Goal: Task Accomplishment & Management: Manage account settings

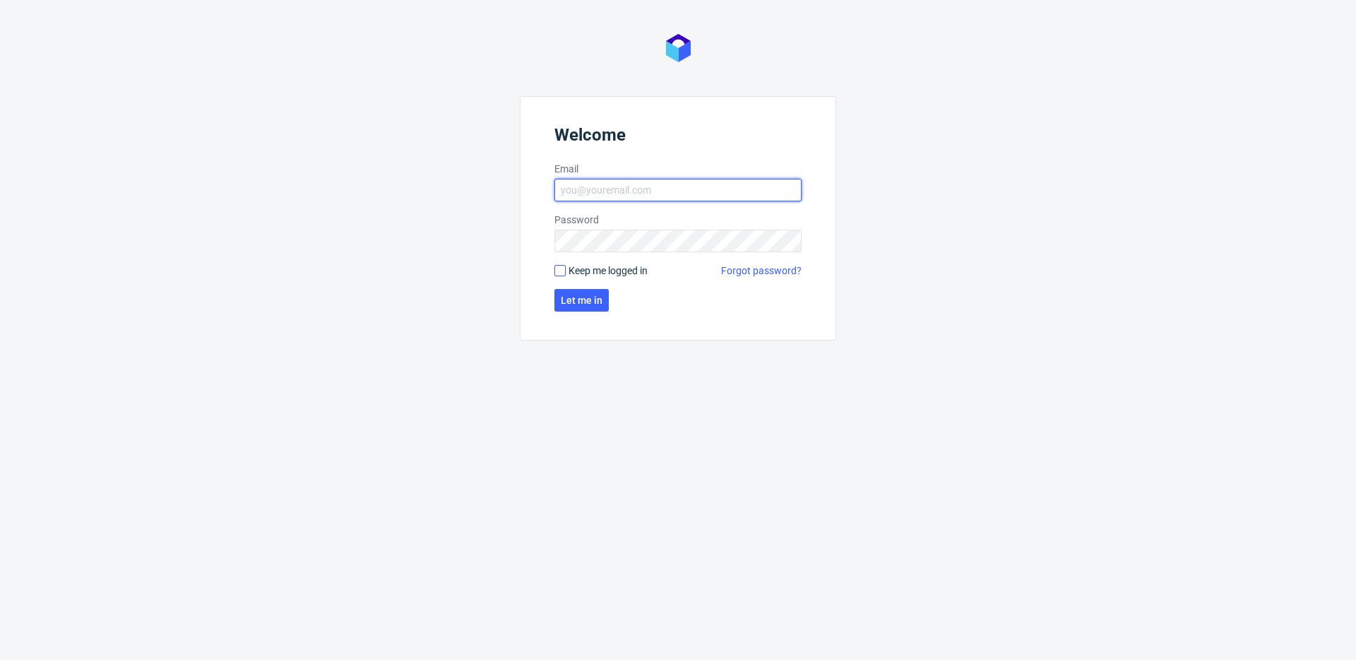
type input "[PERSON_NAME][EMAIL_ADDRESS][PERSON_NAME][DOMAIN_NAME]"
click at [564, 274] on input "Keep me logged in" at bounding box center [560, 270] width 11 height 11
checkbox input "true"
click at [562, 300] on span "Let me in" at bounding box center [582, 300] width 42 height 10
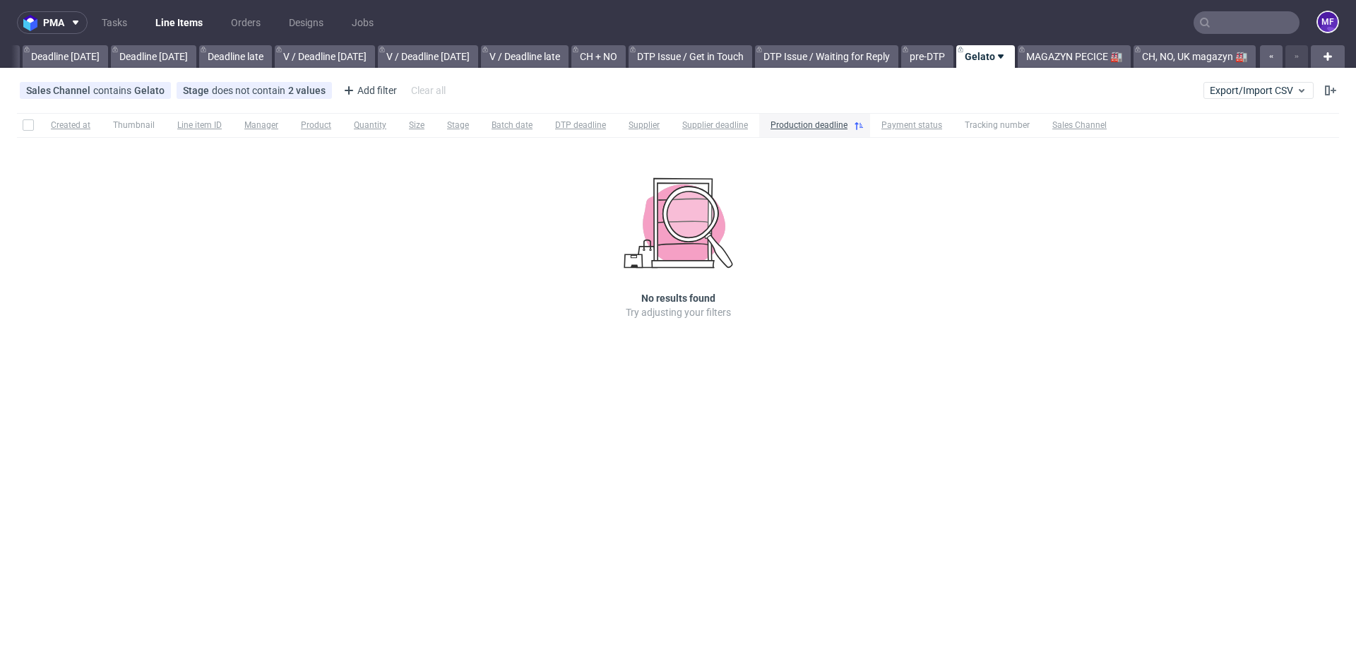
scroll to position [0, 1510]
click at [1075, 60] on link "MAGAZYN PECICE 🏭" at bounding box center [1074, 56] width 113 height 23
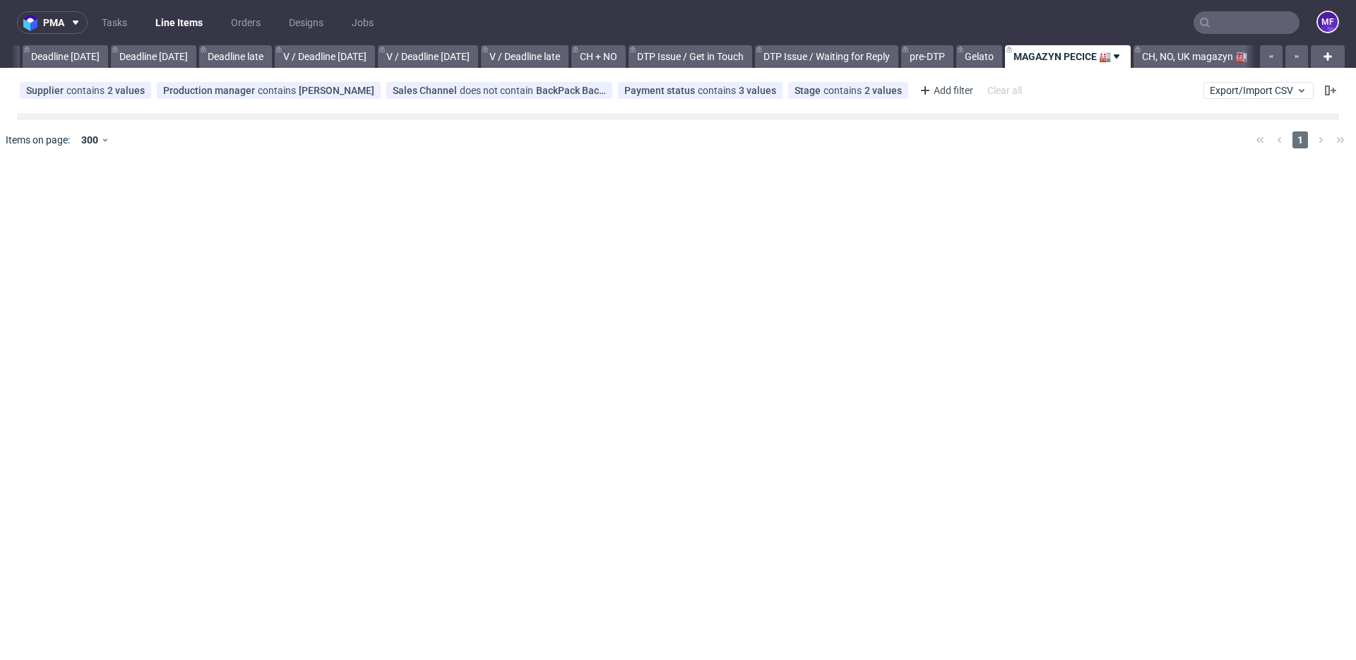
scroll to position [0, 1510]
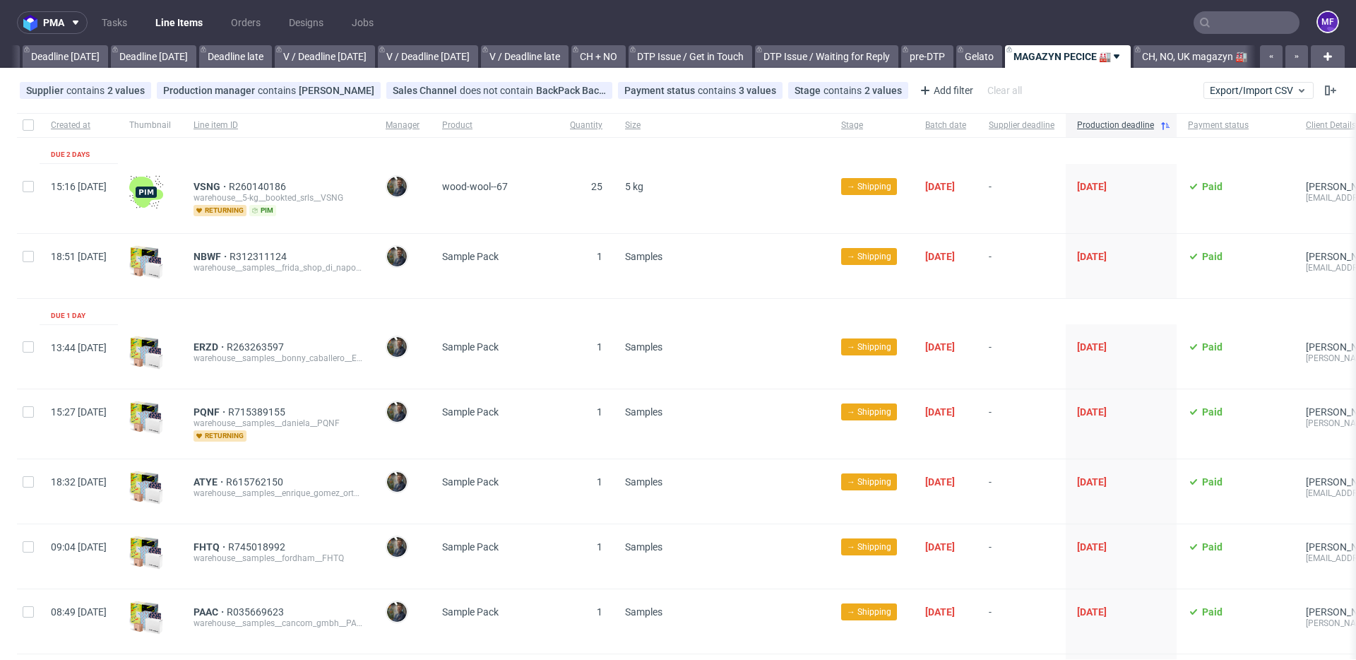
click at [292, 297] on div "NBWF R312311124 warehouse__samples__frida_shop_di_napolitano_mario__NBWF" at bounding box center [278, 265] width 192 height 65
drag, startPoint x: 232, startPoint y: 258, endPoint x: 266, endPoint y: 259, distance: 33.9
click at [266, 259] on div "NBWF R312311124 warehouse__samples__frida_shop_di_napolitano_mario__NBWF" at bounding box center [278, 266] width 192 height 64
copy span "NBWF"
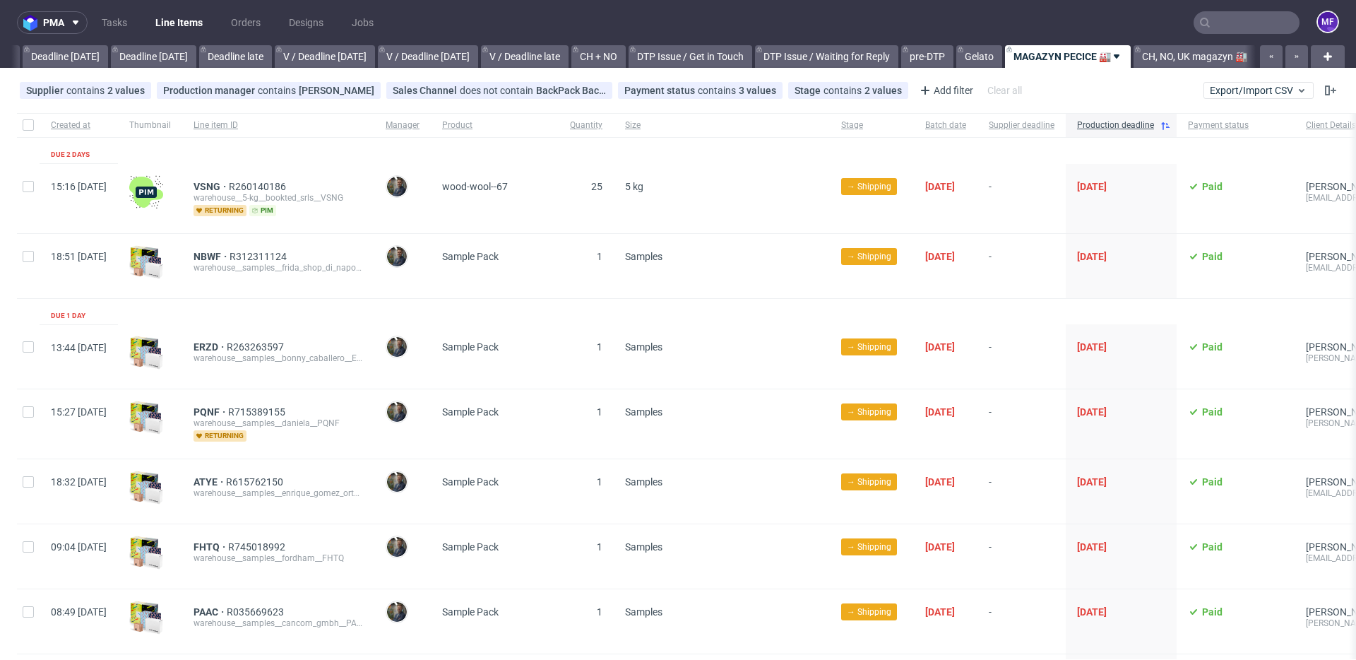
click at [374, 230] on div "VSNG R260140186 warehouse__5-kg__bookted_srls__VSNG returning pim" at bounding box center [278, 198] width 192 height 69
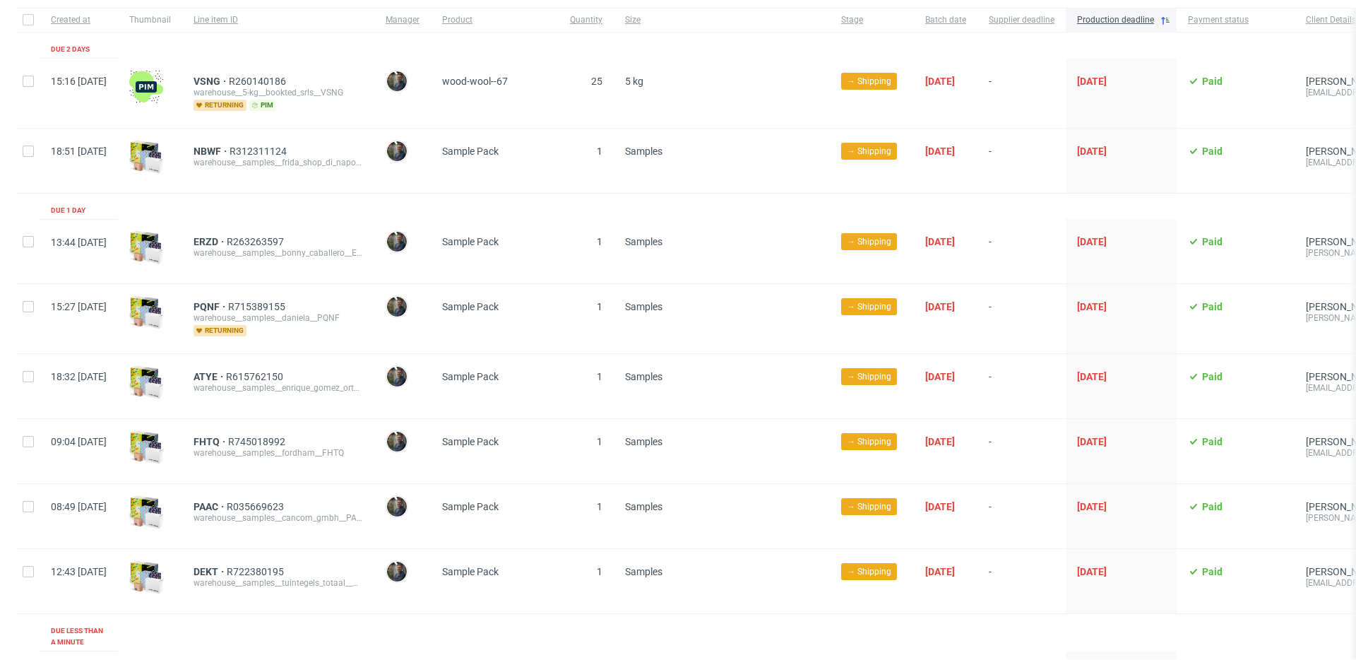
scroll to position [138, 0]
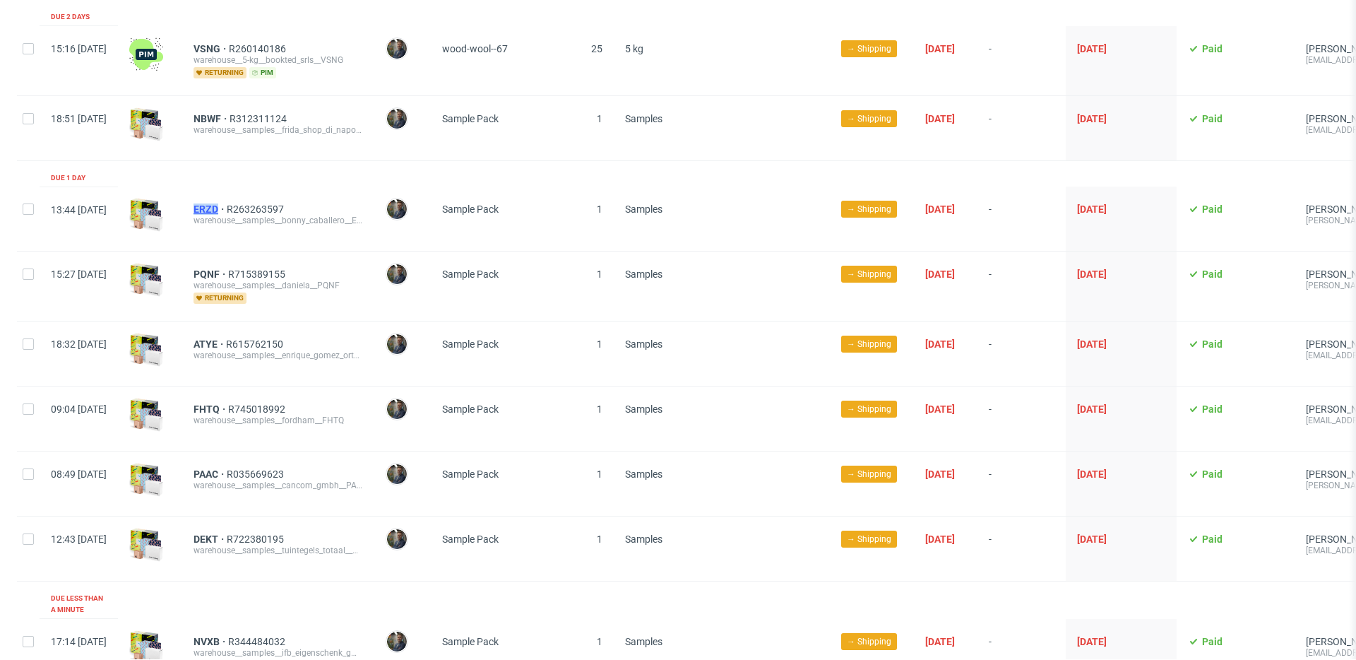
drag, startPoint x: 235, startPoint y: 211, endPoint x: 258, endPoint y: 211, distance: 23.3
click at [258, 211] on div "ERZD R263263597 warehouse__samples__bonny_caballero__ERZD" at bounding box center [278, 218] width 192 height 64
copy span "ERZD"
drag, startPoint x: 226, startPoint y: 279, endPoint x: 261, endPoint y: 278, distance: 34.6
click at [261, 278] on div "PQNF R715389155 warehouse__samples__daniela__PQNF returning" at bounding box center [278, 285] width 192 height 69
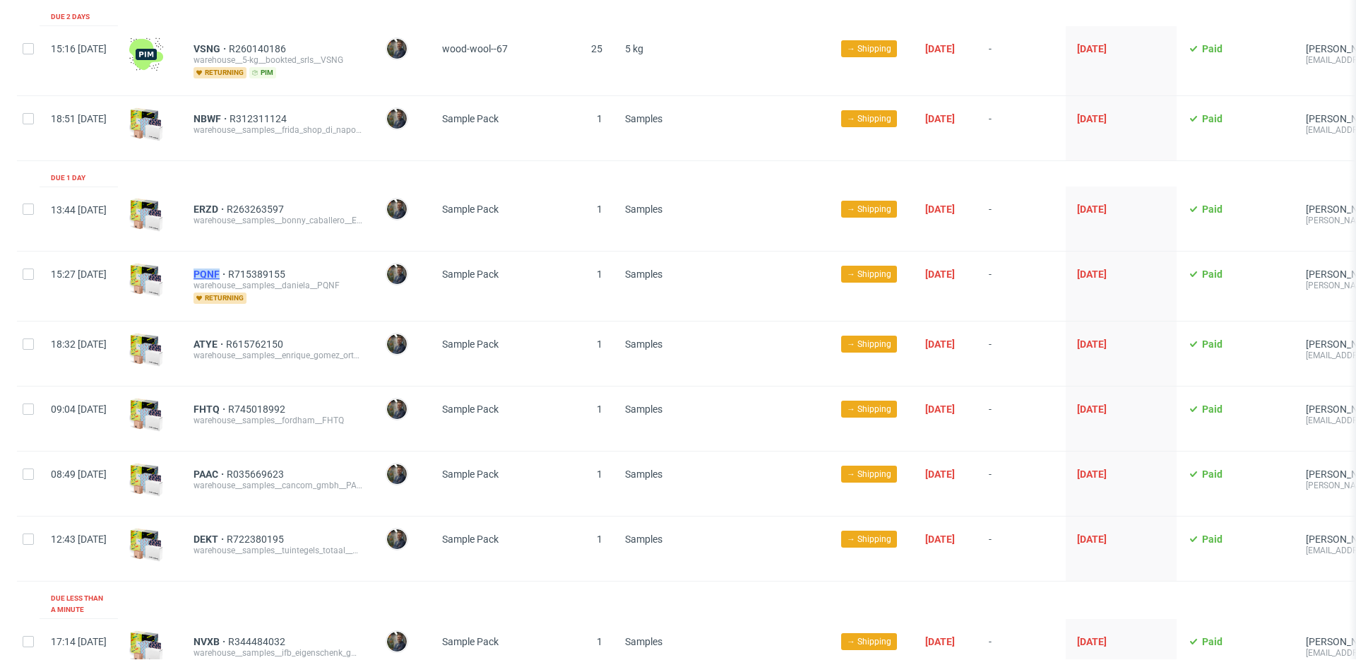
copy span "PQNF"
drag, startPoint x: 232, startPoint y: 349, endPoint x: 259, endPoint y: 348, distance: 26.9
click at [259, 348] on div "ATYE R615762150 warehouse__samples__enrique_gomez_ortzi__ATYE" at bounding box center [278, 353] width 192 height 64
copy span "ATYE"
drag, startPoint x: 230, startPoint y: 404, endPoint x: 259, endPoint y: 410, distance: 29.7
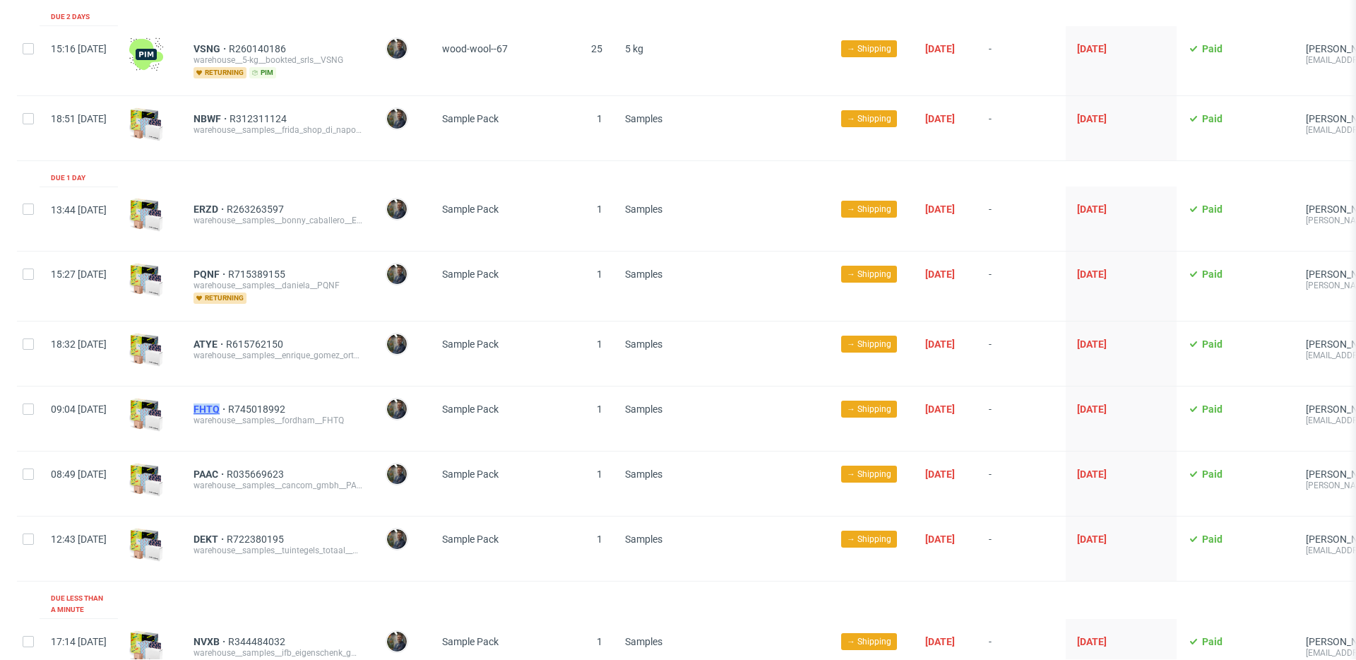
click at [259, 410] on div "FHTQ R745018992 warehouse__samples__fordham__FHTQ" at bounding box center [278, 418] width 192 height 64
copy span "FHTQ"
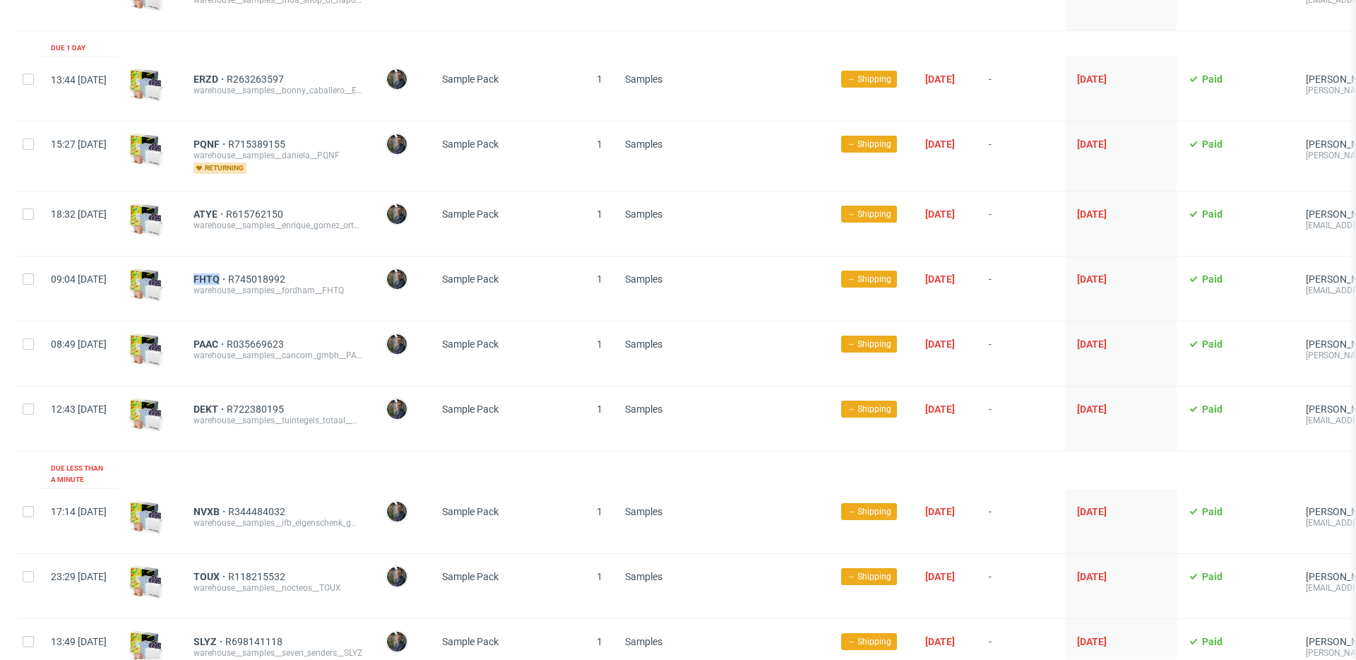
scroll to position [271, 0]
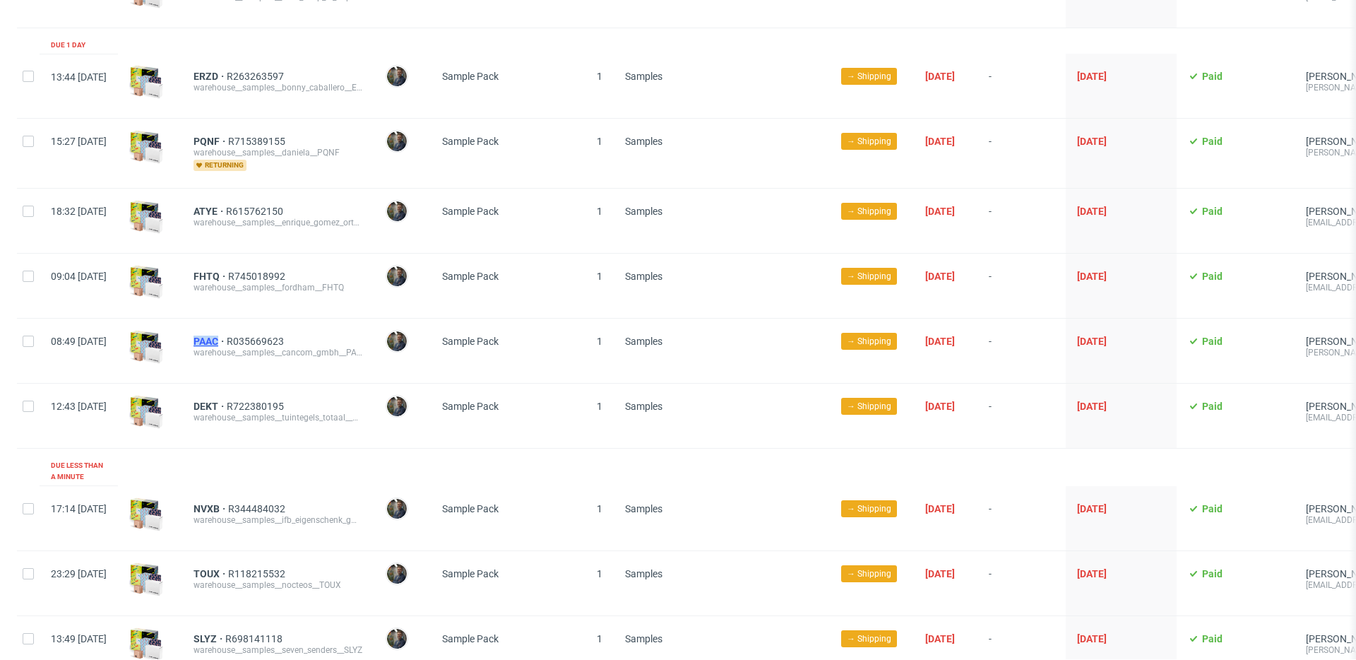
drag, startPoint x: 231, startPoint y: 342, endPoint x: 266, endPoint y: 344, distance: 34.7
click at [266, 344] on div "PAAC R035669623 warehouse__samples__cancom_gmbh__PAAC" at bounding box center [278, 351] width 192 height 64
copy span "PAAC"
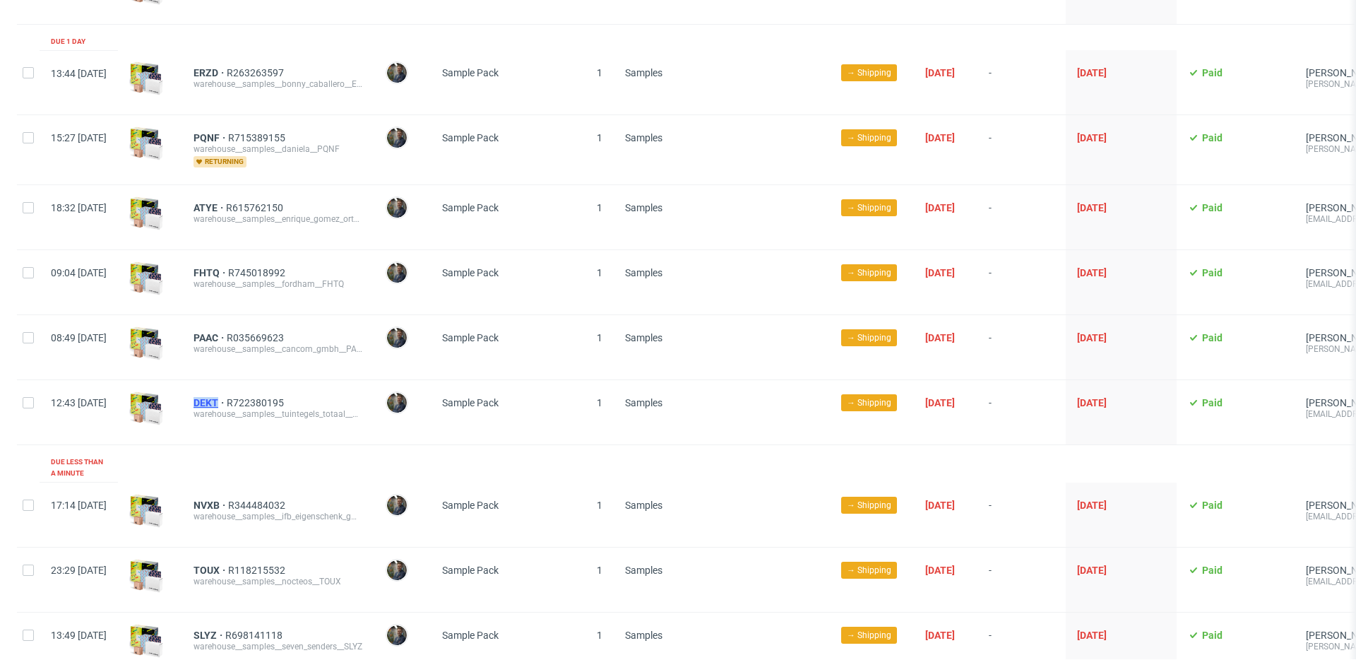
drag, startPoint x: 228, startPoint y: 405, endPoint x: 260, endPoint y: 408, distance: 31.9
click at [260, 408] on div "DEKT R722380195 warehouse__samples__tuintegels_totaal__DEKT" at bounding box center [278, 412] width 192 height 64
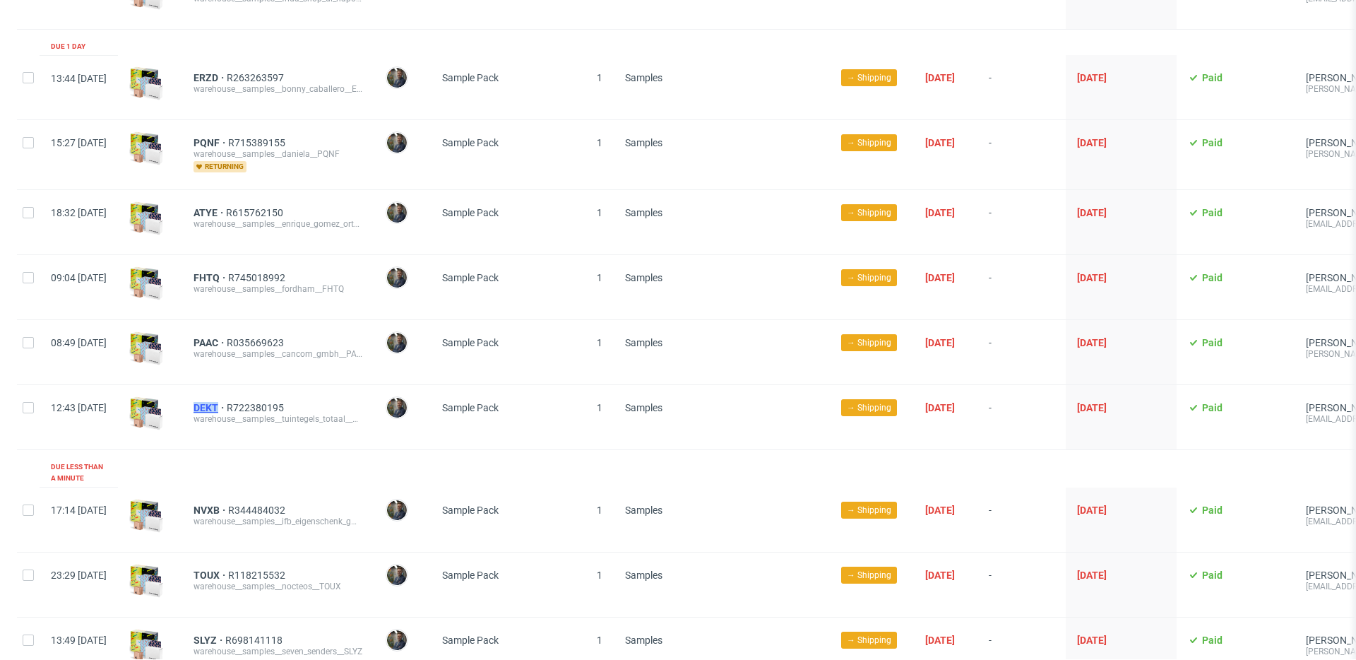
copy span "DEKT"
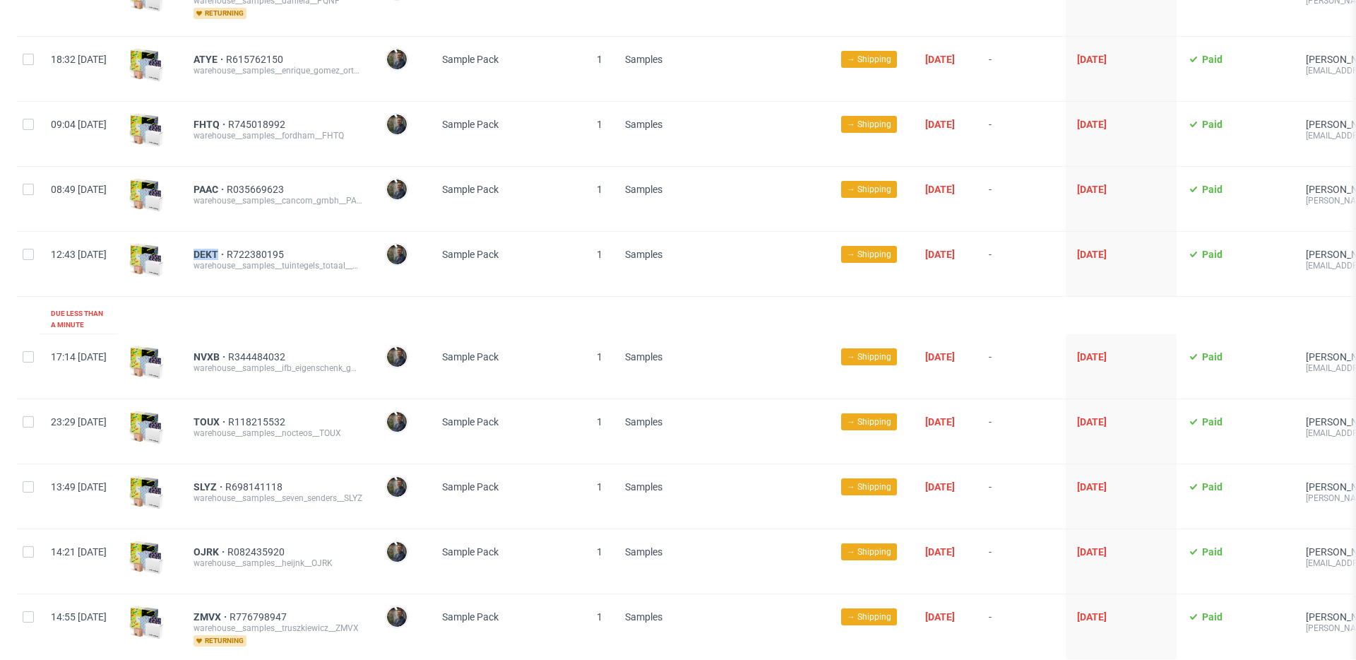
scroll to position [430, 0]
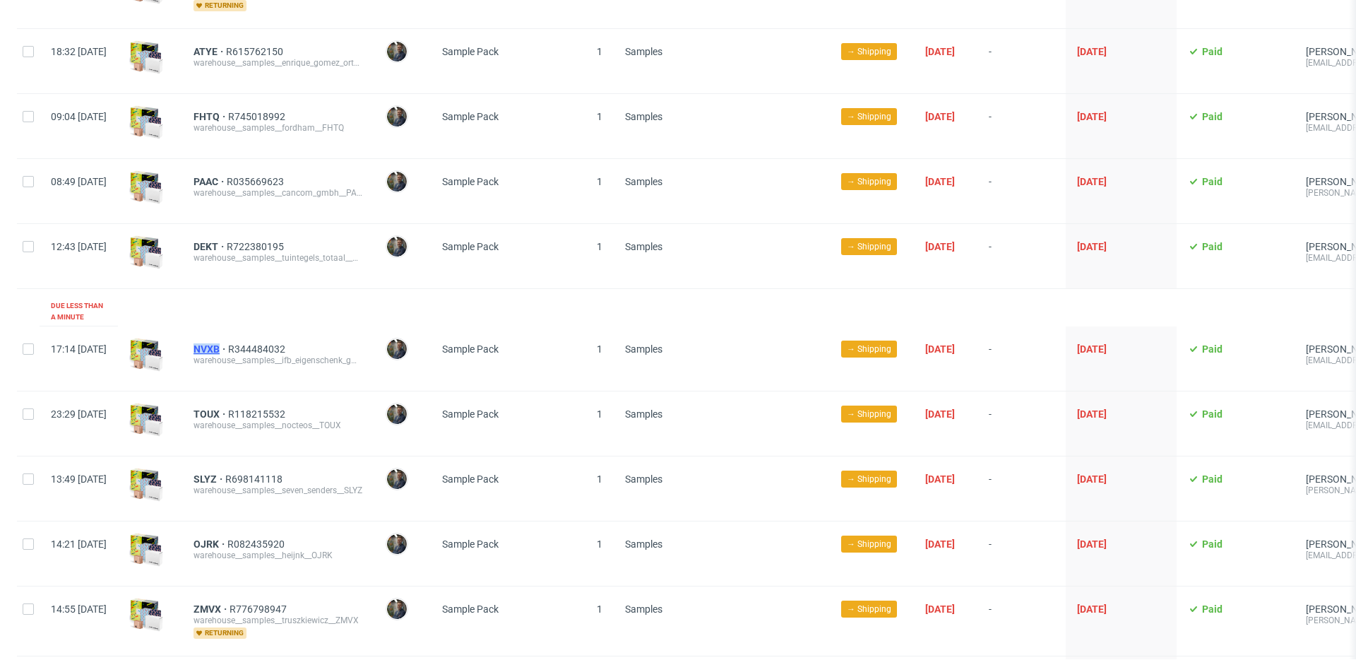
drag, startPoint x: 227, startPoint y: 338, endPoint x: 259, endPoint y: 342, distance: 32.8
click at [259, 342] on div "NVXB R344484032 warehouse__samples__ifb_eigenschenk_gmbh__NVXB" at bounding box center [278, 358] width 192 height 64
copy span "NVXB"
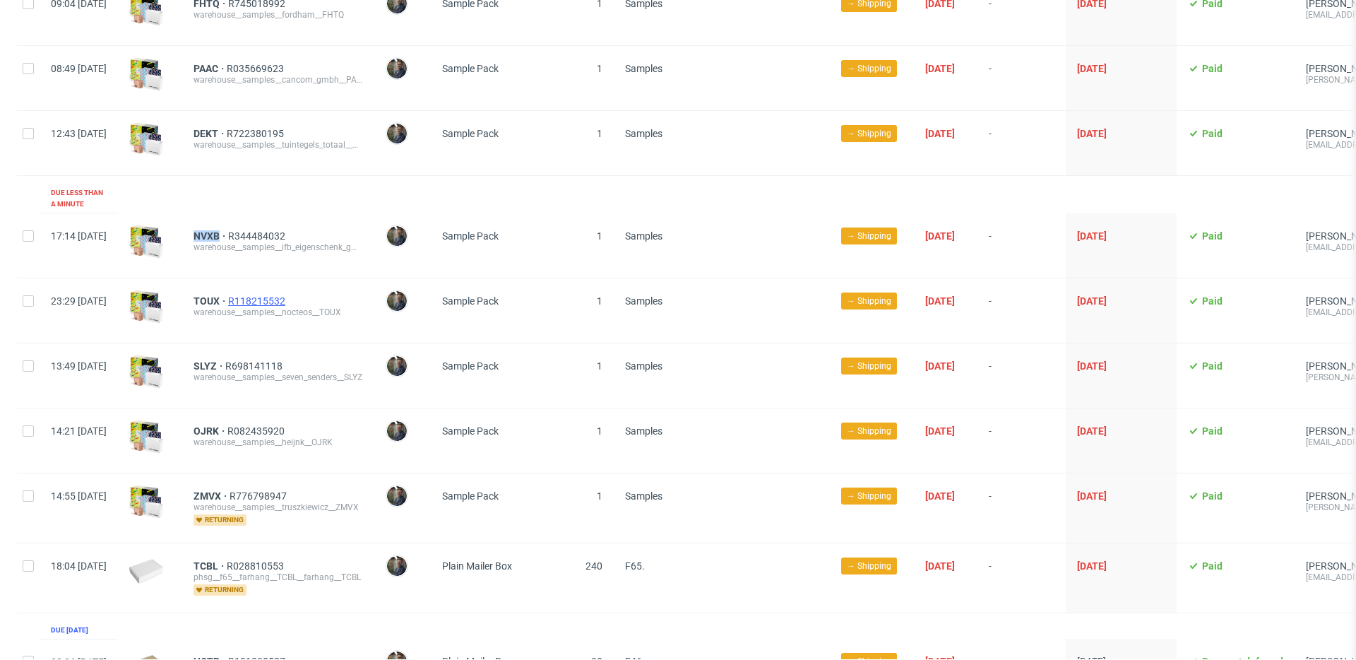
scroll to position [544, 0]
drag, startPoint x: 232, startPoint y: 287, endPoint x: 262, endPoint y: 288, distance: 30.4
click at [262, 288] on div "TOUX R118215532 warehouse__samples__nocteos__TOUX" at bounding box center [278, 310] width 192 height 64
copy span "TOUX"
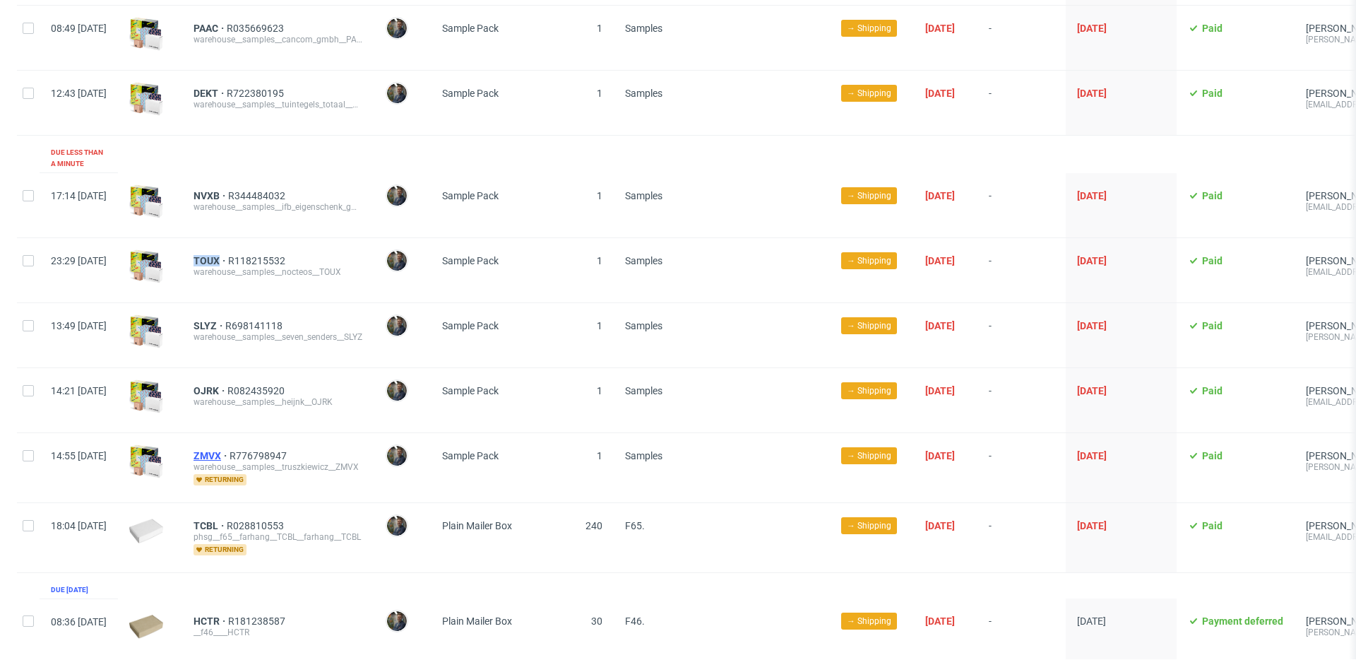
scroll to position [589, 0]
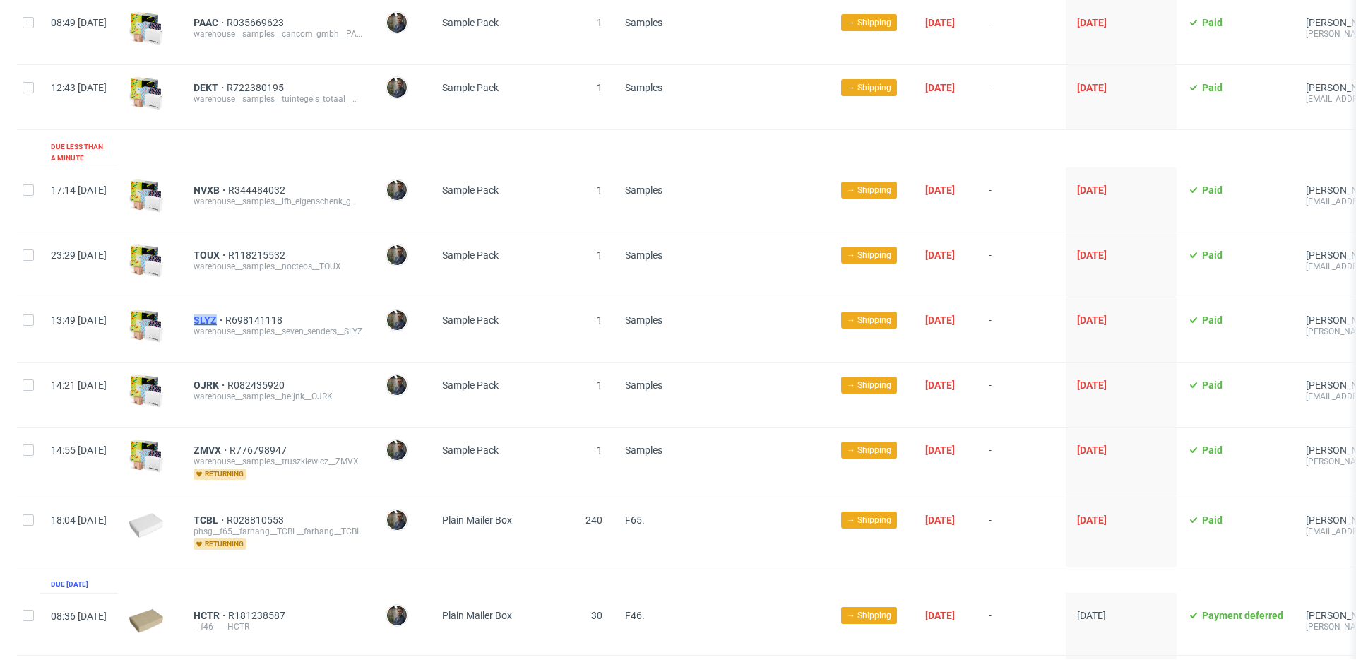
drag, startPoint x: 226, startPoint y: 310, endPoint x: 257, endPoint y: 312, distance: 31.1
click at [257, 312] on div "SLYZ R698141118 warehouse__samples__seven_senders__SLYZ" at bounding box center [278, 329] width 192 height 64
copy span "SLYZ"
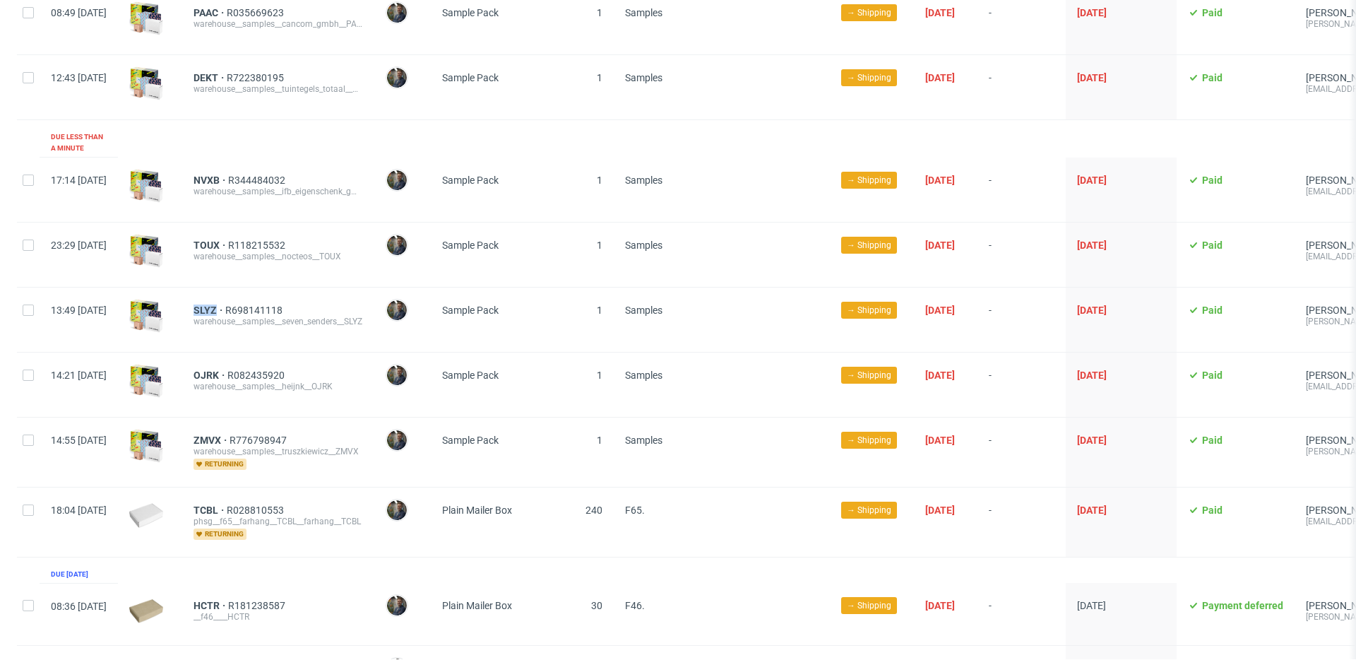
scroll to position [652, 0]
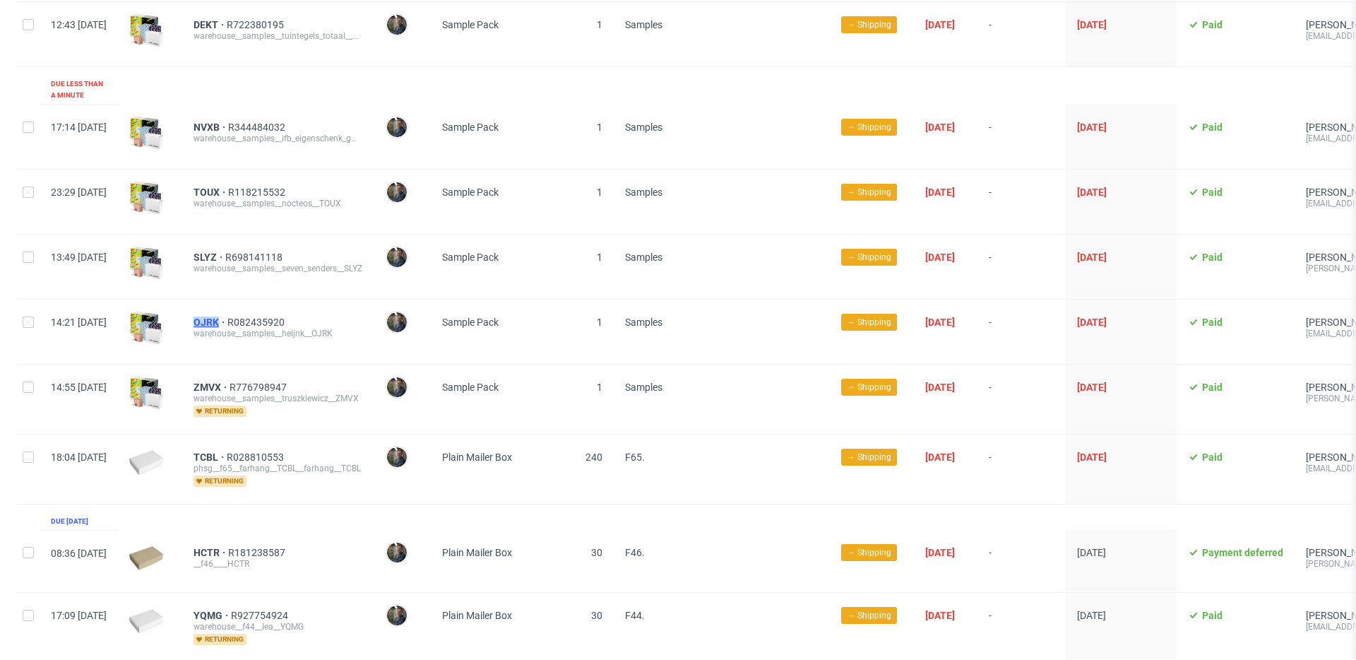
drag, startPoint x: 232, startPoint y: 315, endPoint x: 259, endPoint y: 316, distance: 27.6
click at [259, 316] on div "OJRK R082435920 warehouse__samples__heijnk__OJRK" at bounding box center [278, 332] width 192 height 64
drag, startPoint x: 226, startPoint y: 378, endPoint x: 262, endPoint y: 380, distance: 36.1
click at [262, 380] on div "ZMVX R776798947 warehouse__samples__truszkiewicz__ZMVX returning" at bounding box center [278, 399] width 192 height 69
click at [230, 449] on div "TCBL R028810553 phsg__f65__farhang__TCBL__farhang__TCBL returning" at bounding box center [278, 468] width 192 height 69
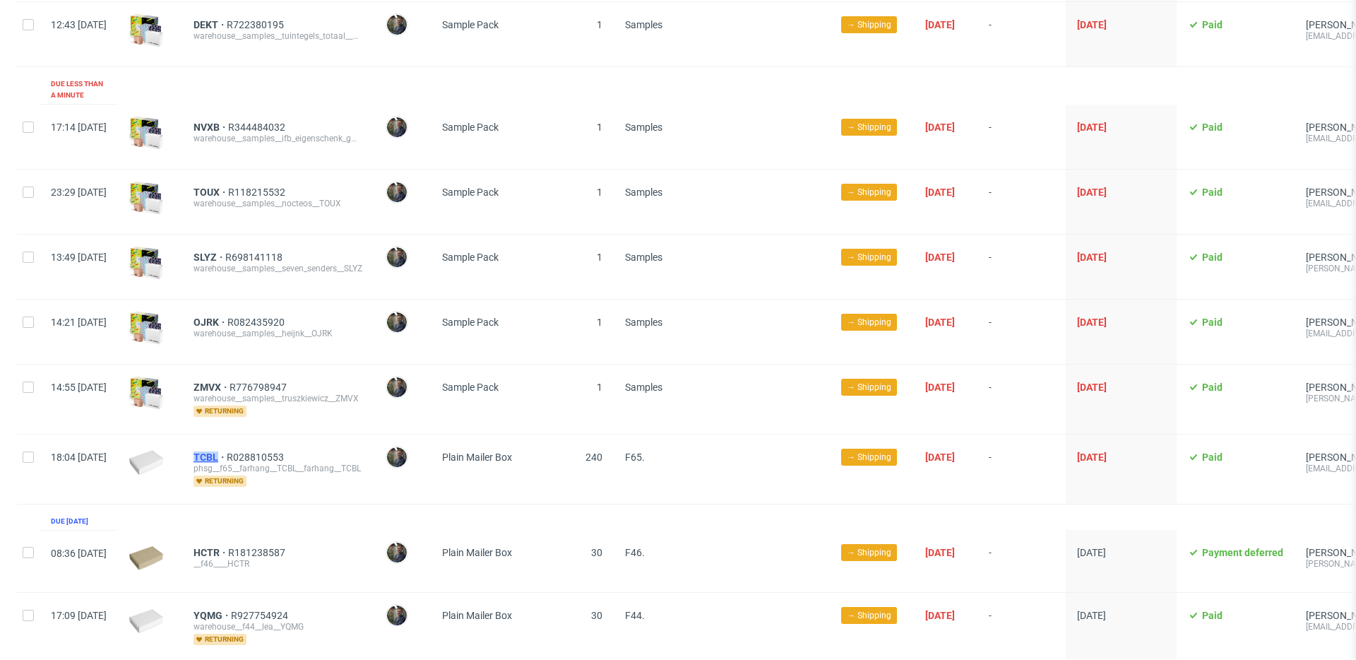
drag, startPoint x: 229, startPoint y: 448, endPoint x: 259, endPoint y: 449, distance: 30.4
click at [259, 449] on div "TCBL R028810553 phsg__f65__farhang__TCBL__farhang__TCBL returning" at bounding box center [278, 468] width 192 height 69
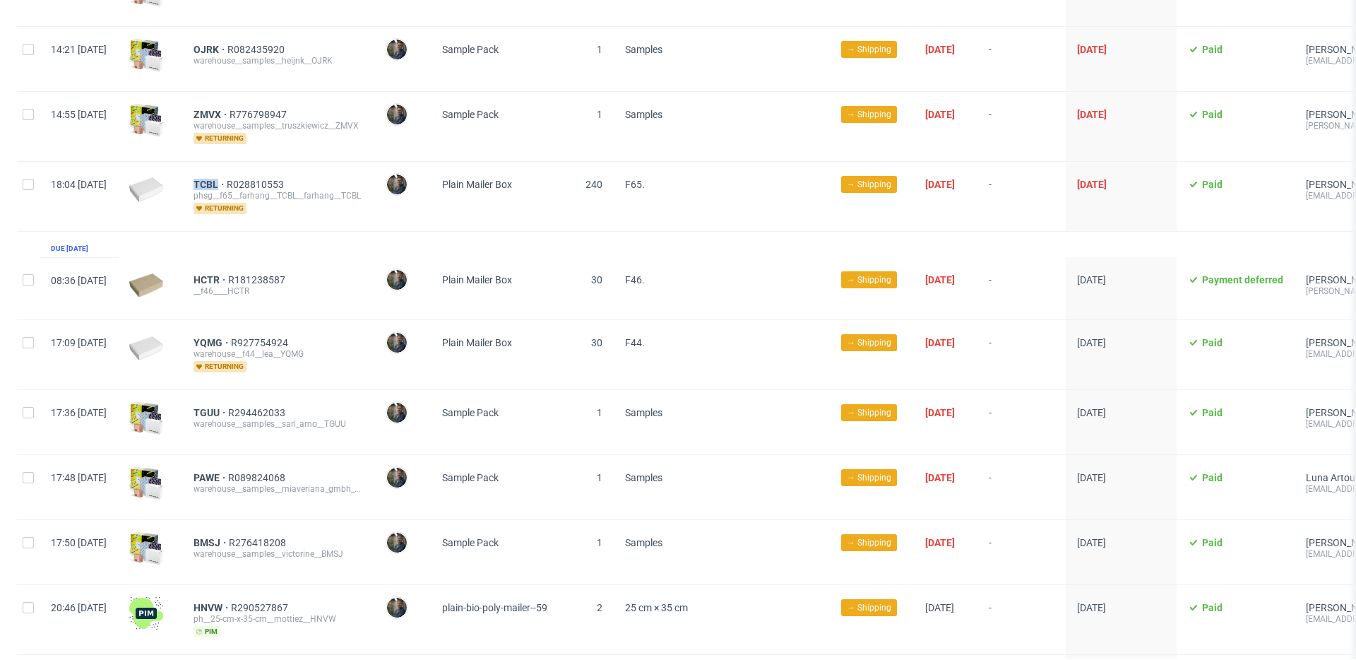
scroll to position [930, 0]
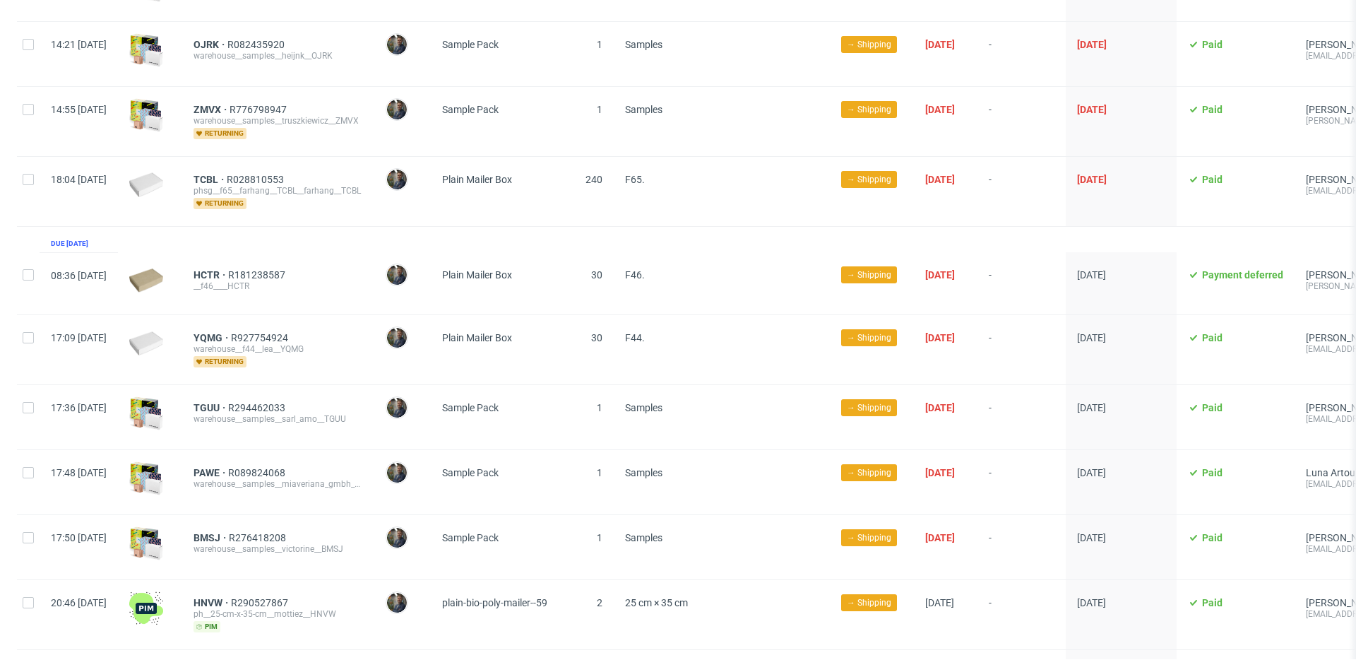
click at [363, 280] on div "__f46____HCTR" at bounding box center [279, 285] width 170 height 11
drag, startPoint x: 228, startPoint y: 263, endPoint x: 266, endPoint y: 268, distance: 38.5
click at [266, 268] on div "HCTR R181238587 __f46____HCTR" at bounding box center [278, 283] width 192 height 62
drag, startPoint x: 228, startPoint y: 329, endPoint x: 262, endPoint y: 331, distance: 34.0
click at [262, 331] on div "YQMG R927754924 warehouse__f44__lea__YQMG returning" at bounding box center [278, 349] width 192 height 69
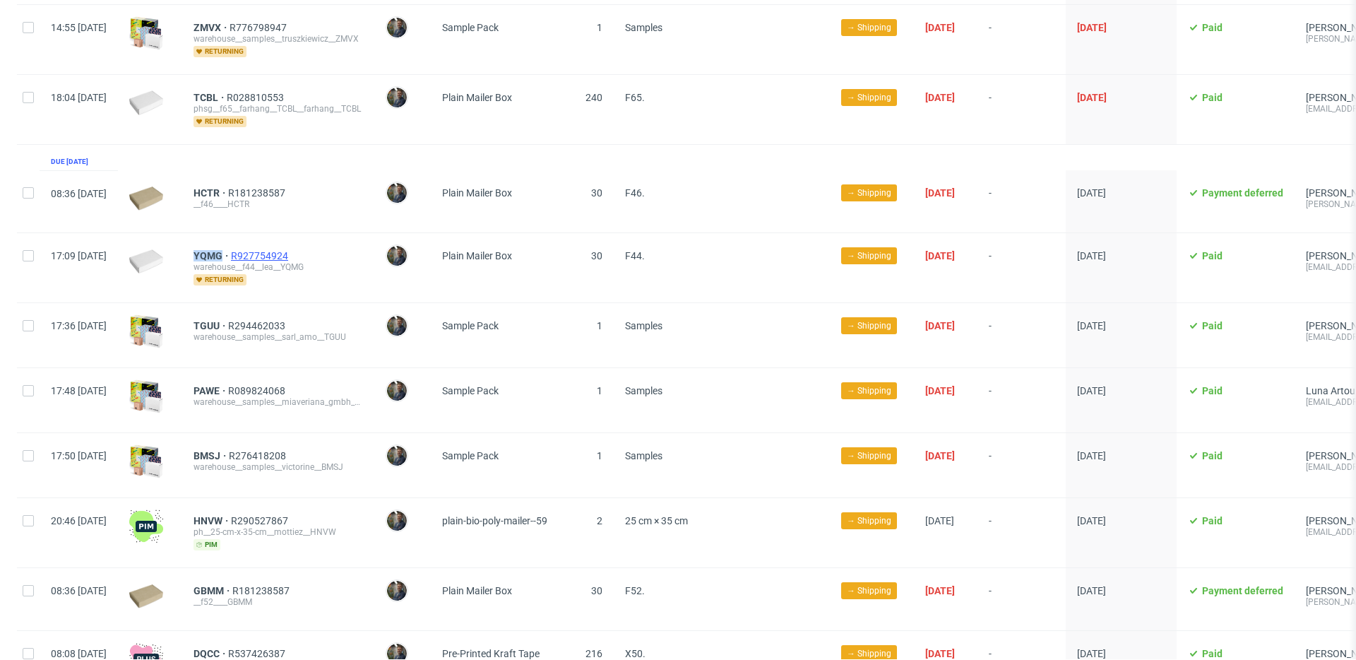
scroll to position [1013, 0]
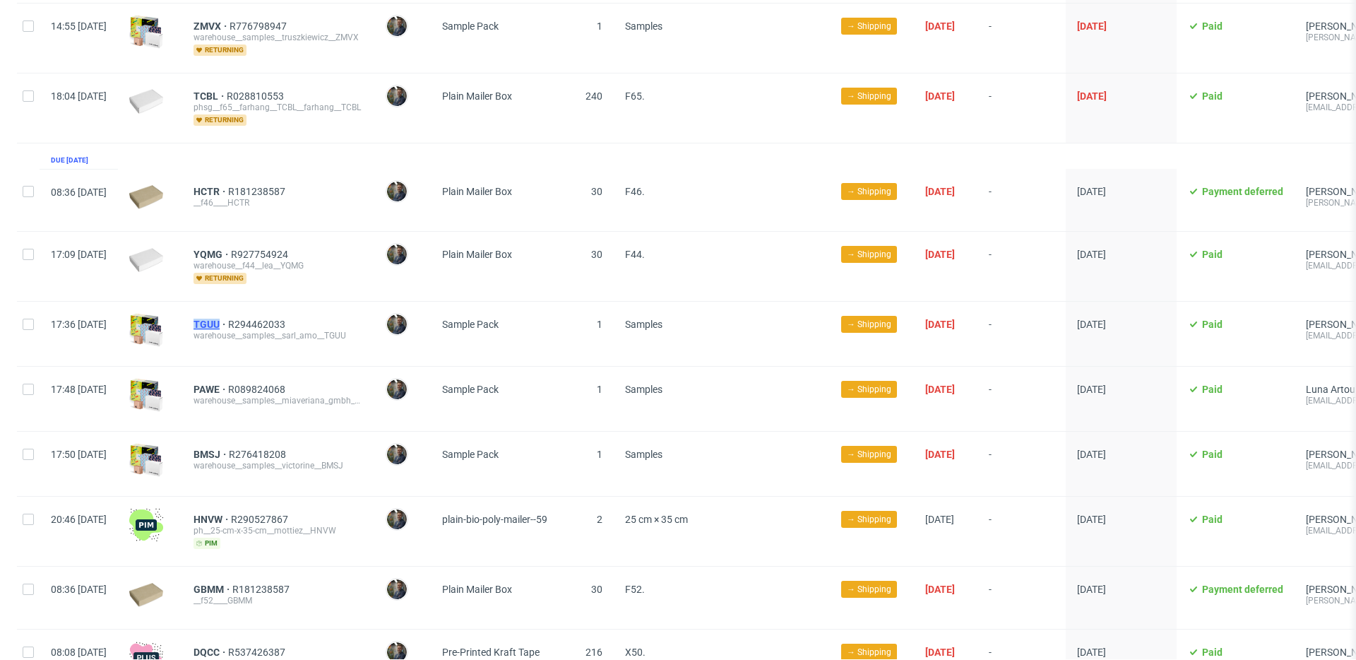
drag, startPoint x: 231, startPoint y: 315, endPoint x: 260, endPoint y: 315, distance: 29.0
click at [260, 315] on div "TGUU R294462033 warehouse__samples__sarl_amo__TGUU" at bounding box center [278, 334] width 192 height 64
drag, startPoint x: 225, startPoint y: 380, endPoint x: 260, endPoint y: 383, distance: 35.4
click at [260, 383] on div "PAWE R089824068 warehouse__samples__miaveriana_gmbh__PAWE" at bounding box center [278, 399] width 192 height 64
click at [228, 384] on span "PAWE" at bounding box center [211, 389] width 35 height 11
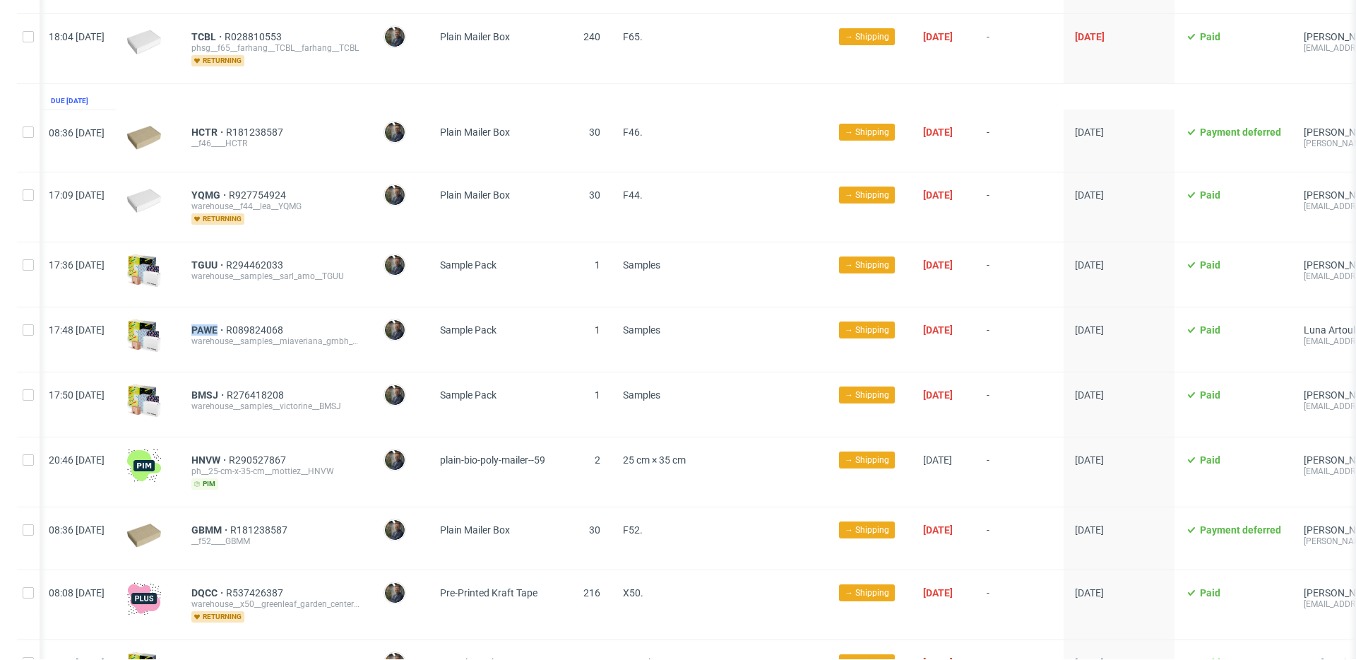
scroll to position [1073, 0]
click at [348, 355] on div "PAWE R089824068 warehouse__samples__miaveriana_gmbh__PAWE" at bounding box center [276, 339] width 192 height 64
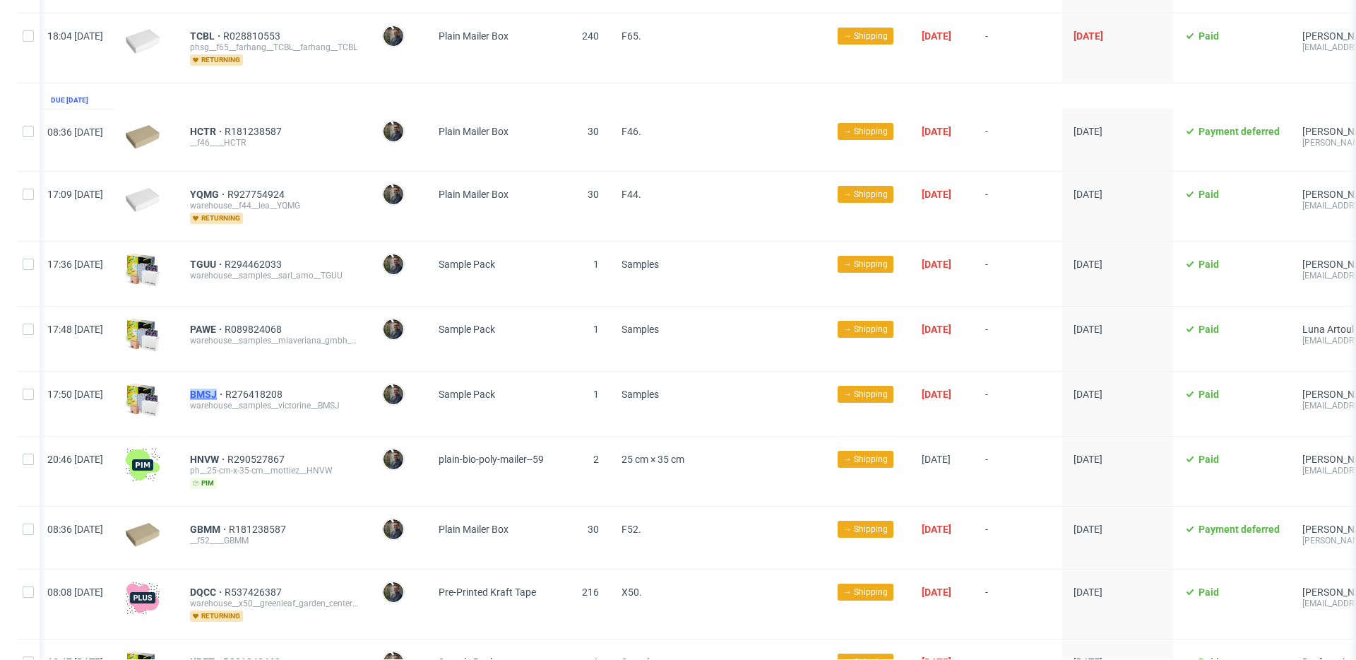
drag, startPoint x: 224, startPoint y: 382, endPoint x: 259, endPoint y: 385, distance: 34.7
click at [259, 385] on div "BMSJ R276418208 warehouse__samples__victorine__BMSJ" at bounding box center [275, 404] width 192 height 64
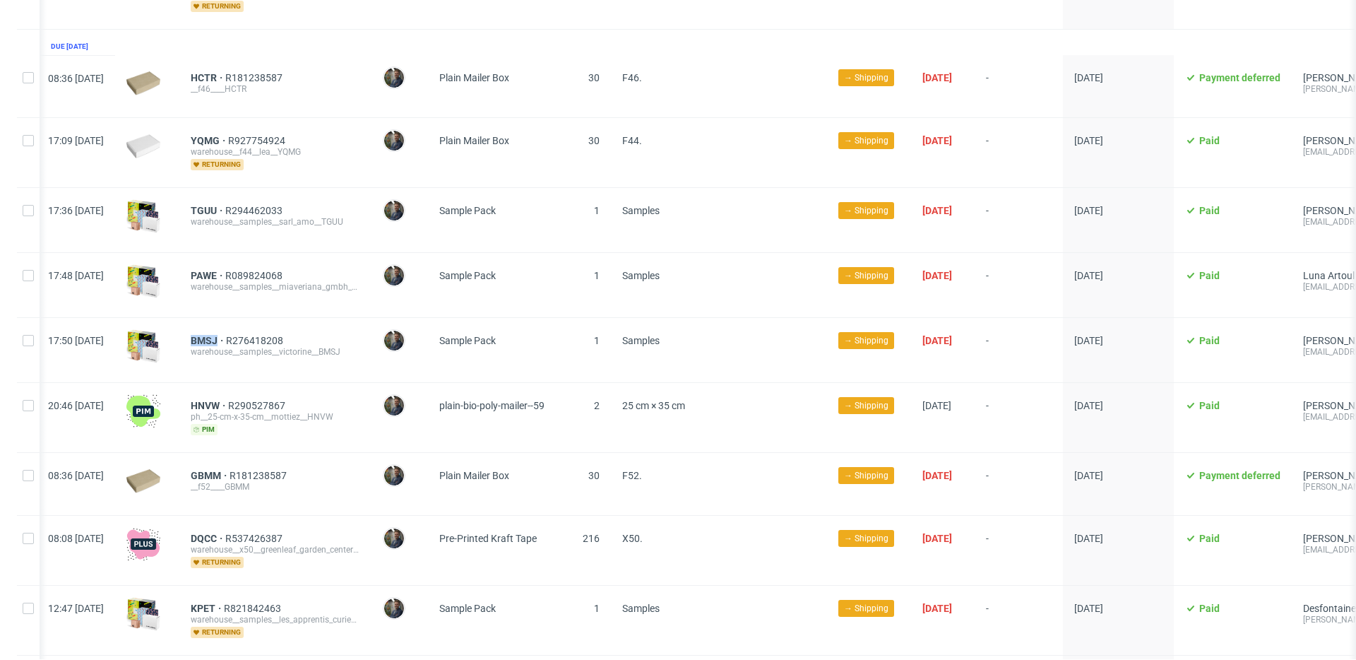
scroll to position [1128, 0]
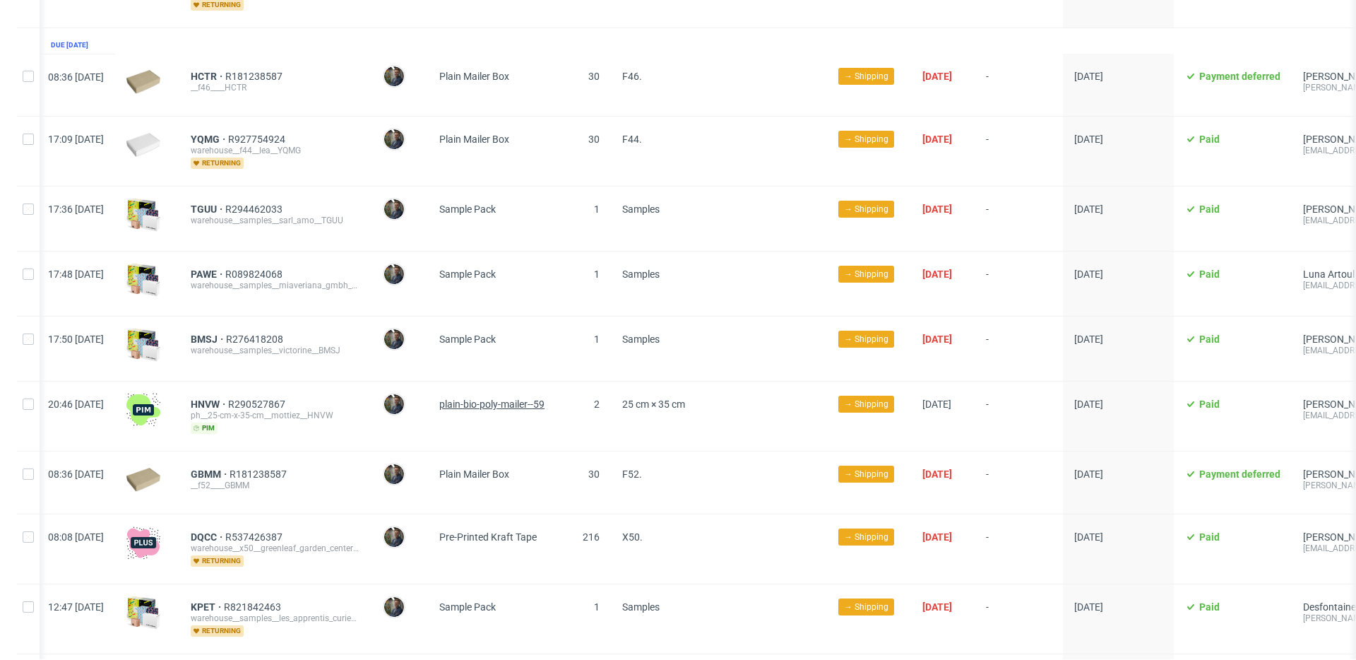
click at [543, 398] on span "plain-bio-poly-mailer--59" at bounding box center [491, 403] width 105 height 11
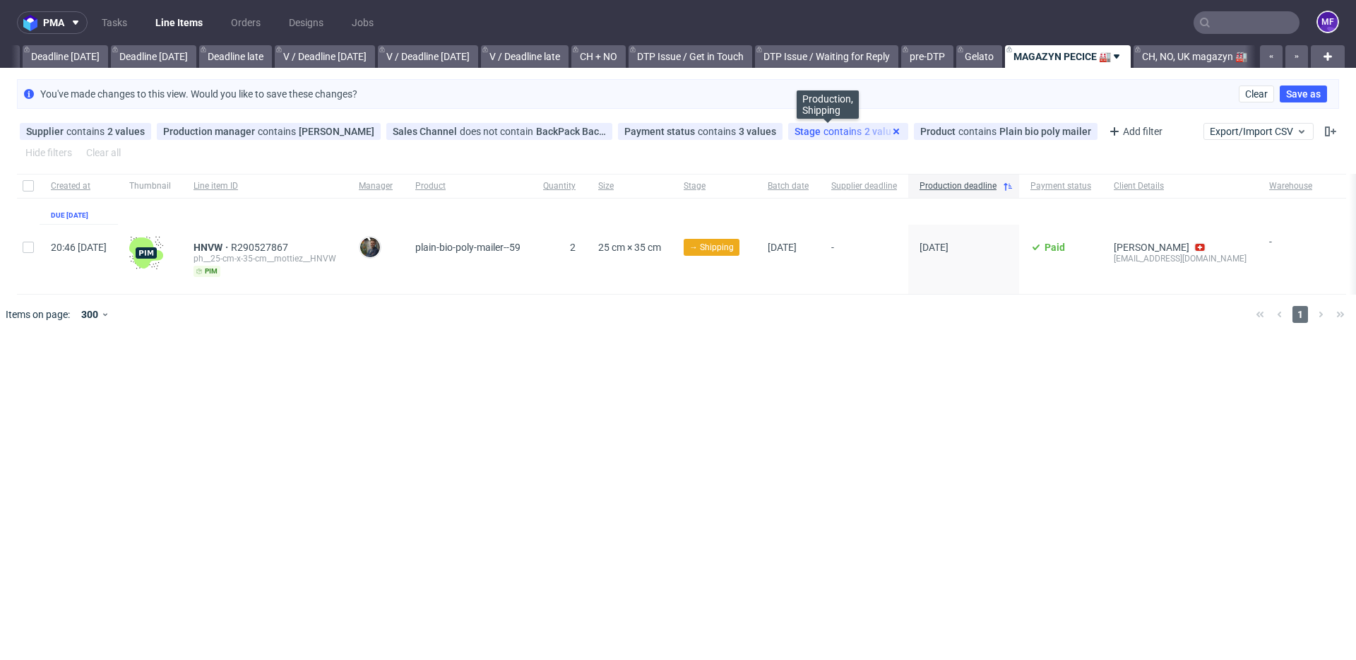
click at [891, 131] on icon at bounding box center [896, 131] width 11 height 11
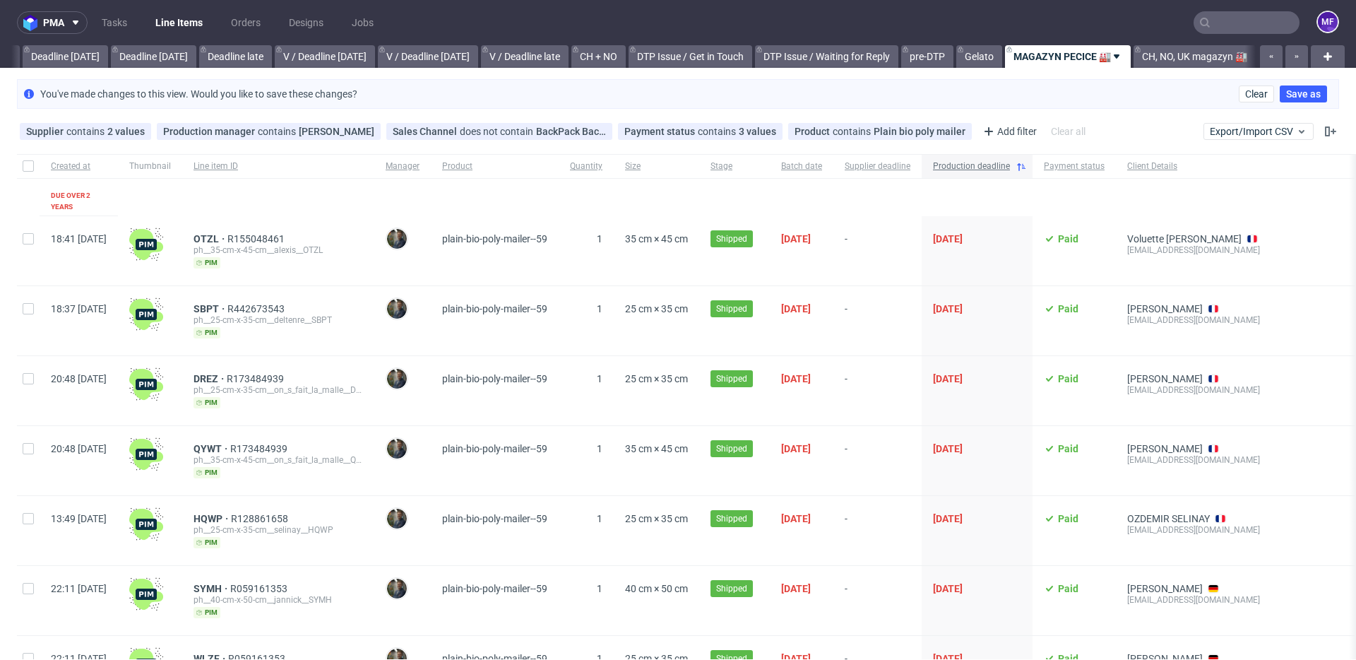
click at [1026, 169] on use at bounding box center [1021, 167] width 8 height 8
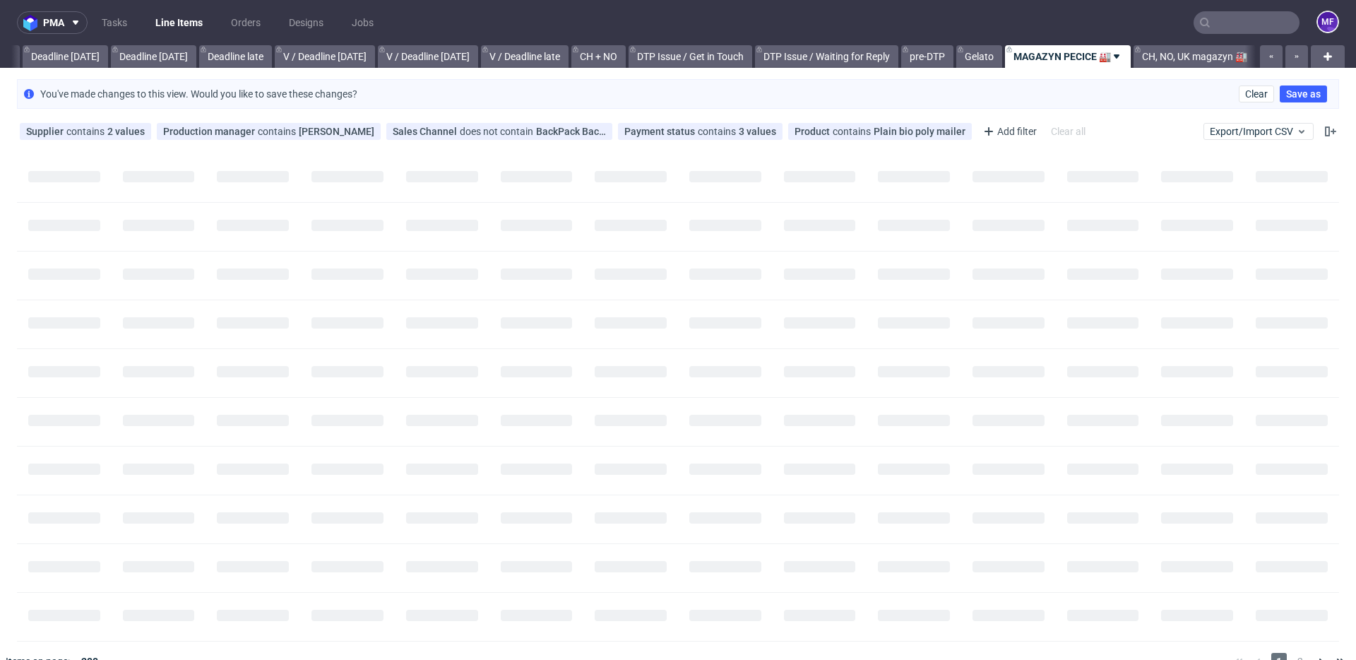
scroll to position [0, 1521]
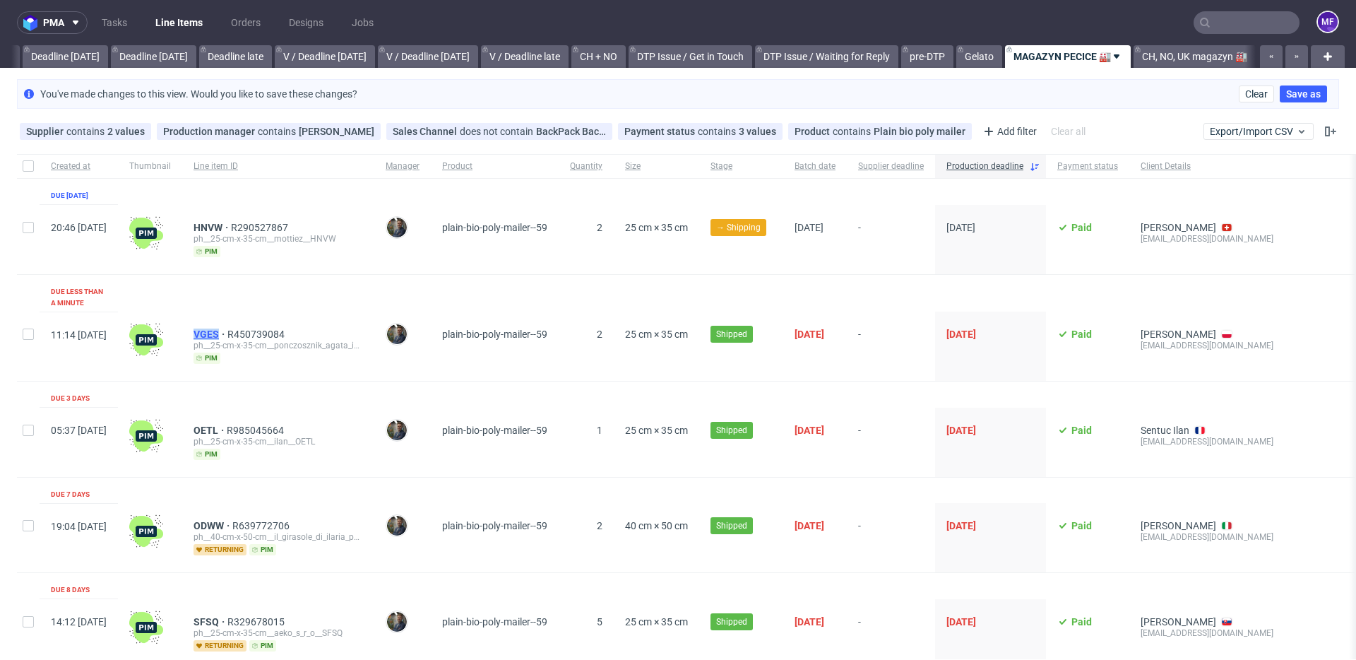
drag, startPoint x: 231, startPoint y: 323, endPoint x: 260, endPoint y: 324, distance: 29.0
click at [260, 324] on div "VGES R450739084 ph__25-cm-x-35-cm__ponczosznik_agata_idzior__VGES pim" at bounding box center [278, 346] width 192 height 69
click at [1038, 54] on link "MAGAZYN PECICE 🏭" at bounding box center [1068, 56] width 126 height 23
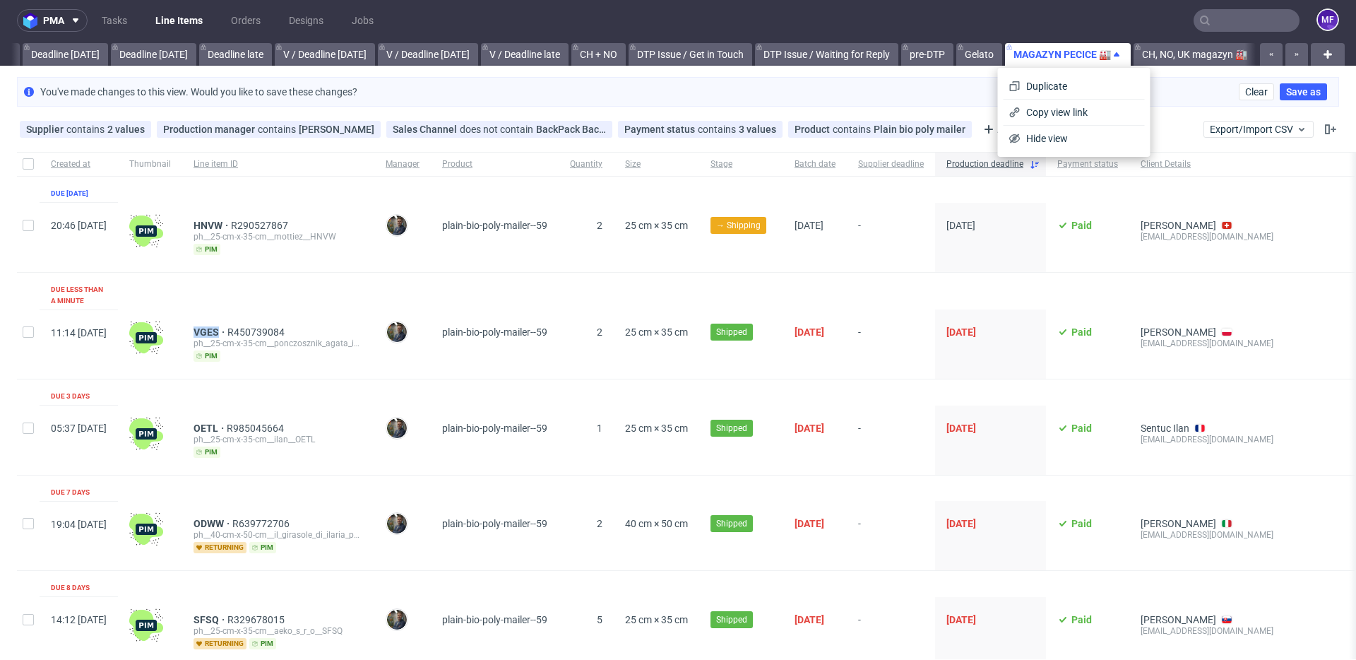
click at [1060, 52] on link "MAGAZYN PECICE 🏭" at bounding box center [1068, 54] width 126 height 23
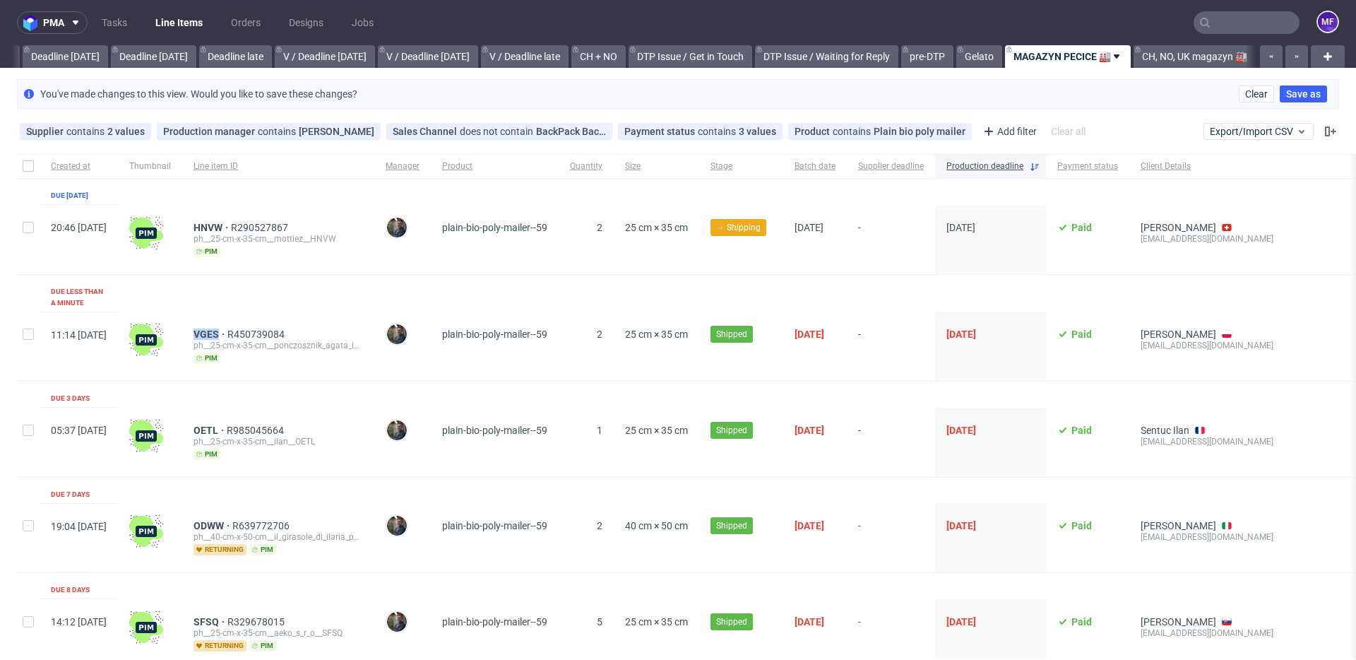
click at [1060, 52] on link "MAGAZYN PECICE 🏭" at bounding box center [1068, 56] width 126 height 23
click at [199, 47] on link "Deadline late" at bounding box center [235, 56] width 73 height 23
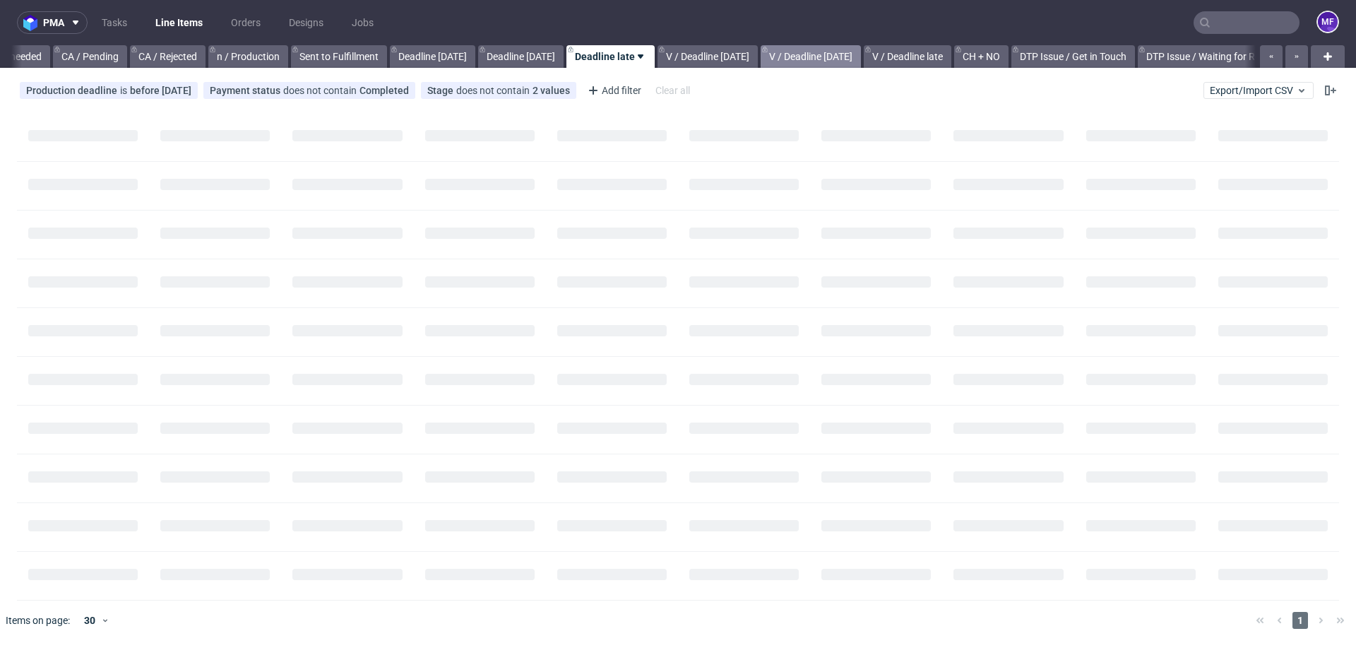
scroll to position [0, 1104]
click at [1297, 50] on div "All DTP Late Shipped Shipments DTP to do DTP Double check DTP Blocked DTP Produ…" at bounding box center [678, 56] width 1356 height 23
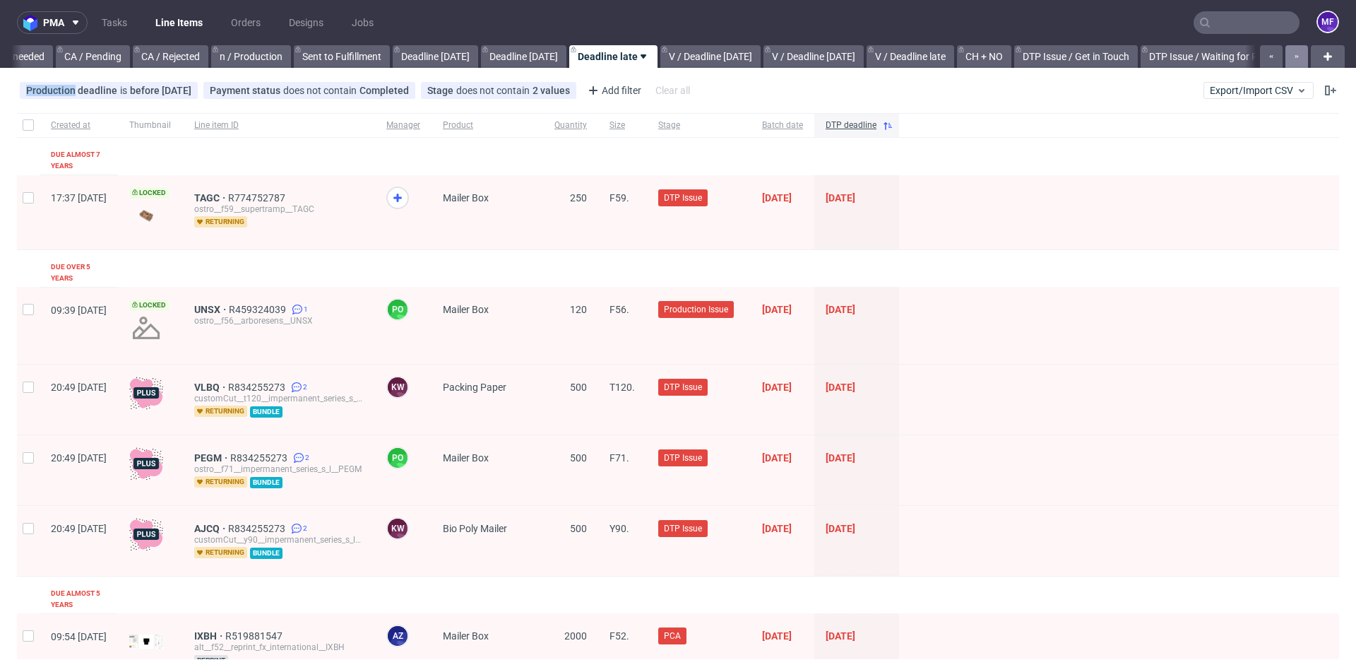
click at [1297, 50] on div "All DTP Late Shipped Shipments DTP to do DTP Double check DTP Blocked DTP Produ…" at bounding box center [678, 56] width 1356 height 23
click at [1290, 55] on button "button" at bounding box center [1297, 56] width 23 height 23
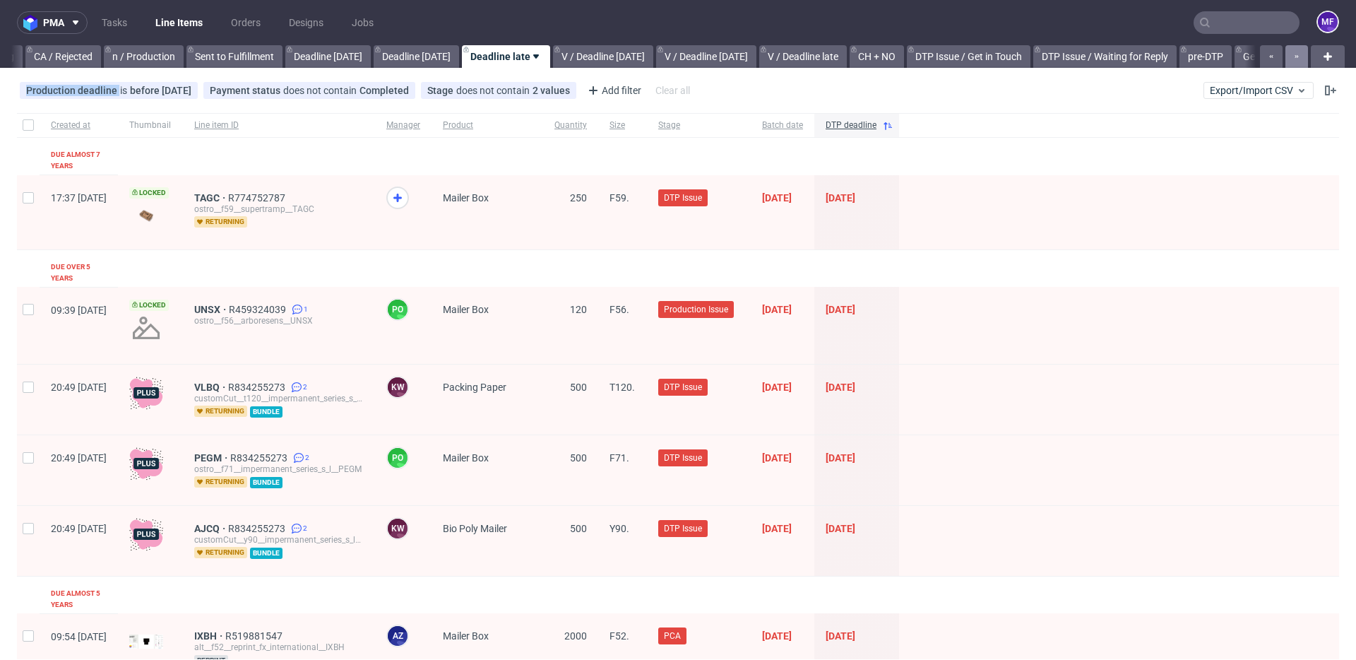
click at [1296, 56] on use "button" at bounding box center [1298, 56] width 4 height 3
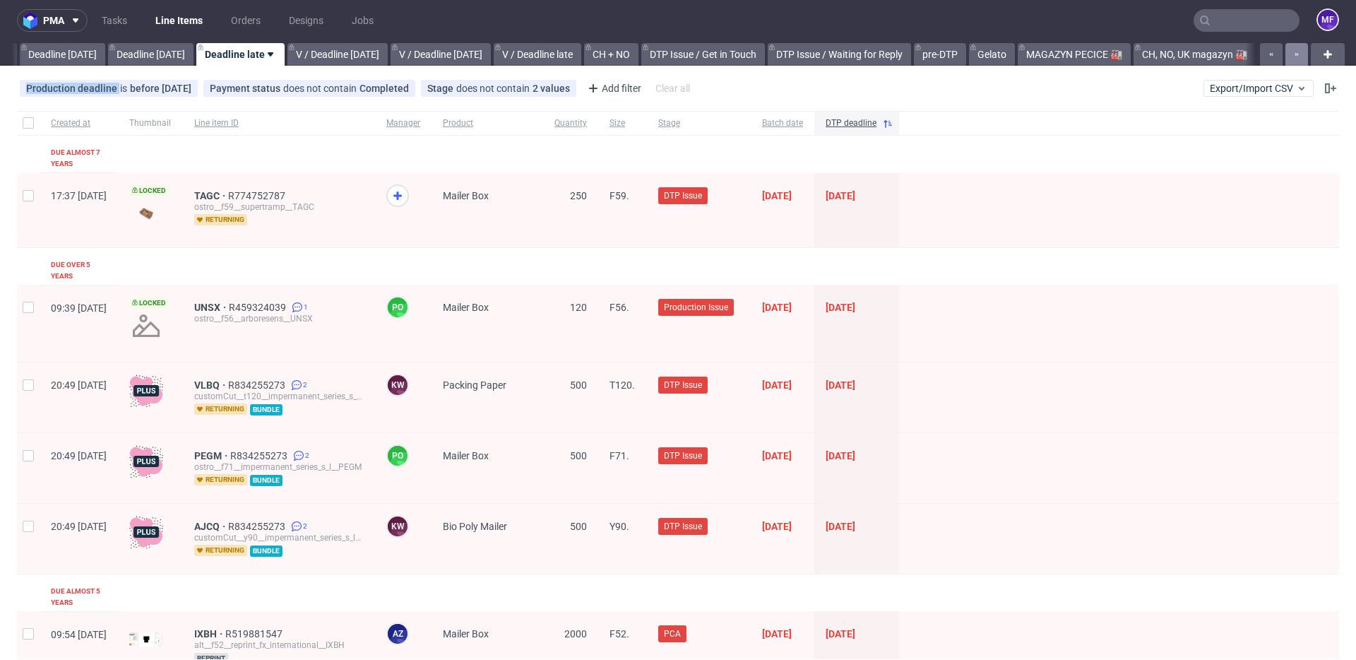
scroll to position [0, 1521]
click at [1296, 56] on use "button" at bounding box center [1298, 54] width 4 height 3
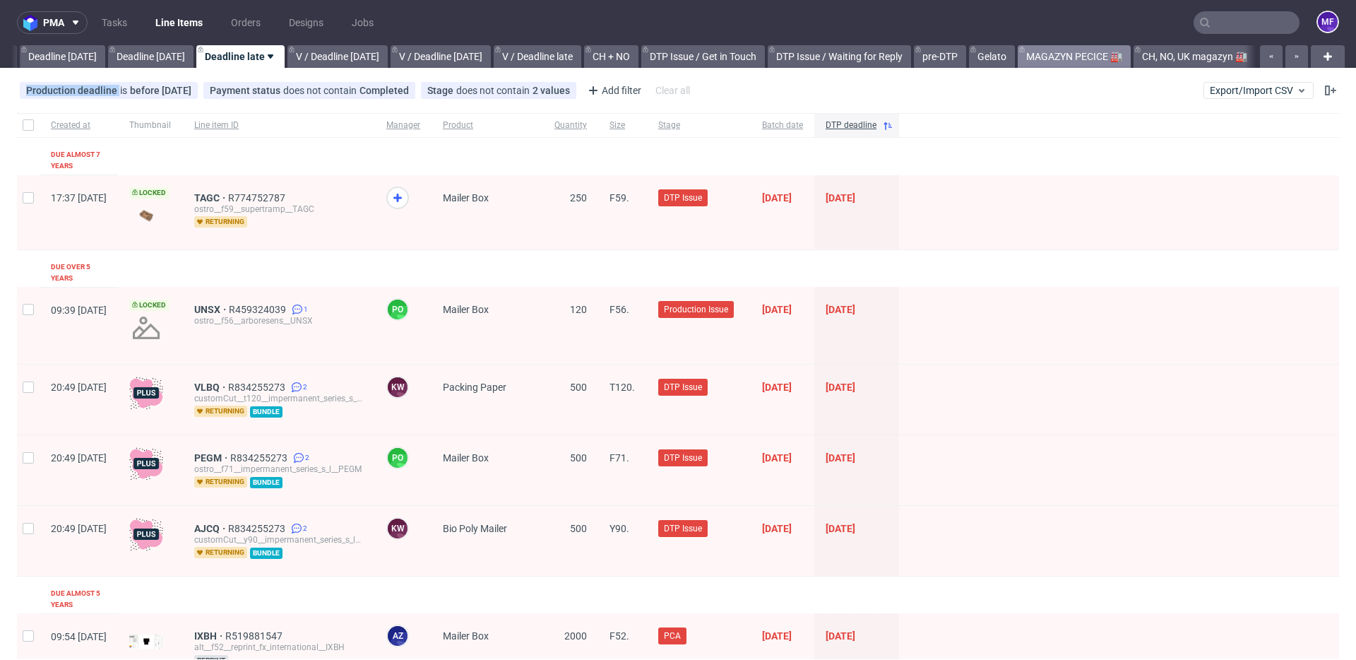
click at [1074, 52] on link "MAGAZYN PECICE 🏭" at bounding box center [1074, 56] width 113 height 23
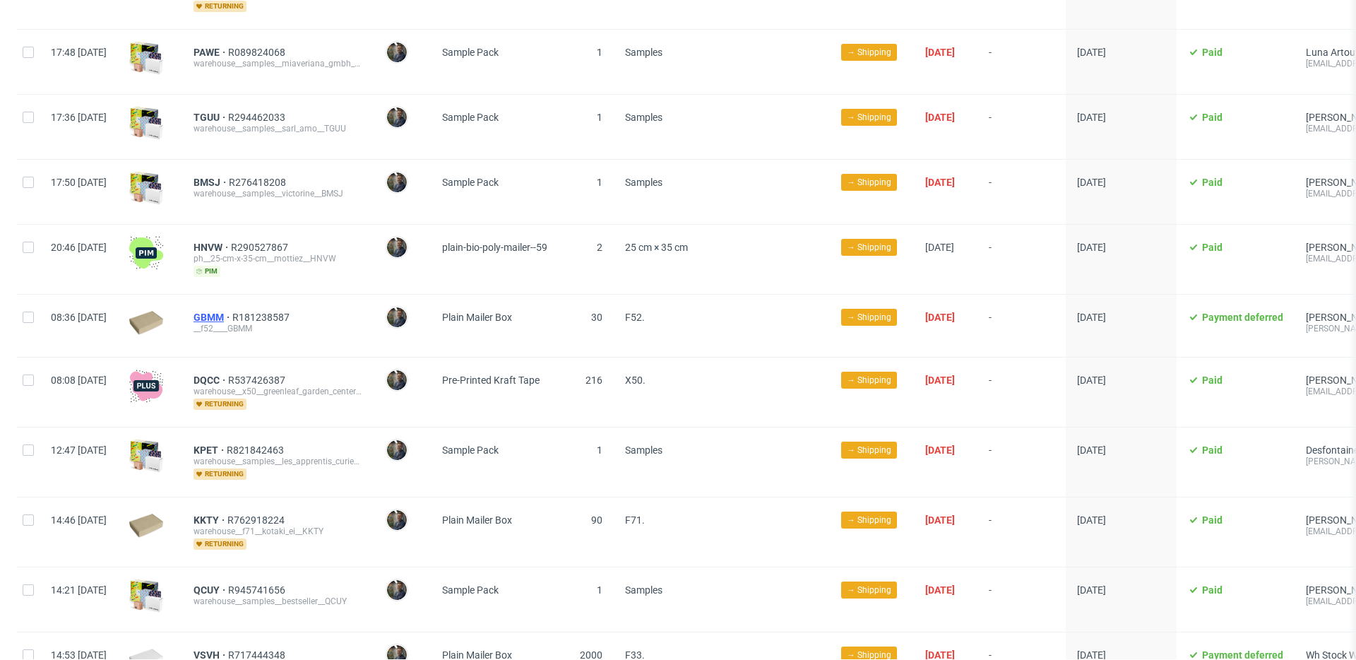
scroll to position [1288, 0]
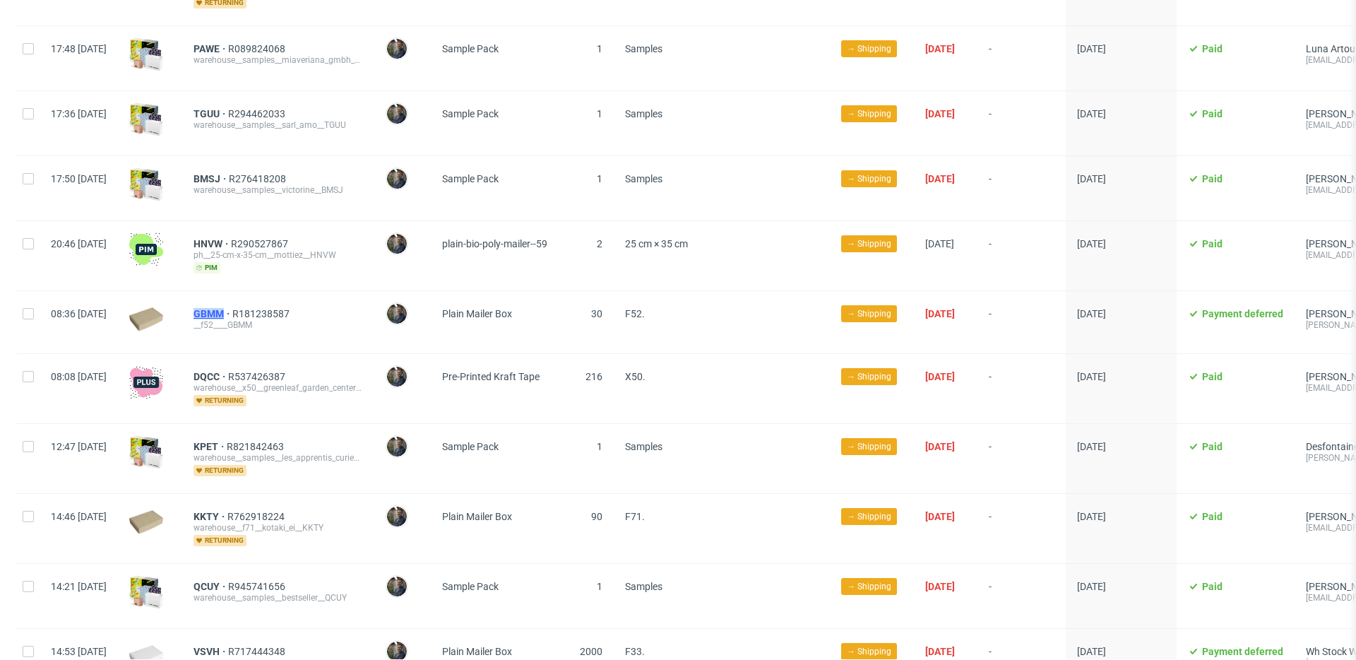
drag, startPoint x: 231, startPoint y: 308, endPoint x: 265, endPoint y: 309, distance: 33.9
click at [265, 309] on div "GBMM R181238587 __f52____GBMM" at bounding box center [278, 322] width 192 height 62
drag, startPoint x: 226, startPoint y: 367, endPoint x: 261, endPoint y: 368, distance: 35.3
click at [261, 368] on div "DQCC R537426387 warehouse__x50__greenleaf_garden_center__DQCC returning" at bounding box center [278, 388] width 192 height 69
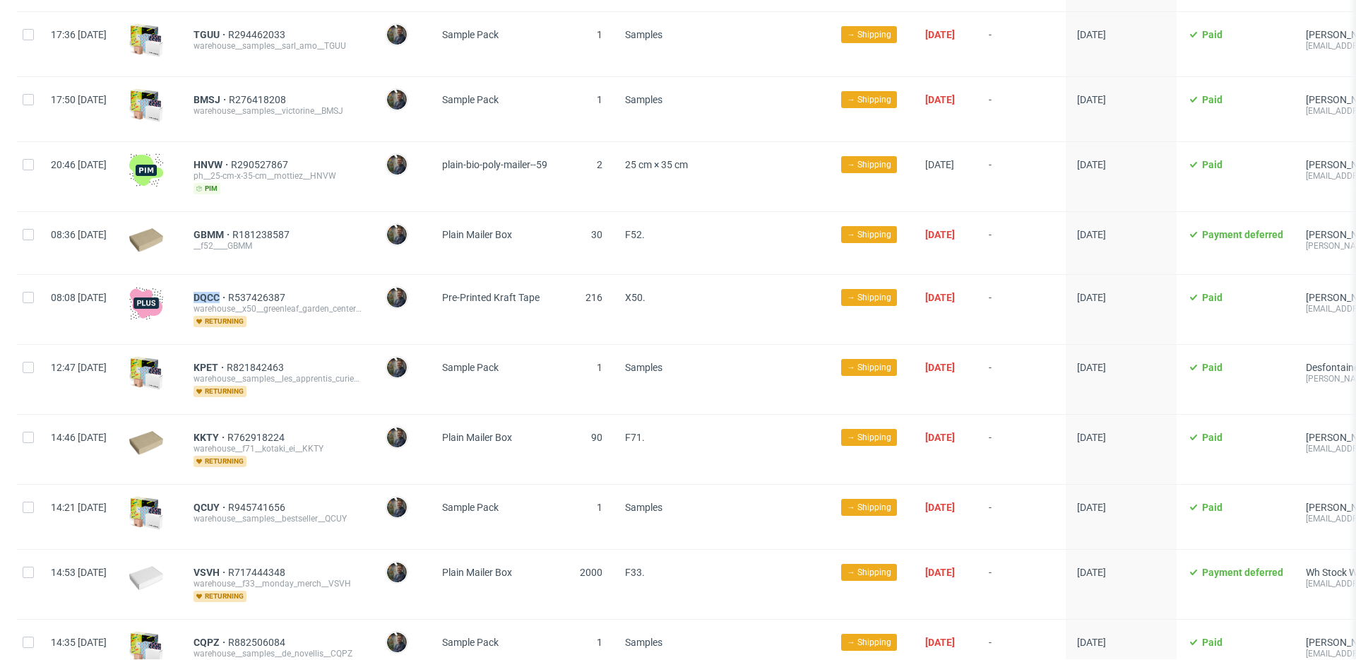
scroll to position [1375, 0]
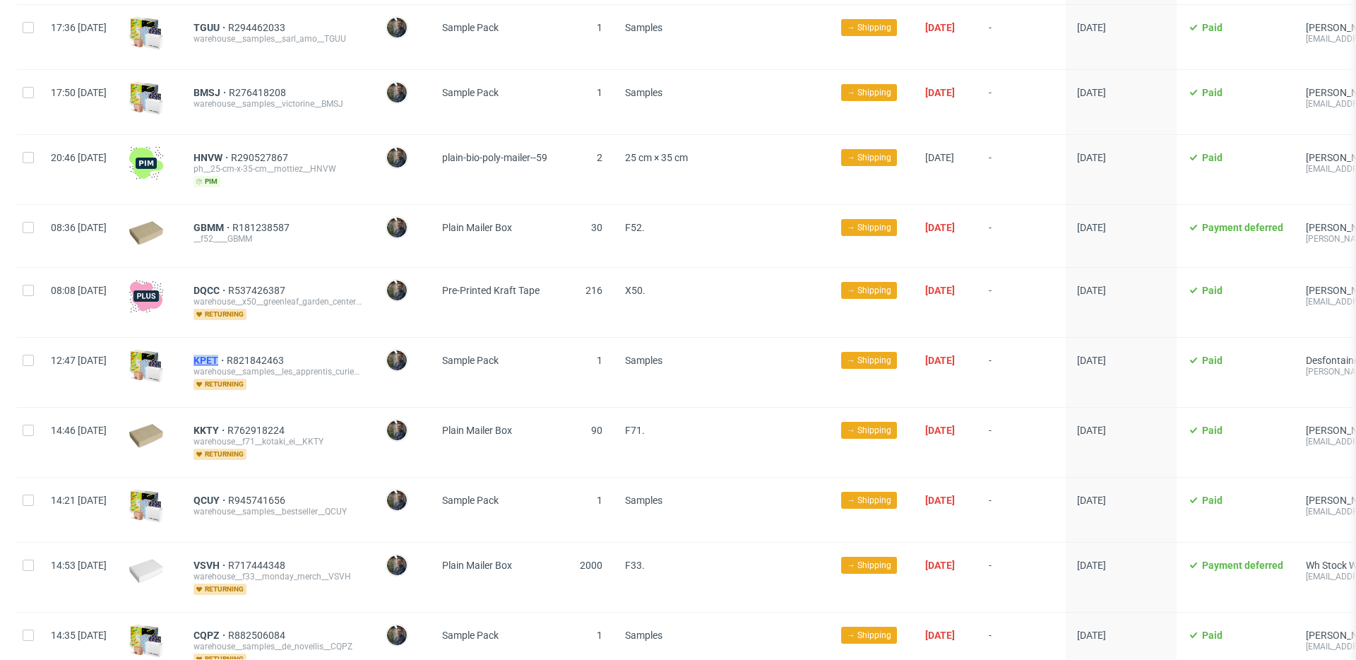
drag, startPoint x: 229, startPoint y: 352, endPoint x: 258, endPoint y: 352, distance: 29.0
click at [258, 352] on div "KPET R821842463 warehouse__samples__les_apprentis_curieux__KPET returning" at bounding box center [278, 372] width 192 height 69
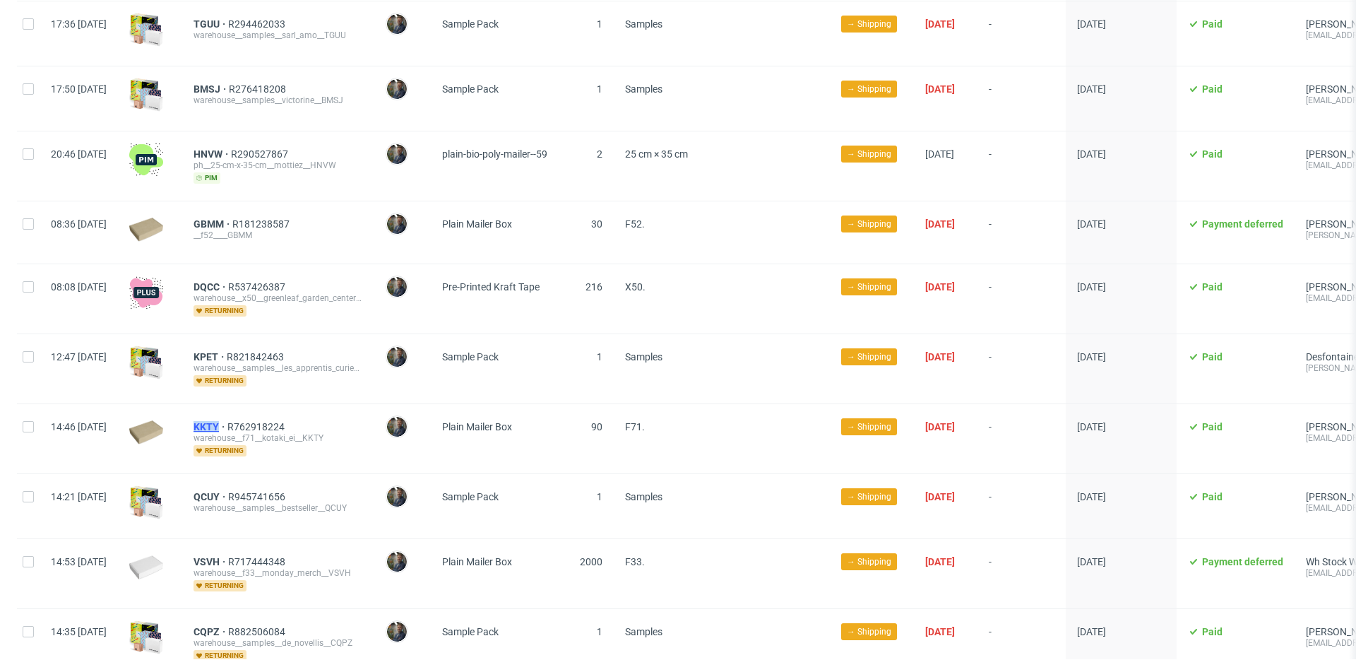
drag, startPoint x: 229, startPoint y: 417, endPoint x: 266, endPoint y: 419, distance: 37.5
click at [266, 419] on div "KKTY R762918224 warehouse__f71__kotaki_ei__KKTY returning" at bounding box center [278, 438] width 192 height 69
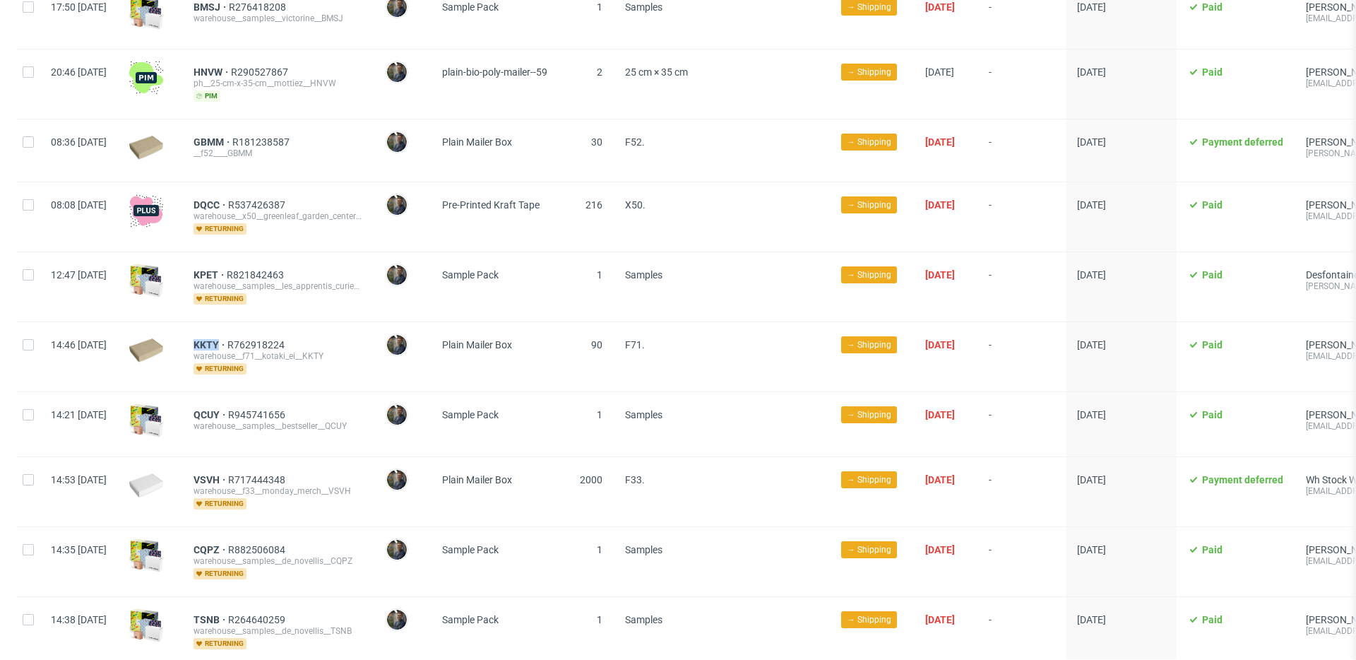
scroll to position [1486, 0]
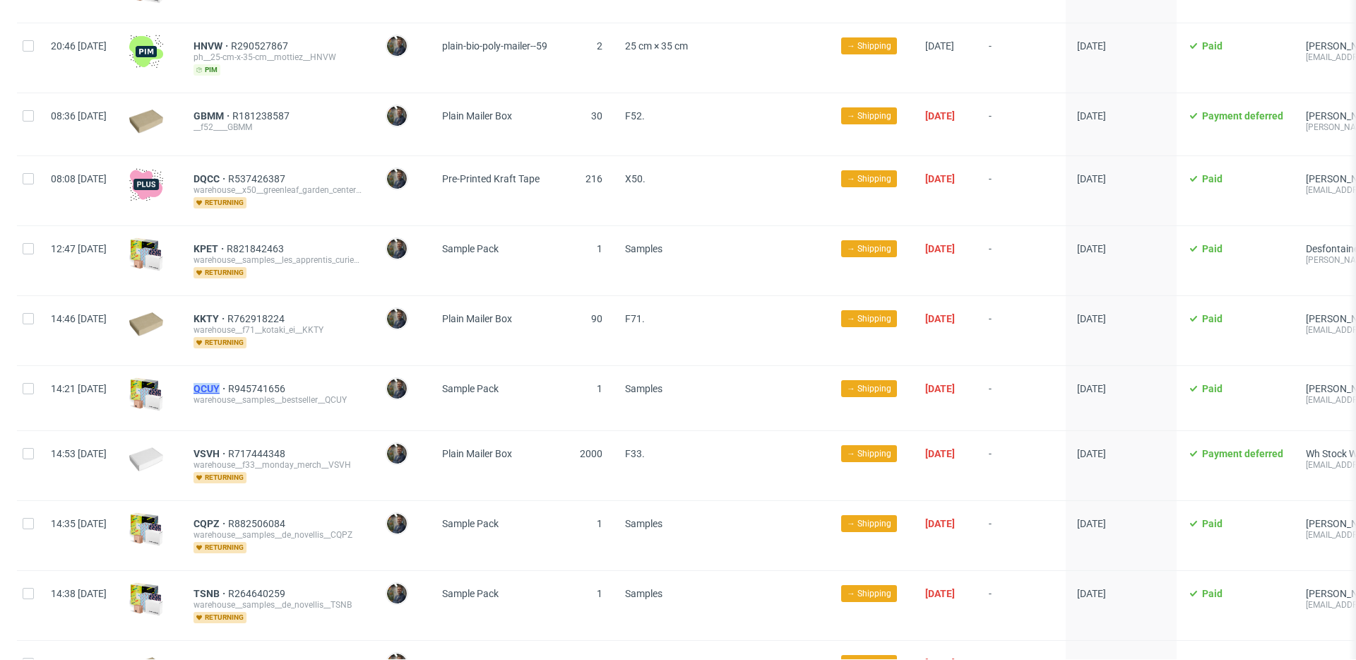
drag, startPoint x: 230, startPoint y: 379, endPoint x: 263, endPoint y: 381, distance: 33.2
click at [263, 381] on div "QCUY R945741656 warehouse__samples__bestseller__QCUY" at bounding box center [278, 398] width 192 height 64
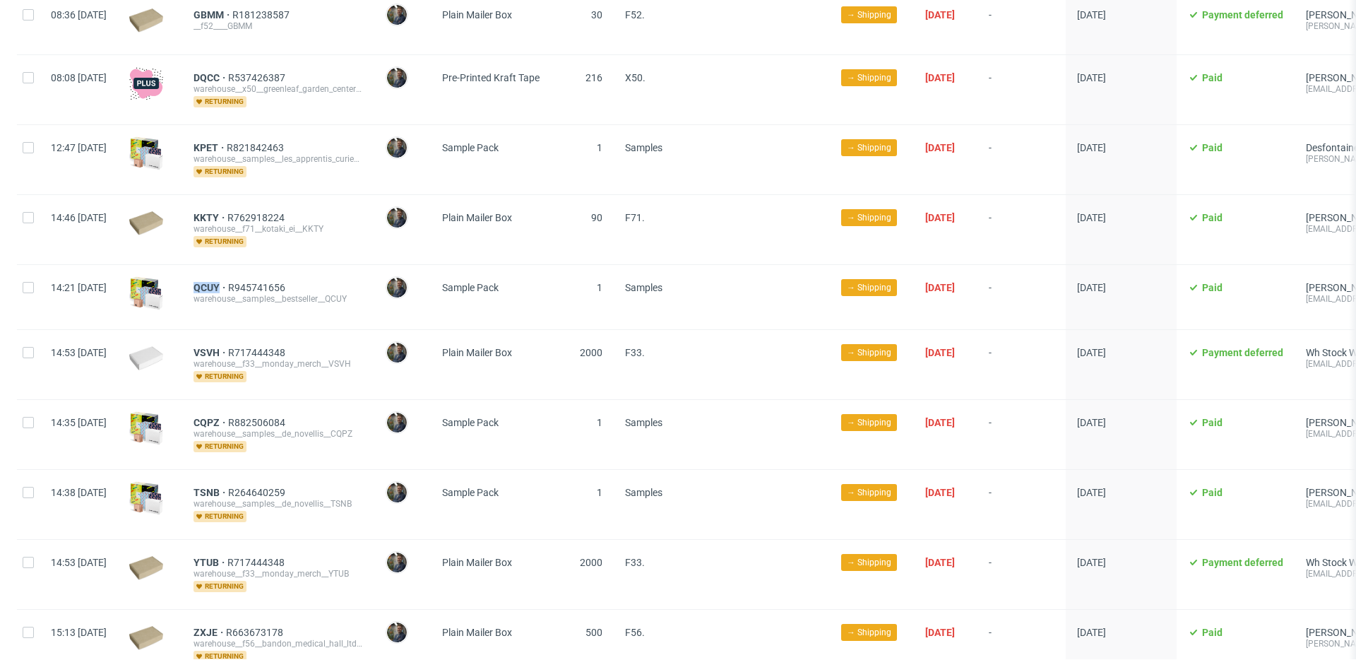
scroll to position [1588, 0]
click at [645, 346] on span "F33." at bounding box center [635, 351] width 20 height 11
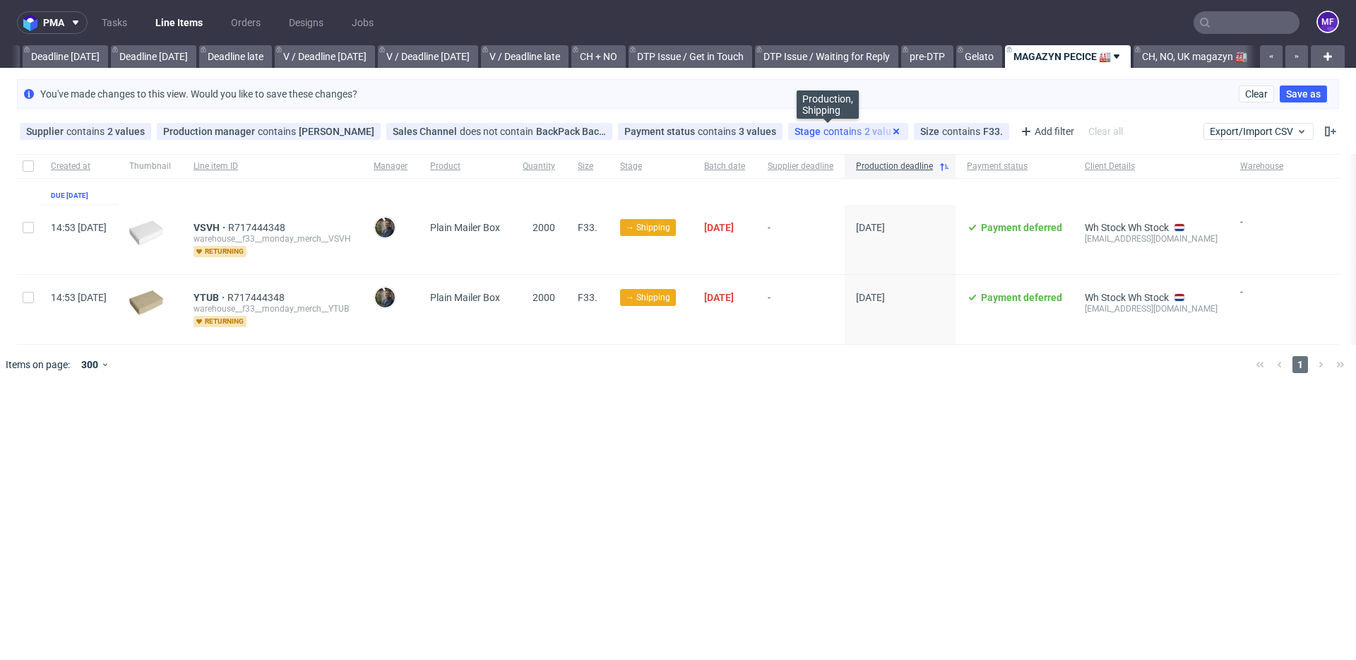
click at [891, 133] on icon at bounding box center [896, 131] width 11 height 11
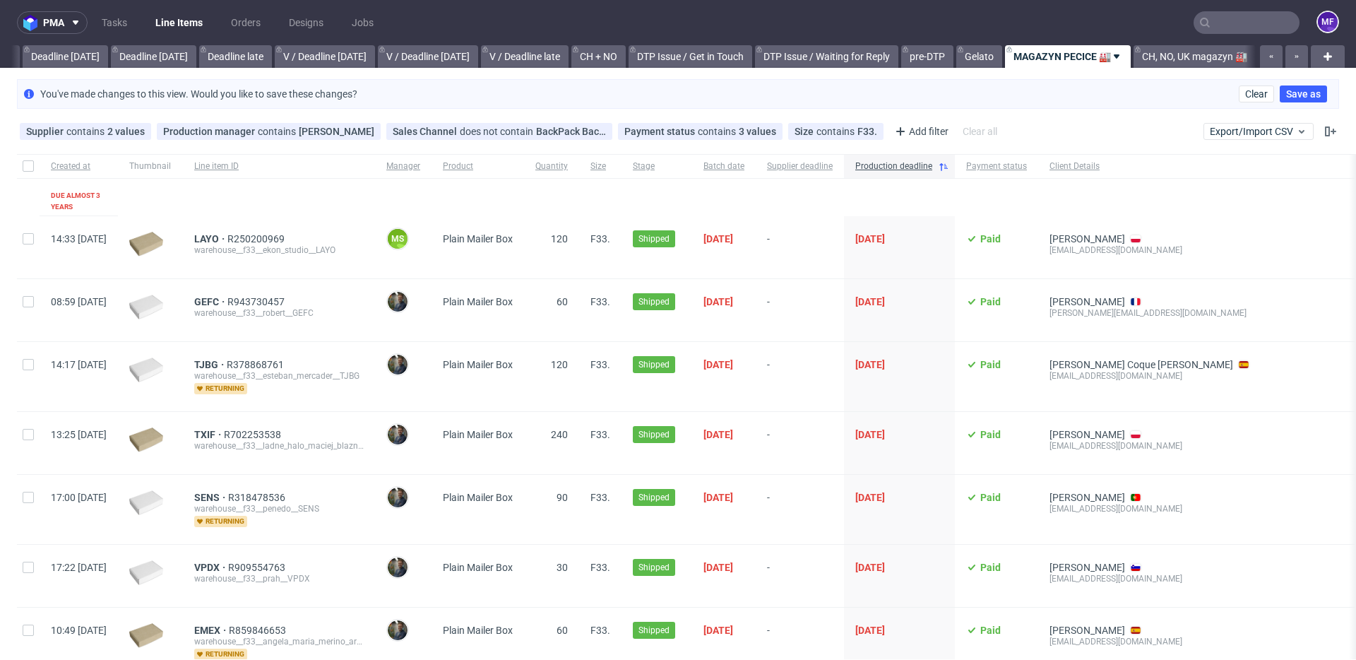
scroll to position [4, 0]
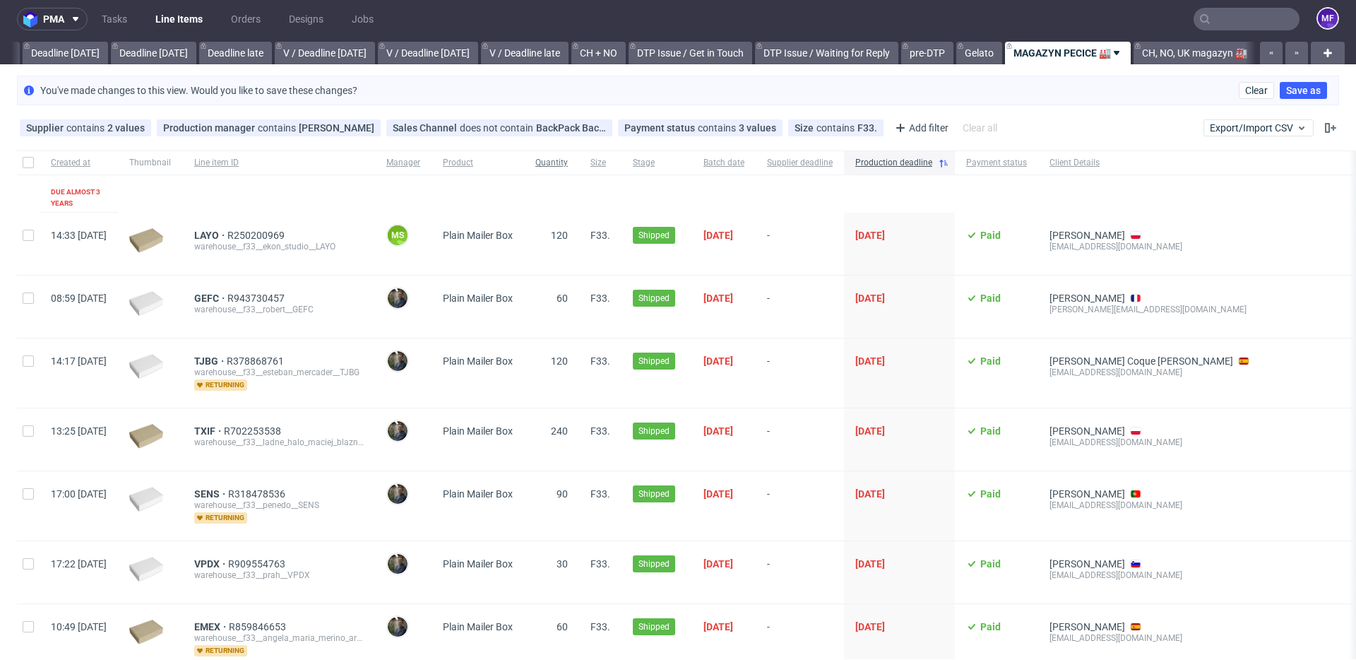
click at [579, 162] on div "Quantity" at bounding box center [551, 162] width 55 height 24
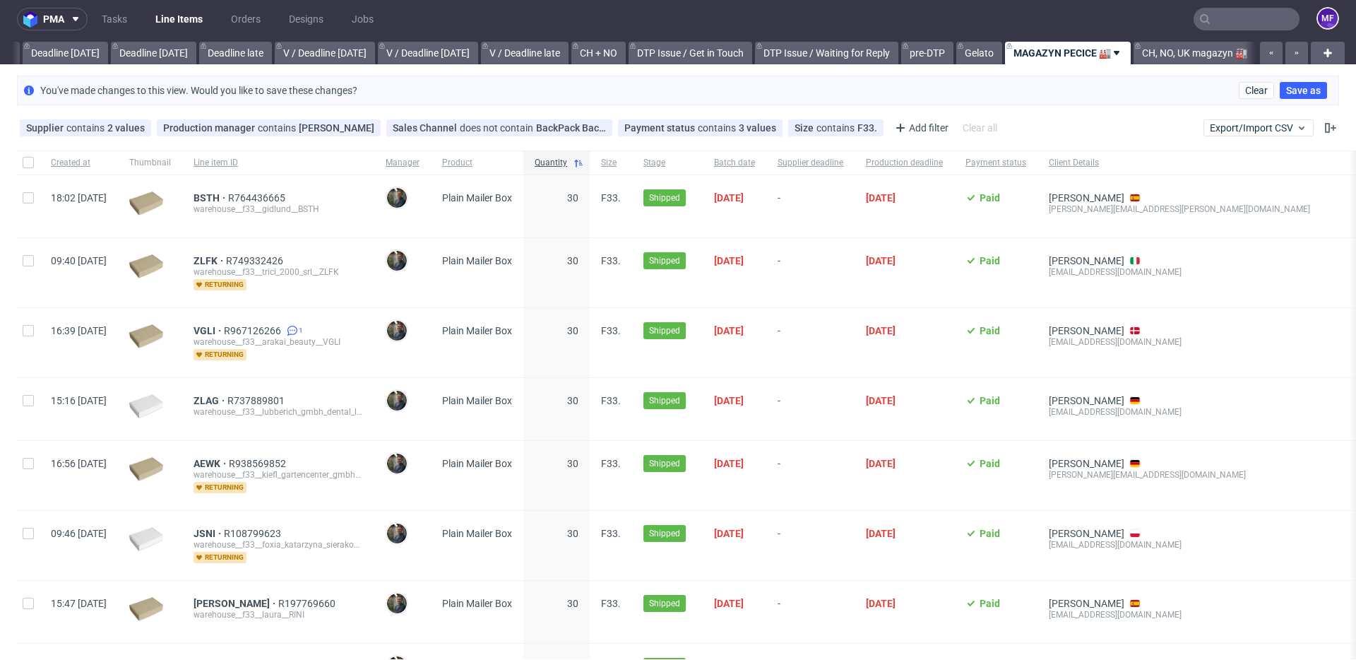
scroll to position [0, 1521]
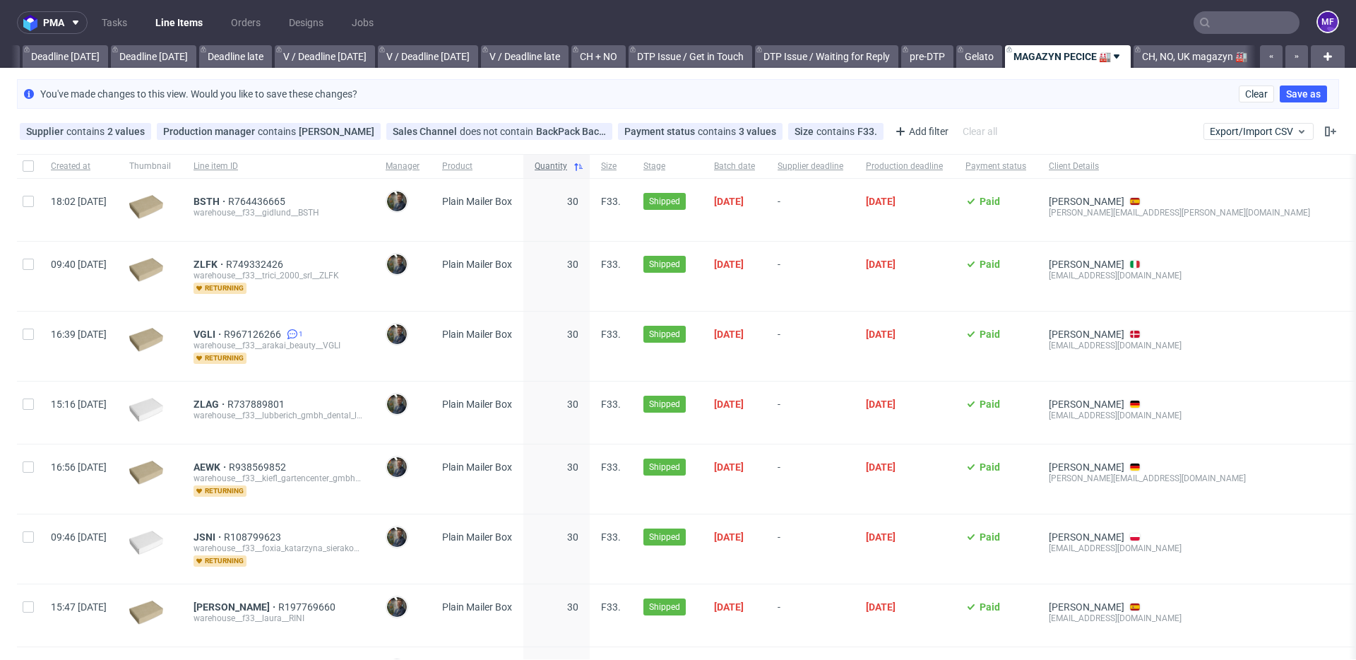
click at [584, 165] on icon at bounding box center [578, 166] width 11 height 11
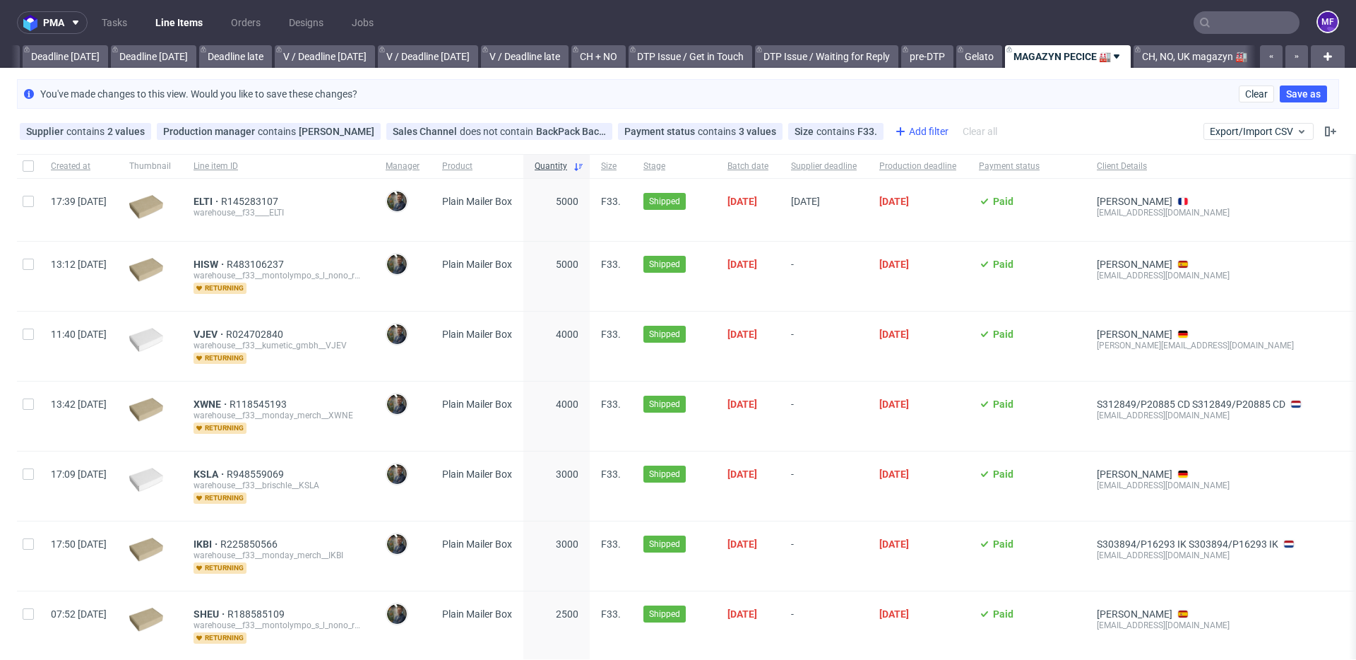
click at [892, 132] on icon at bounding box center [900, 131] width 17 height 17
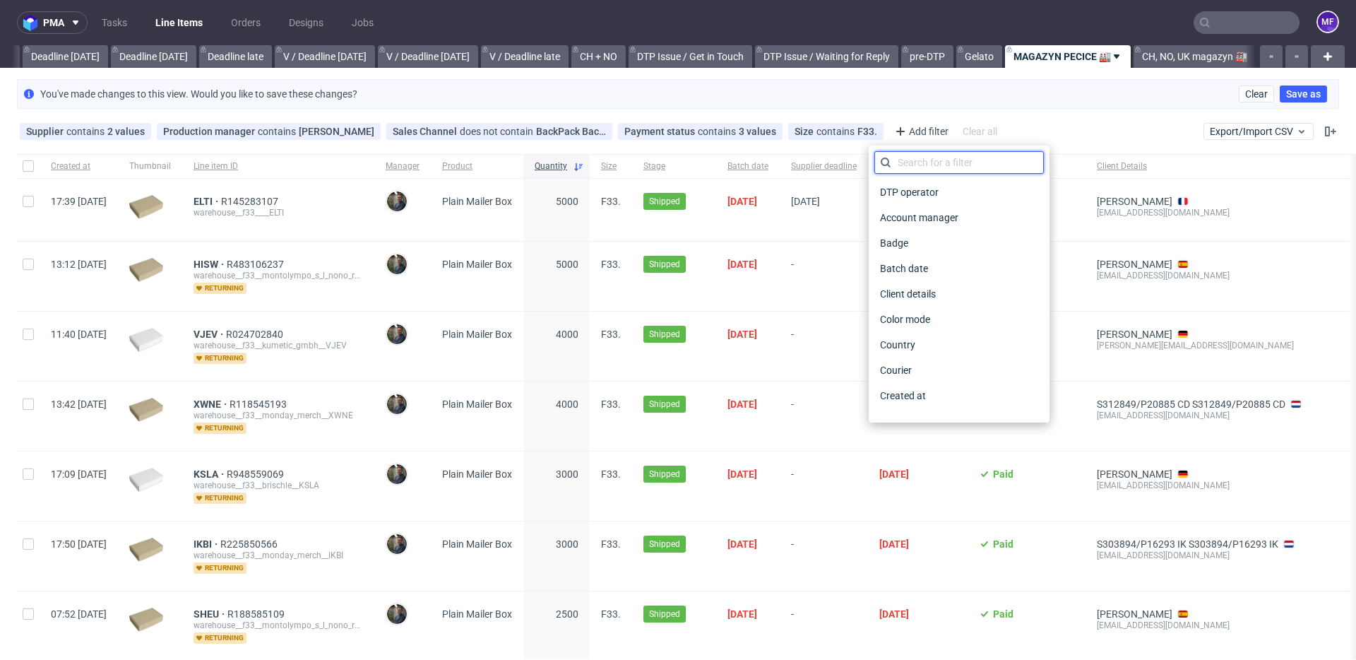
click at [915, 159] on input "text" at bounding box center [960, 162] width 170 height 23
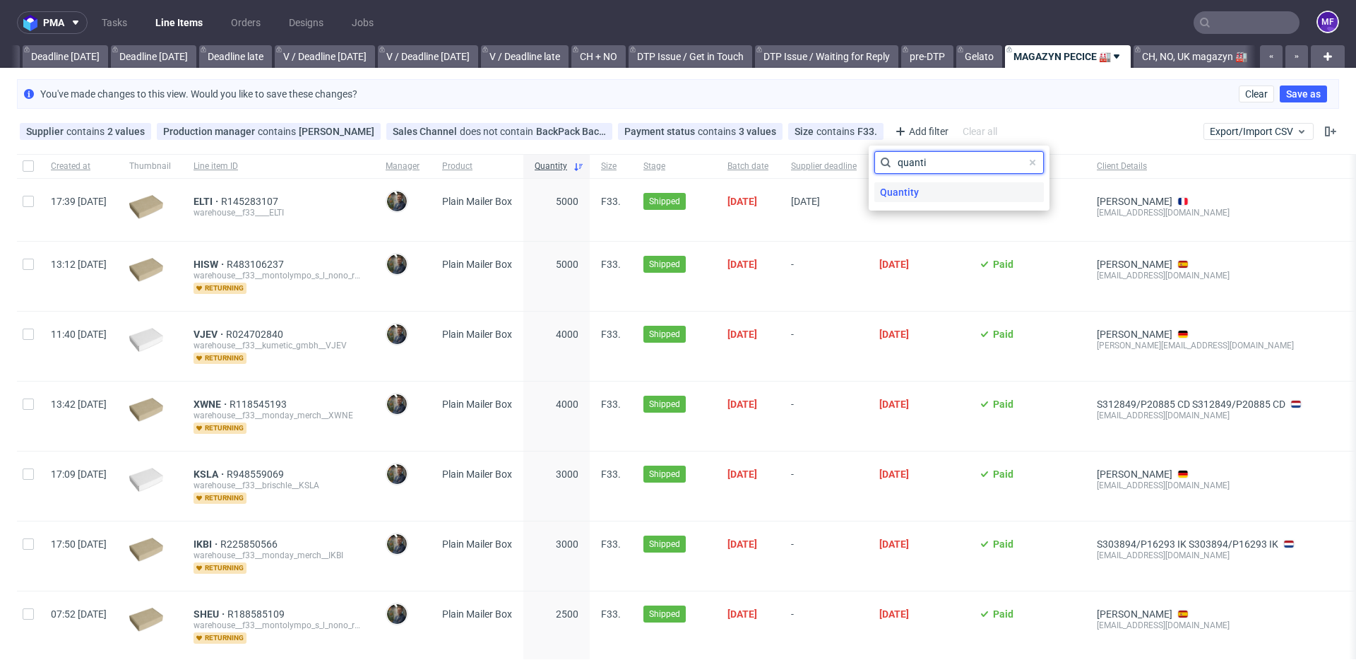
type input "quanti"
click at [913, 186] on span "Quantity" at bounding box center [900, 192] width 50 height 20
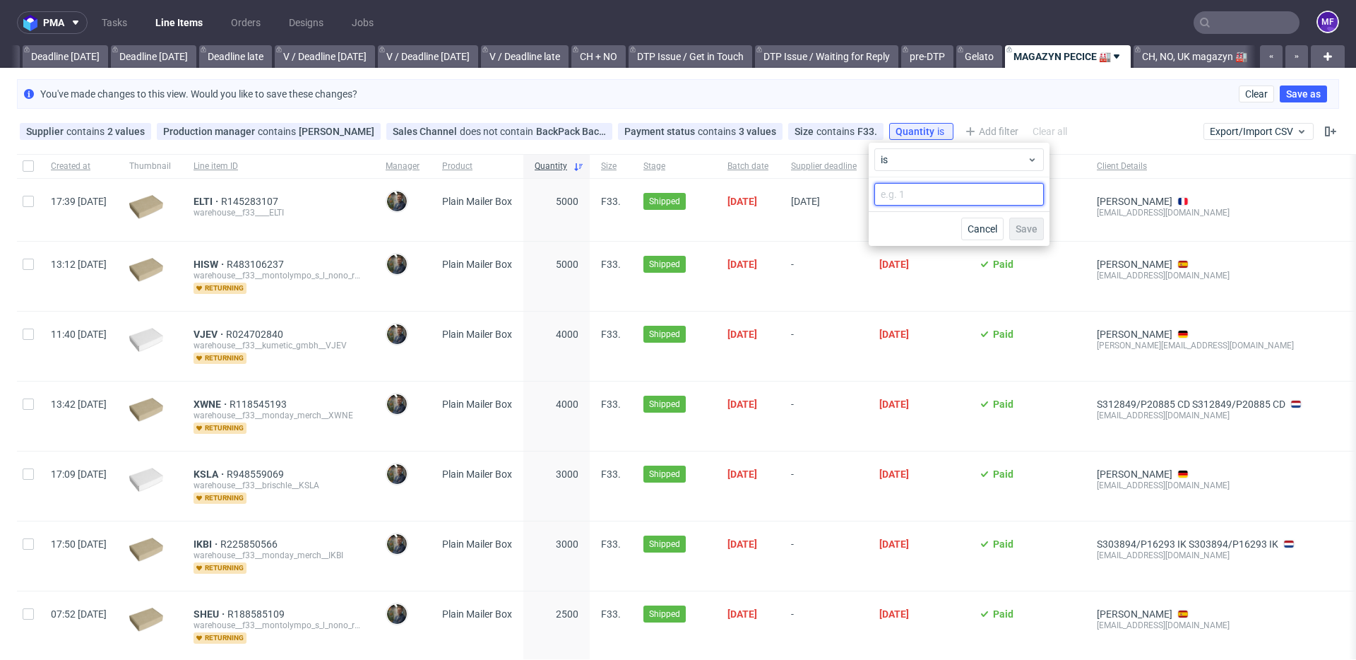
click at [915, 194] on input "number" at bounding box center [960, 194] width 170 height 23
type input "2000"
click at [1019, 230] on span "Save" at bounding box center [1027, 229] width 22 height 10
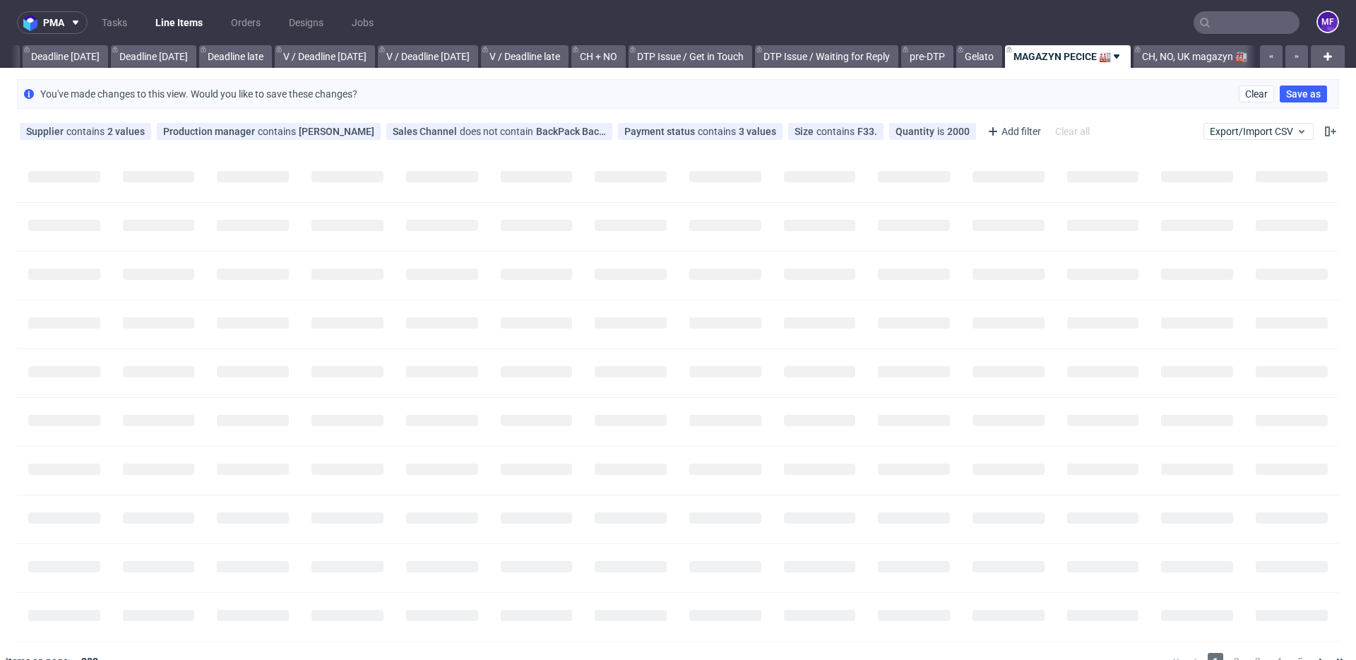
scroll to position [0, 1521]
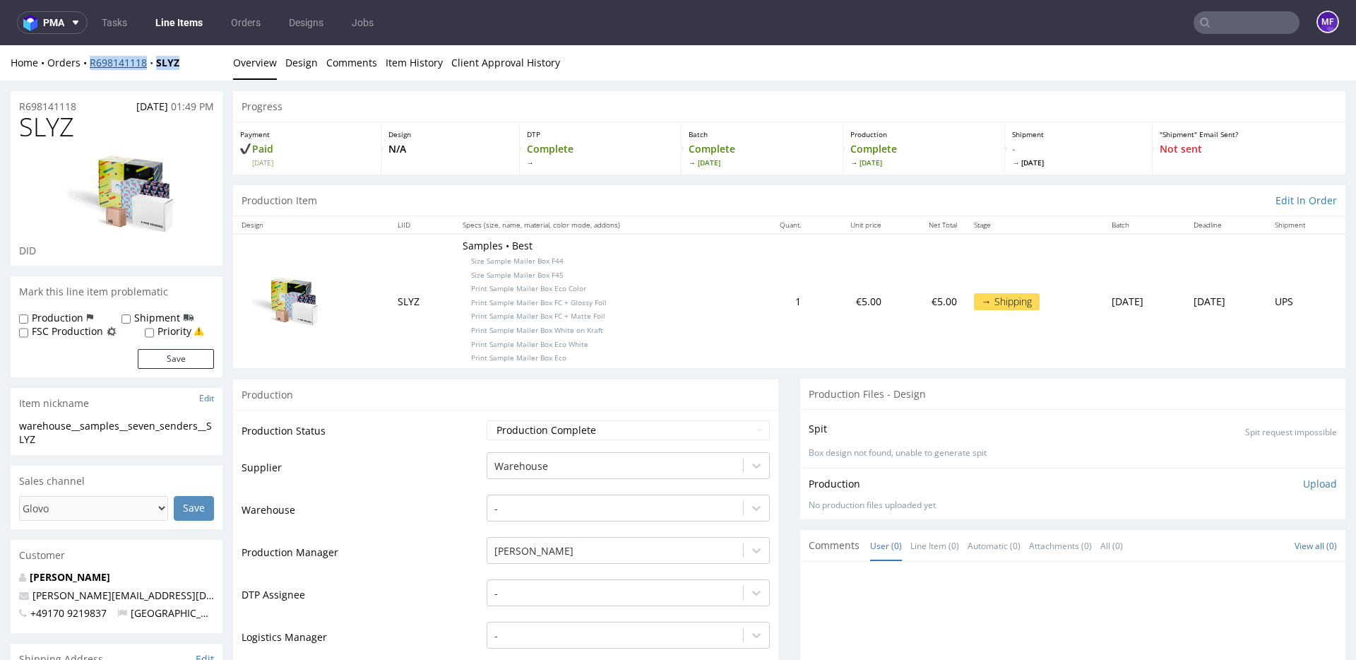
drag, startPoint x: 154, startPoint y: 64, endPoint x: 90, endPoint y: 66, distance: 64.3
click at [90, 66] on div "Home Orders R698141118 SLYZ" at bounding box center [117, 63] width 212 height 14
copy div "R698141118 SLYZ"
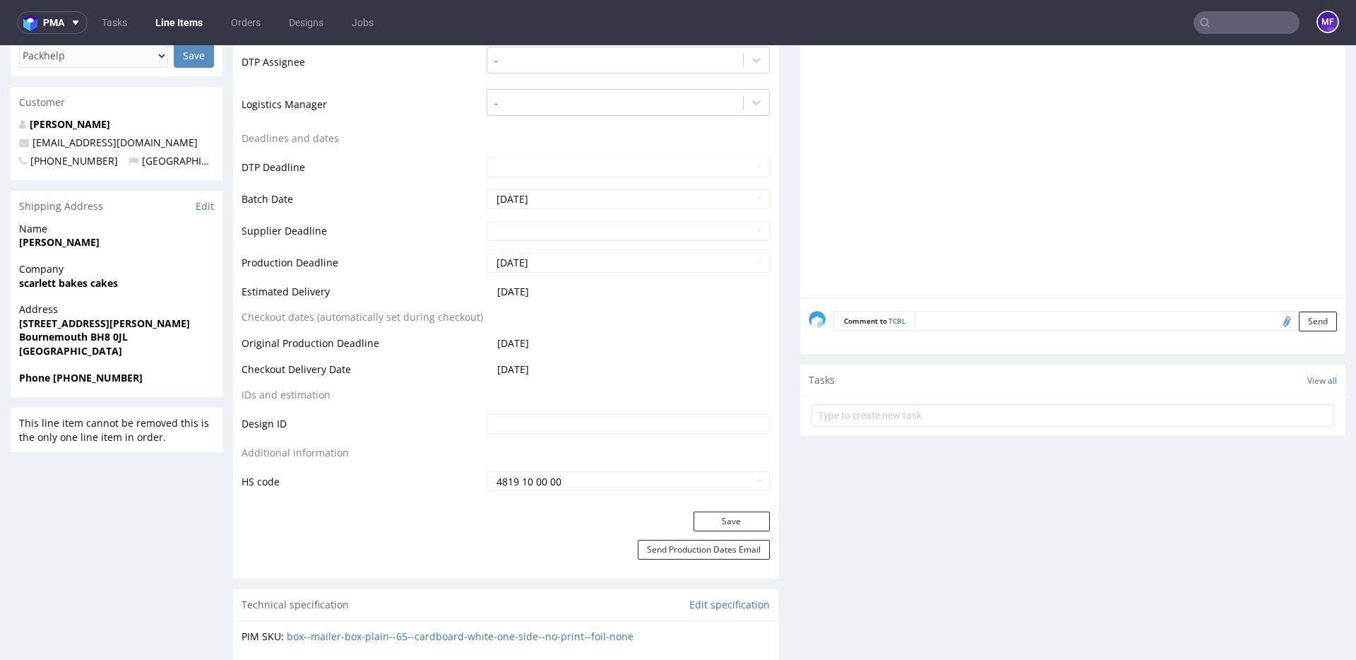
scroll to position [463, 0]
click at [1275, 319] on input "file" at bounding box center [1285, 319] width 20 height 18
type input "C:\fakepath\proforma-invoice-fp2025-10-1.pdf"
click at [1305, 321] on button "Send" at bounding box center [1318, 320] width 38 height 20
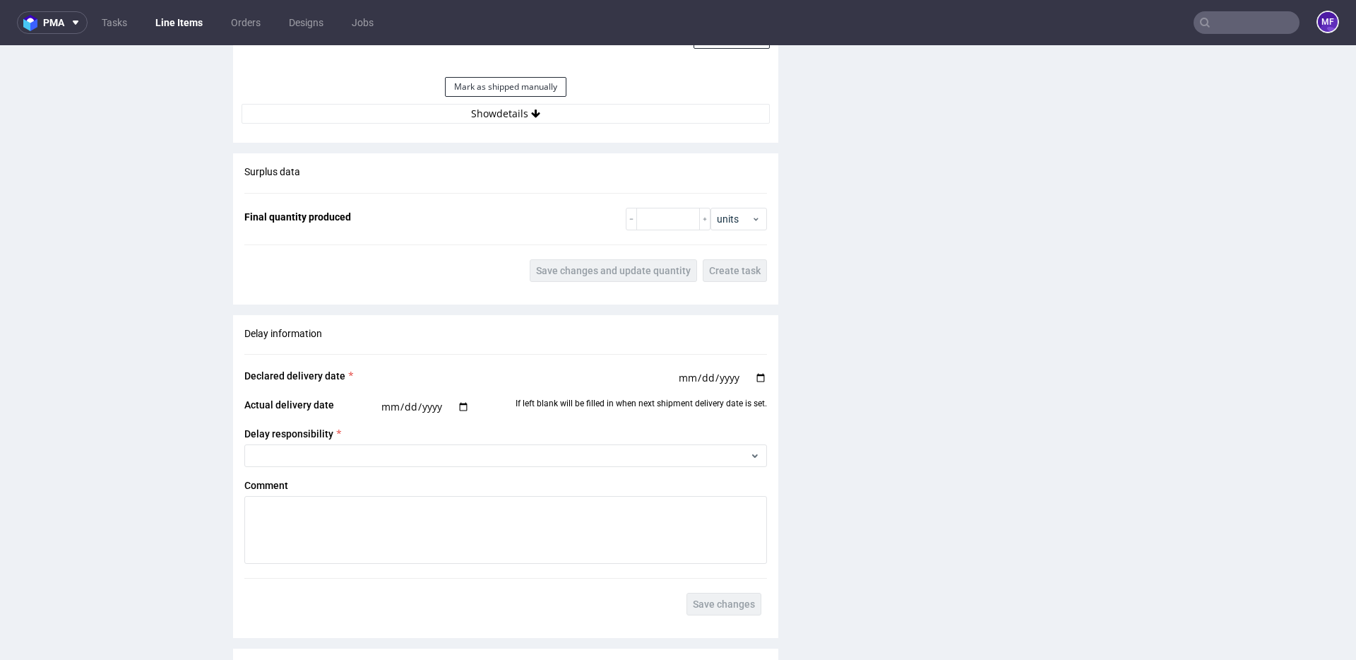
scroll to position [1672, 0]
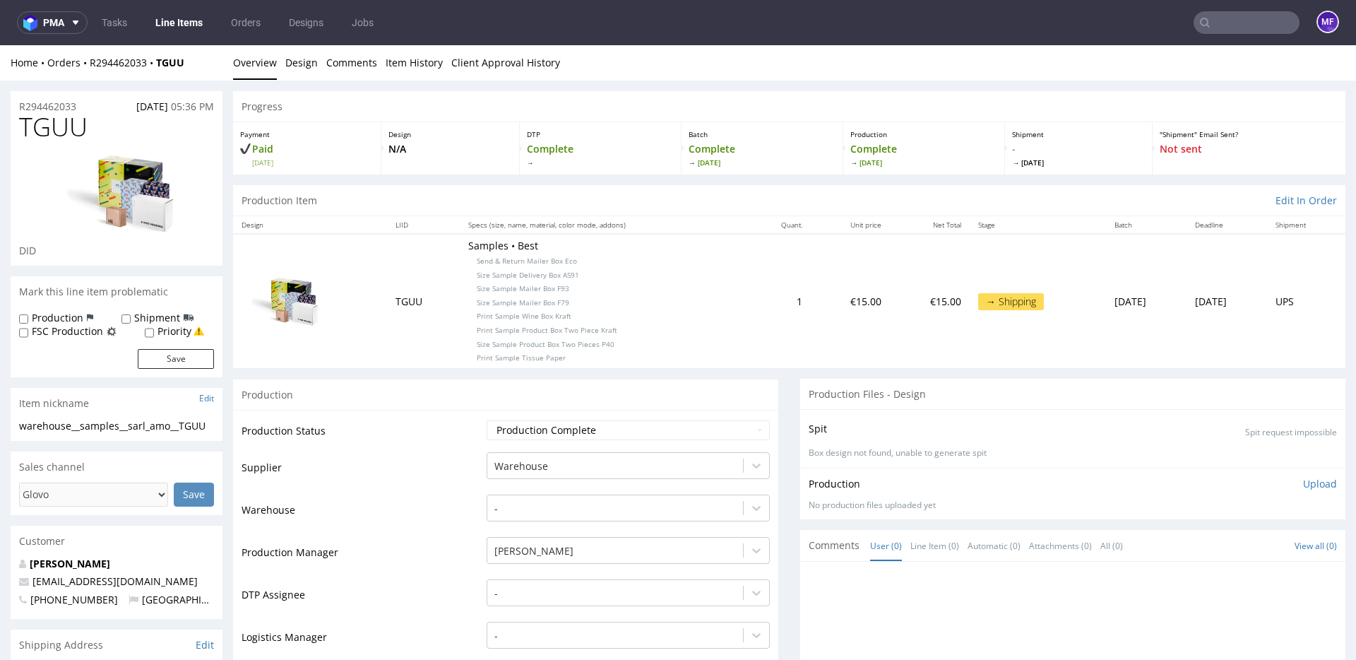
click at [631, 353] on p "Samples • Best Send & Return Mailer Box Eco Size Sample Delivery Box AS91 Size …" at bounding box center [603, 301] width 271 height 124
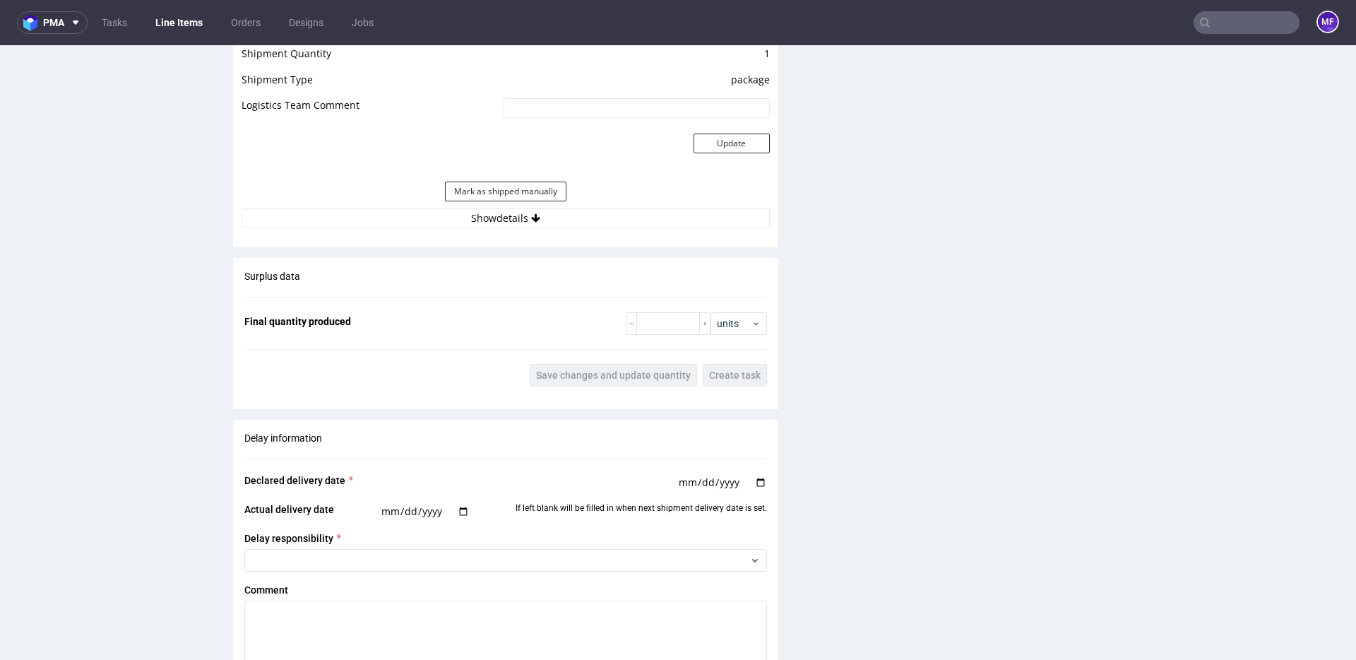
scroll to position [1325, 0]
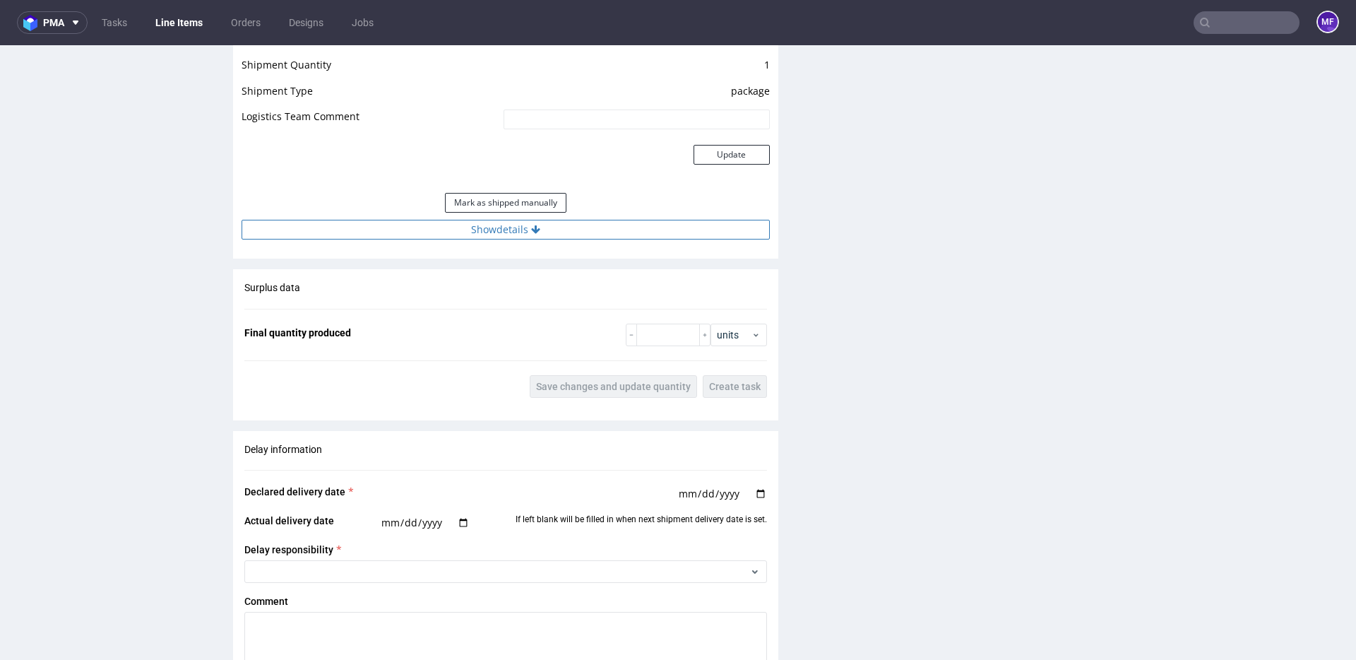
click at [562, 238] on button "Show details" at bounding box center [506, 230] width 528 height 20
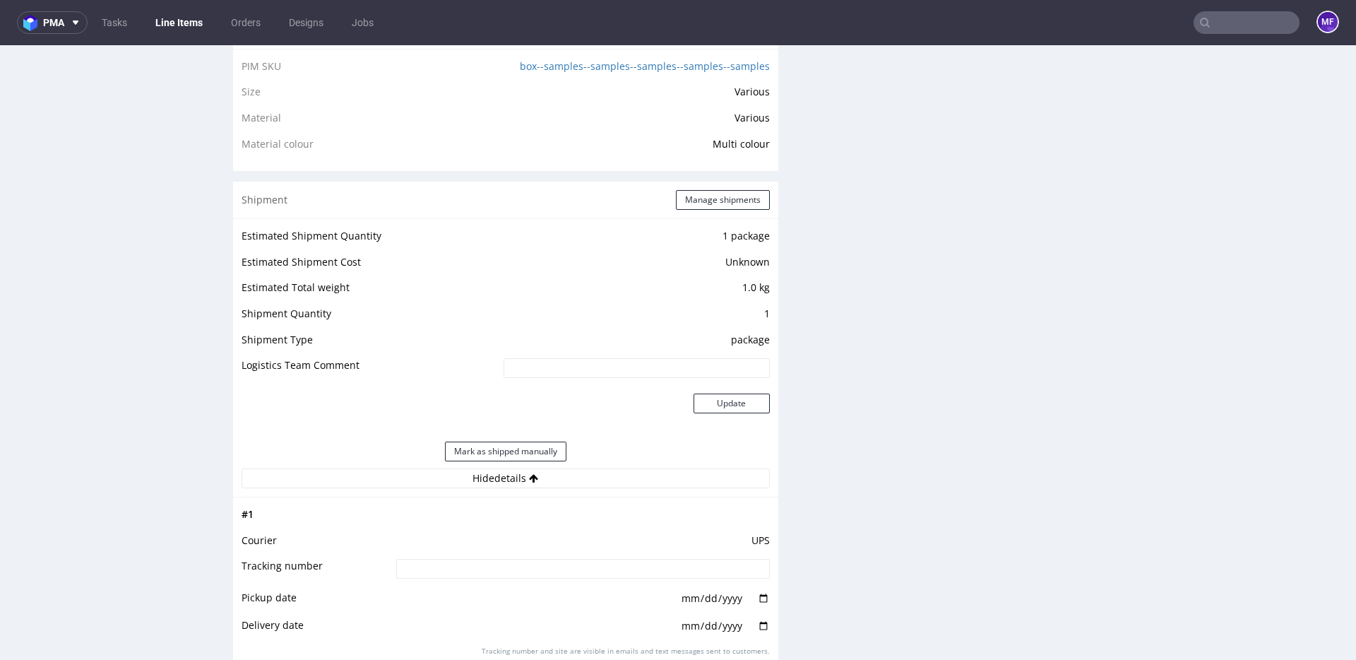
scroll to position [1065, 0]
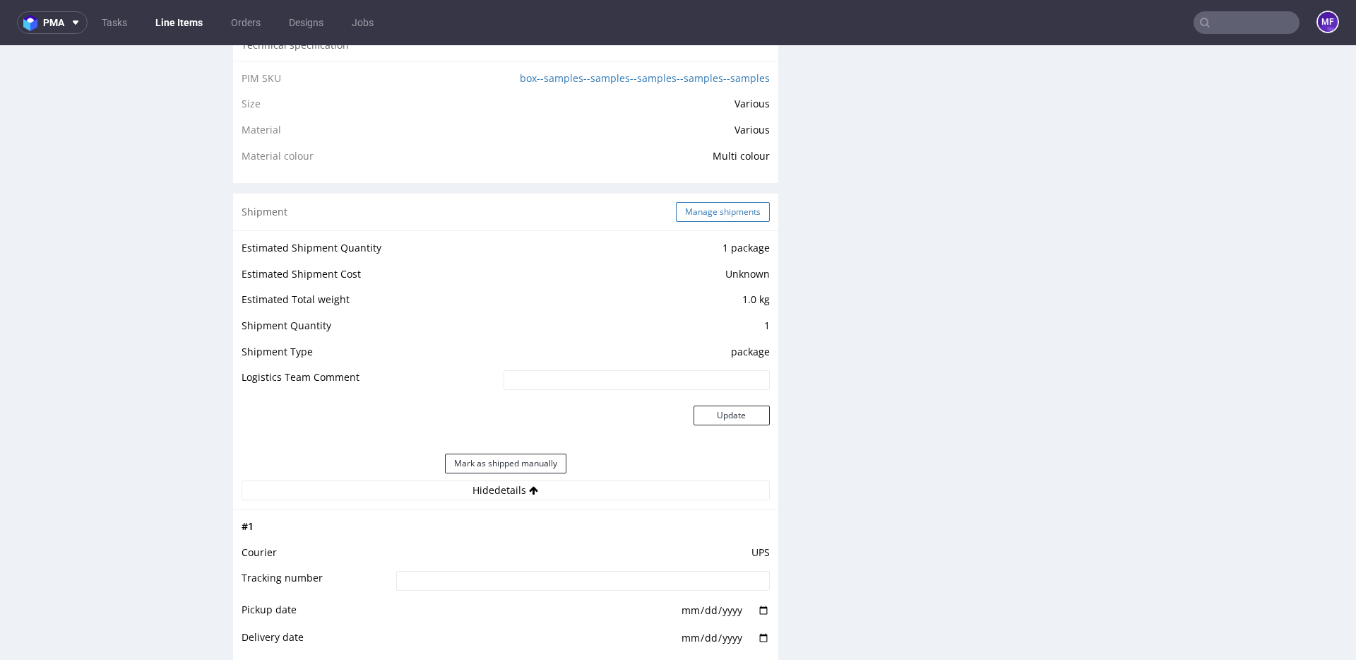
click at [694, 204] on button "Manage shipments" at bounding box center [723, 212] width 94 height 20
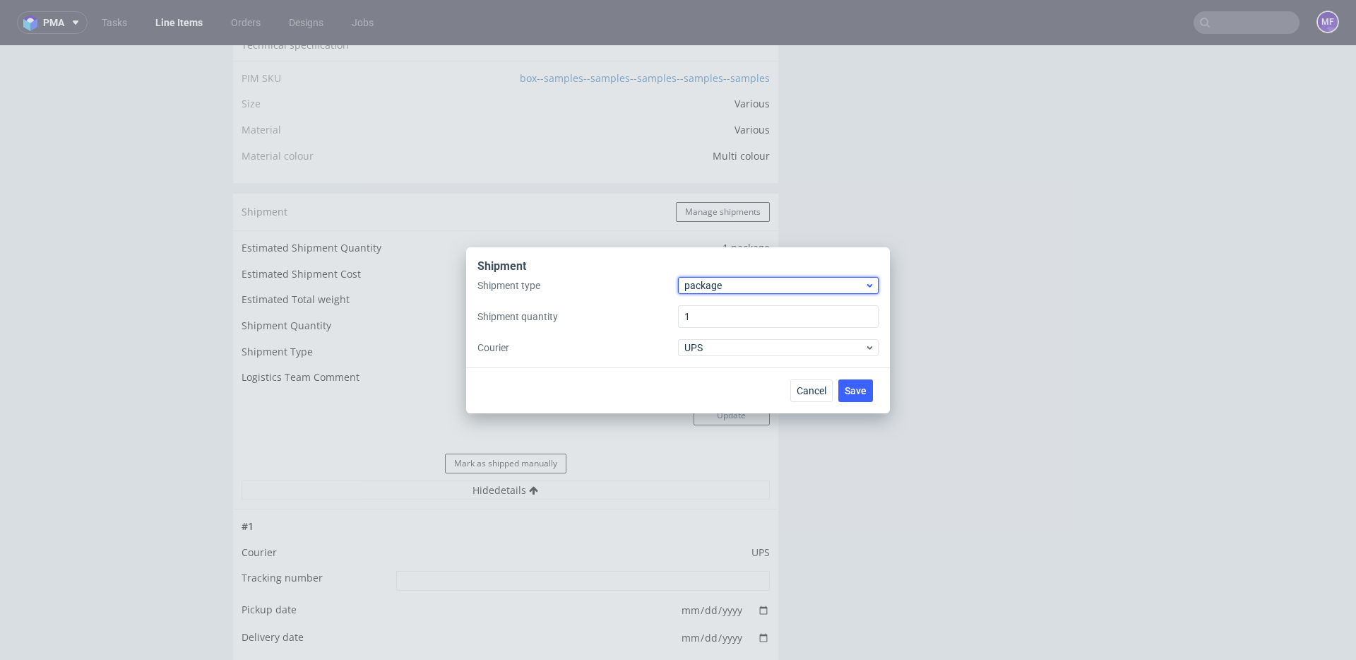
click at [734, 282] on span "package" at bounding box center [775, 285] width 180 height 14
click at [723, 311] on div "pallet" at bounding box center [778, 314] width 189 height 25
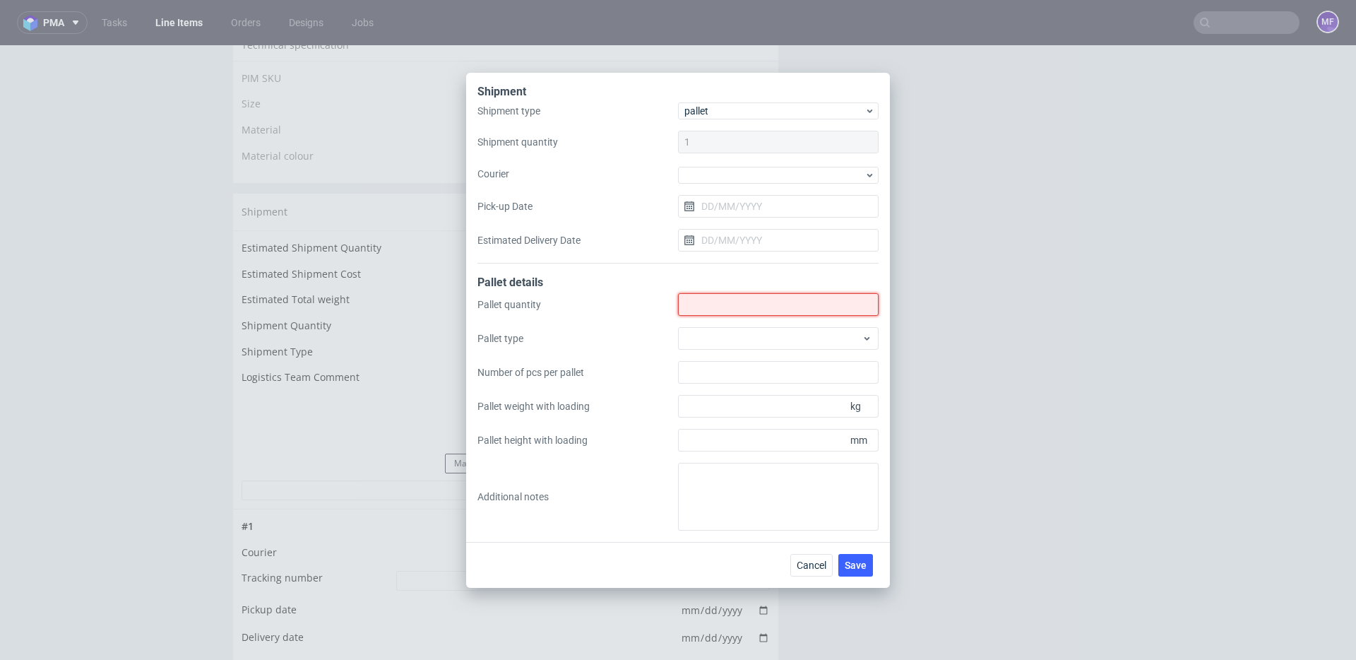
click at [724, 304] on input "Shipment type" at bounding box center [778, 304] width 201 height 23
type input "1"
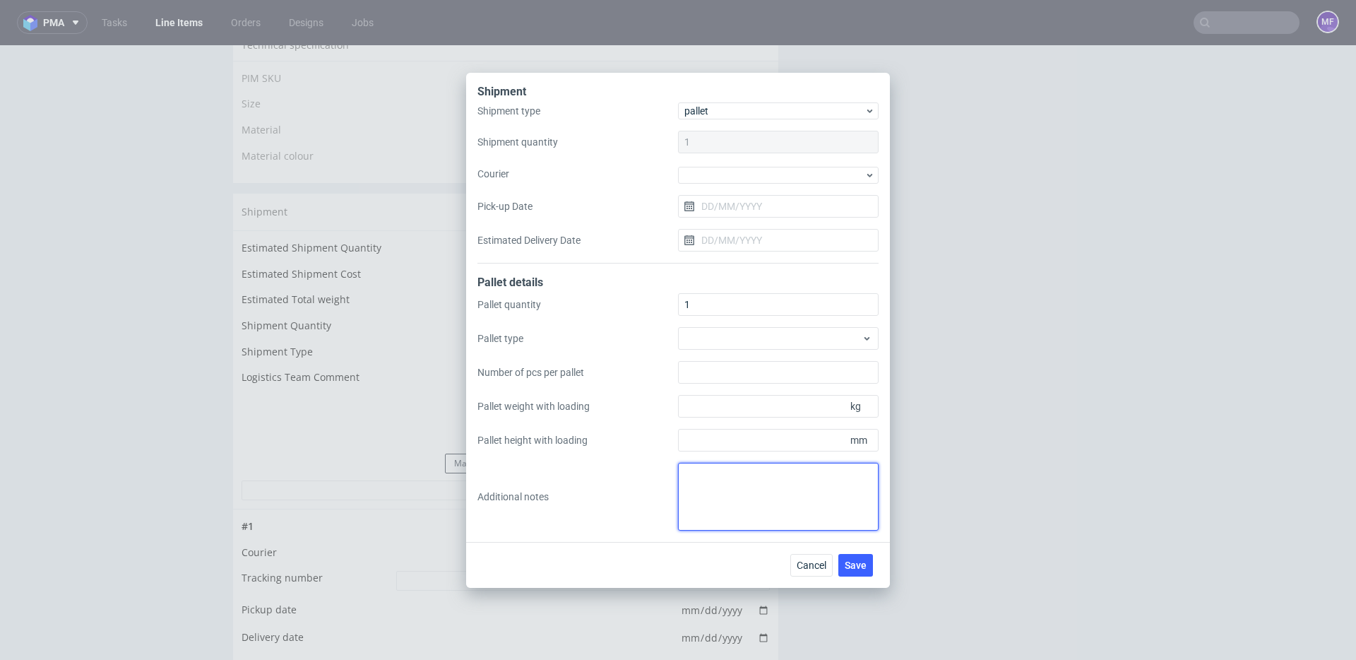
click at [766, 518] on textarea at bounding box center [778, 497] width 201 height 68
paste textarea "45x50x3 0,5 kg"
type textarea "1 paczka UPS do CH (odbiór 03.10): 45x50x3 0,5 kg proforma w kom"
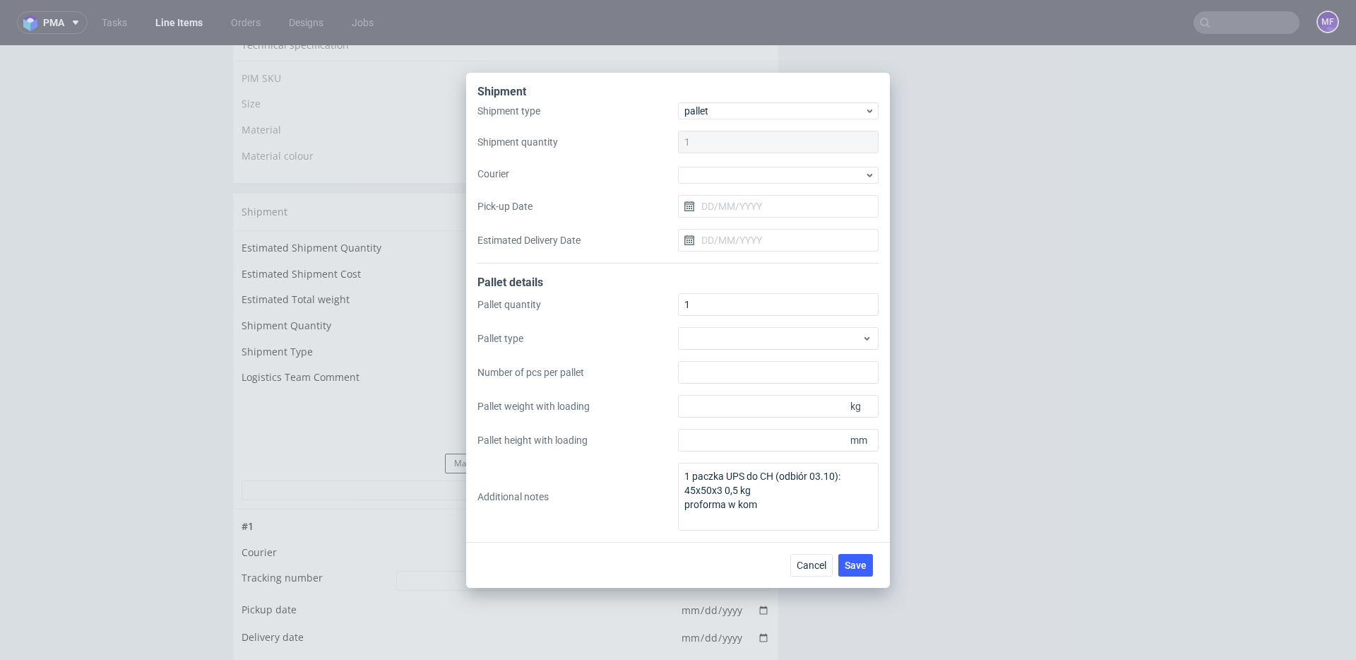
click at [838, 542] on div "Cancel Save" at bounding box center [678, 565] width 424 height 46
click at [851, 562] on span "Save" at bounding box center [856, 565] width 22 height 10
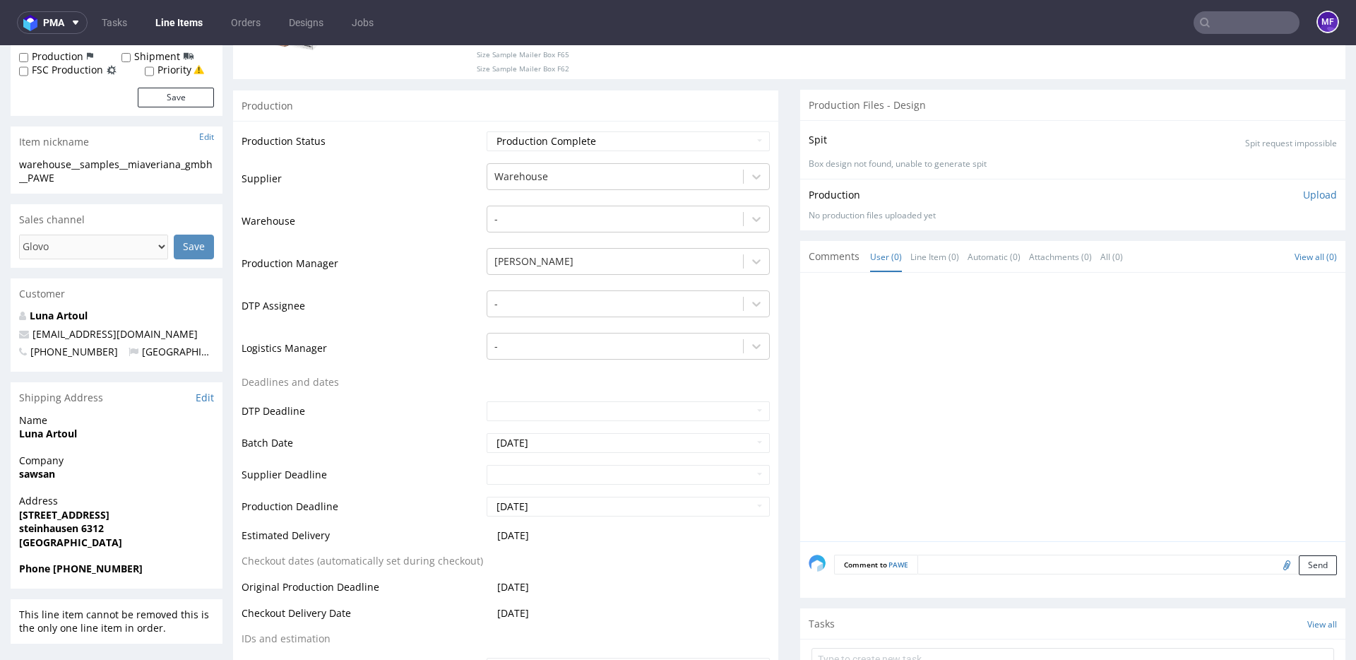
scroll to position [271, 0]
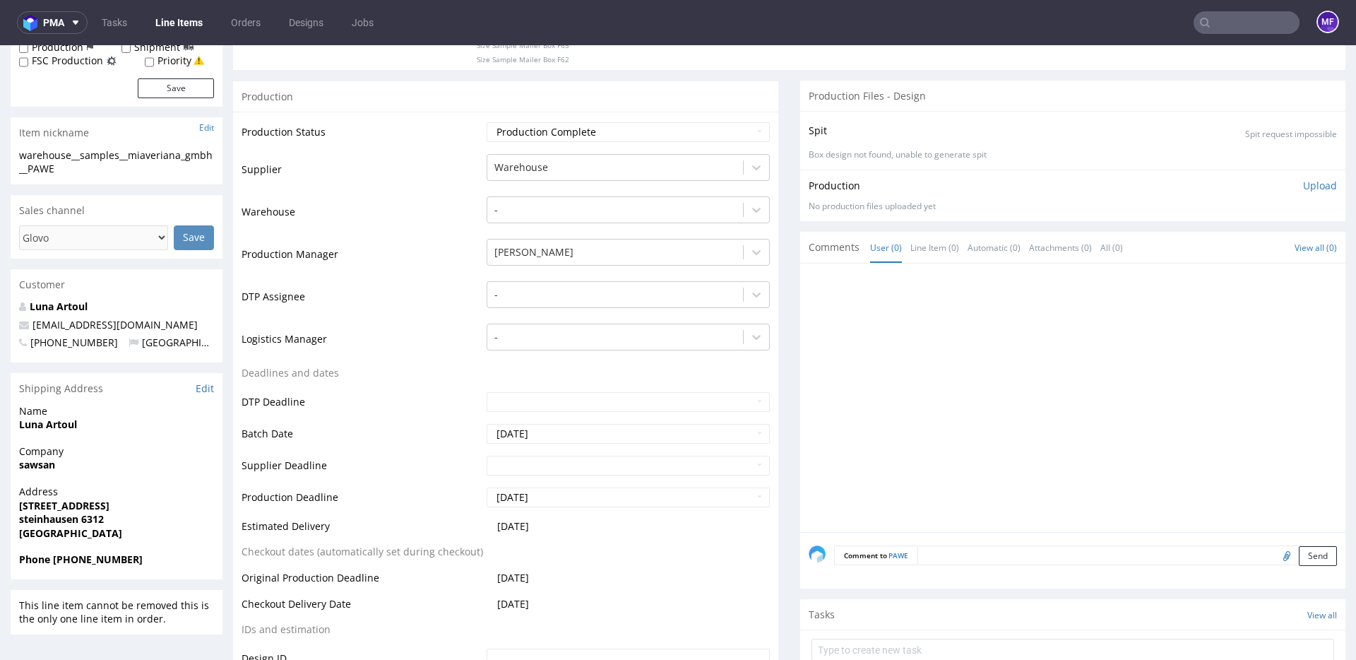
click at [1275, 560] on input "file" at bounding box center [1285, 555] width 20 height 18
type input "C:\fakepath\proforma-invoice-fp2025-10-9.pdf"
click at [1304, 554] on button "Send" at bounding box center [1318, 556] width 38 height 20
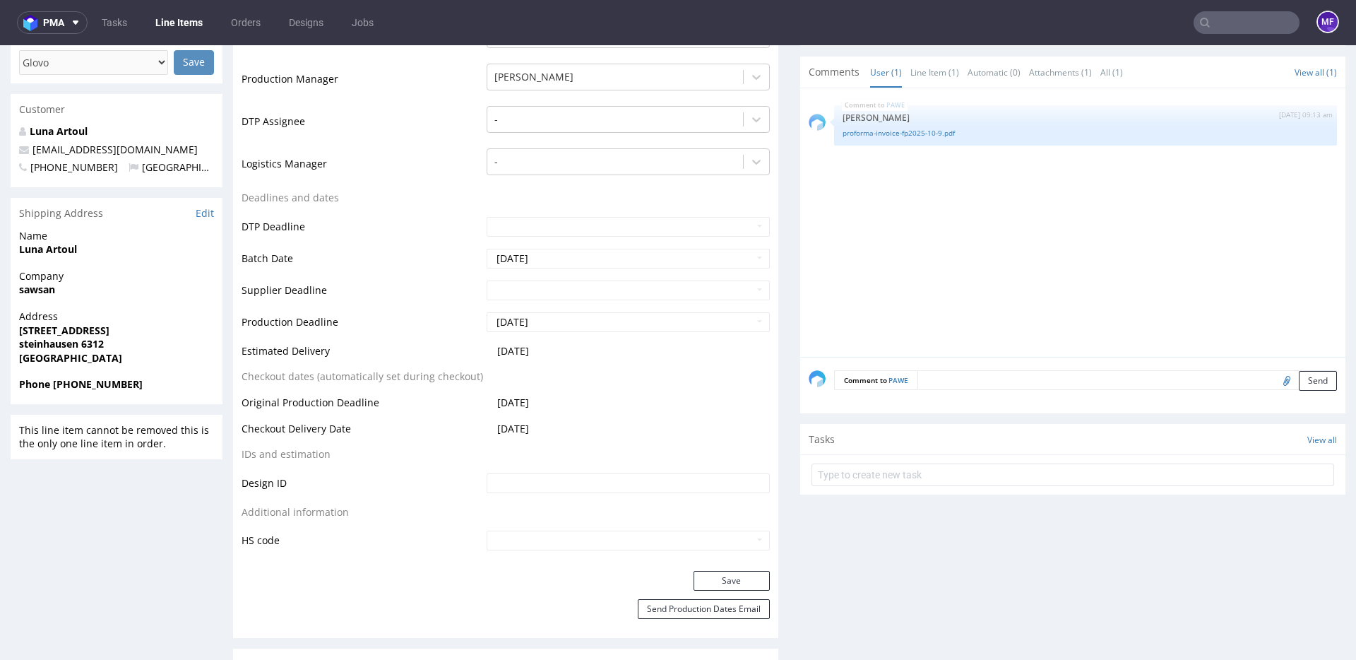
scroll to position [451, 0]
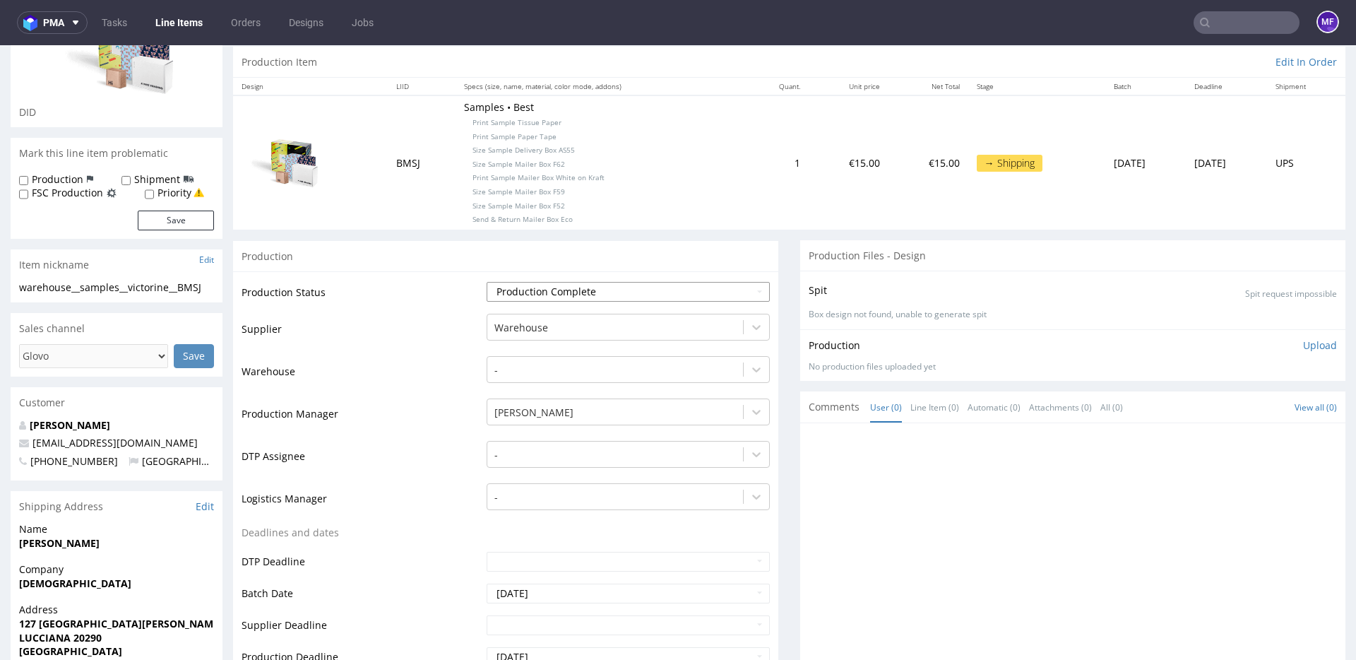
scroll to position [356, 0]
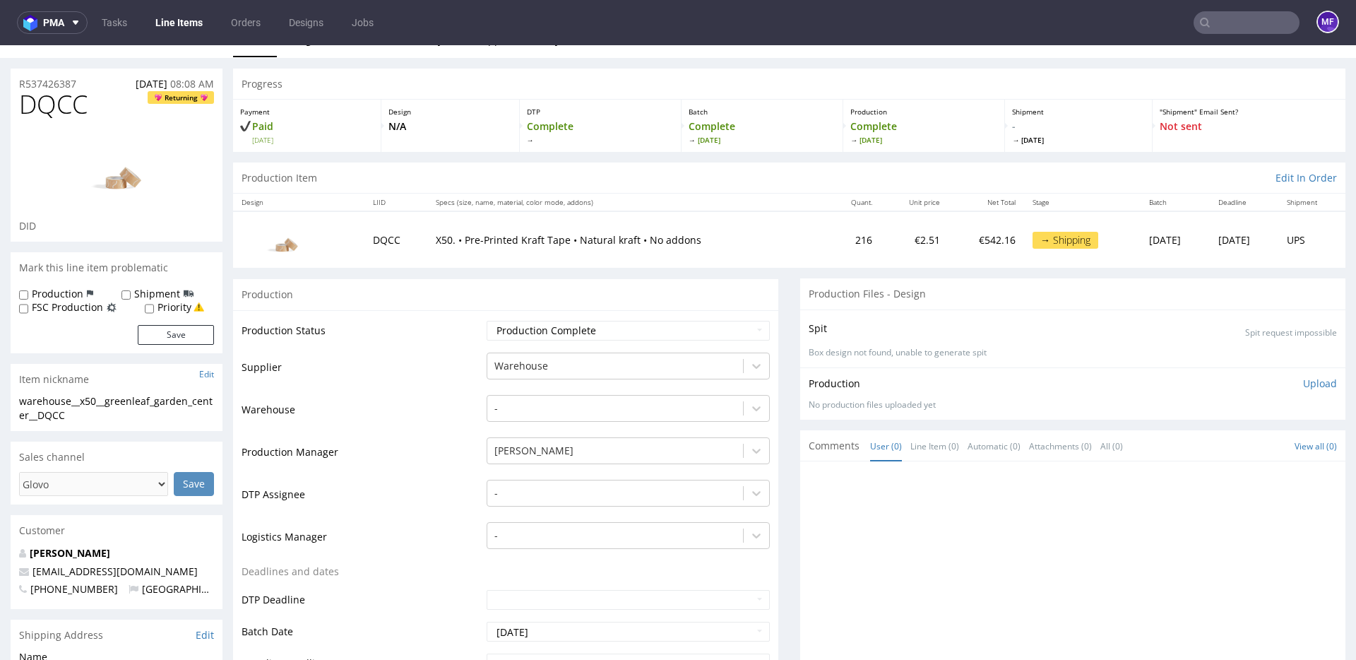
scroll to position [22, 0]
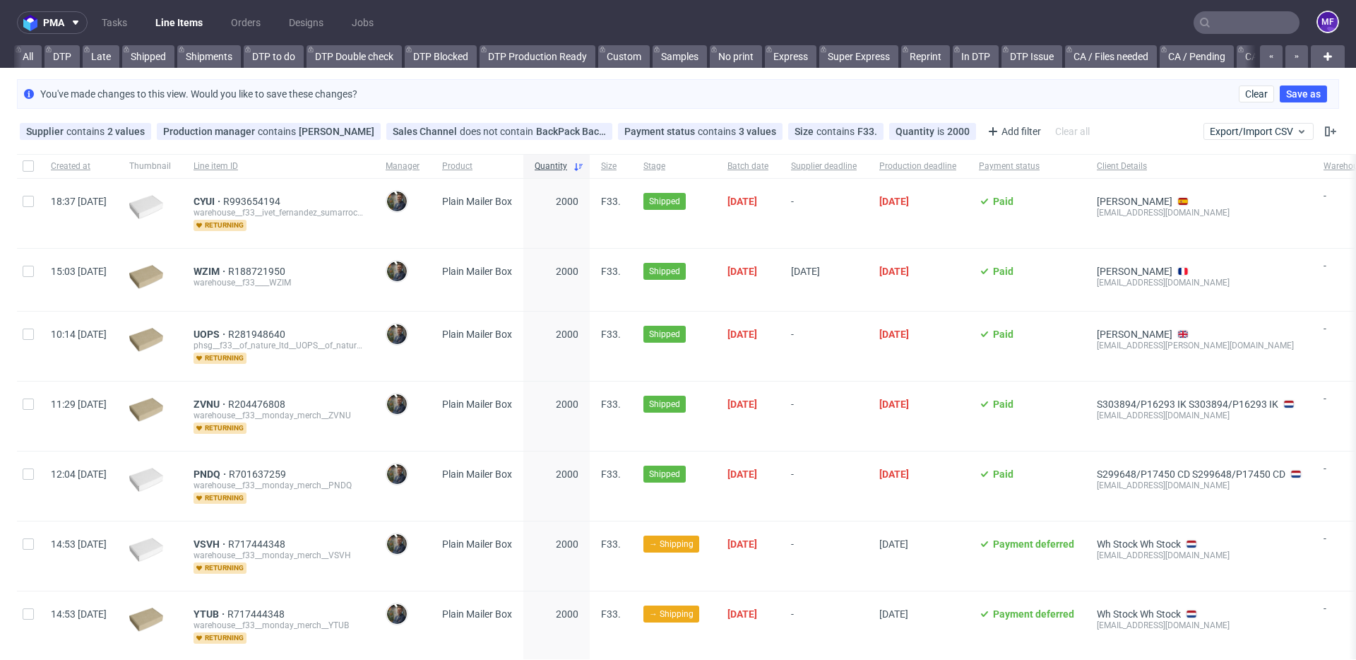
scroll to position [0, 1521]
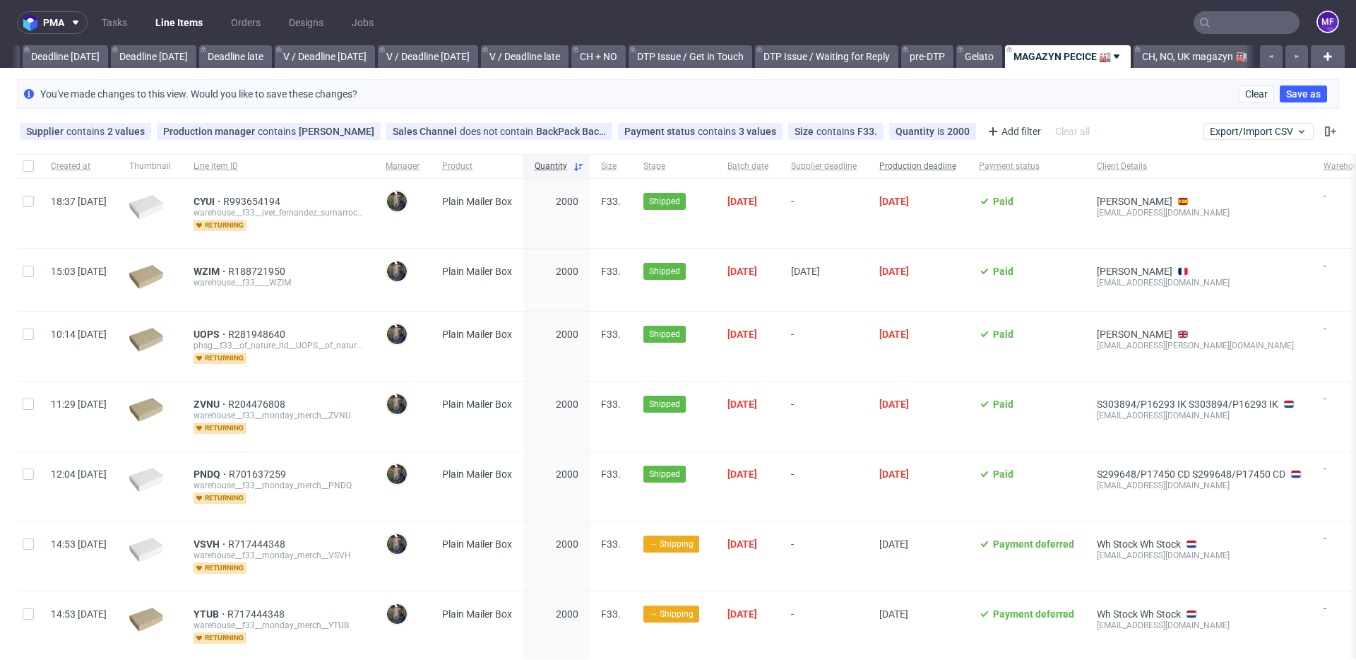
click at [968, 172] on div "Production deadline" at bounding box center [918, 166] width 100 height 24
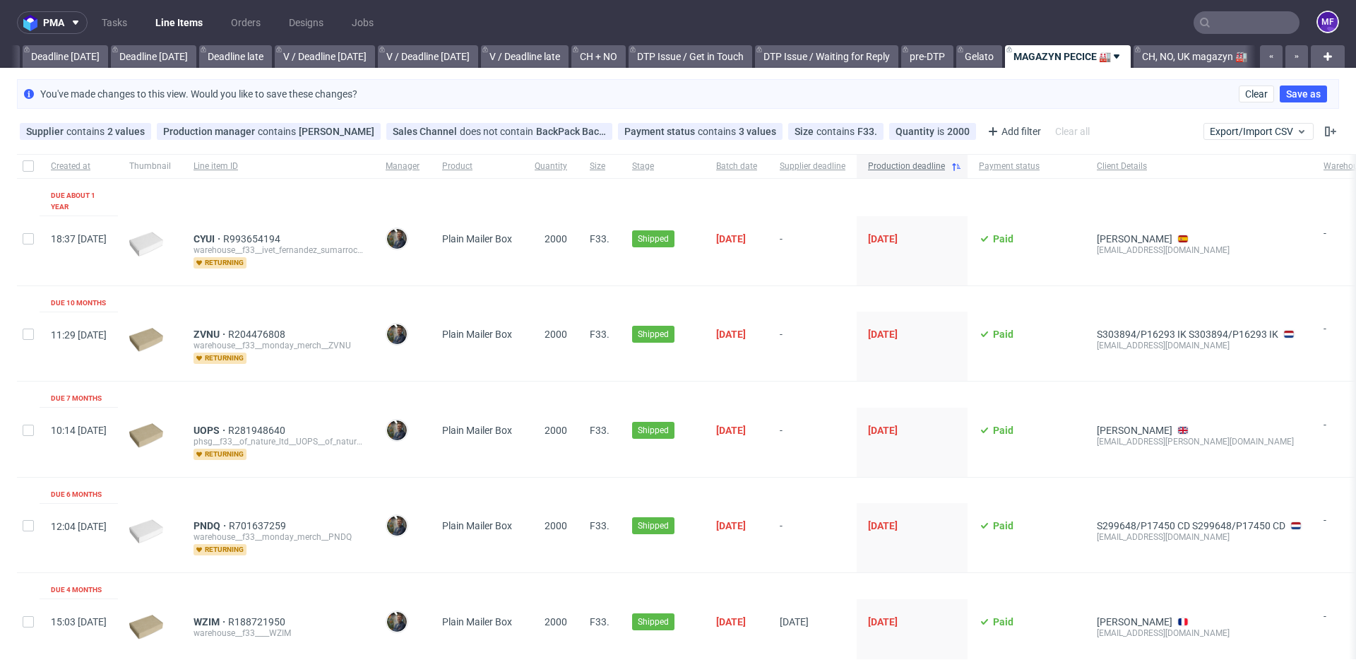
click at [968, 170] on div "Production deadline" at bounding box center [912, 166] width 111 height 24
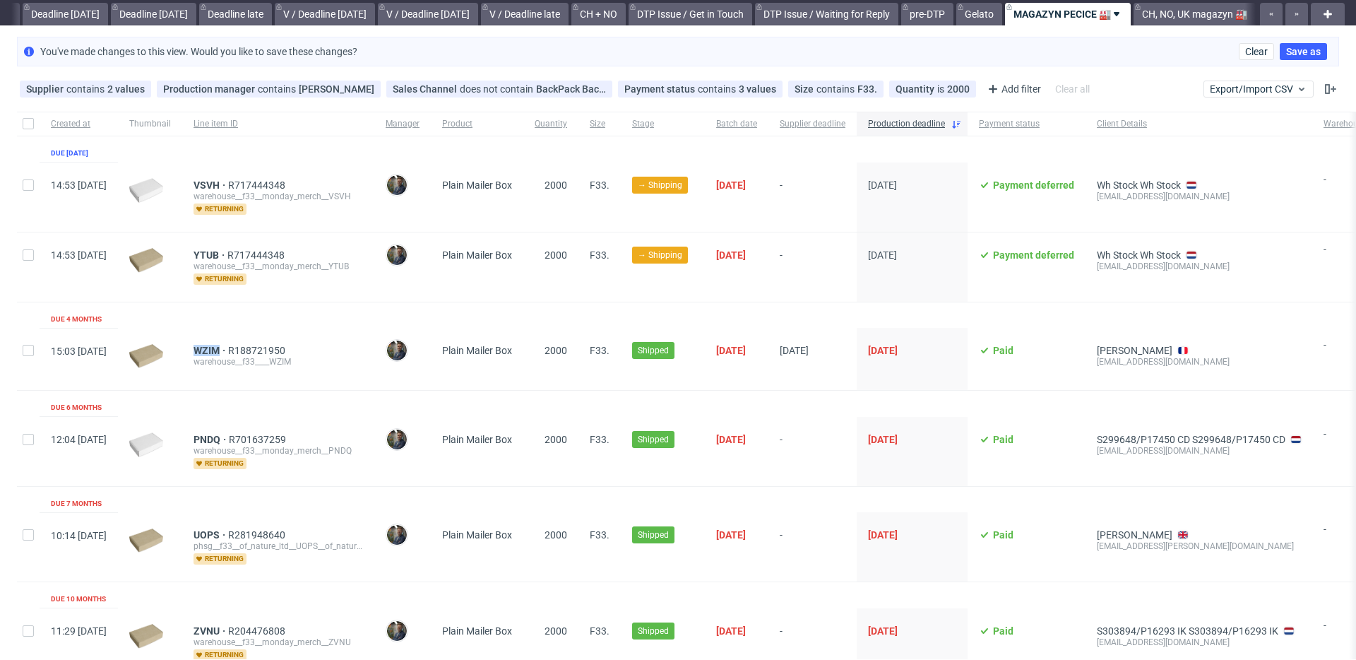
scroll to position [45, 0]
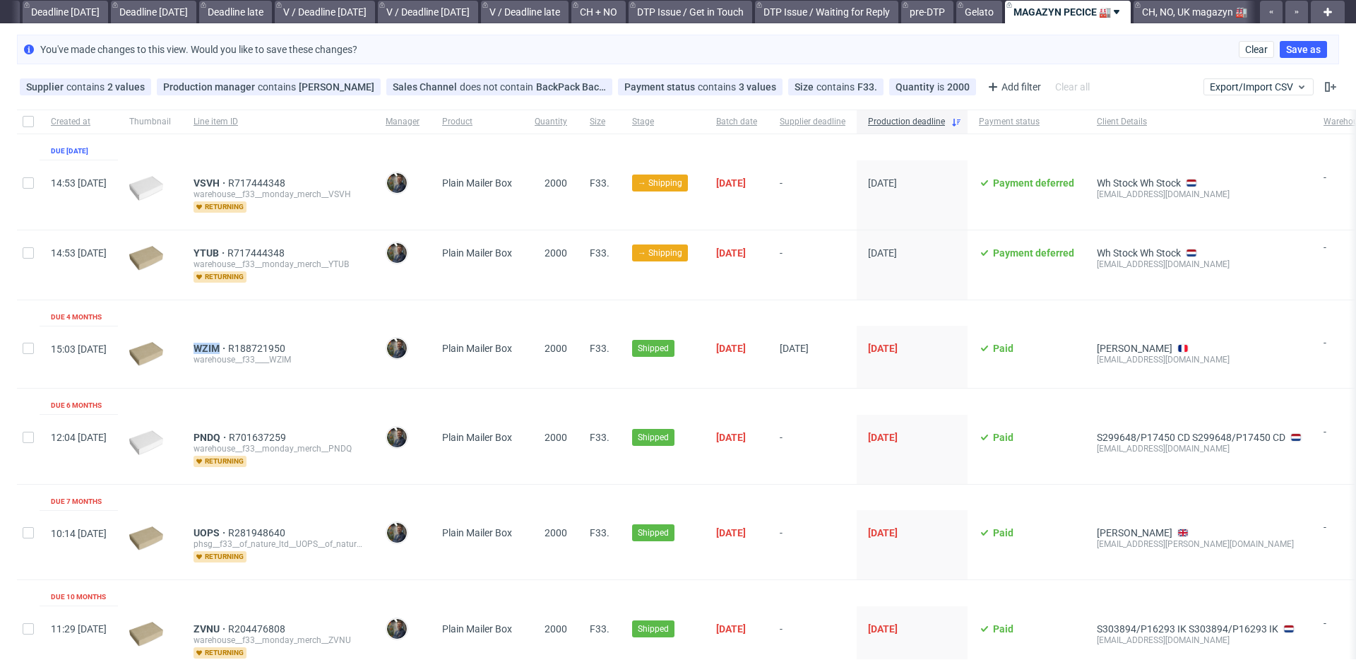
click at [1074, 13] on link "MAGAZYN PECICE 🏭" at bounding box center [1068, 12] width 126 height 23
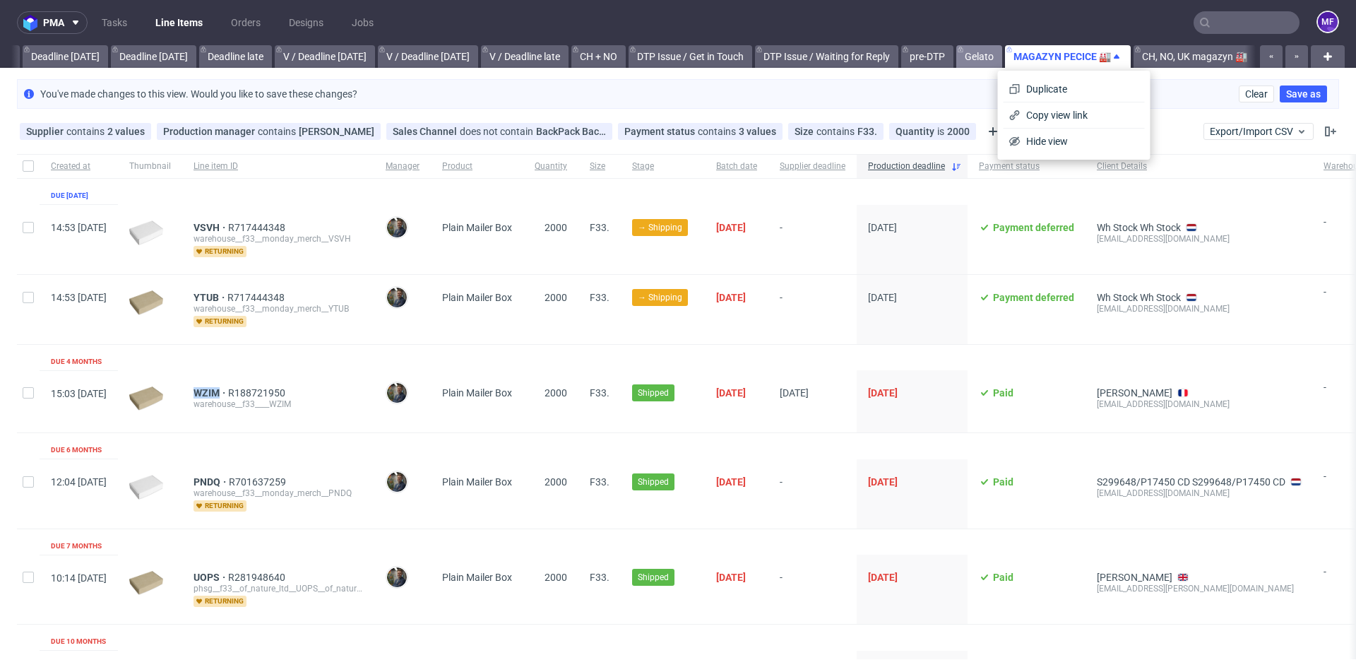
click at [962, 61] on link "Gelato" at bounding box center [979, 56] width 46 height 23
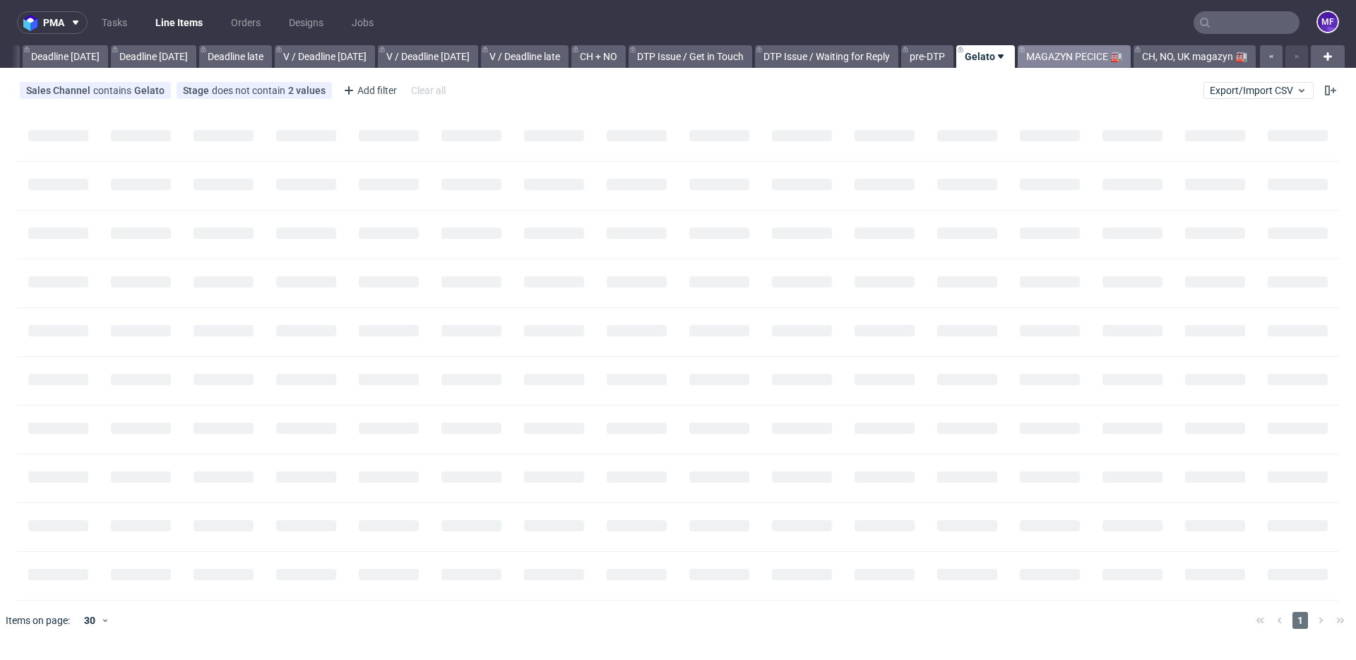
click at [1066, 57] on link "MAGAZYN PECICE 🏭" at bounding box center [1074, 56] width 113 height 23
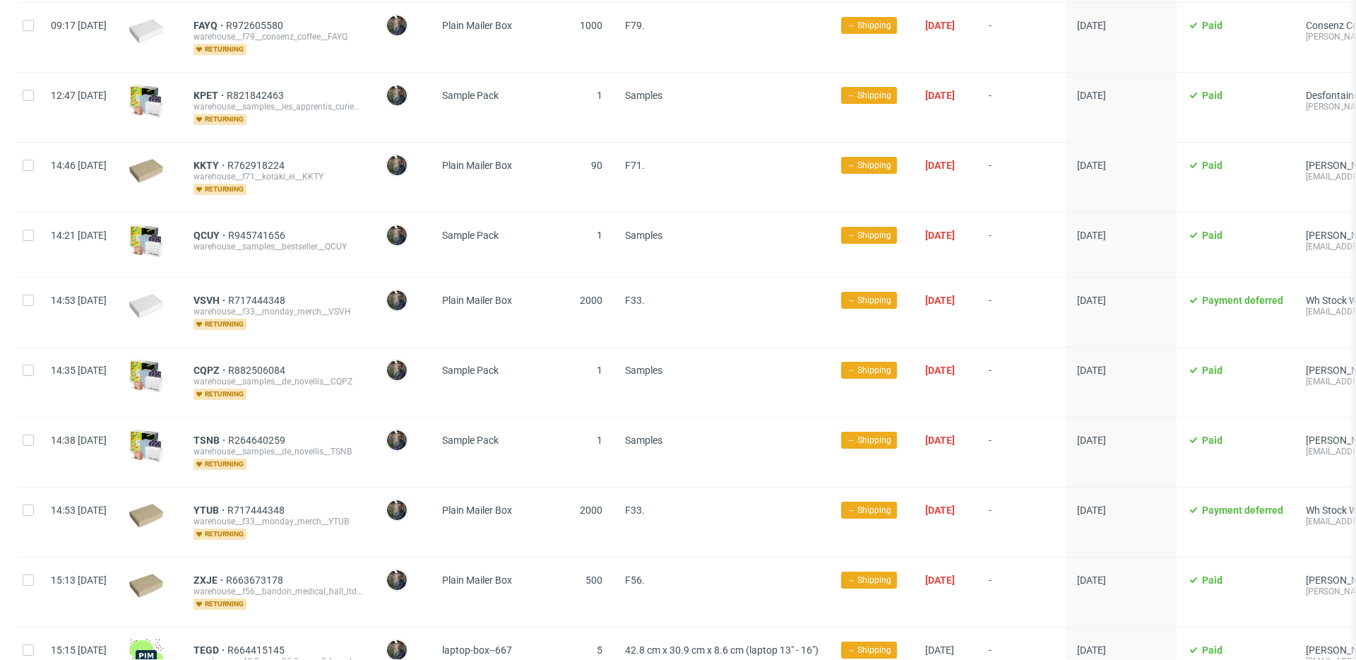
scroll to position [1640, 0]
drag, startPoint x: 304, startPoint y: 339, endPoint x: 293, endPoint y: 340, distance: 10.6
click at [304, 347] on div "CQPZ R882506084 warehouse__samples__de_novellis__CQPZ returning" at bounding box center [278, 381] width 192 height 69
drag, startPoint x: 232, startPoint y: 359, endPoint x: 263, endPoint y: 361, distance: 31.2
click at [263, 361] on div "CQPZ R882506084 warehouse__samples__de_novellis__CQPZ returning" at bounding box center [278, 381] width 192 height 69
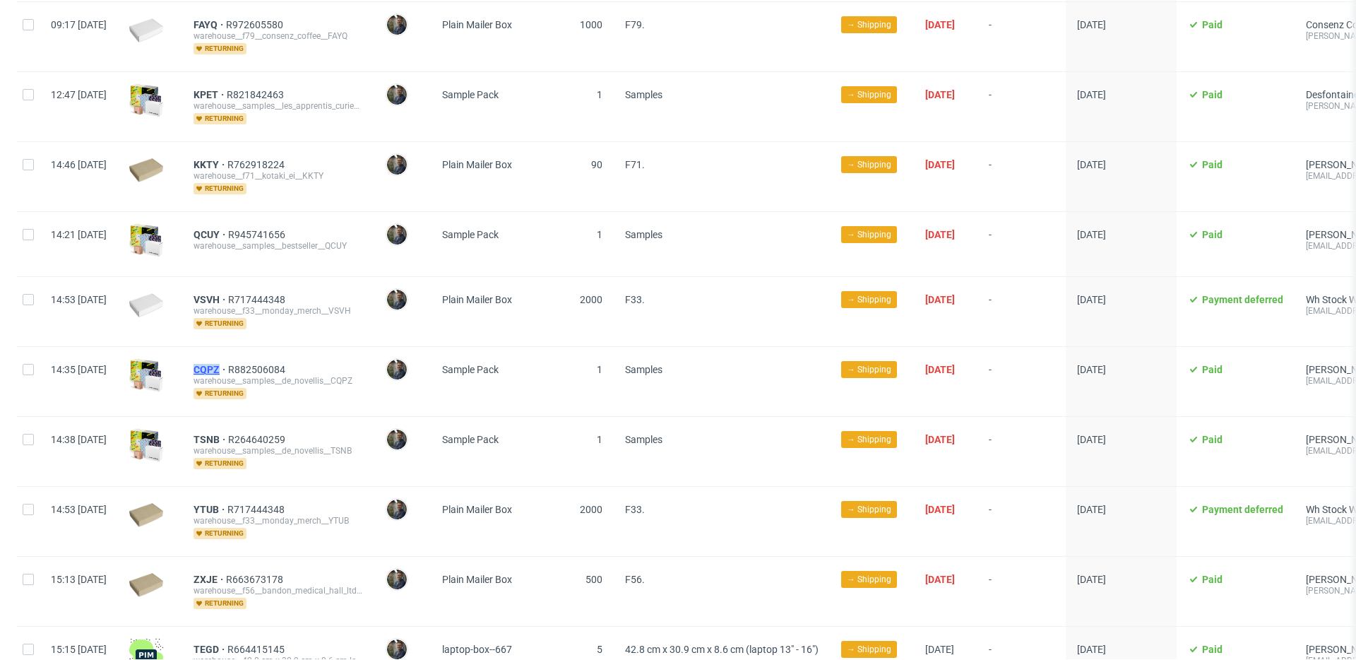
copy span "CQPZ"
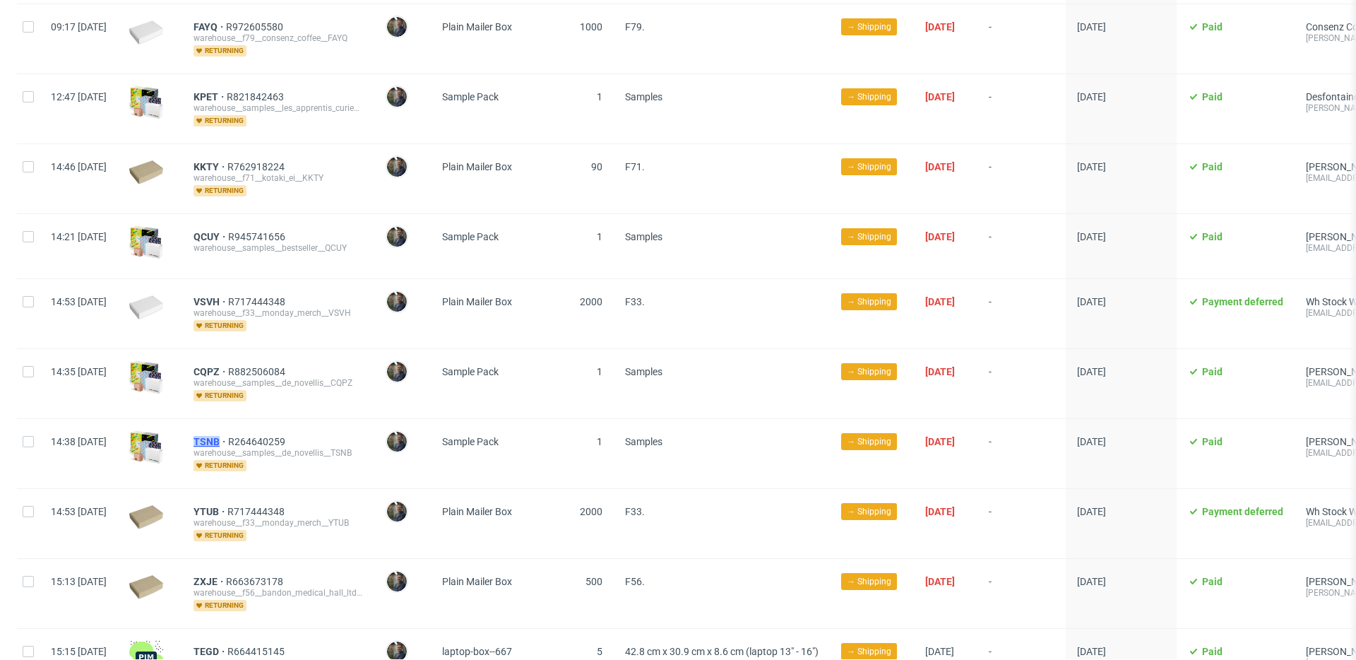
drag, startPoint x: 229, startPoint y: 427, endPoint x: 260, endPoint y: 425, distance: 31.1
click at [260, 425] on div "TSNB R264640259 warehouse__samples__de_novellis__TSNB returning" at bounding box center [278, 453] width 192 height 69
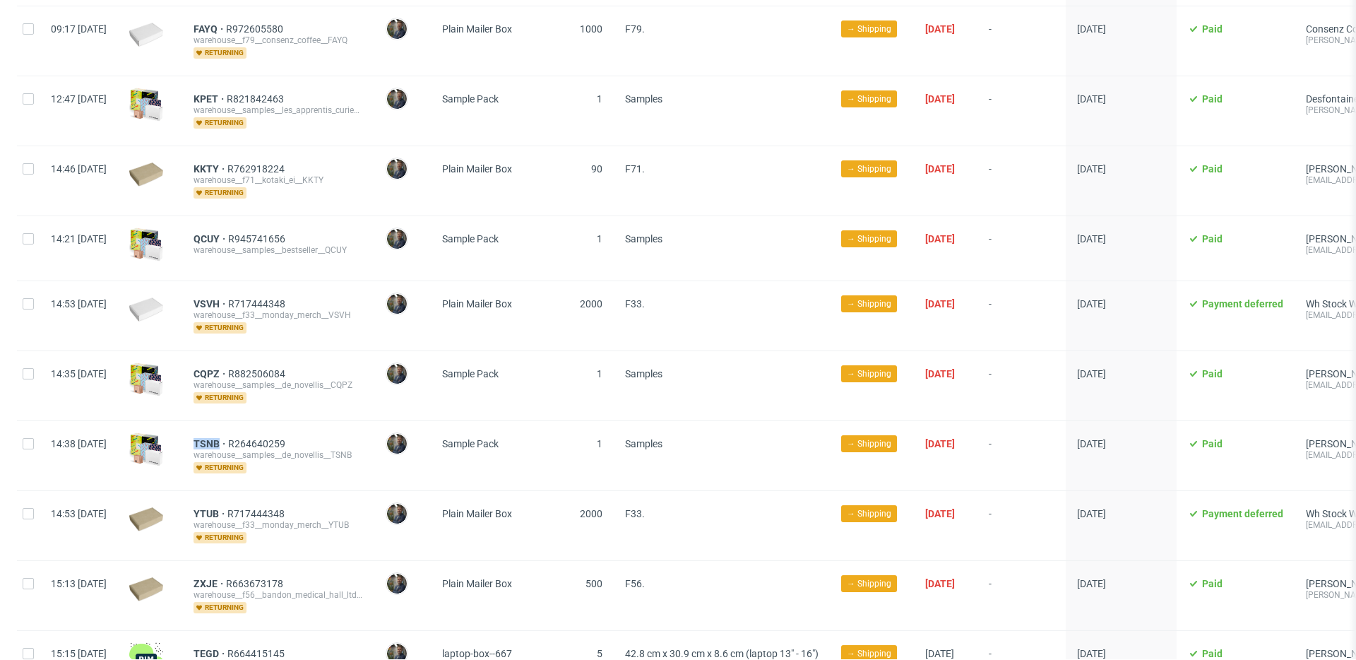
copy span "TSNB"
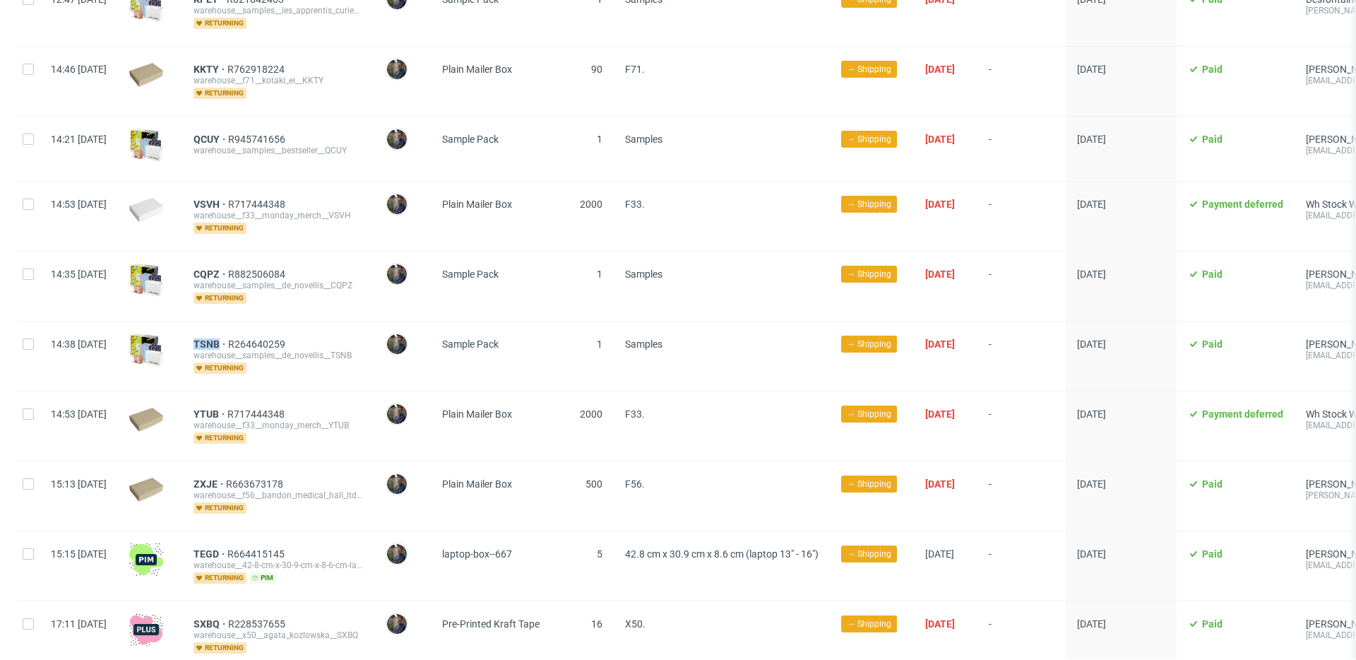
scroll to position [1739, 0]
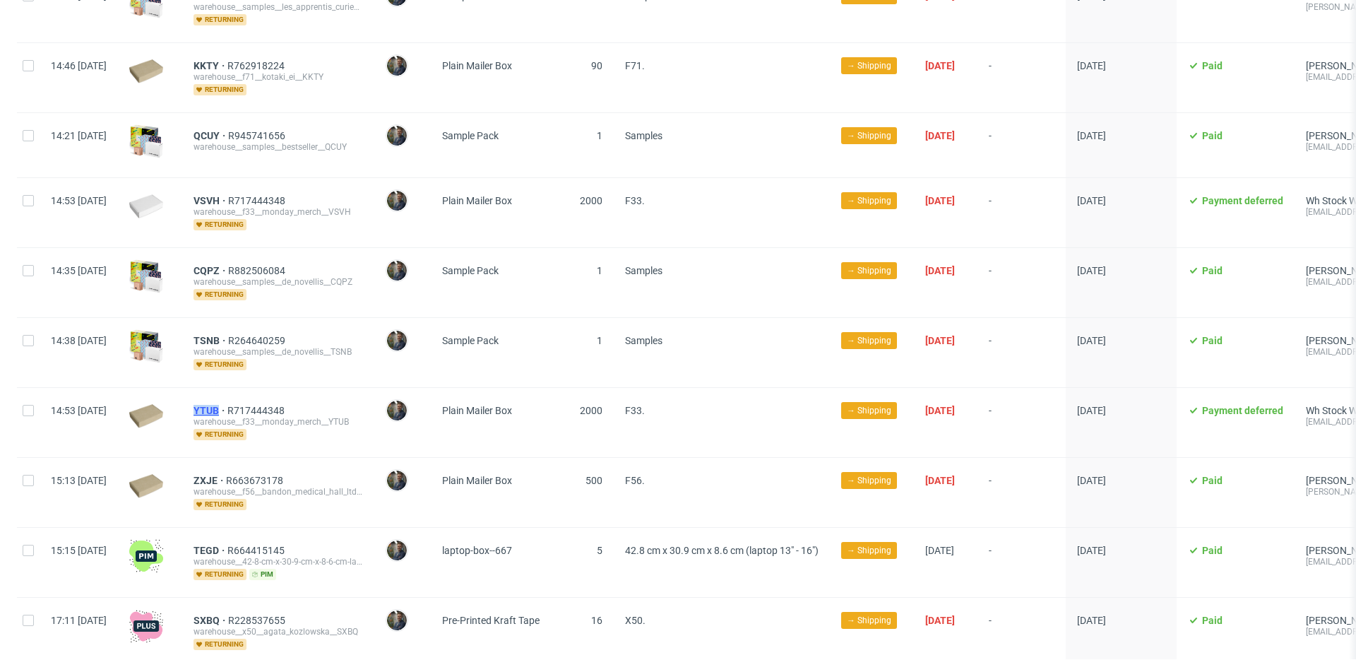
drag, startPoint x: 230, startPoint y: 401, endPoint x: 259, endPoint y: 401, distance: 28.3
click at [259, 401] on div "YTUB R717444348 warehouse__f33__monday_merch__YTUB returning" at bounding box center [278, 422] width 192 height 69
copy span "YTUB"
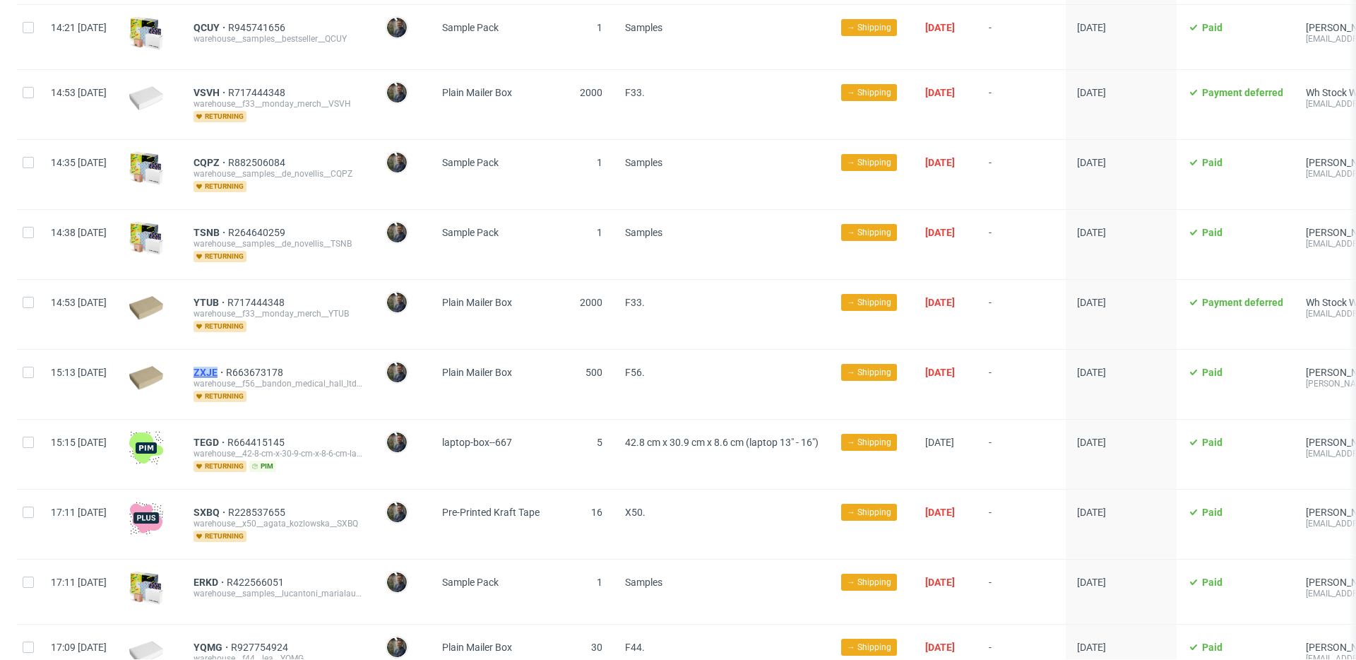
drag, startPoint x: 231, startPoint y: 362, endPoint x: 261, endPoint y: 364, distance: 29.7
click at [261, 364] on div "ZXJE R663673178 warehouse__f56__bandon_medical_hall_ltd__ZXJE returning" at bounding box center [278, 384] width 192 height 69
copy span "ZXJE"
click at [352, 420] on div "TEGD R664415145 warehouse__42-8-cm-x-30-9-cm-x-8-6-cm-laptop-13-16__medway__TEG…" at bounding box center [278, 454] width 192 height 69
click at [352, 471] on div "TEGD R664415145 warehouse__42-8-cm-x-30-9-cm-x-8-6-cm-laptop-13-16__medway__TEG…" at bounding box center [278, 454] width 192 height 69
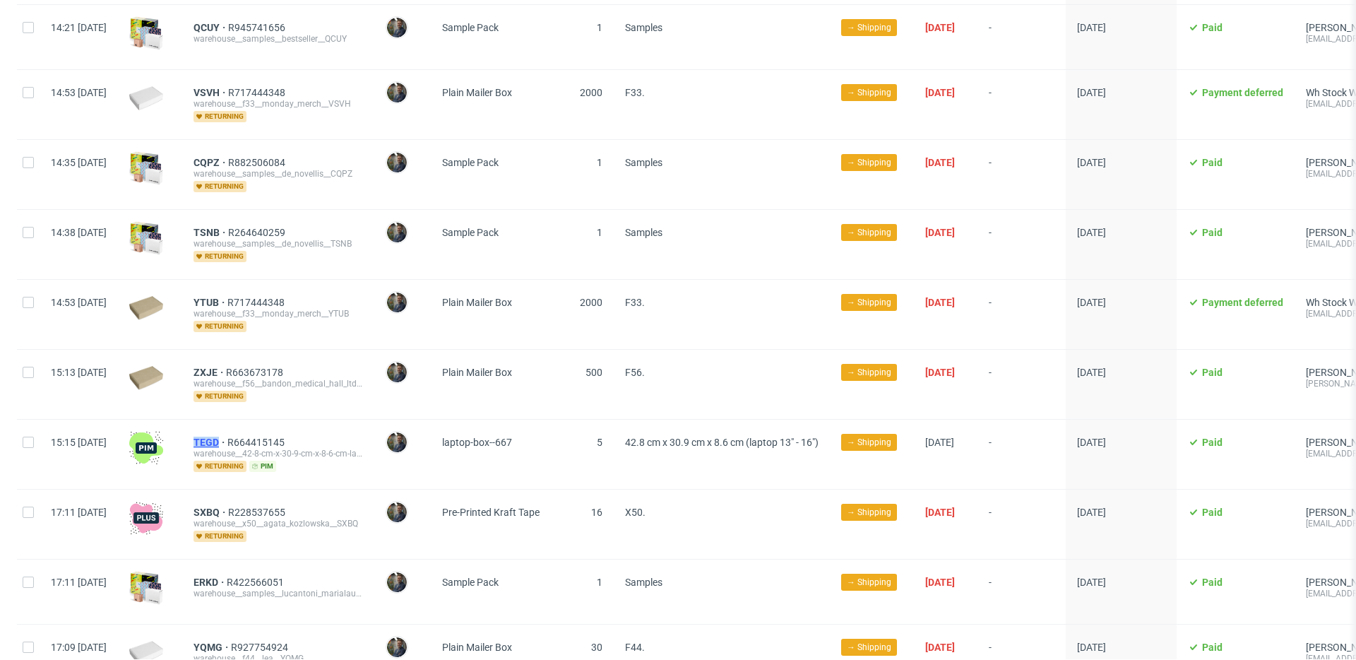
drag, startPoint x: 231, startPoint y: 434, endPoint x: 261, endPoint y: 434, distance: 30.4
click at [261, 434] on div "TEGD R664415145 warehouse__42-8-cm-x-30-9-cm-x-8-6-cm-laptop-13-16__medway__TEG…" at bounding box center [278, 454] width 192 height 69
copy span "TEGD"
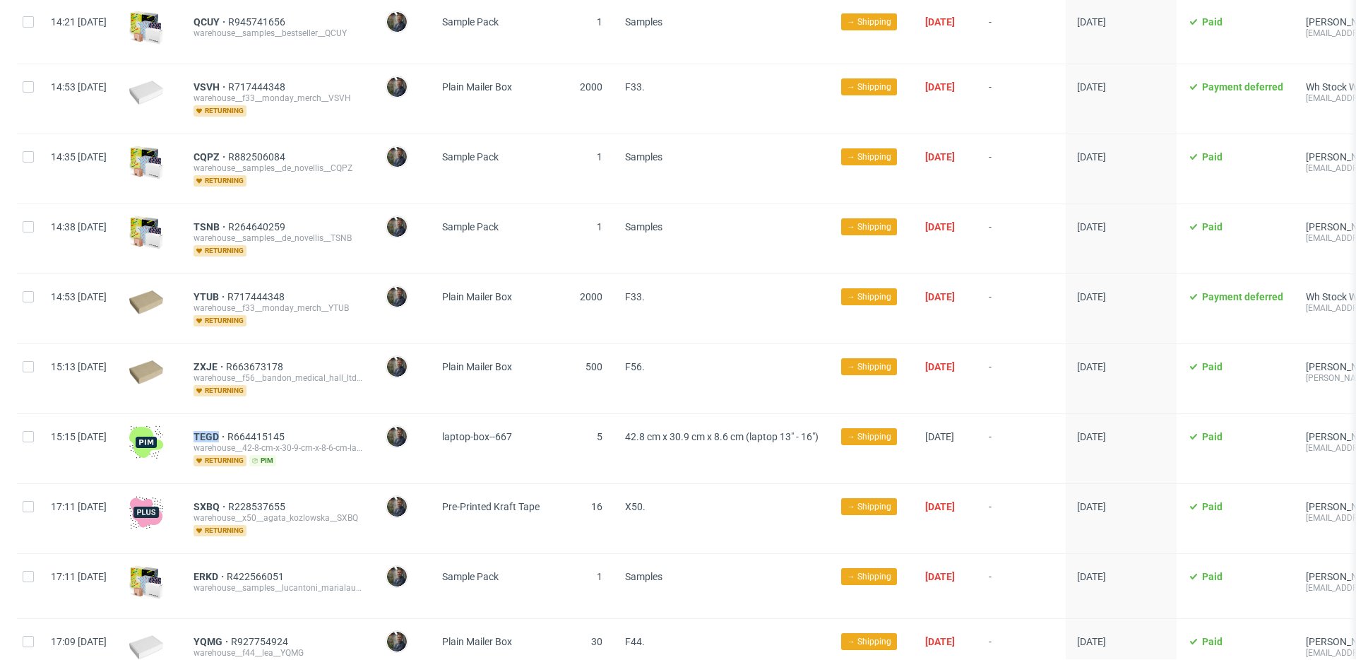
scroll to position [1863, 0]
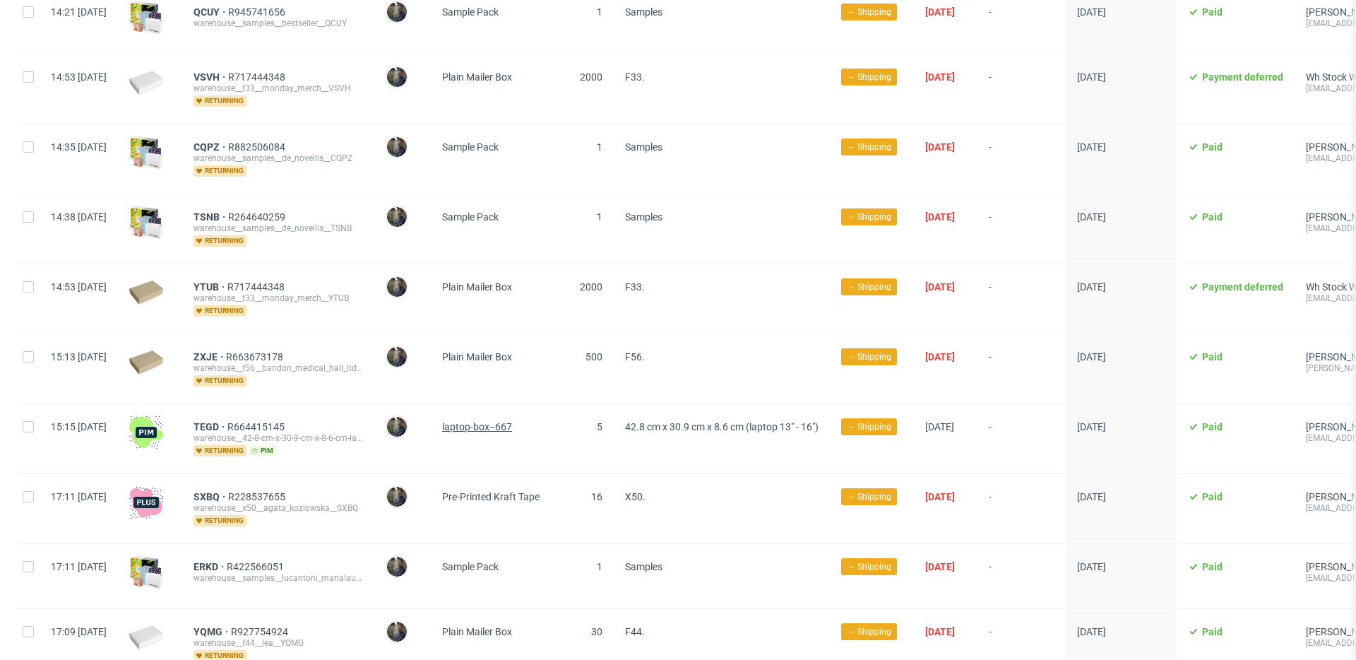
click at [512, 421] on span "laptop-box--667" at bounding box center [477, 426] width 70 height 11
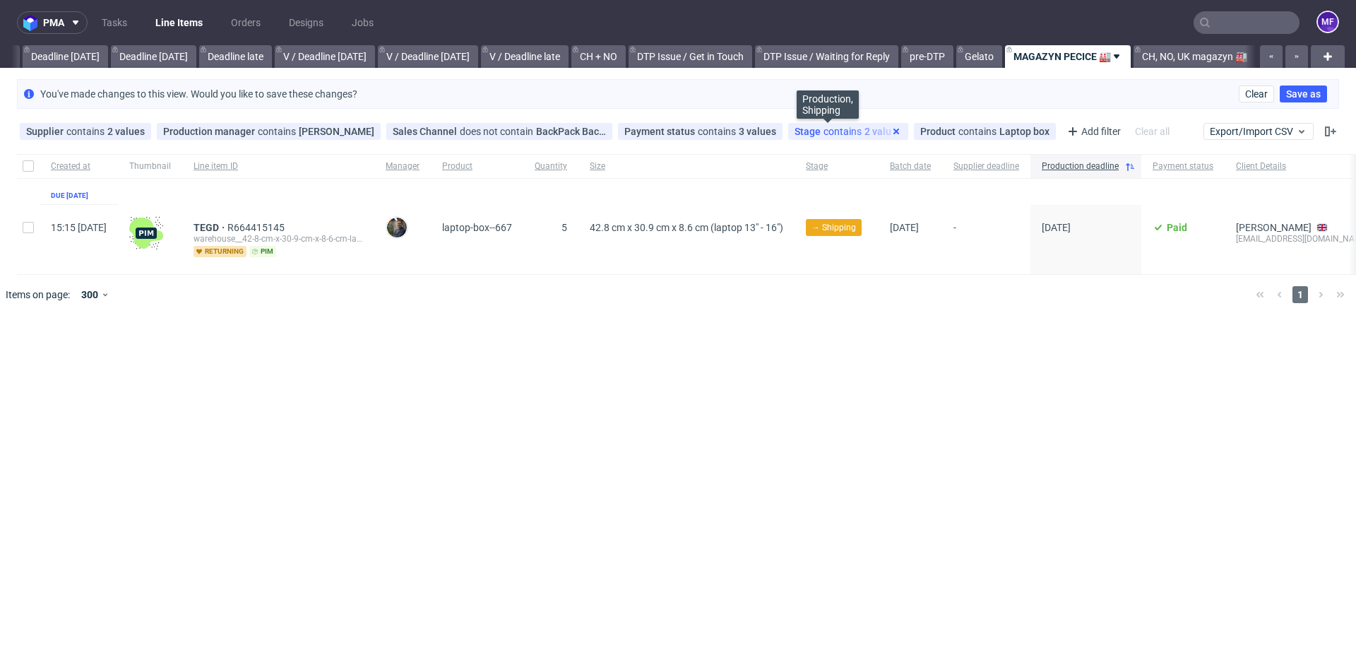
click at [891, 133] on icon at bounding box center [896, 131] width 11 height 11
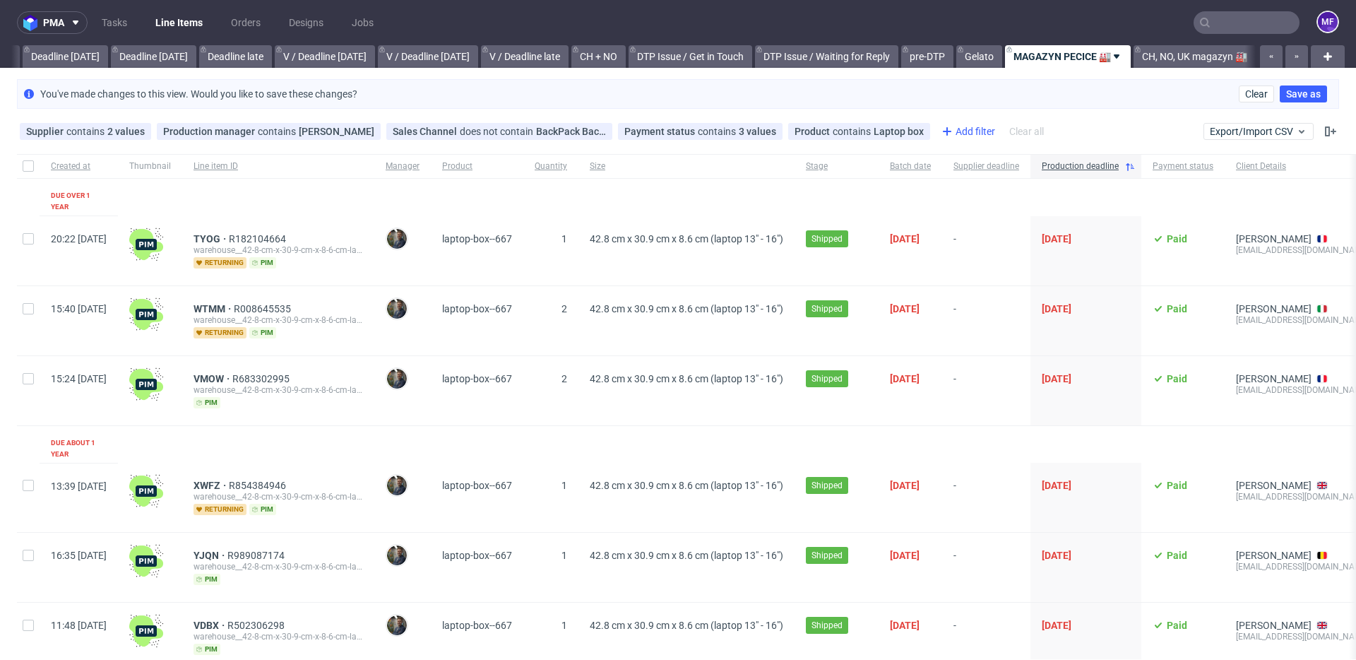
click at [957, 135] on div "Add filter" at bounding box center [967, 131] width 62 height 23
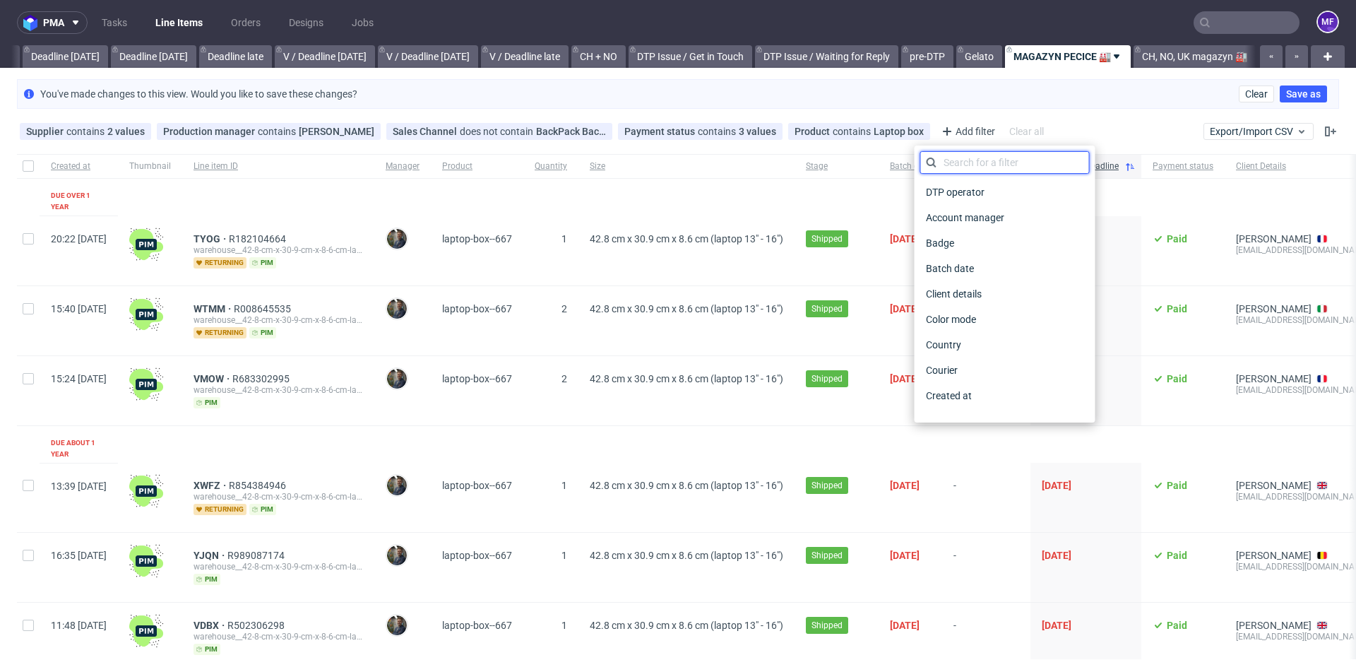
click at [949, 159] on input "text" at bounding box center [1005, 162] width 170 height 23
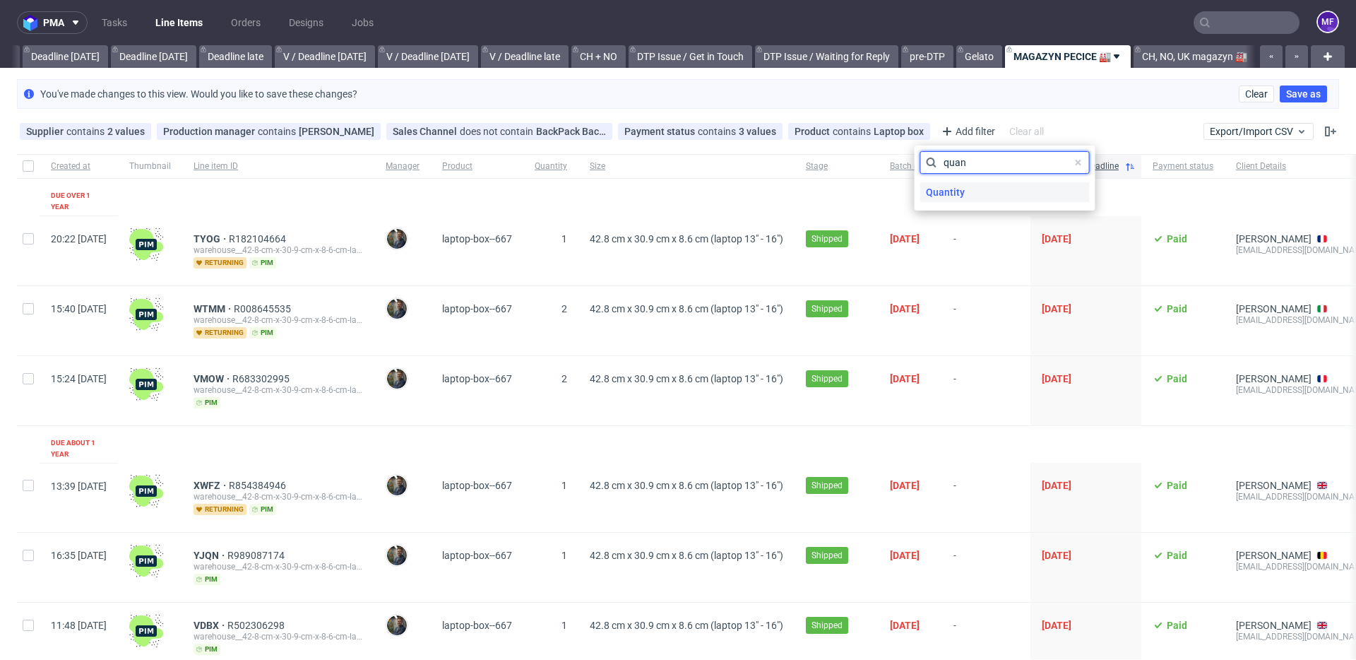
type input "quan"
click at [951, 195] on span "Quantity" at bounding box center [945, 192] width 50 height 20
click at [951, 195] on input "number" at bounding box center [1005, 194] width 170 height 23
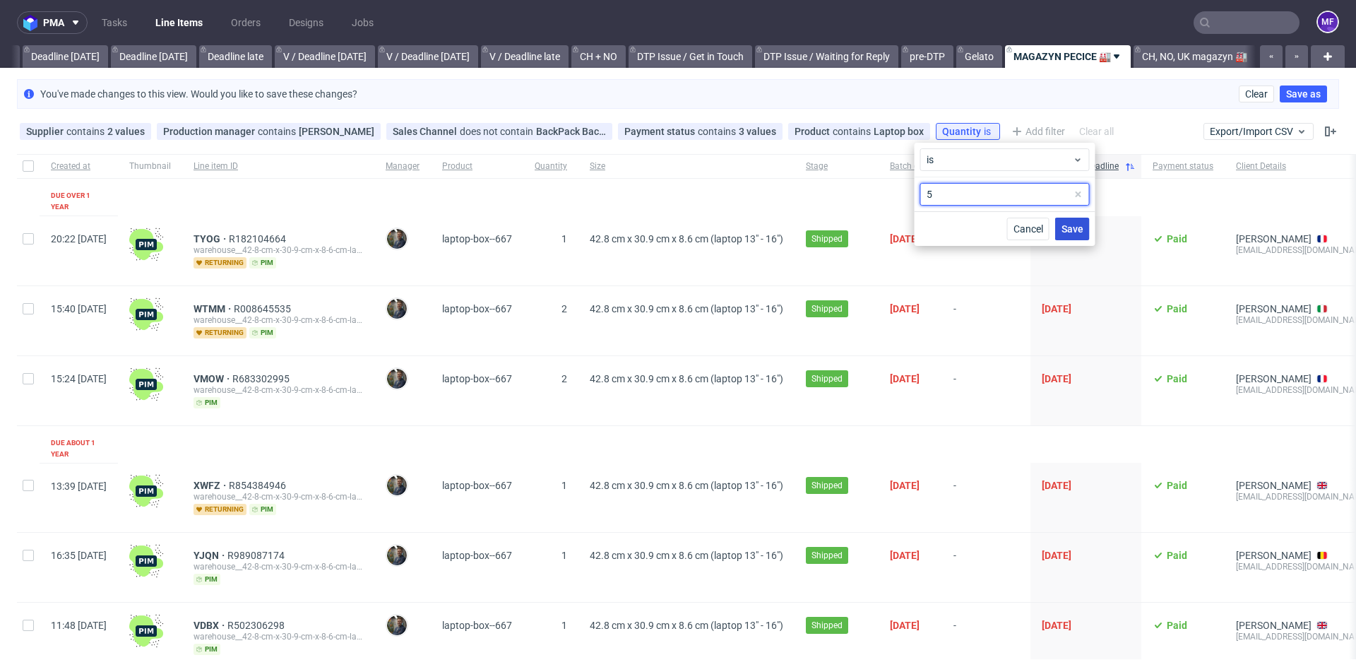
type input "5"
click at [1069, 230] on span "Save" at bounding box center [1073, 229] width 22 height 10
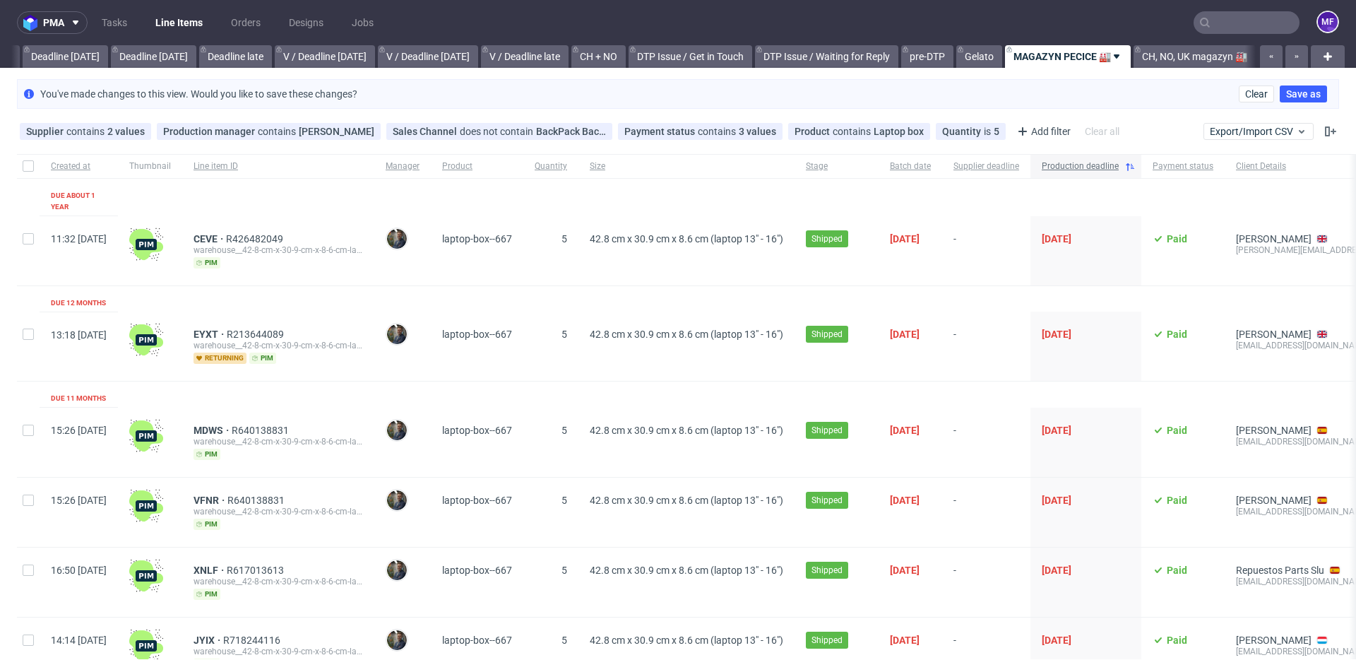
click at [1134, 168] on use at bounding box center [1130, 167] width 8 height 8
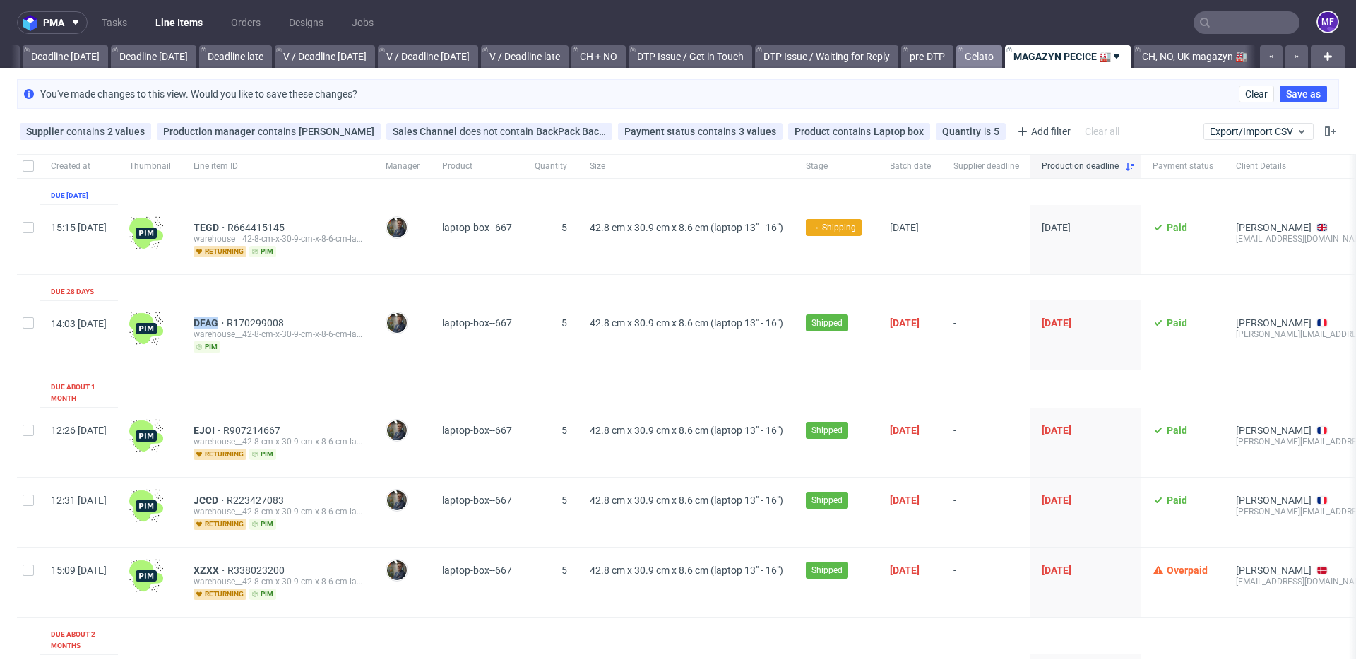
click at [974, 58] on link "Gelato" at bounding box center [979, 56] width 46 height 23
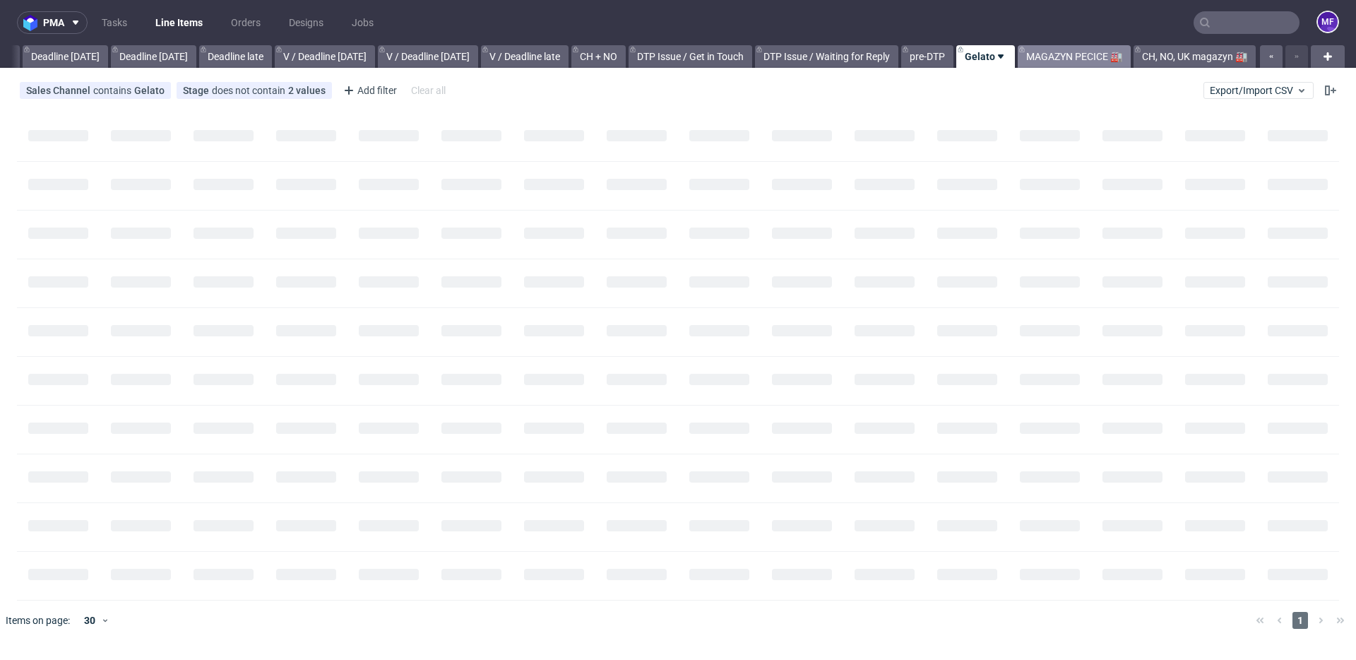
click at [1043, 54] on link "MAGAZYN PECICE 🏭" at bounding box center [1074, 56] width 113 height 23
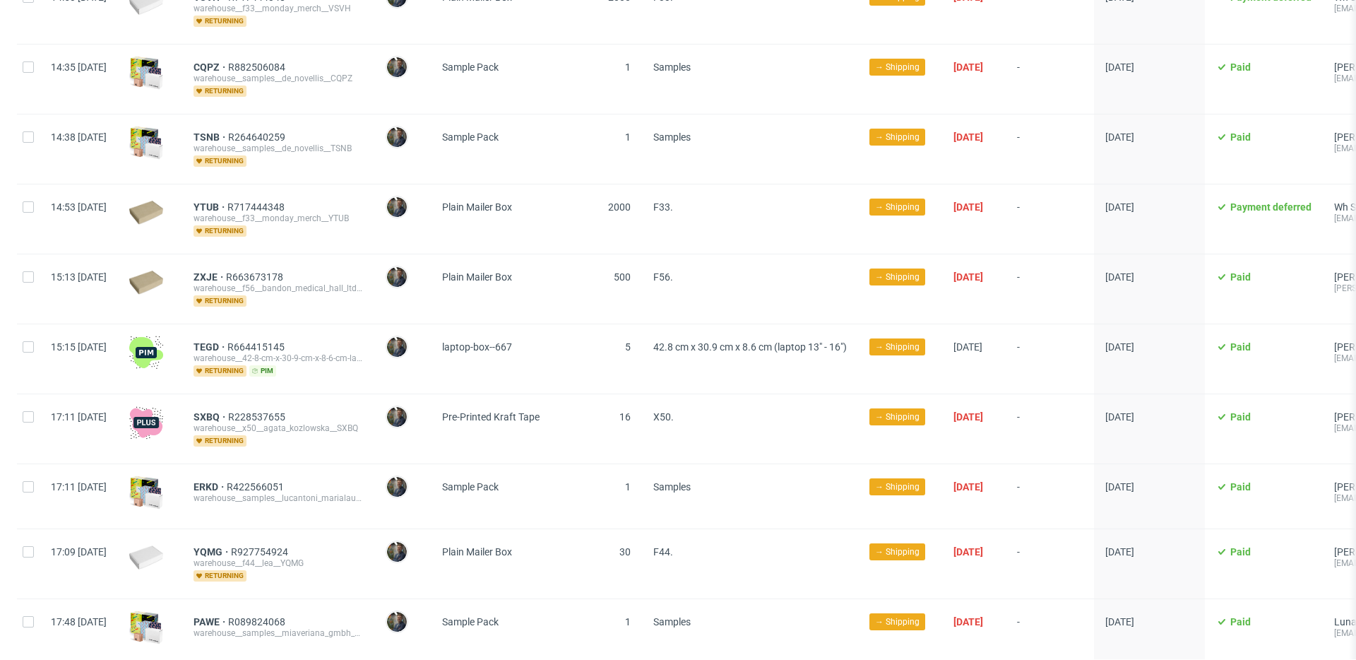
scroll to position [1947, 0]
click at [365, 395] on div "SXBQ R228537655 warehouse__x50__agata_kozlowska__SXBQ returning" at bounding box center [278, 429] width 192 height 69
drag, startPoint x: 228, startPoint y: 408, endPoint x: 261, endPoint y: 408, distance: 32.5
click at [261, 408] on div "SXBQ R228537655 warehouse__x50__agata_kozlowska__SXBQ returning" at bounding box center [278, 429] width 192 height 69
copy span "SXBQ"
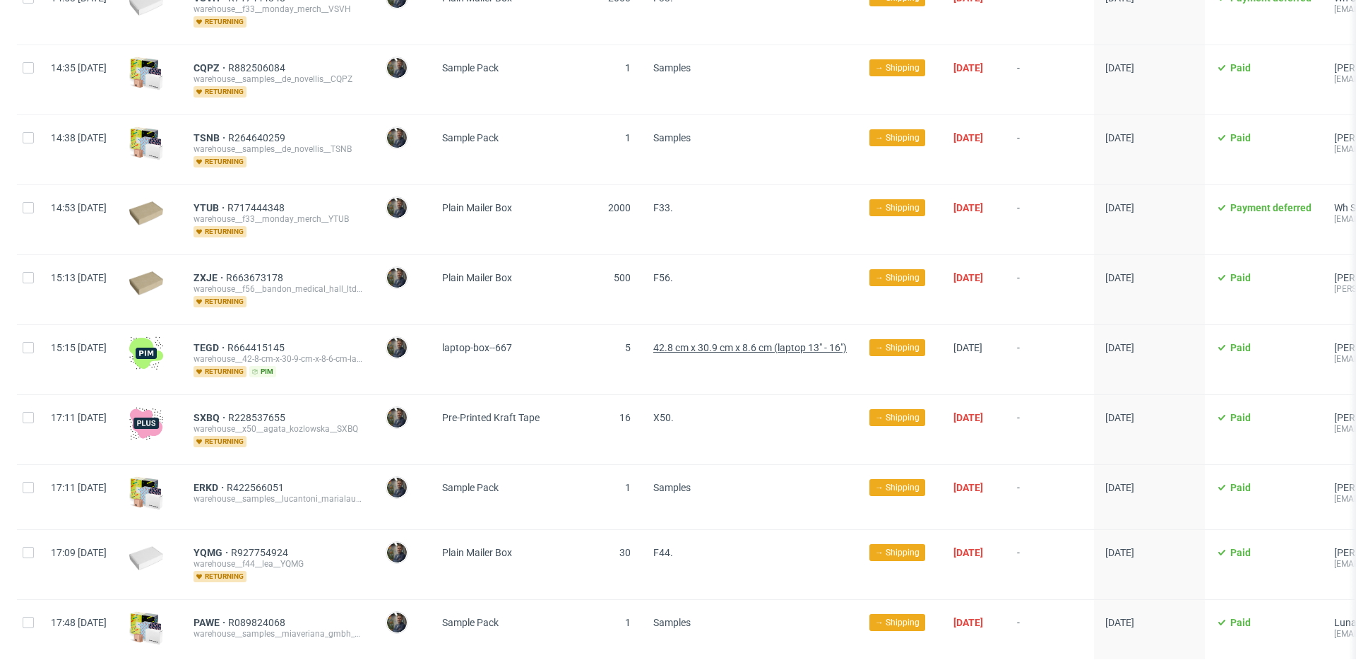
click at [759, 342] on span "42.8 cm x 30.9 cm x 8.6 cm (laptop 13" - 16")" at bounding box center [750, 347] width 194 height 11
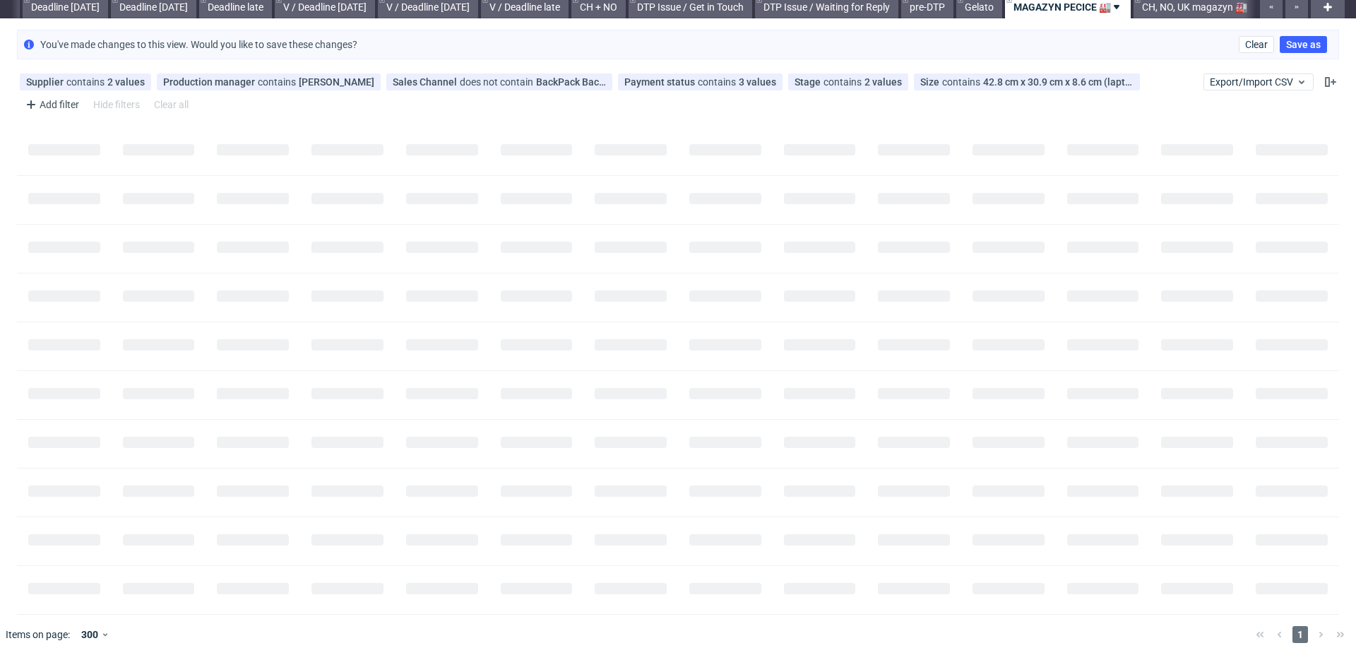
scroll to position [0, 0]
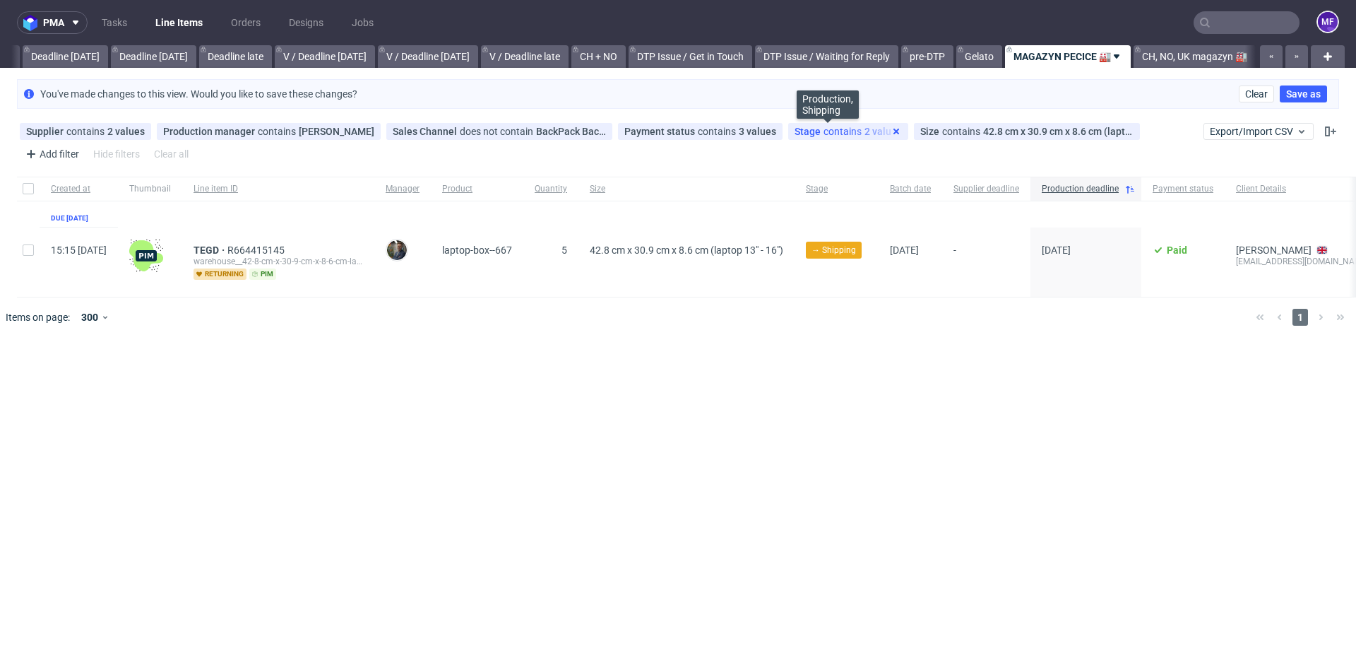
click at [891, 133] on icon at bounding box center [896, 131] width 11 height 11
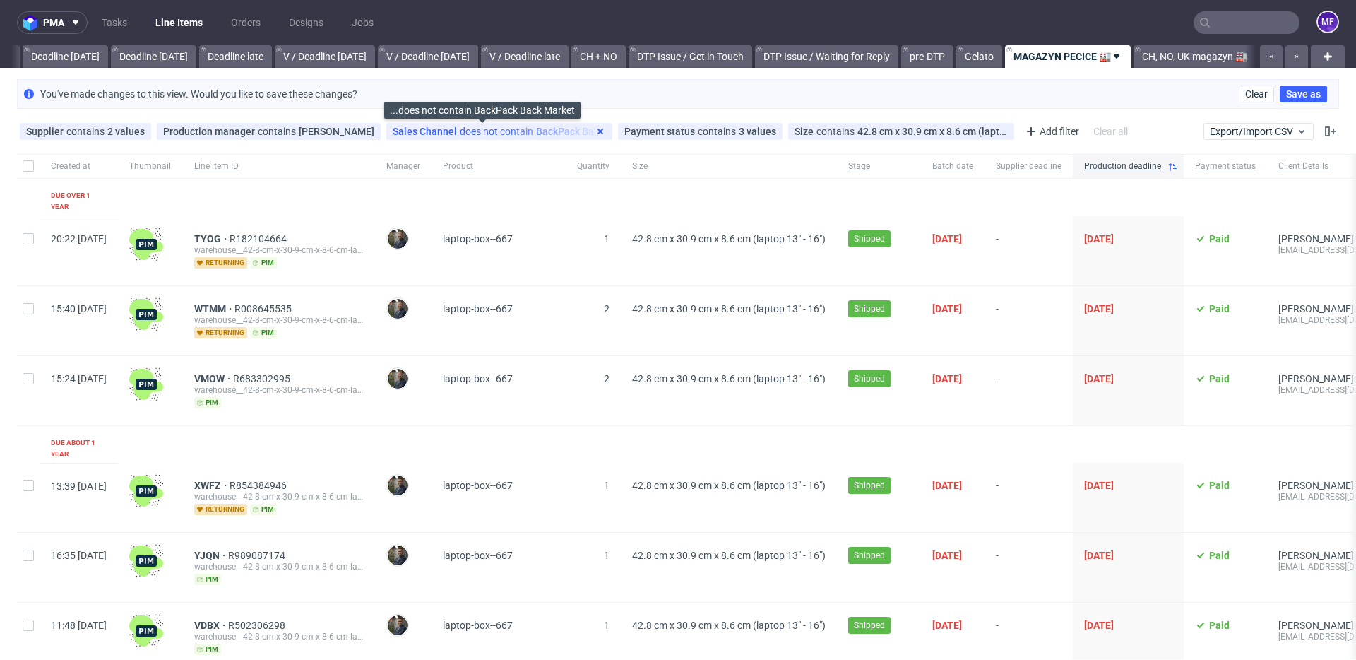
click at [595, 135] on icon at bounding box center [600, 131] width 11 height 11
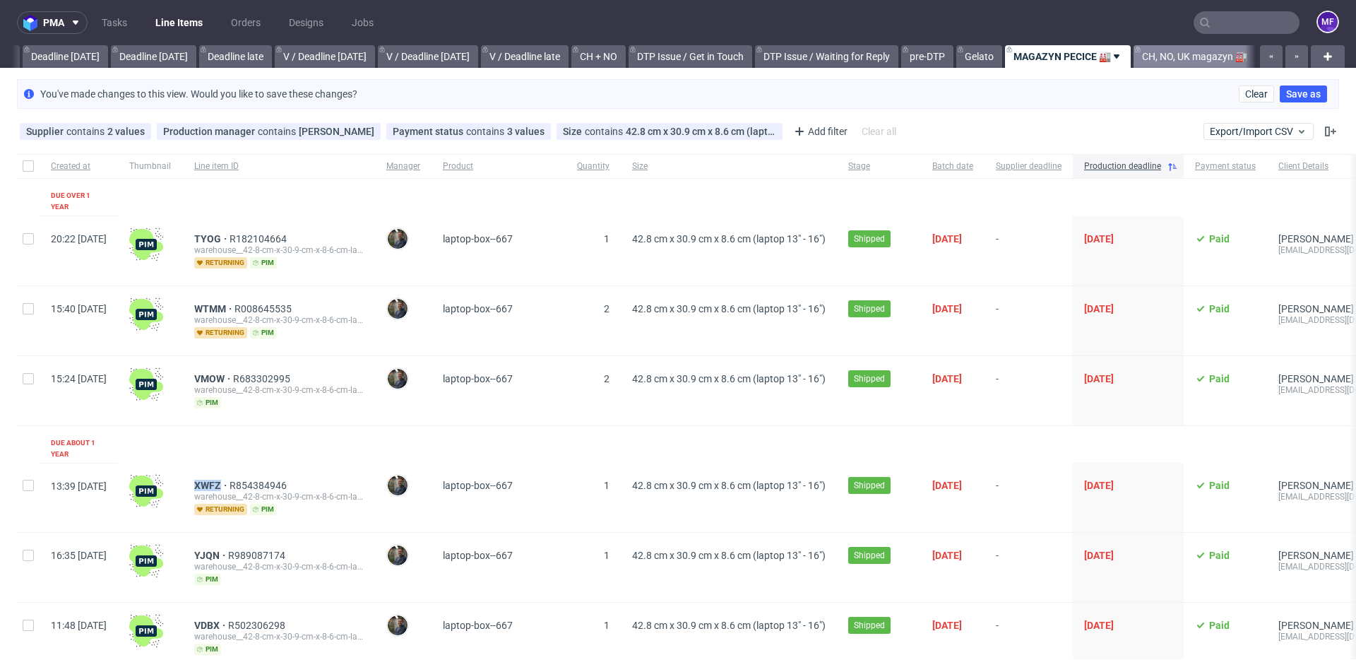
click at [1156, 57] on link "CH, NO, UK magazyn 🏭" at bounding box center [1195, 56] width 122 height 23
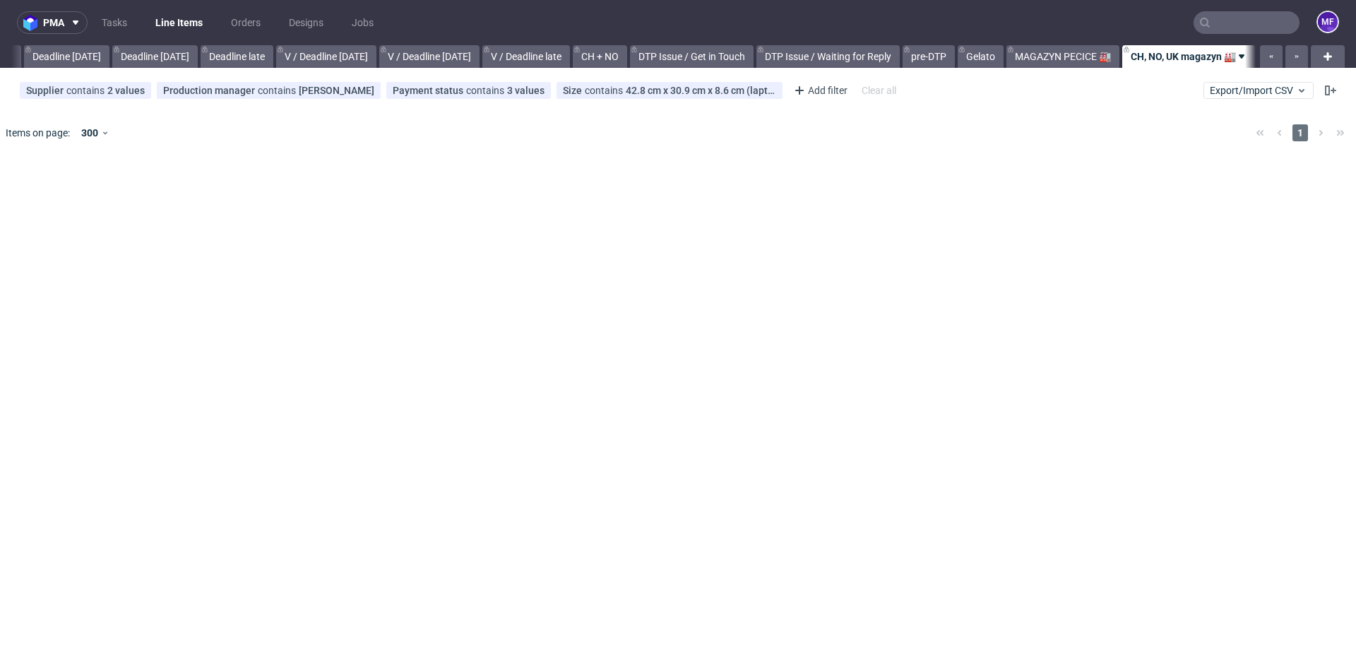
scroll to position [0, 1510]
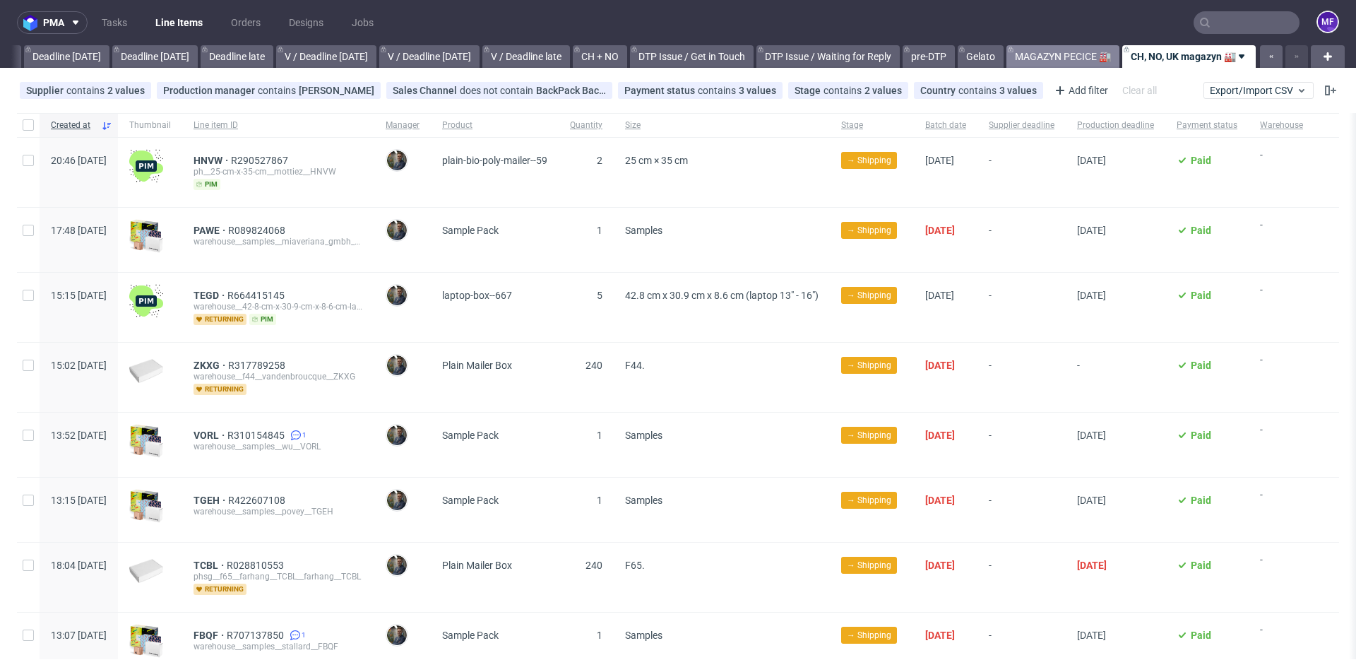
click at [1048, 54] on link "MAGAZYN PECICE 🏭" at bounding box center [1063, 56] width 113 height 23
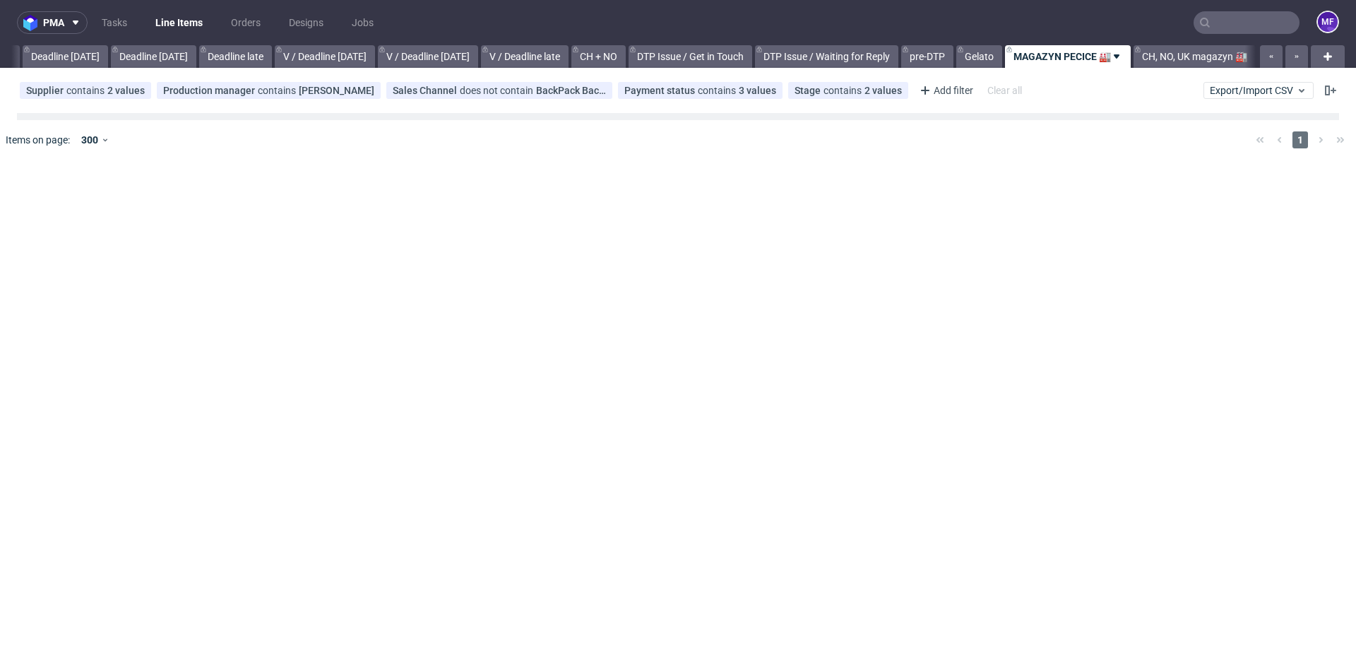
scroll to position [0, 1510]
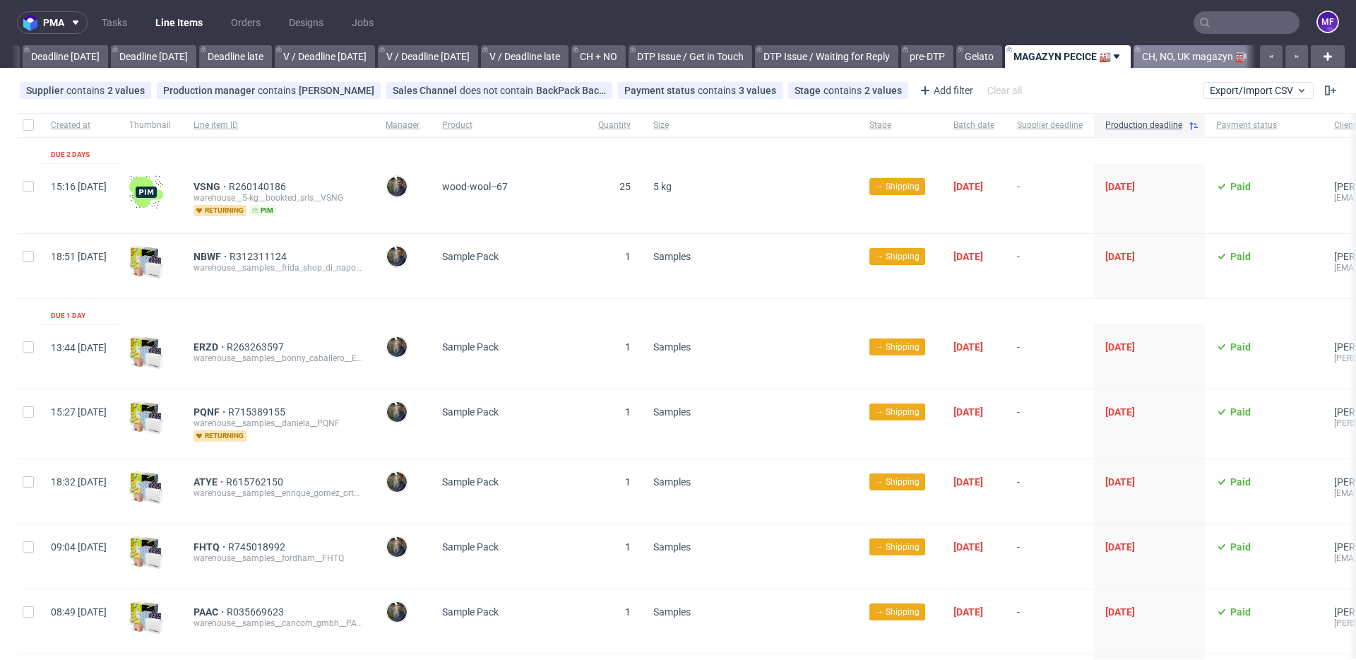
click at [1178, 59] on link "CH, NO, UK magazyn 🏭" at bounding box center [1195, 56] width 122 height 23
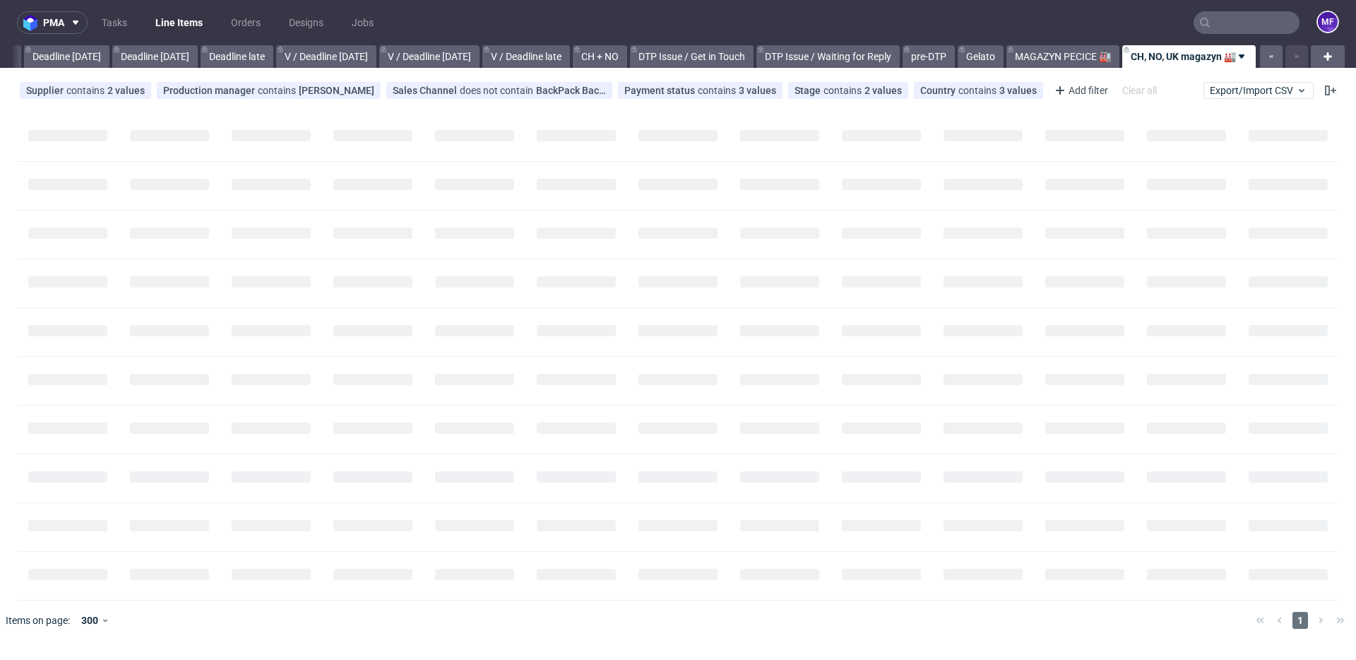
scroll to position [0, 1510]
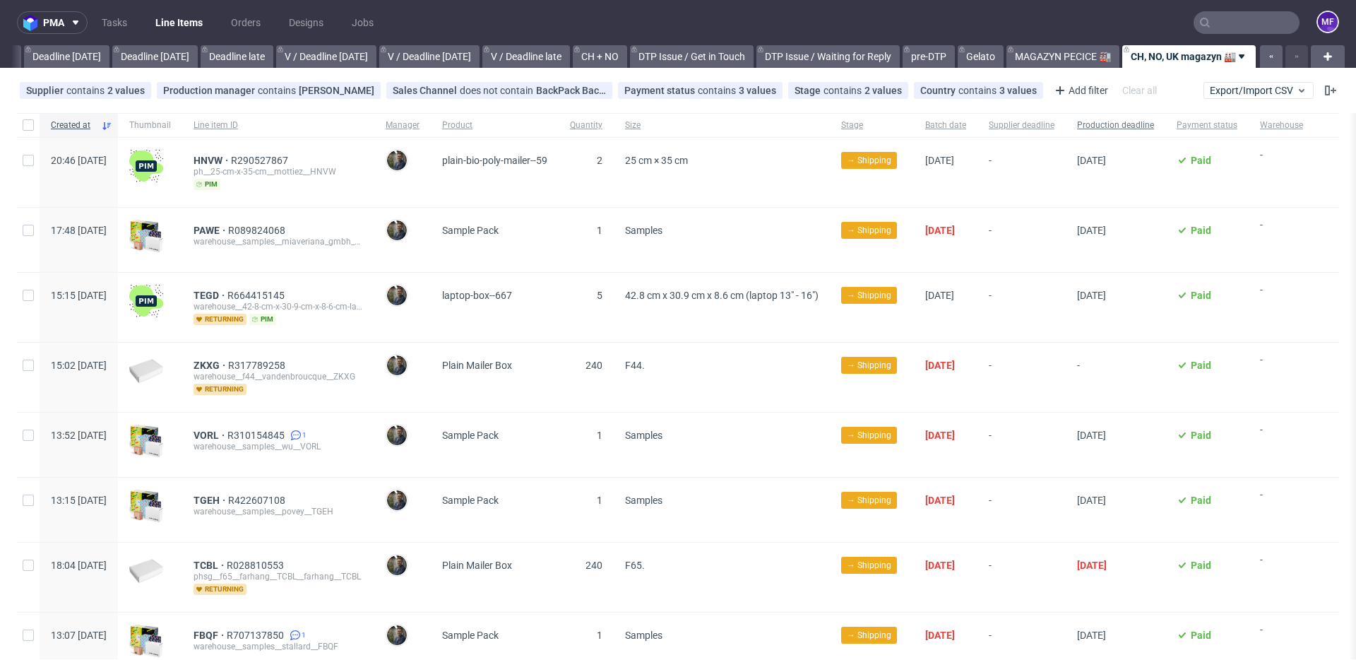
click at [1166, 130] on div "Production deadline" at bounding box center [1116, 125] width 100 height 24
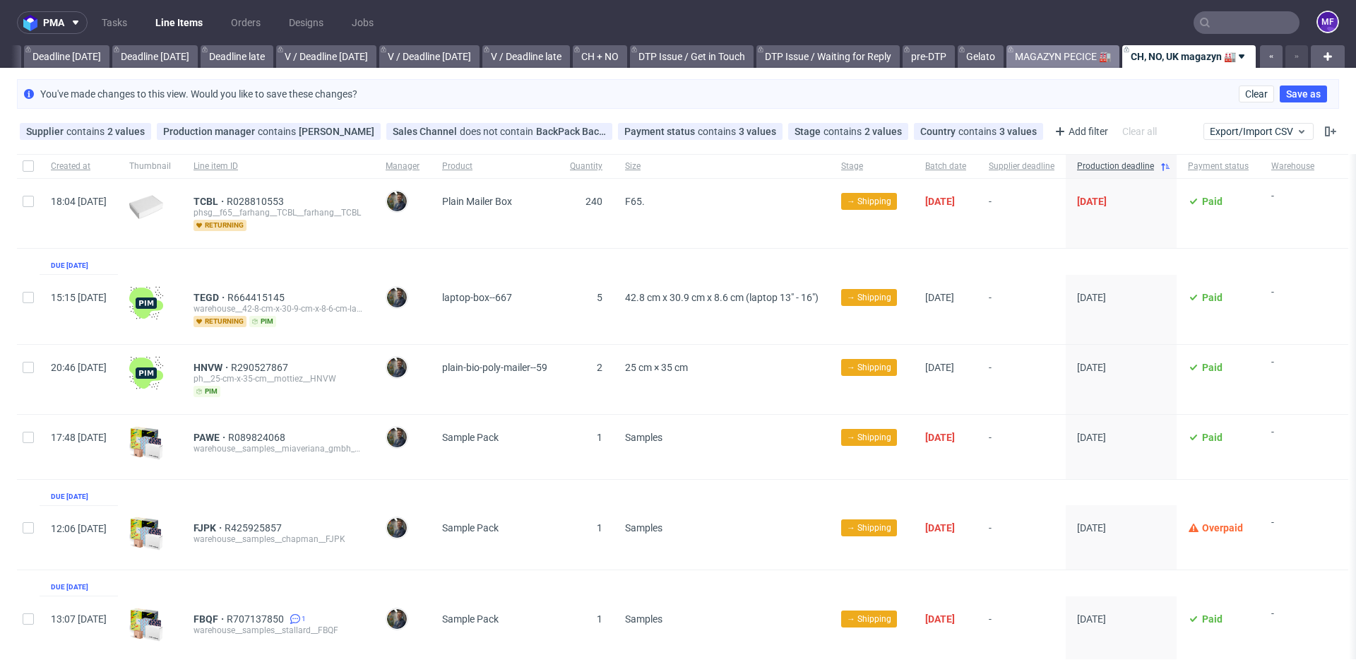
click at [1019, 55] on link "MAGAZYN PECICE 🏭" at bounding box center [1063, 56] width 113 height 23
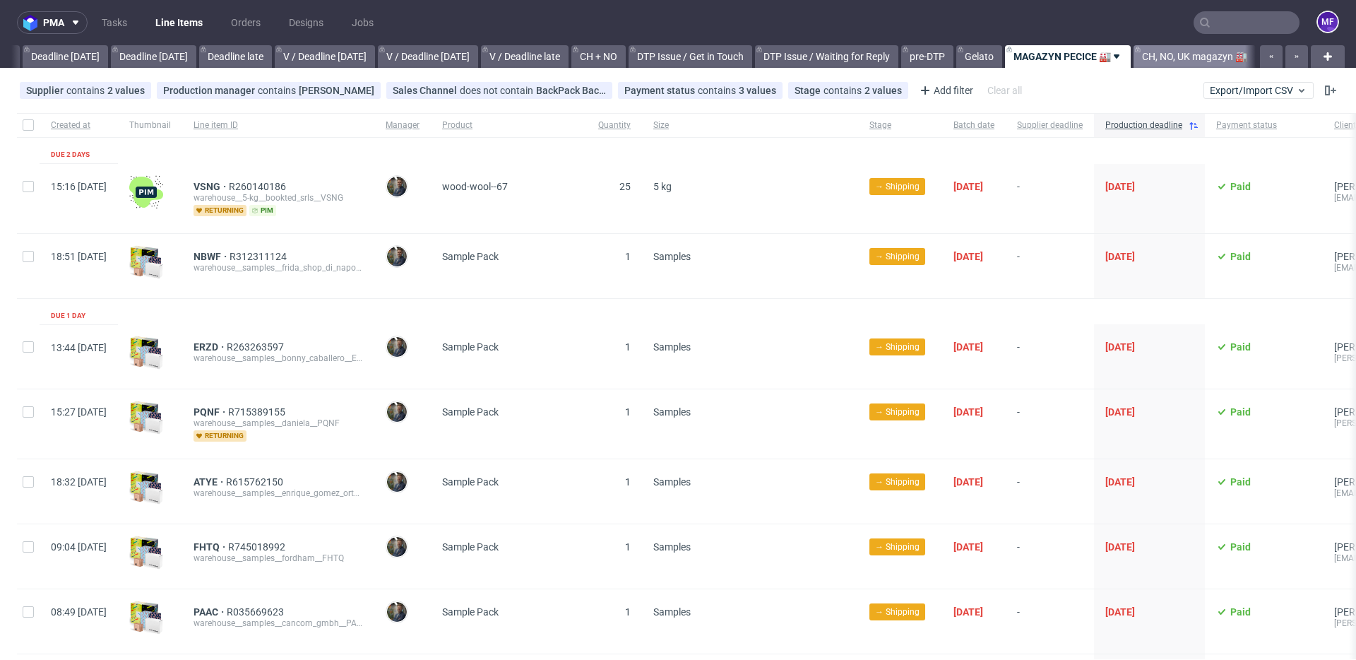
click at [1160, 59] on link "CH, NO, UK magazyn 🏭" at bounding box center [1195, 56] width 122 height 23
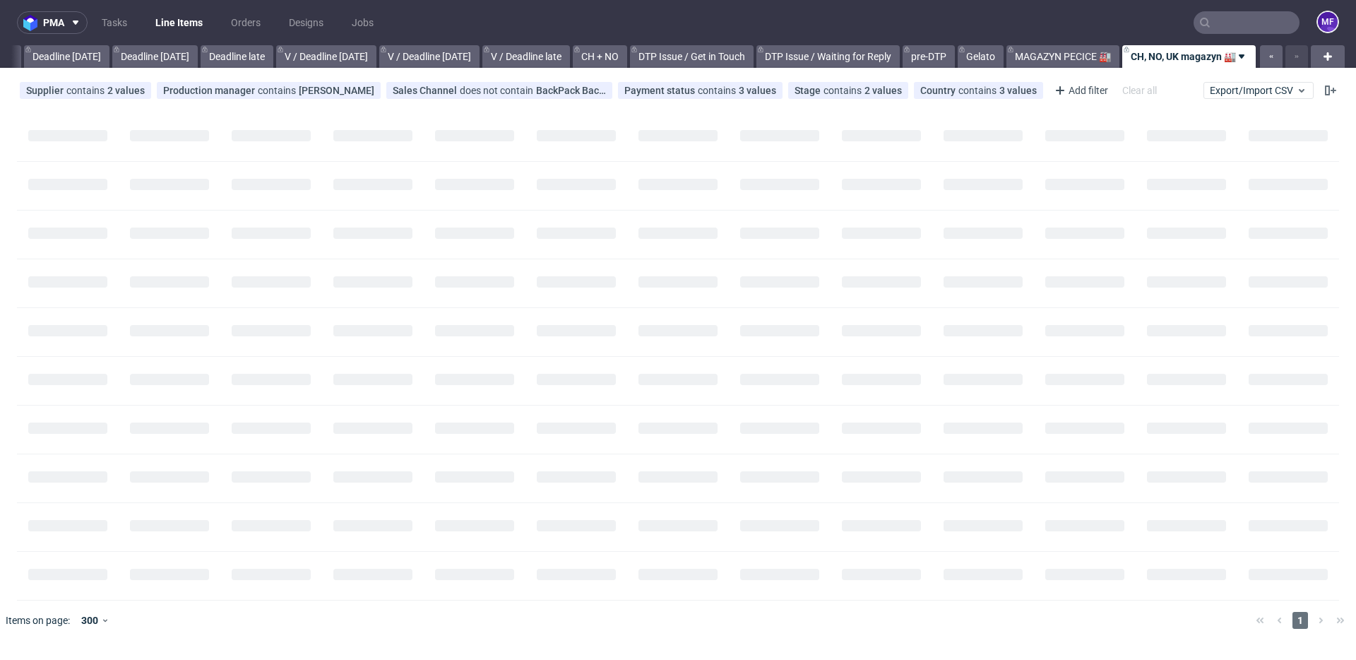
scroll to position [0, 1510]
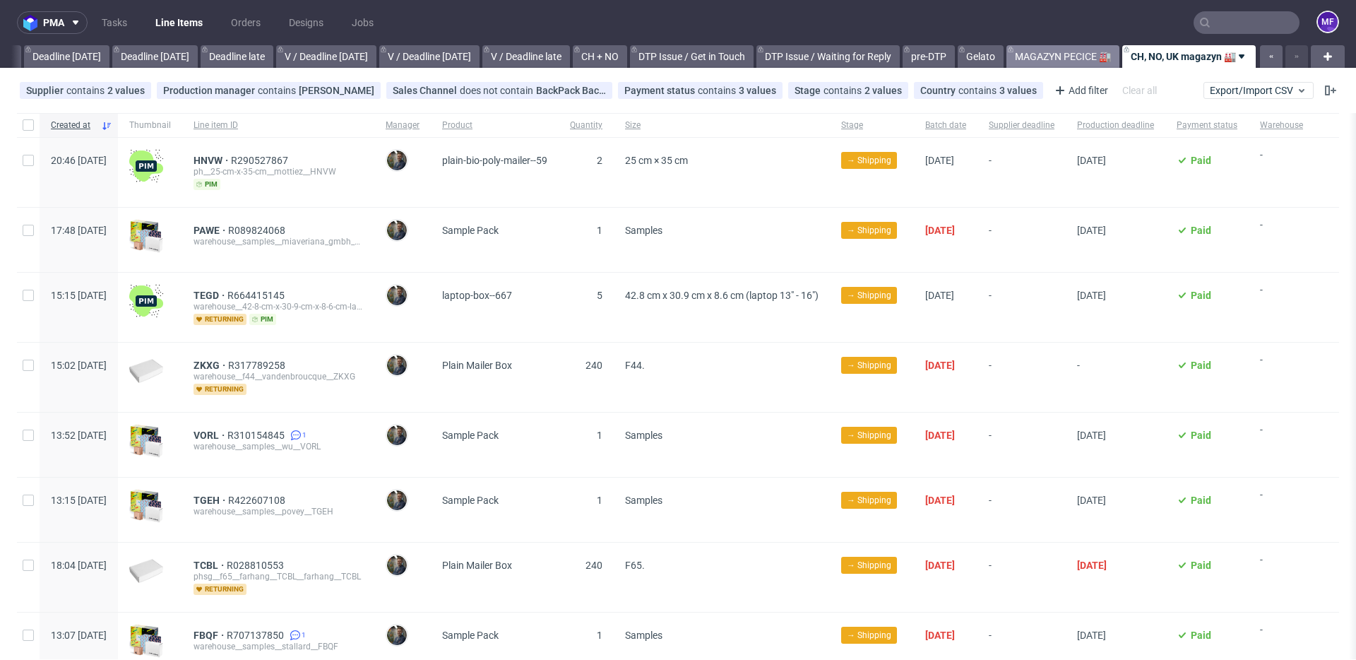
click at [1069, 53] on link "MAGAZYN PECICE 🏭" at bounding box center [1063, 56] width 113 height 23
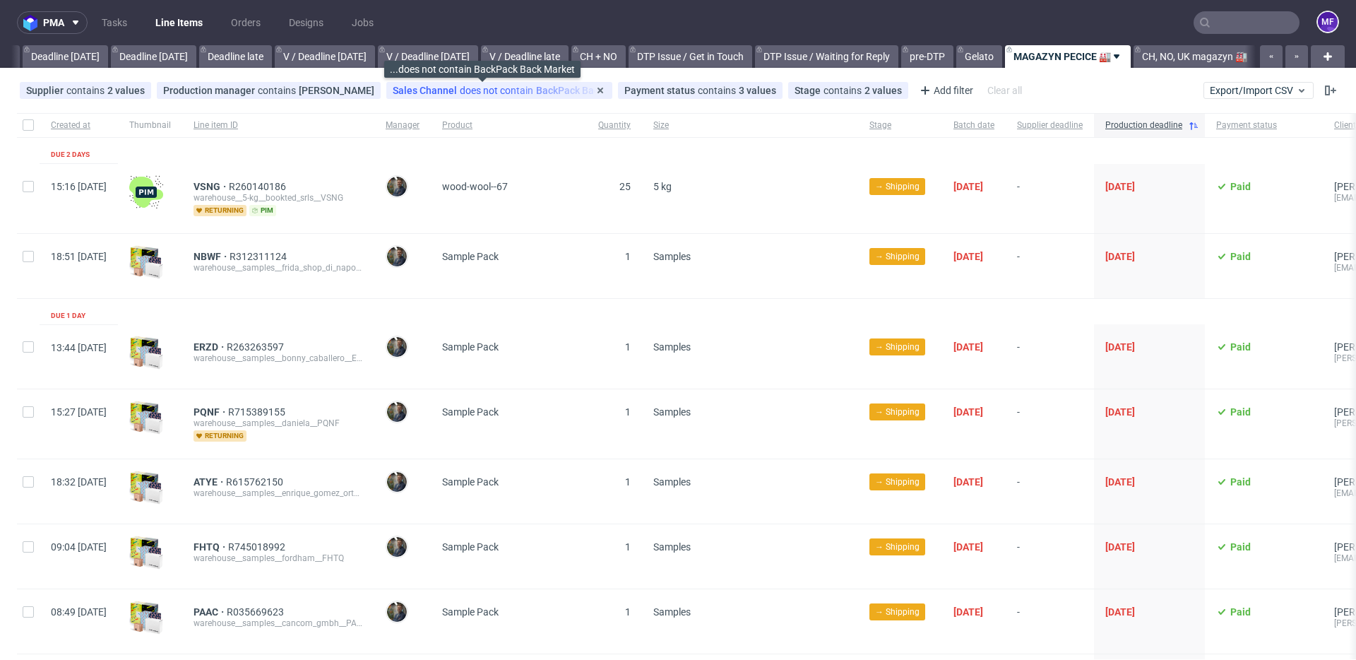
click at [537, 90] on div "Sales Channel does not contain BackPack Back Market" at bounding box center [499, 90] width 213 height 11
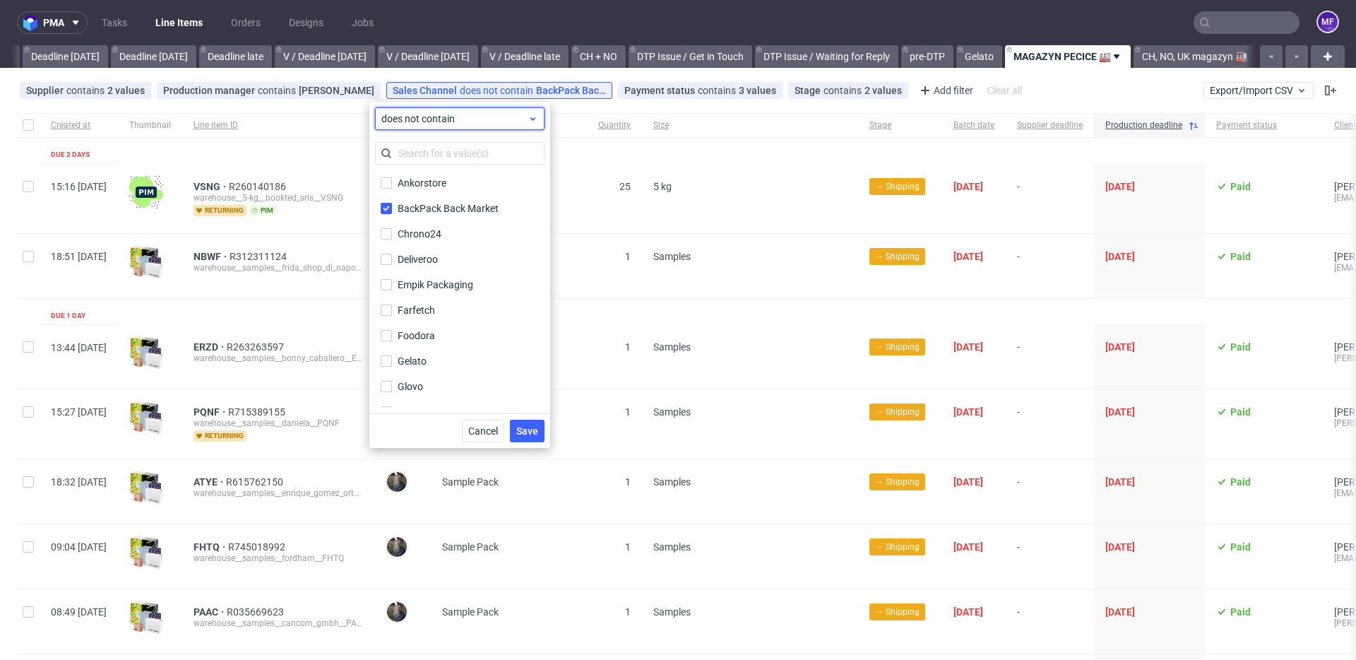
click at [490, 116] on span "does not contain" at bounding box center [454, 119] width 146 height 14
click at [466, 150] on label "contains" at bounding box center [460, 150] width 158 height 25
click at [485, 122] on span "contains" at bounding box center [454, 119] width 146 height 14
click at [440, 174] on span "does not contain" at bounding box center [440, 177] width 75 height 14
drag, startPoint x: 492, startPoint y: 428, endPoint x: 499, endPoint y: 425, distance: 7.9
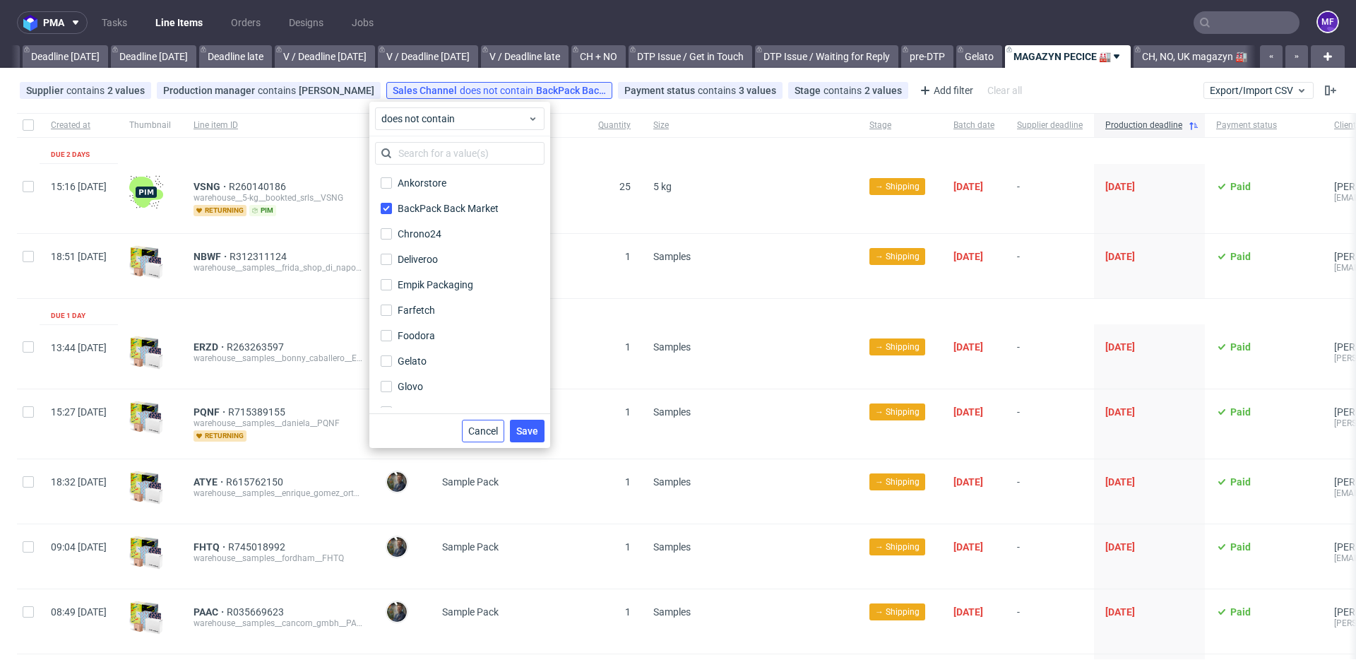
click at [492, 427] on span "Cancel" at bounding box center [483, 431] width 30 height 10
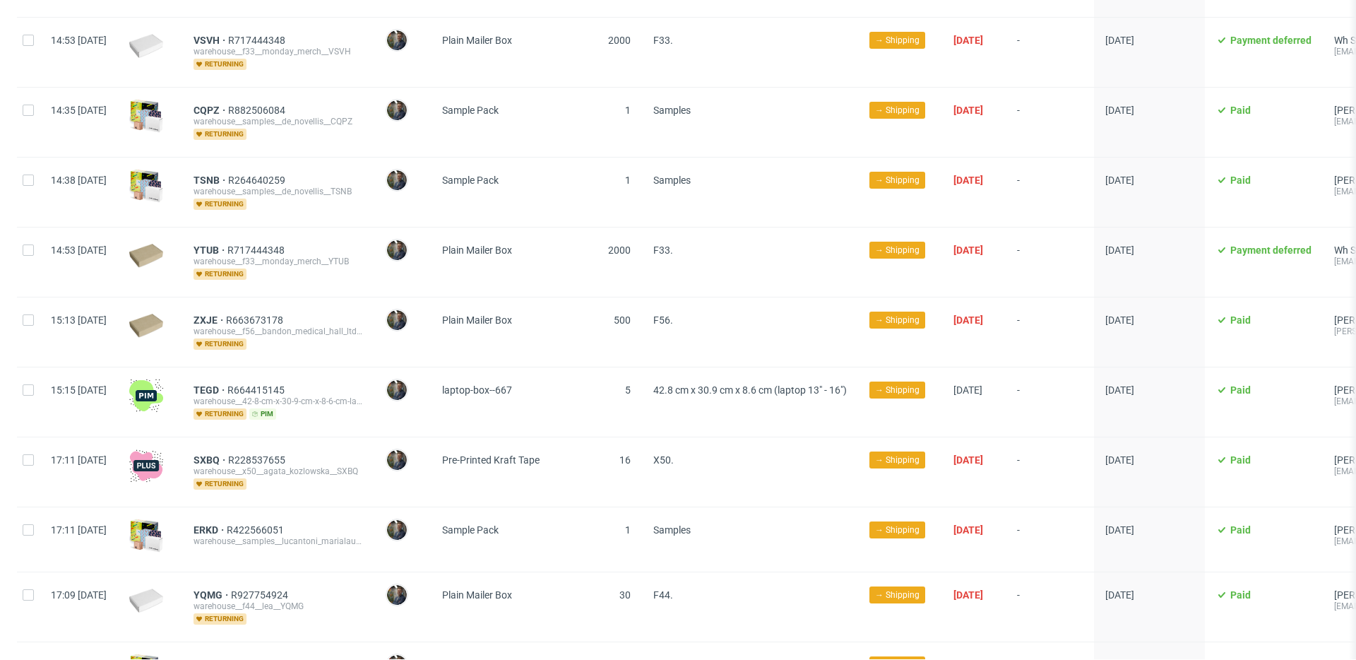
scroll to position [1910, 0]
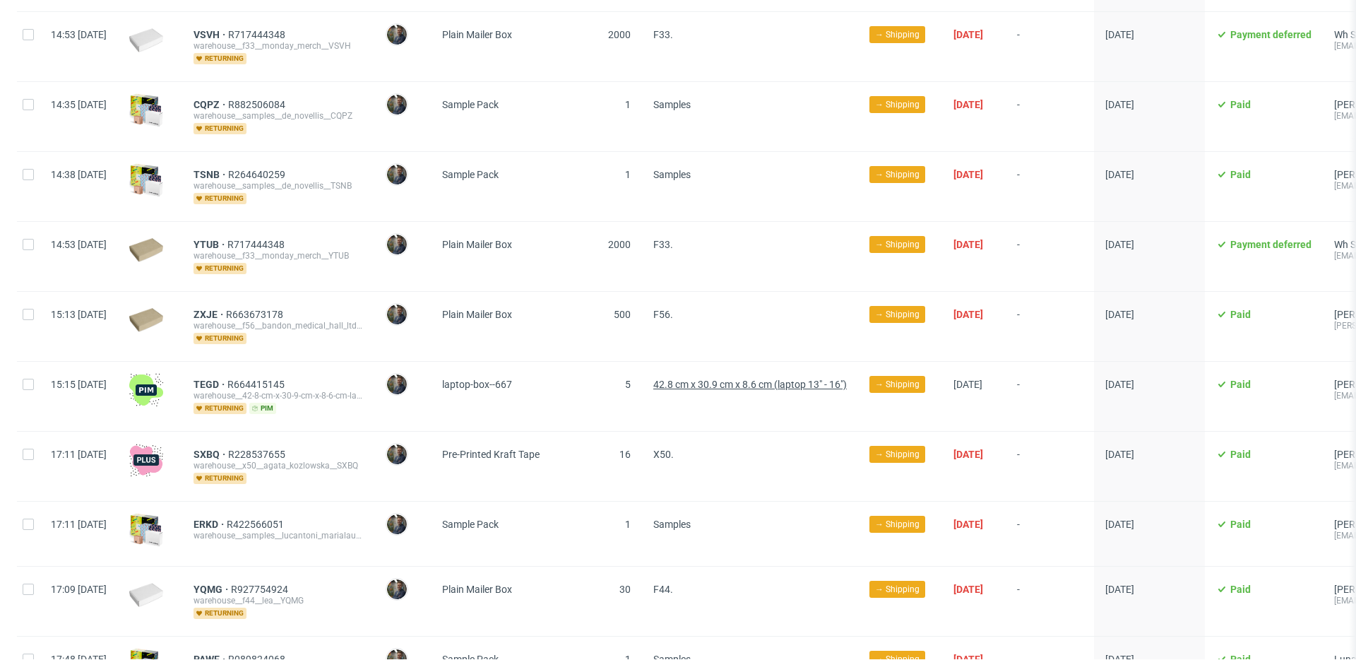
click at [728, 379] on span "42.8 cm x 30.9 cm x 8.6 cm (laptop 13" - 16")" at bounding box center [750, 384] width 194 height 11
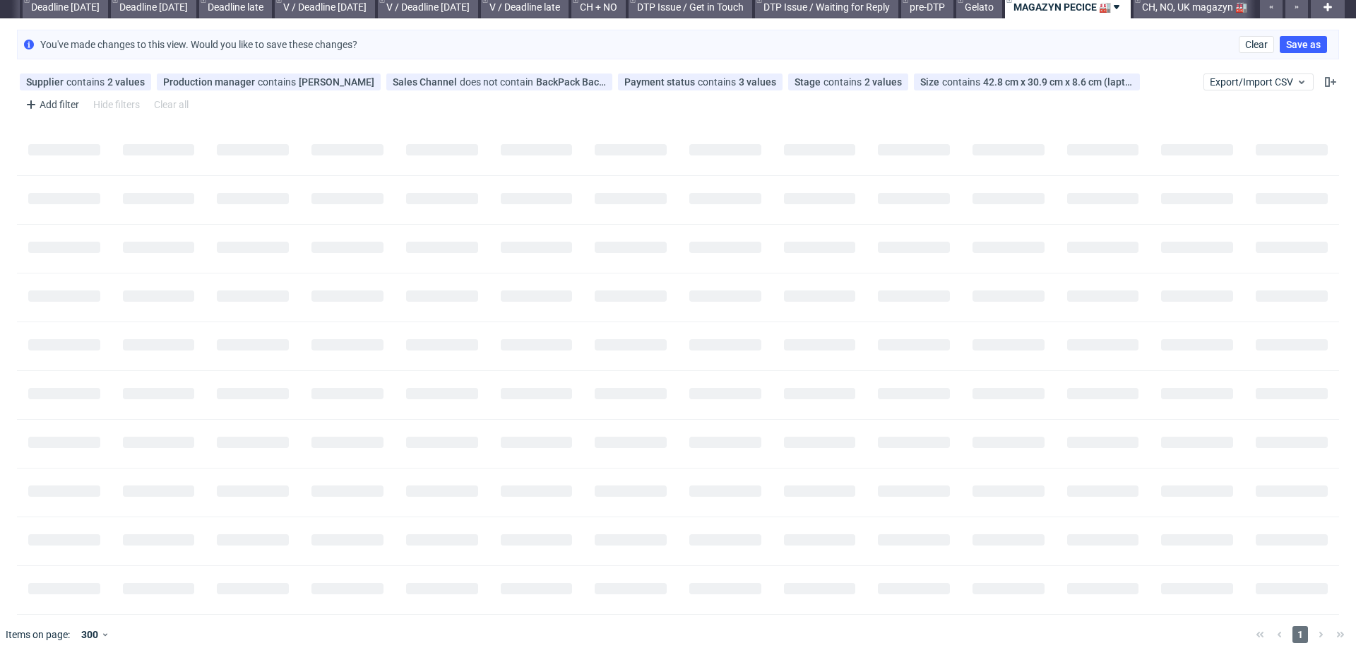
scroll to position [0, 0]
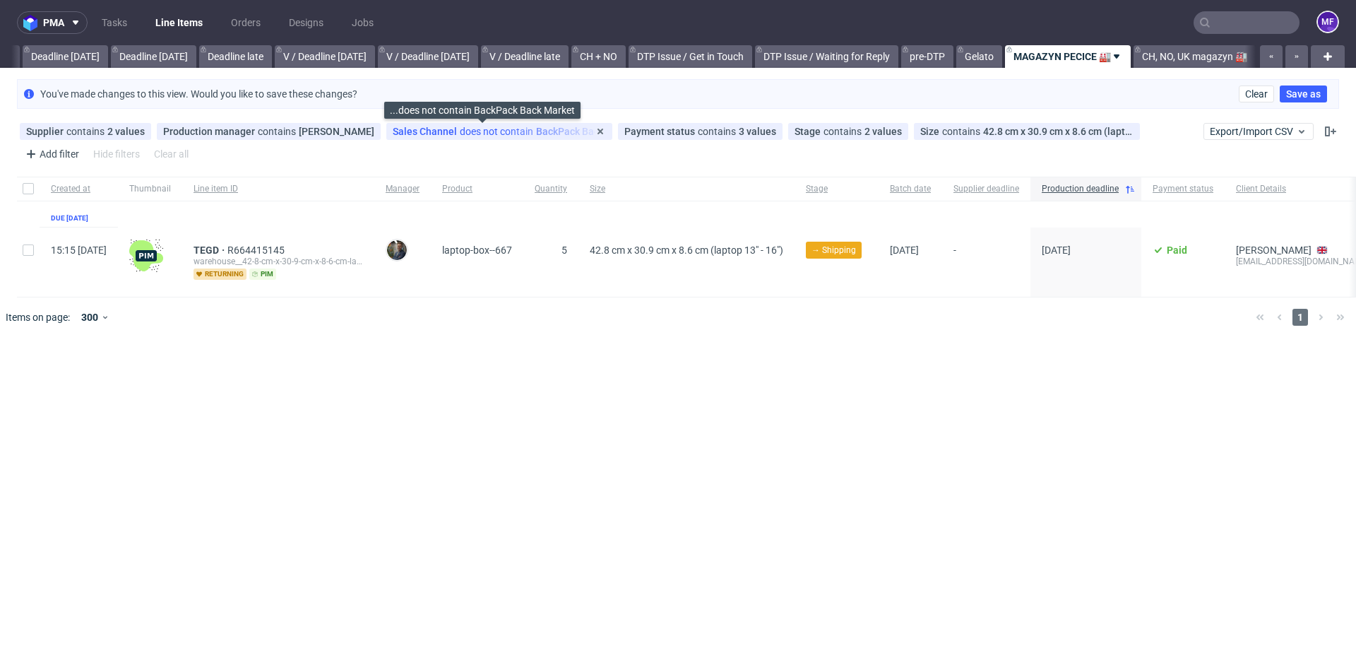
click at [533, 131] on div "Sales Channel does not contain BackPack Back Market" at bounding box center [499, 131] width 213 height 11
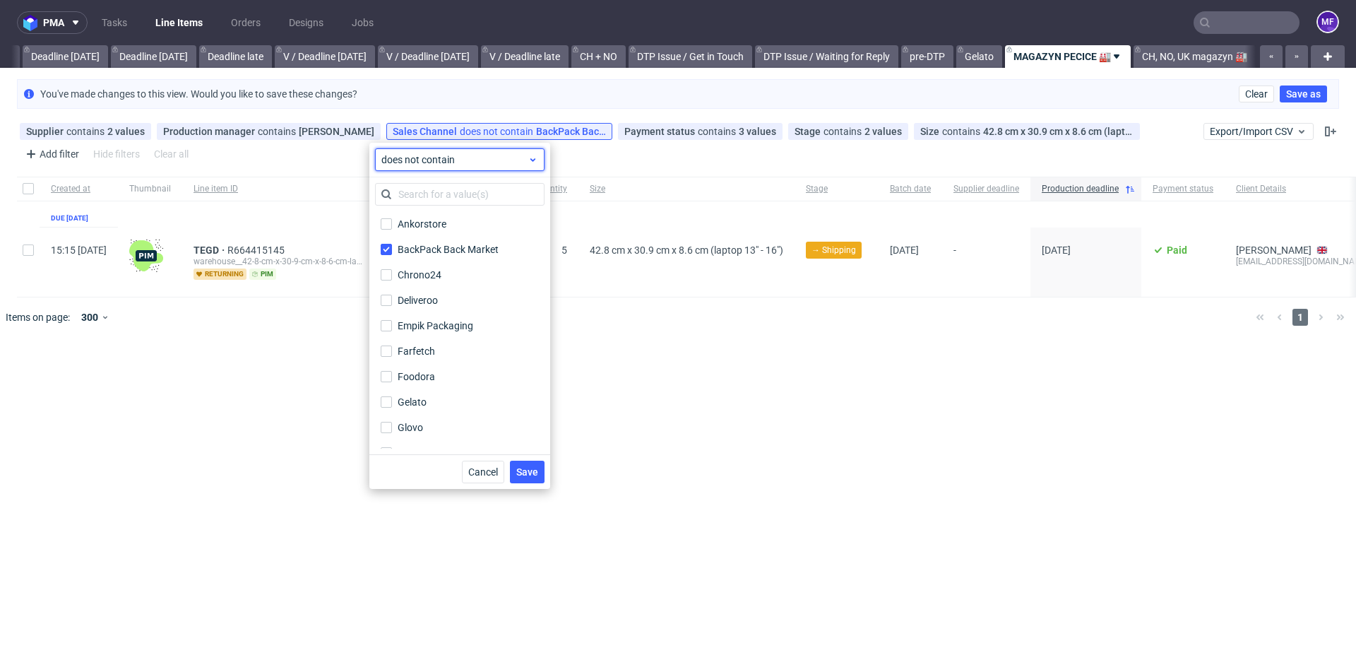
click at [480, 154] on span "does not contain" at bounding box center [454, 160] width 146 height 14
click at [450, 196] on label "contains" at bounding box center [460, 191] width 158 height 25
click at [530, 467] on span "Save" at bounding box center [527, 472] width 22 height 10
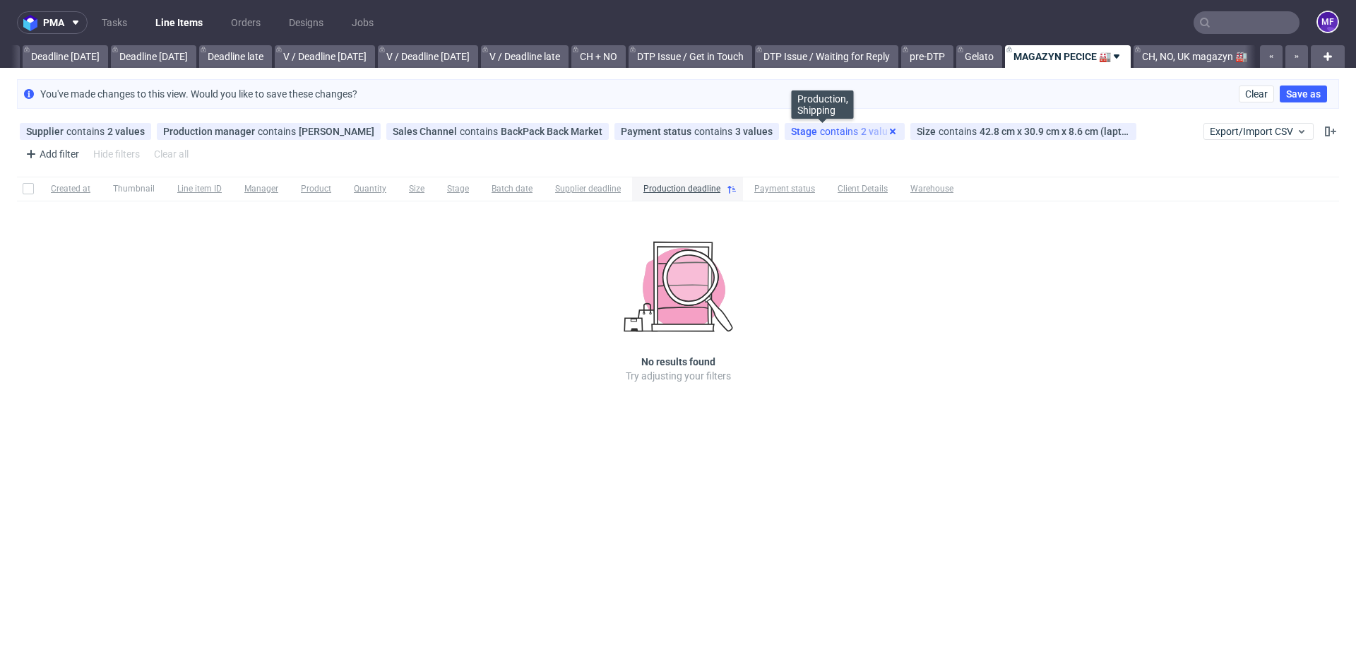
click at [887, 132] on icon at bounding box center [892, 131] width 11 height 11
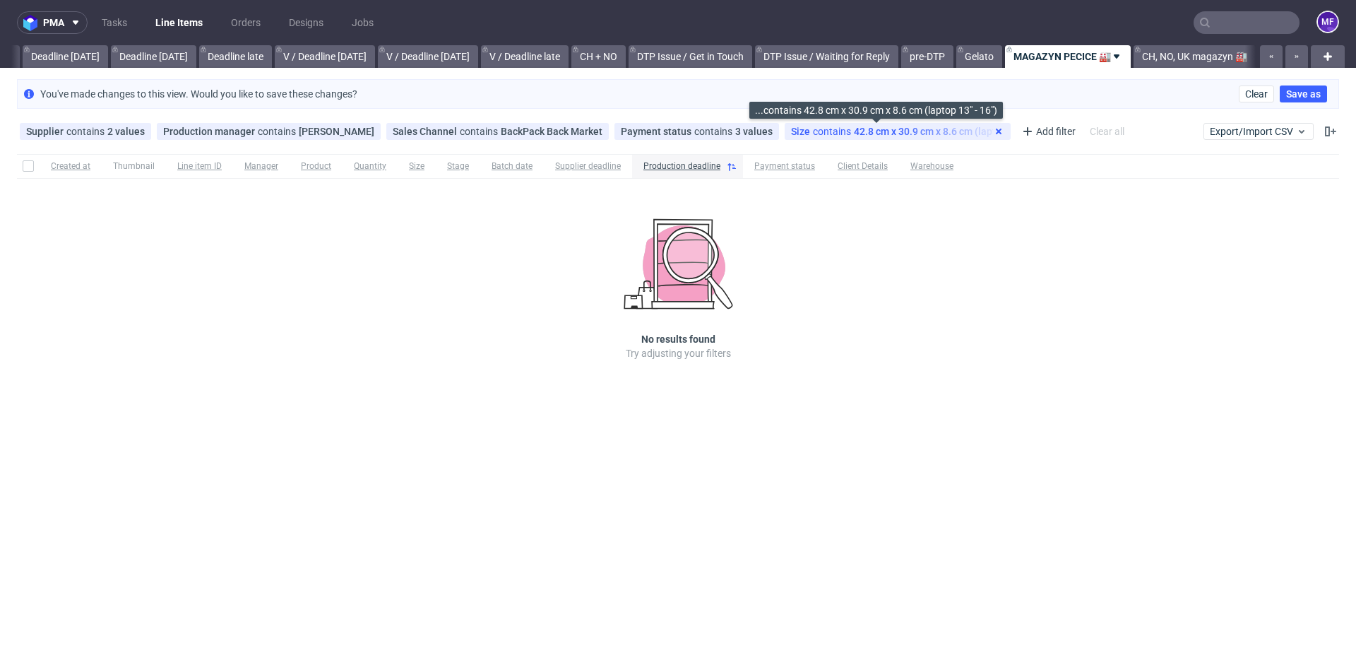
click at [993, 129] on icon at bounding box center [998, 131] width 11 height 11
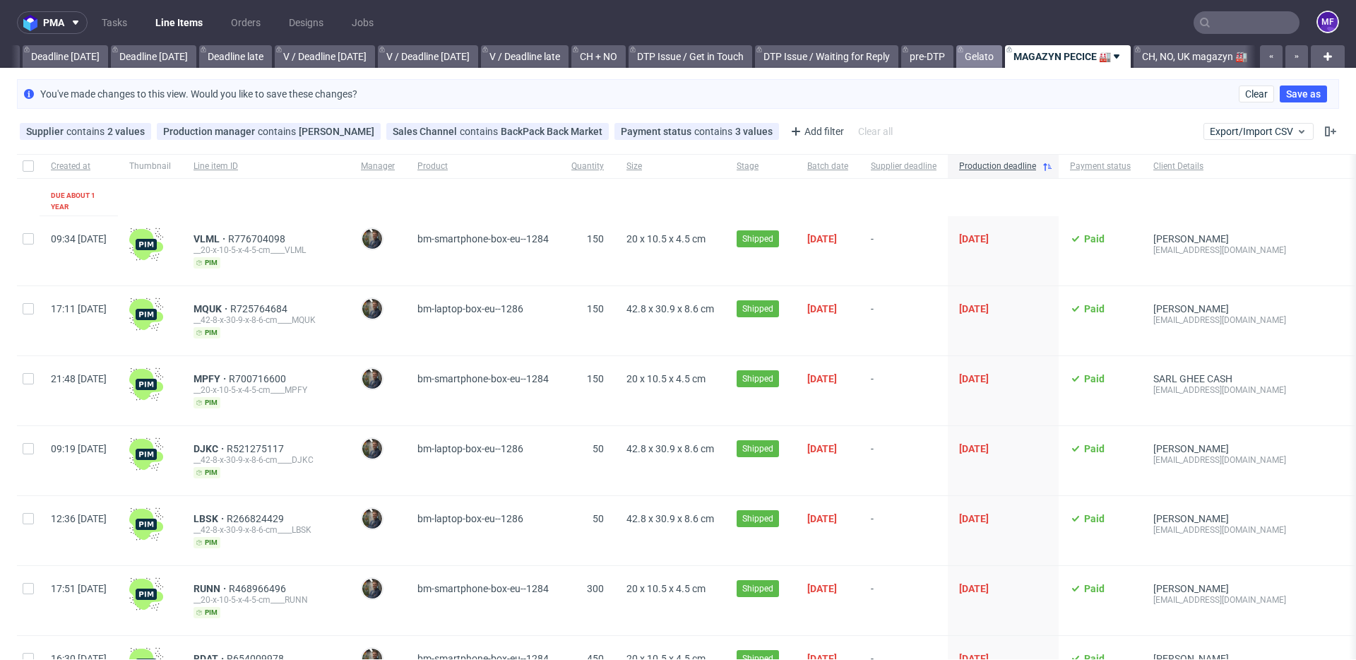
click at [990, 57] on link "Gelato" at bounding box center [979, 56] width 46 height 23
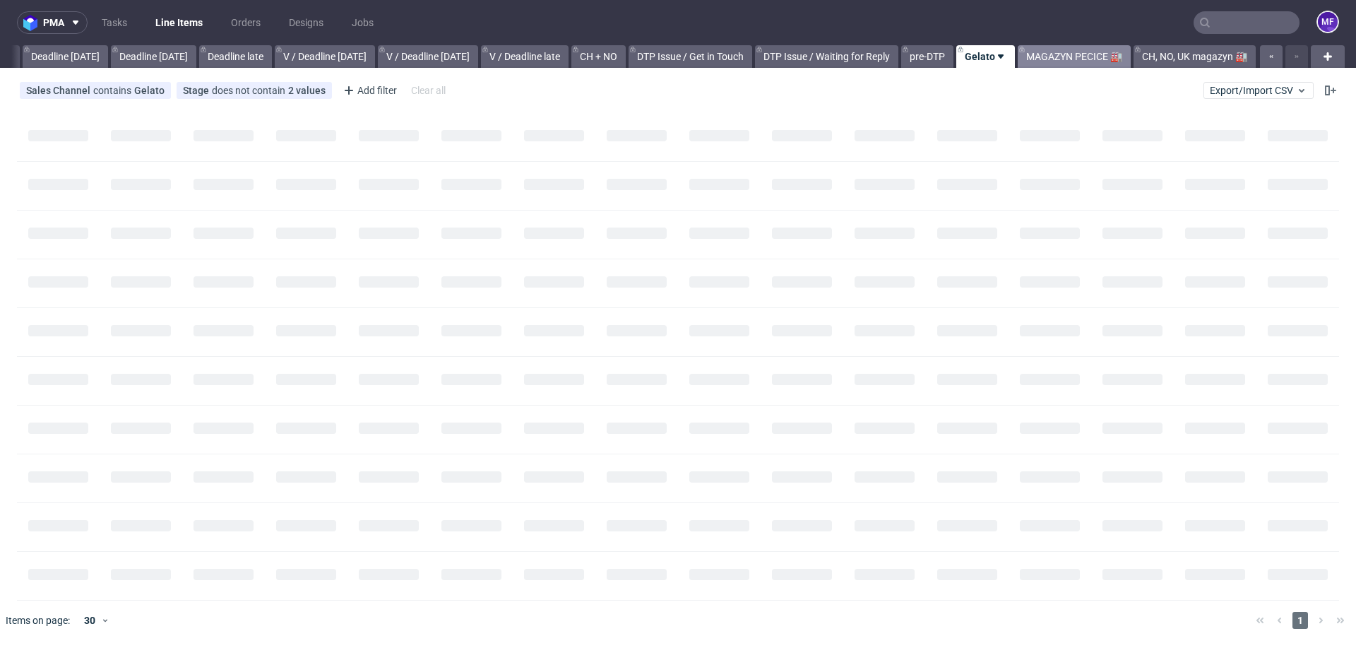
click at [1053, 62] on link "MAGAZYN PECICE 🏭" at bounding box center [1074, 56] width 113 height 23
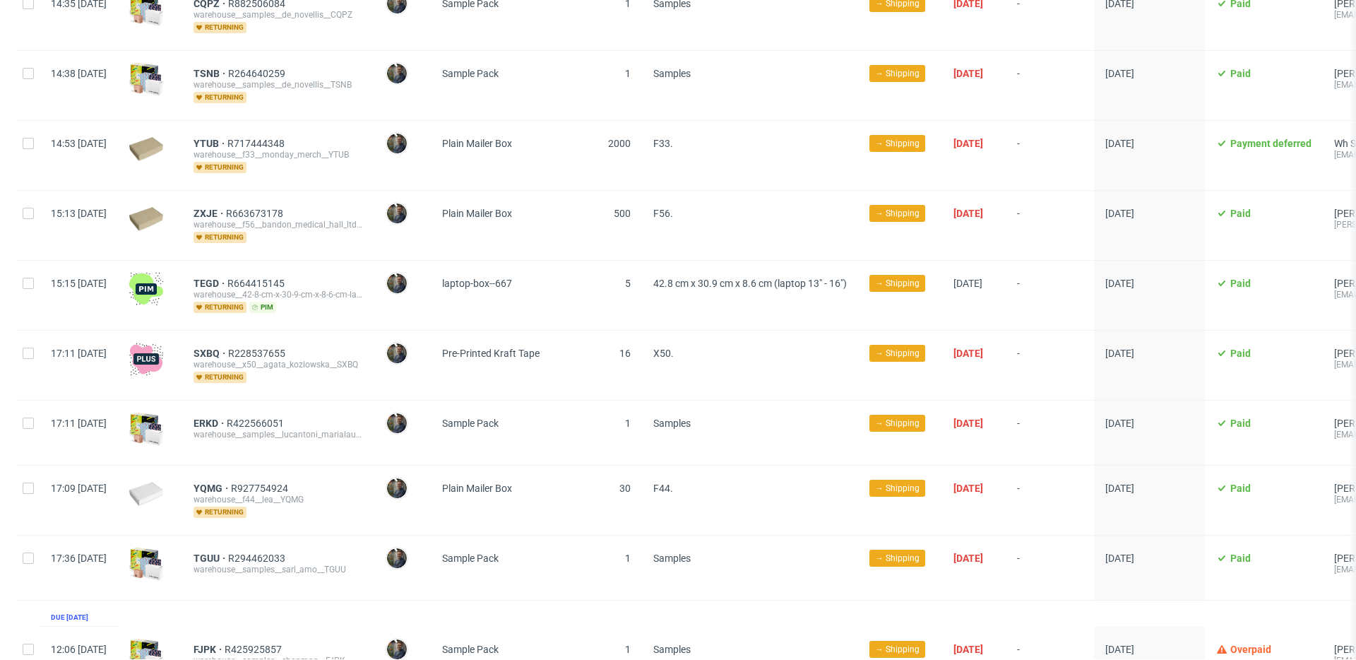
scroll to position [1994, 0]
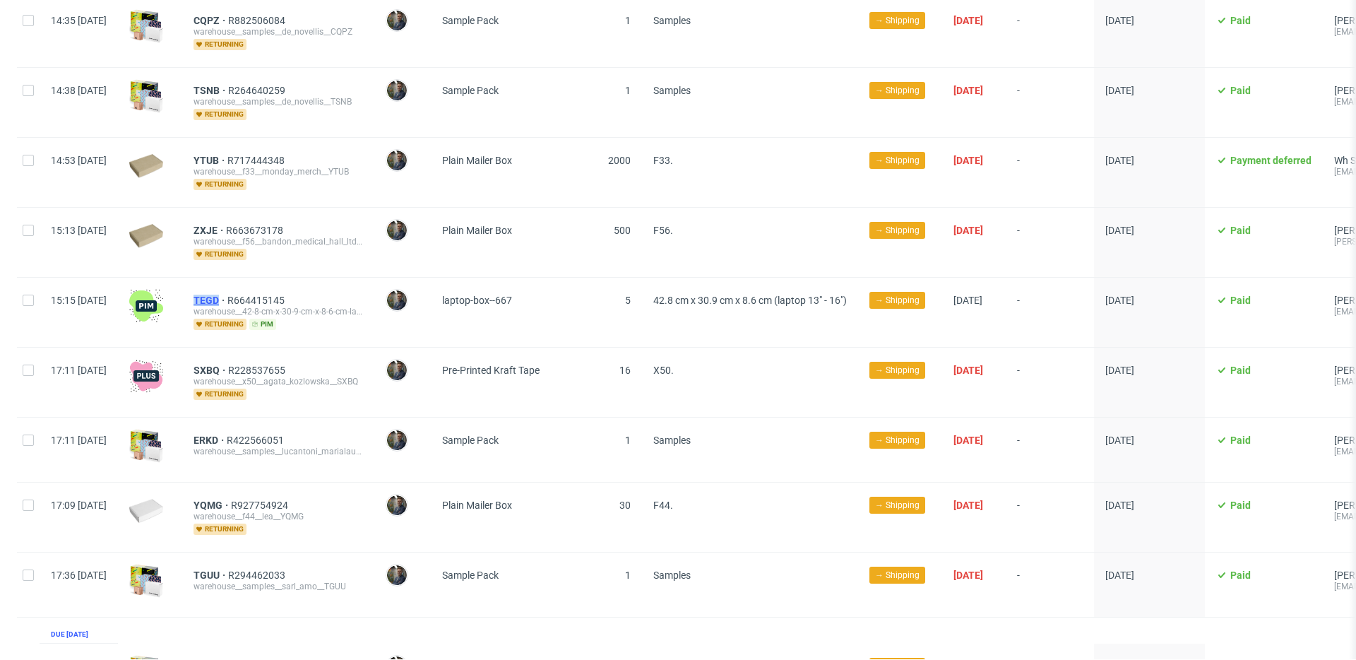
drag, startPoint x: 231, startPoint y: 289, endPoint x: 258, endPoint y: 289, distance: 26.8
click at [258, 289] on div "TEGD R664415145 warehouse__42-8-cm-x-30-9-cm-x-8-6-cm-laptop-13-16__medway__TEG…" at bounding box center [278, 312] width 192 height 69
copy span "TEGD"
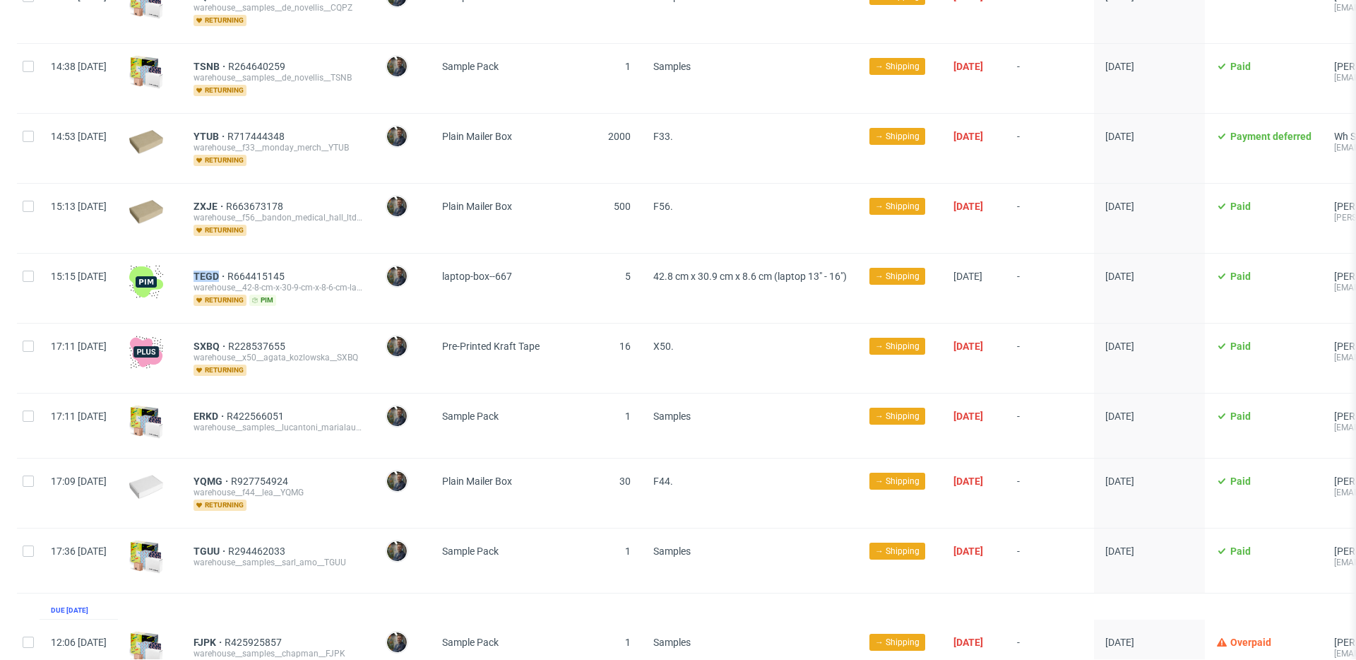
scroll to position [2020, 0]
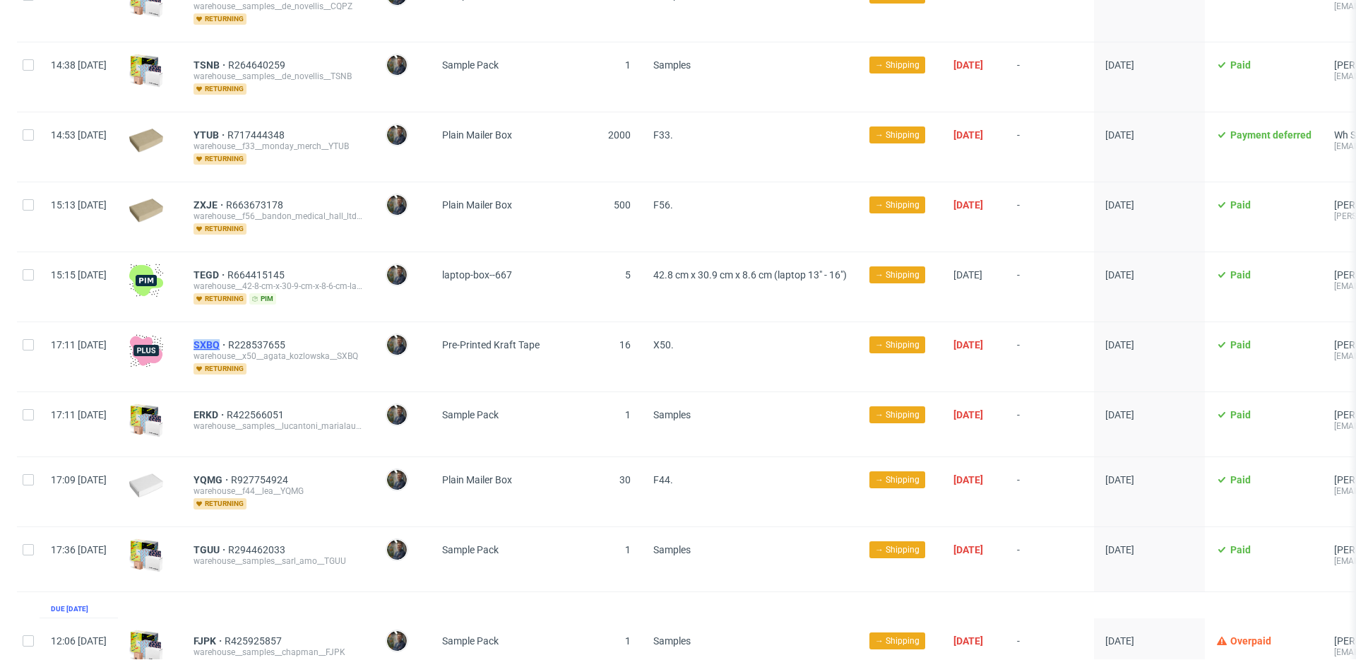
drag, startPoint x: 232, startPoint y: 336, endPoint x: 259, endPoint y: 335, distance: 26.9
click at [259, 335] on div "SXBQ R228537655 warehouse__x50__agata_kozlowska__SXBQ returning" at bounding box center [278, 356] width 192 height 69
copy span "SXBQ"
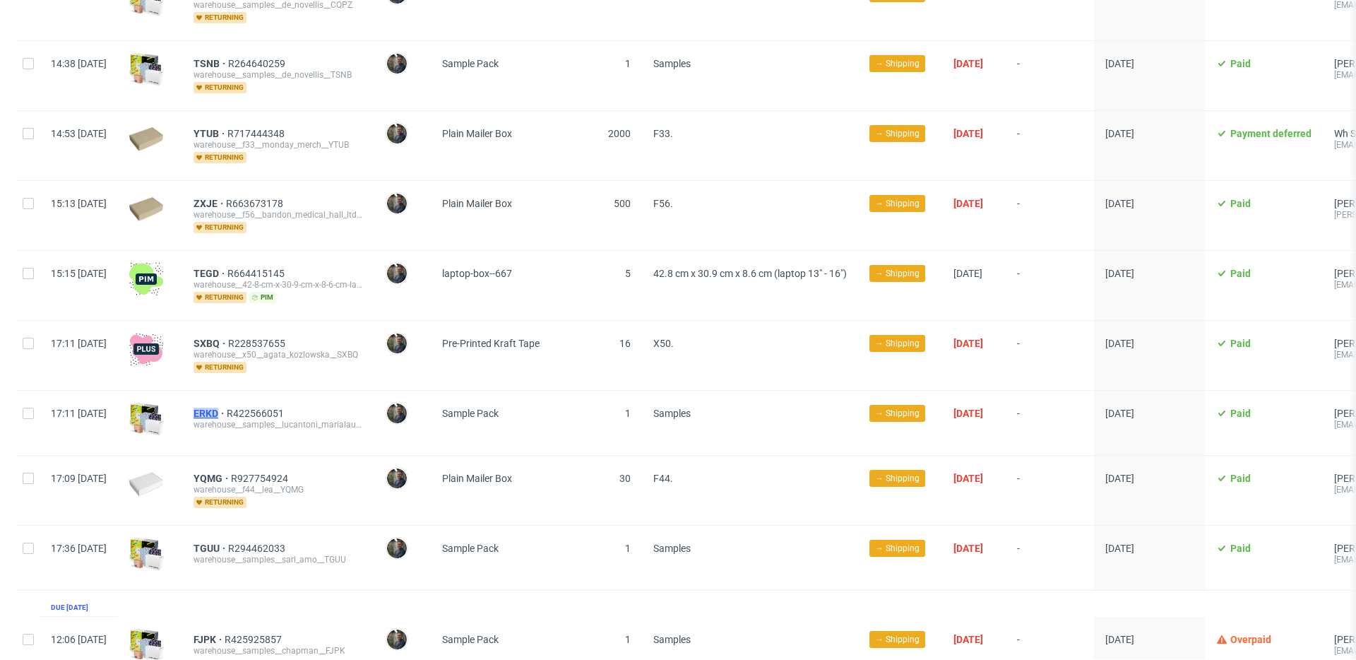
drag, startPoint x: 230, startPoint y: 401, endPoint x: 259, endPoint y: 403, distance: 29.0
click at [259, 403] on div "ERKD R422566051 warehouse__samples__lucantoni_marialauar__ERKD" at bounding box center [278, 423] width 192 height 64
copy span "ERKD"
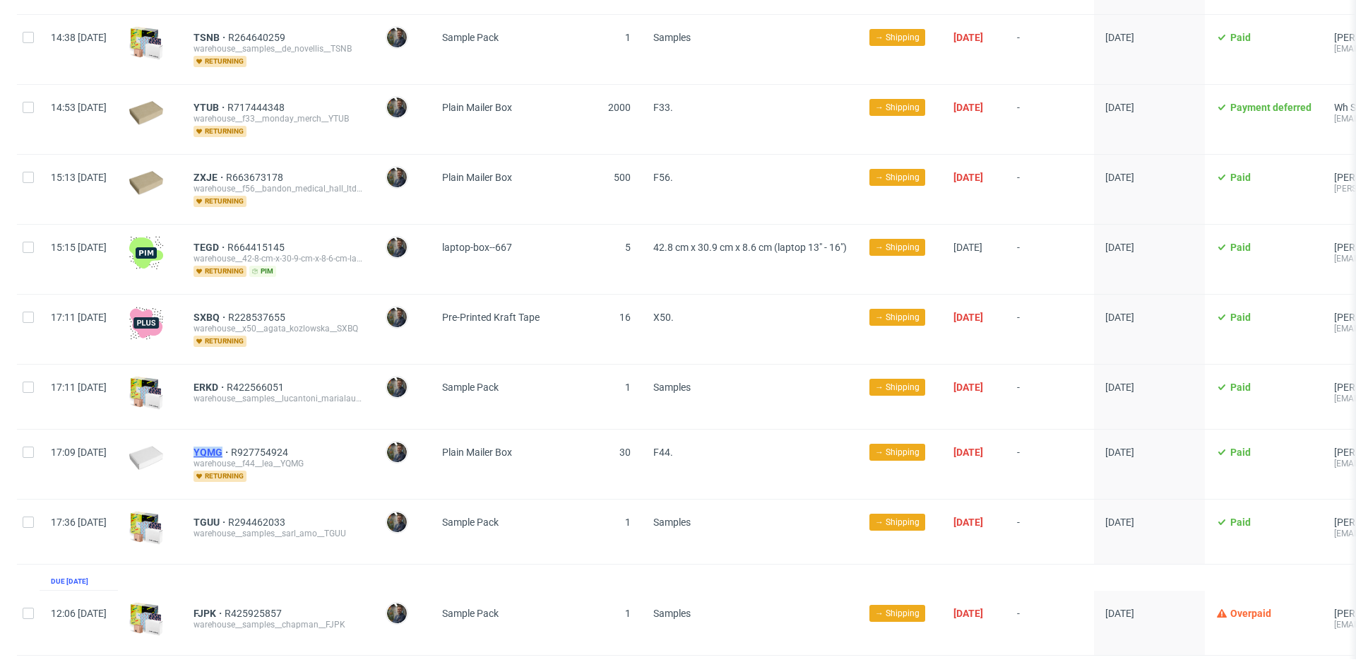
drag, startPoint x: 231, startPoint y: 438, endPoint x: 263, endPoint y: 442, distance: 32.8
click at [263, 442] on div "YQMG R927754924 warehouse__f44__lea__YQMG returning" at bounding box center [278, 463] width 192 height 69
copy span "YQMG"
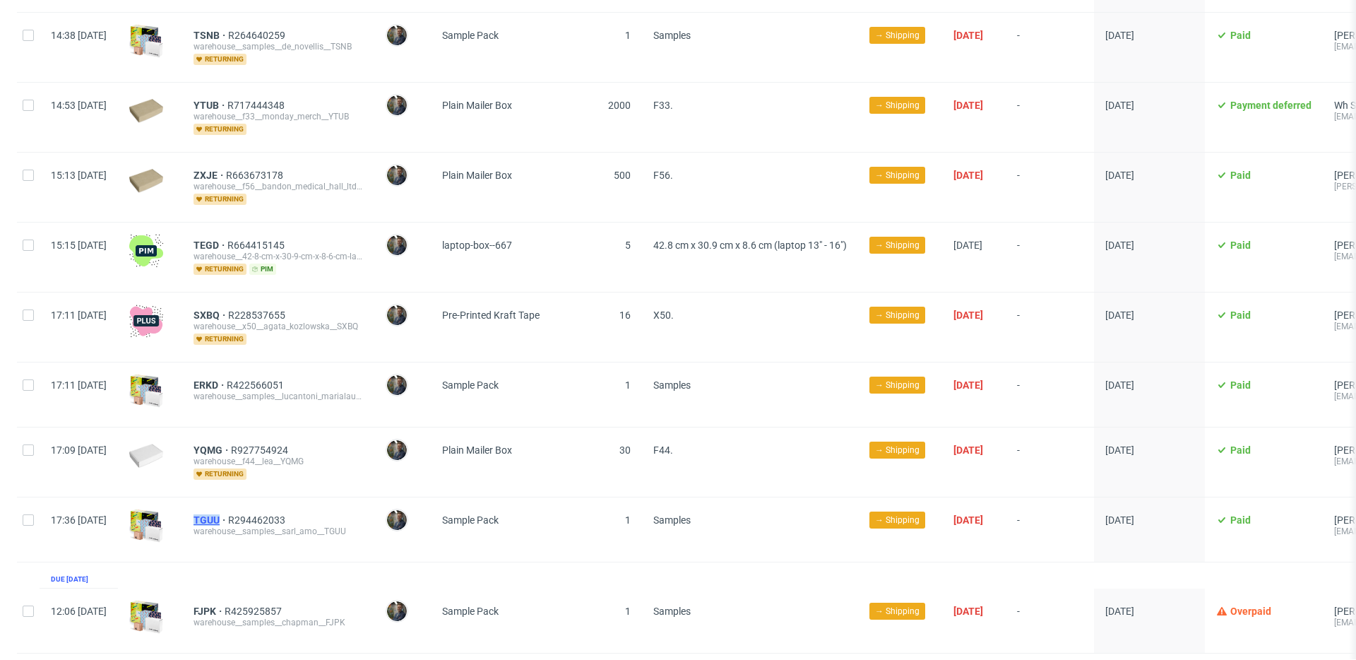
drag, startPoint x: 229, startPoint y: 506, endPoint x: 261, endPoint y: 507, distance: 31.8
click at [261, 507] on div "TGUU R294462033 warehouse__samples__sarl_amo__TGUU" at bounding box center [278, 529] width 192 height 64
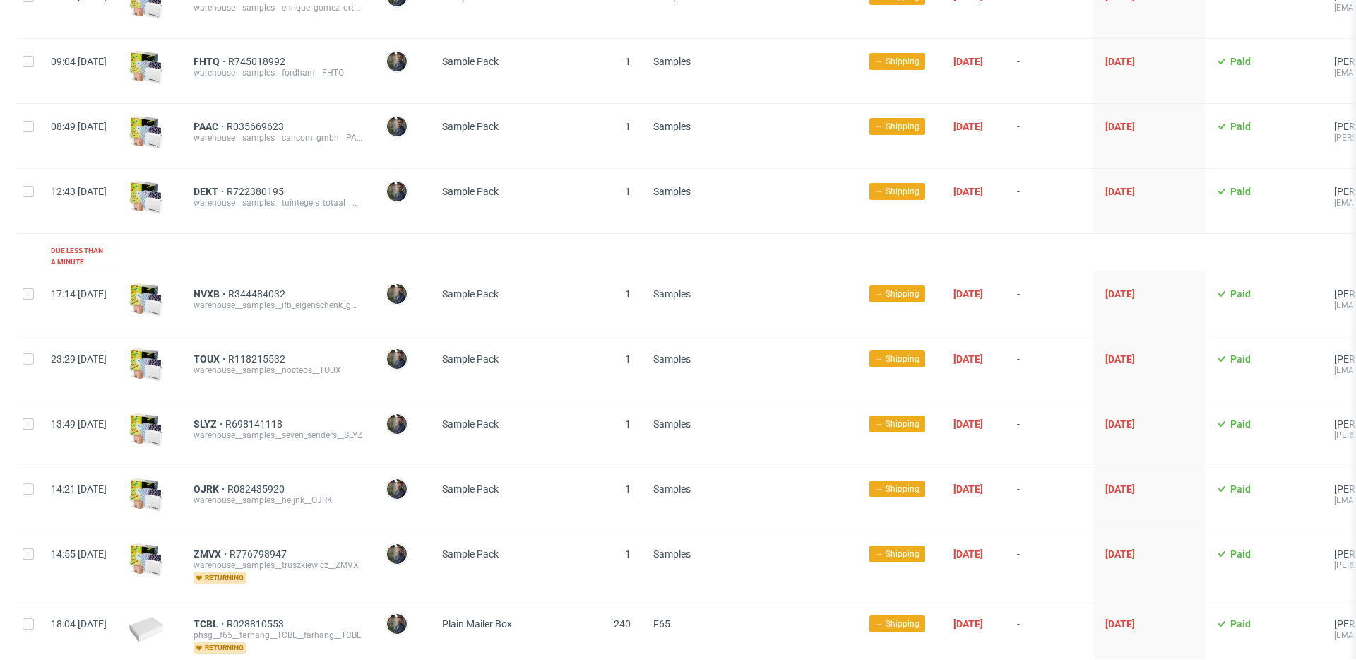
scroll to position [0, 0]
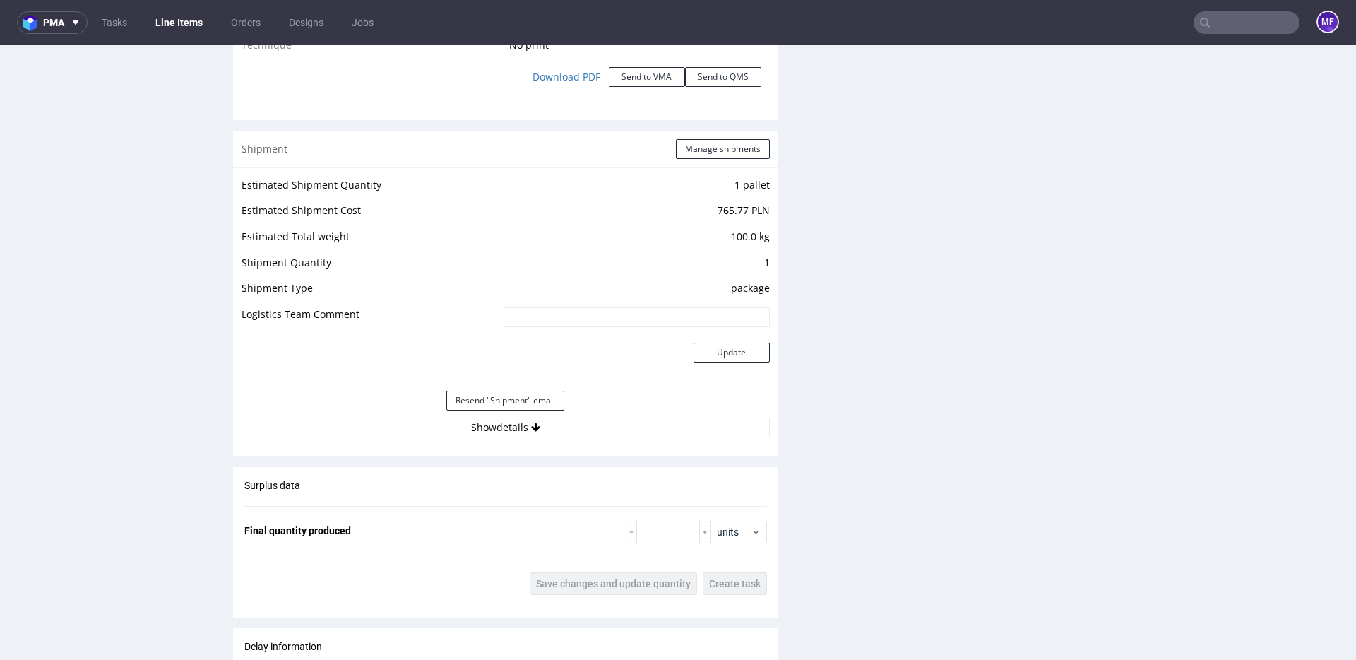
scroll to position [1727, 0]
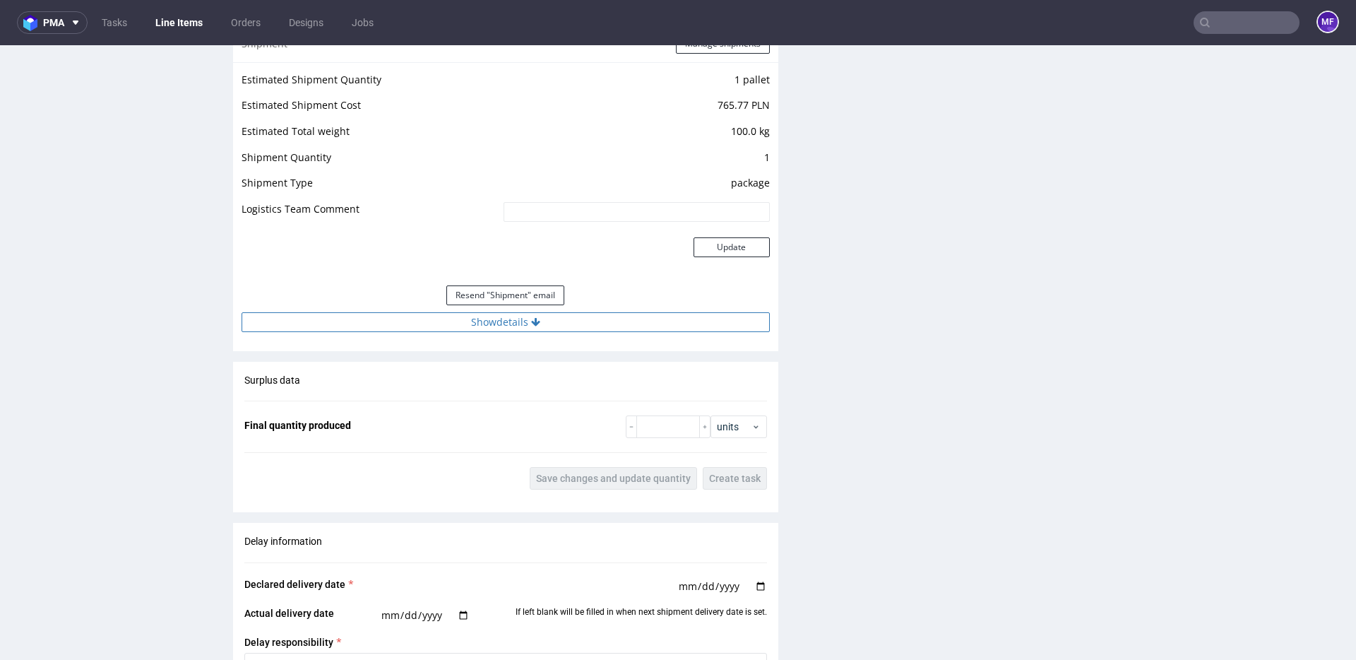
click at [535, 323] on icon at bounding box center [535, 322] width 9 height 10
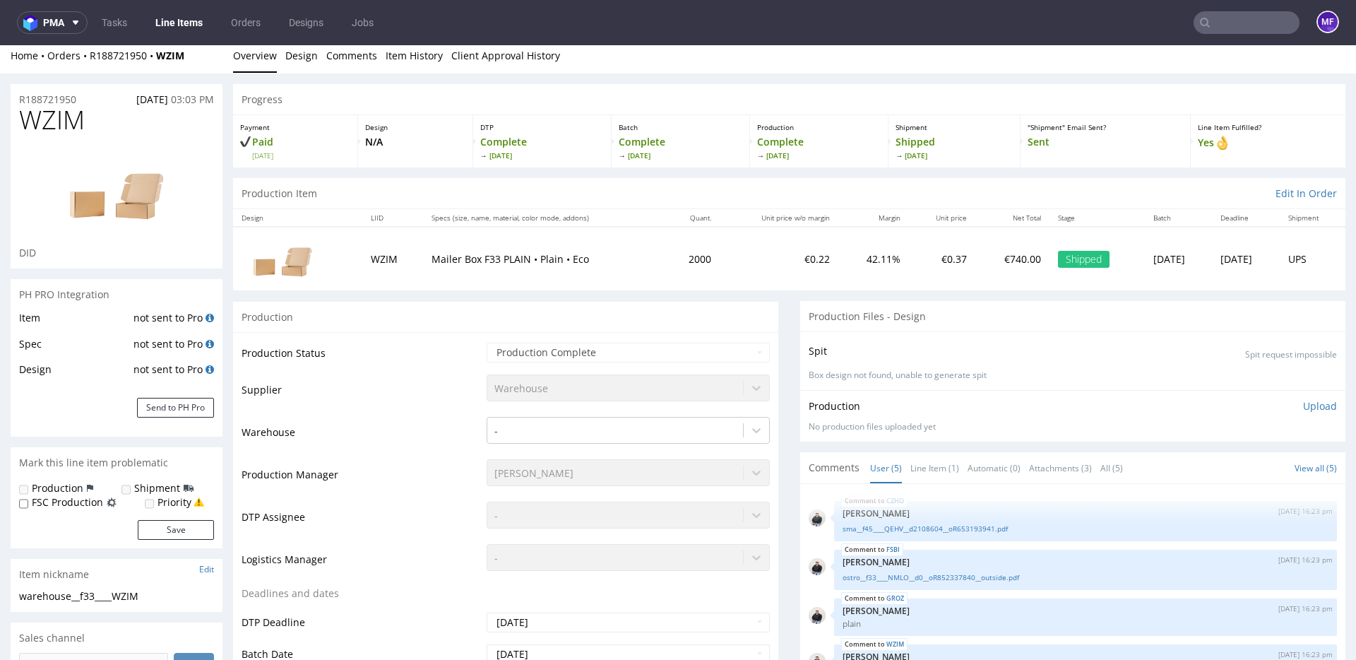
scroll to position [10, 0]
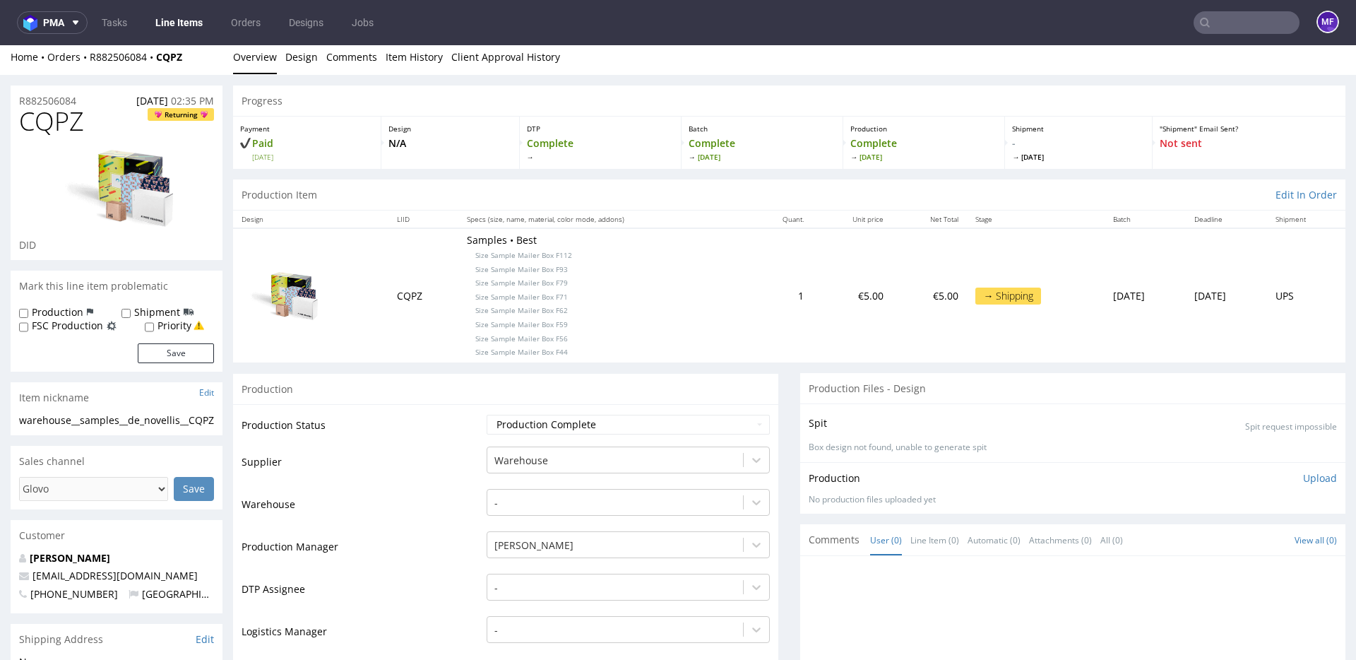
scroll to position [13, 0]
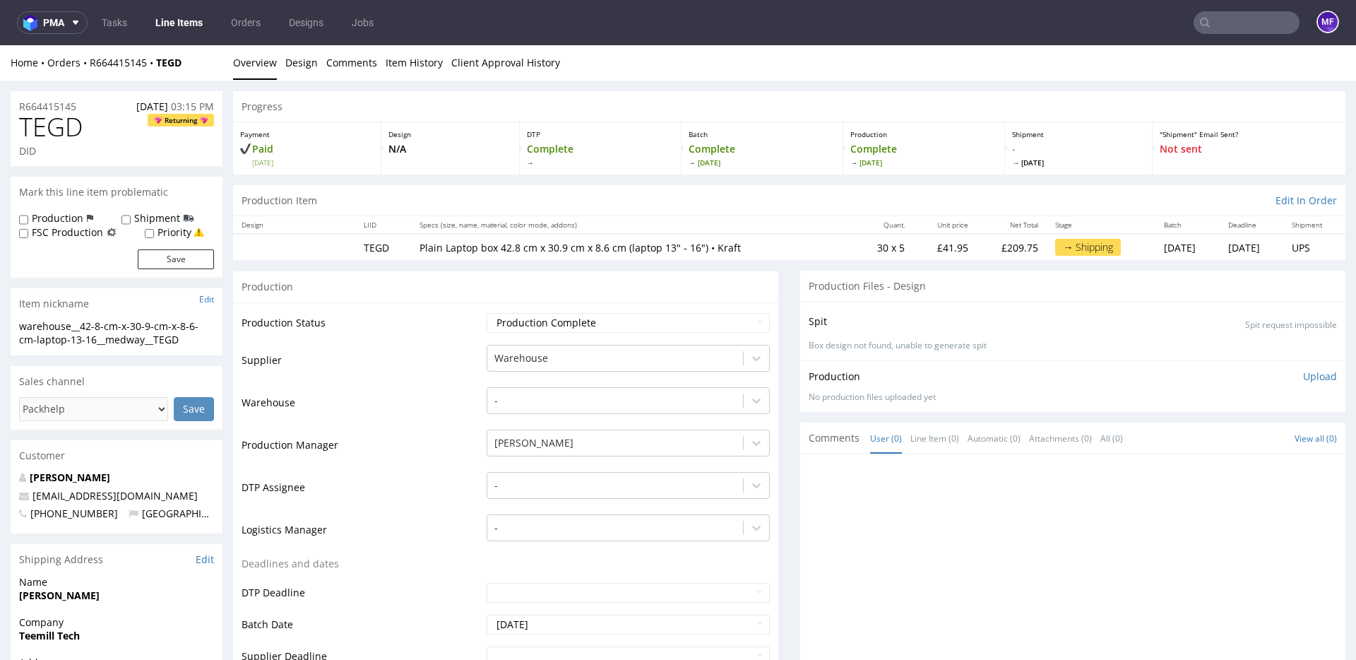
click at [405, 340] on td "Production Status" at bounding box center [363, 328] width 242 height 32
drag, startPoint x: 198, startPoint y: 66, endPoint x: 90, endPoint y: 69, distance: 108.1
click at [90, 69] on div "Home Orders R664415145 TEGD" at bounding box center [117, 63] width 212 height 14
copy div "R664415145 TEGD"
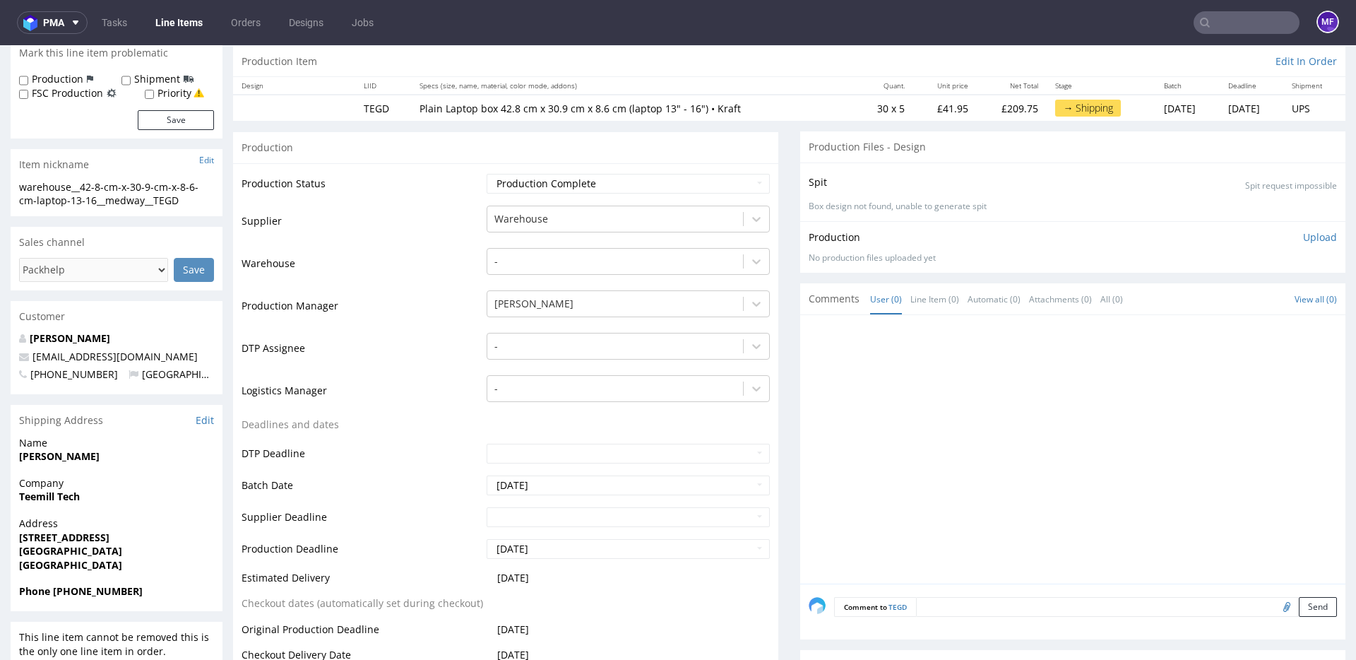
scroll to position [141, 0]
click at [401, 450] on td "DTP Deadline" at bounding box center [363, 456] width 242 height 32
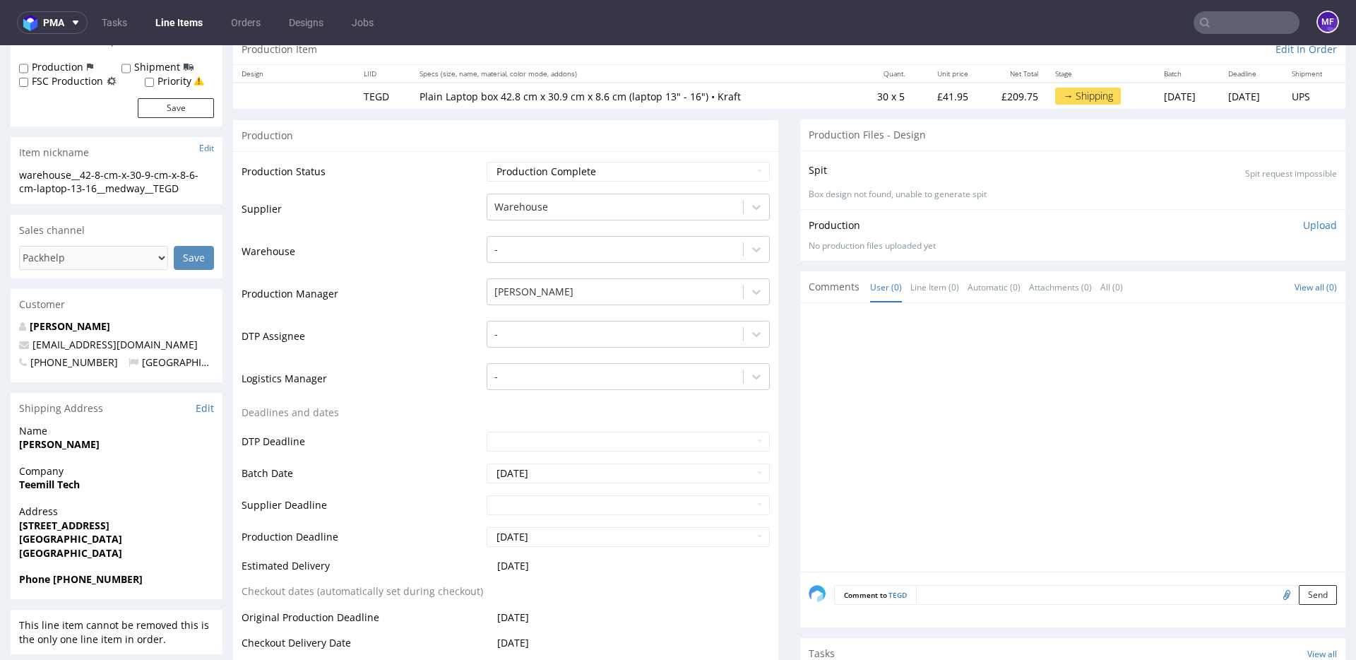
scroll to position [346, 0]
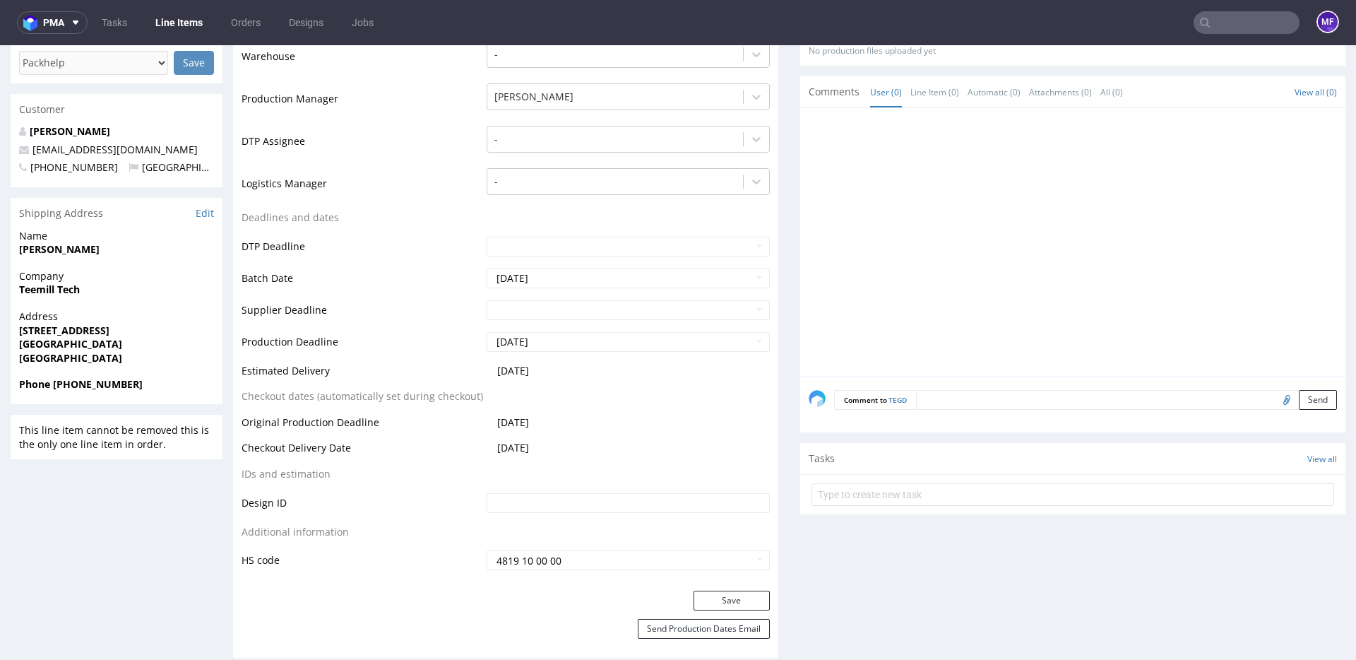
click at [1275, 401] on input "file" at bounding box center [1285, 399] width 20 height 18
type input "C:\fakepath\proforma-invoice-fp2025-10-7.pdf"
click at [1305, 394] on button "Send" at bounding box center [1318, 400] width 38 height 20
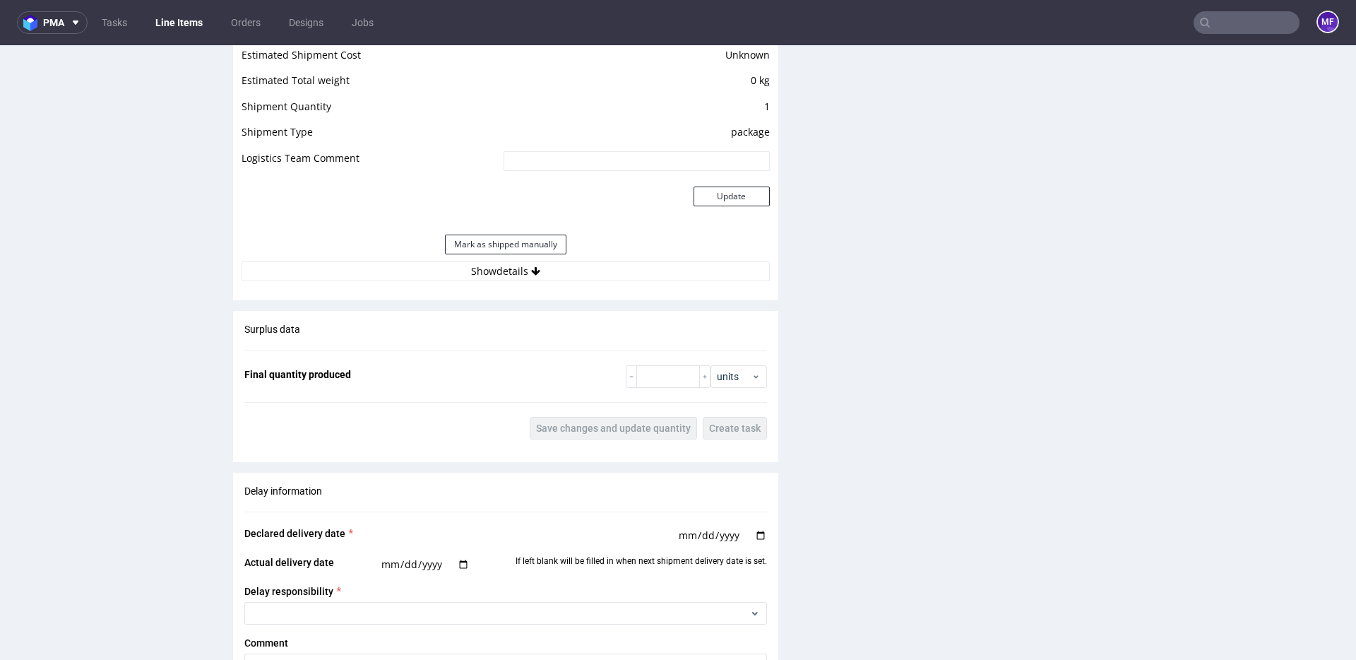
scroll to position [1202, 0]
click at [475, 274] on button "Show details" at bounding box center [506, 273] width 528 height 20
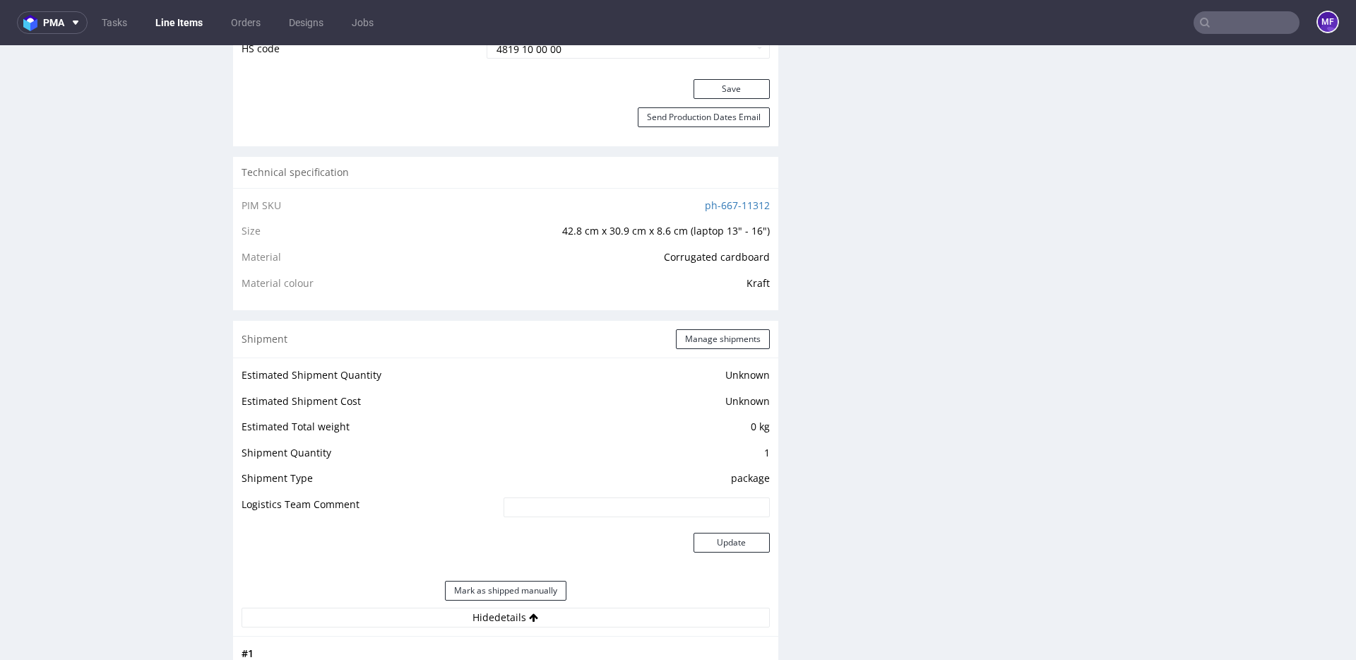
scroll to position [851, 0]
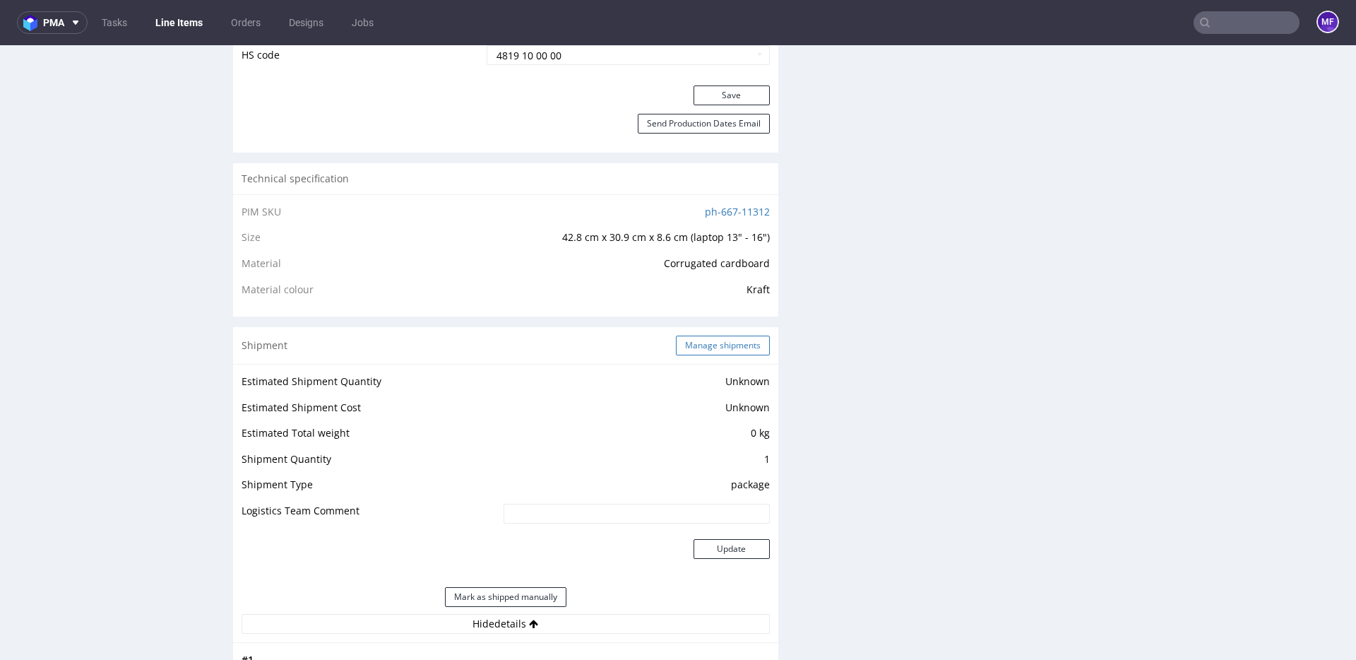
click at [701, 348] on button "Manage shipments" at bounding box center [723, 346] width 94 height 20
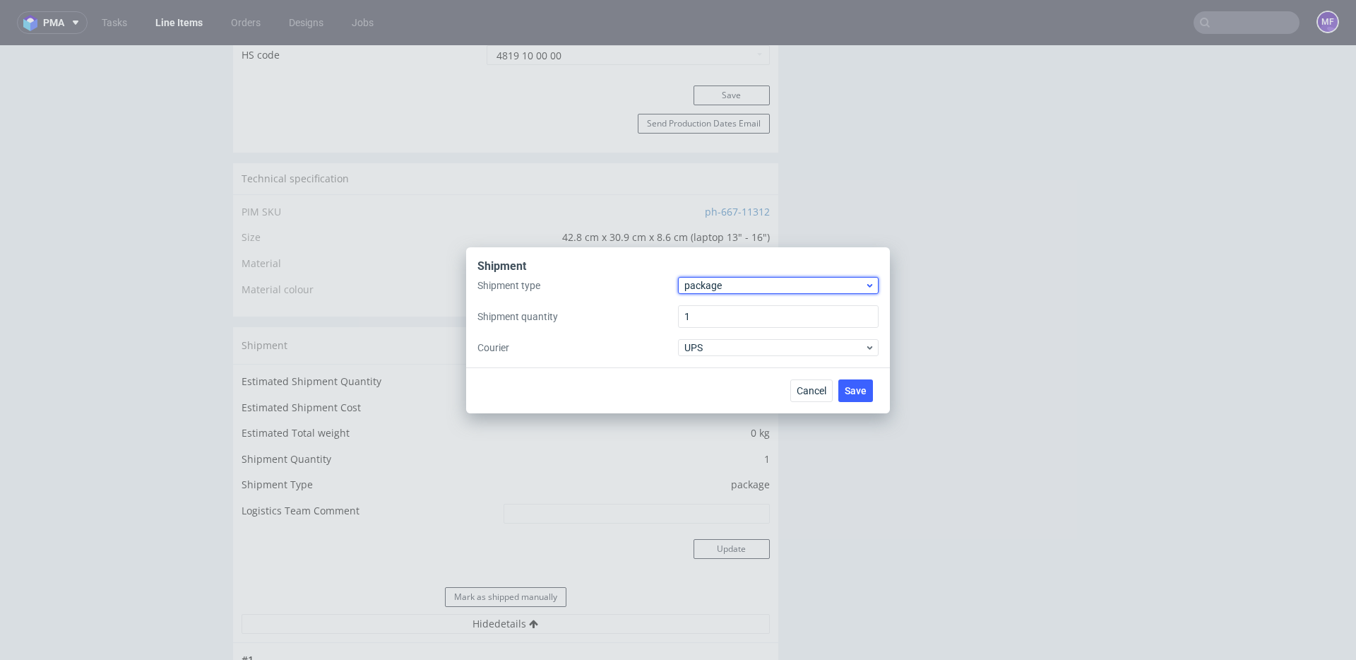
click at [723, 290] on span "package" at bounding box center [775, 285] width 180 height 14
click at [722, 311] on div "pallet" at bounding box center [778, 314] width 189 height 25
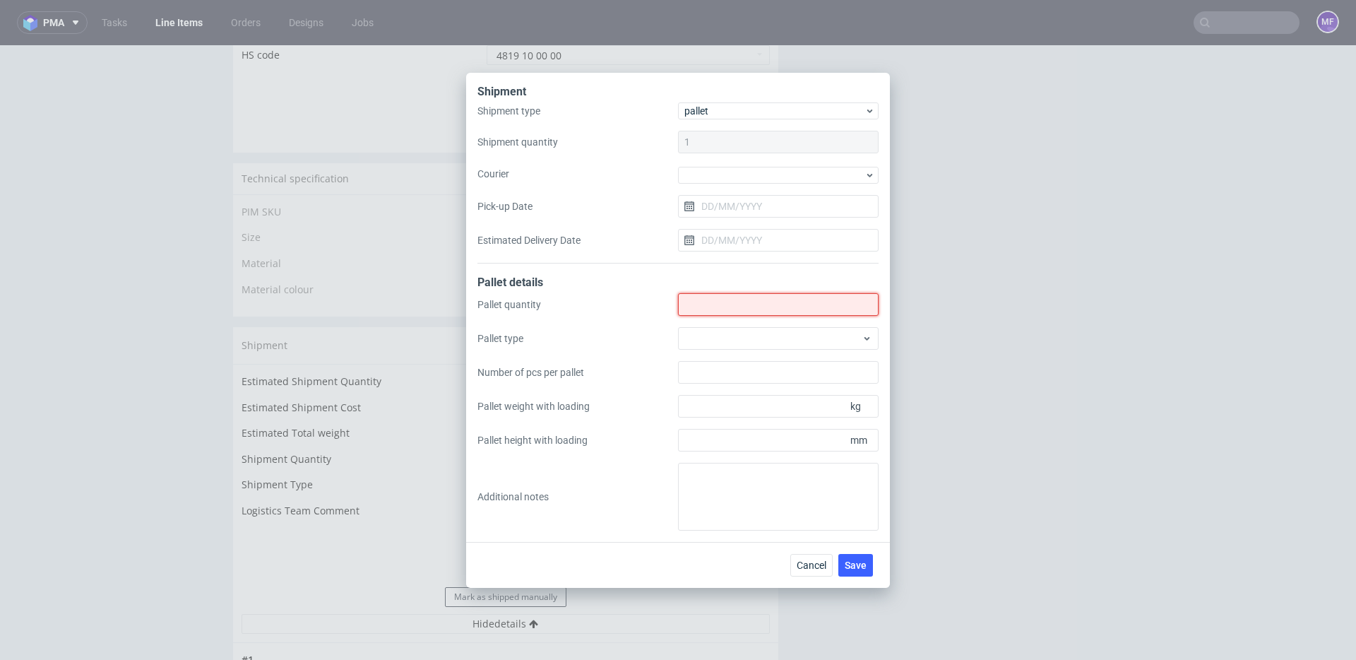
click at [716, 296] on input "Shipment type" at bounding box center [778, 304] width 201 height 23
type input "6"
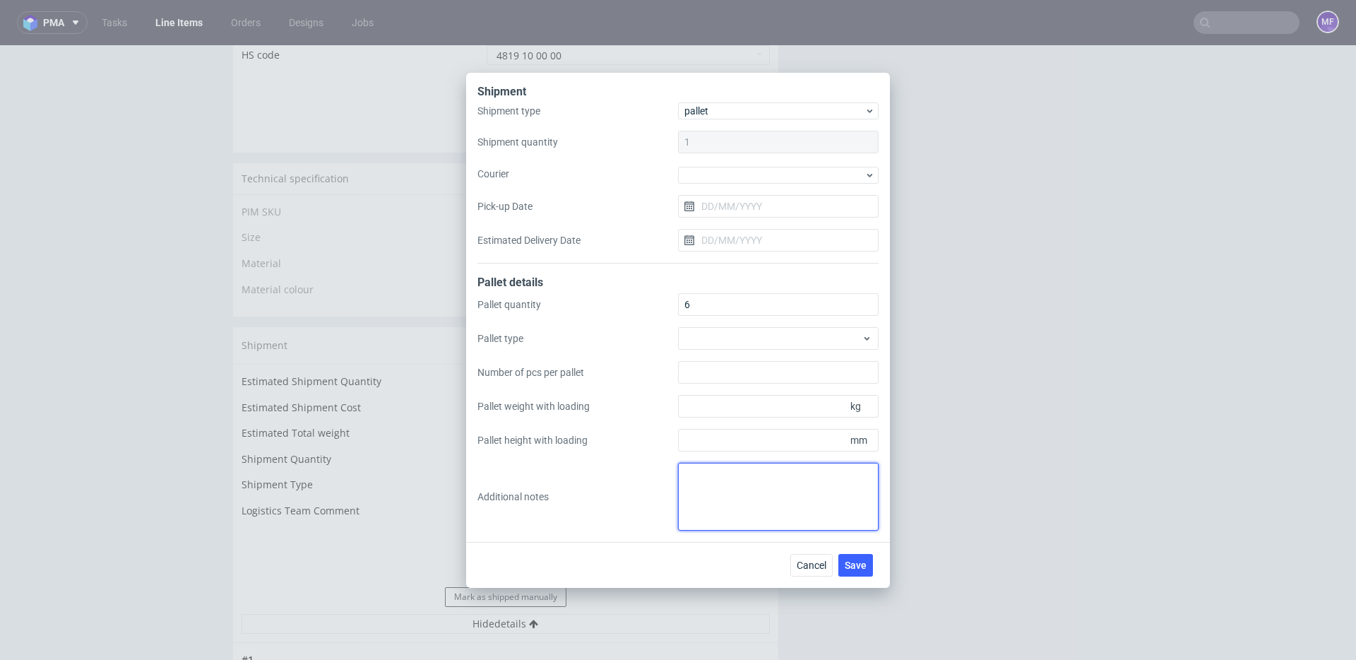
click at [711, 493] on textarea at bounding box center [778, 497] width 201 height 68
paste textarea "87x73x23 waga 14 kg"
click at [812, 499] on textarea "6 paczek UPS do UK: 87x73x23 waga 14 kg" at bounding box center [778, 497] width 201 height 68
type textarea "6 paczek UPS do UK: 87x73x23 waga 14 kg proforma w kom"
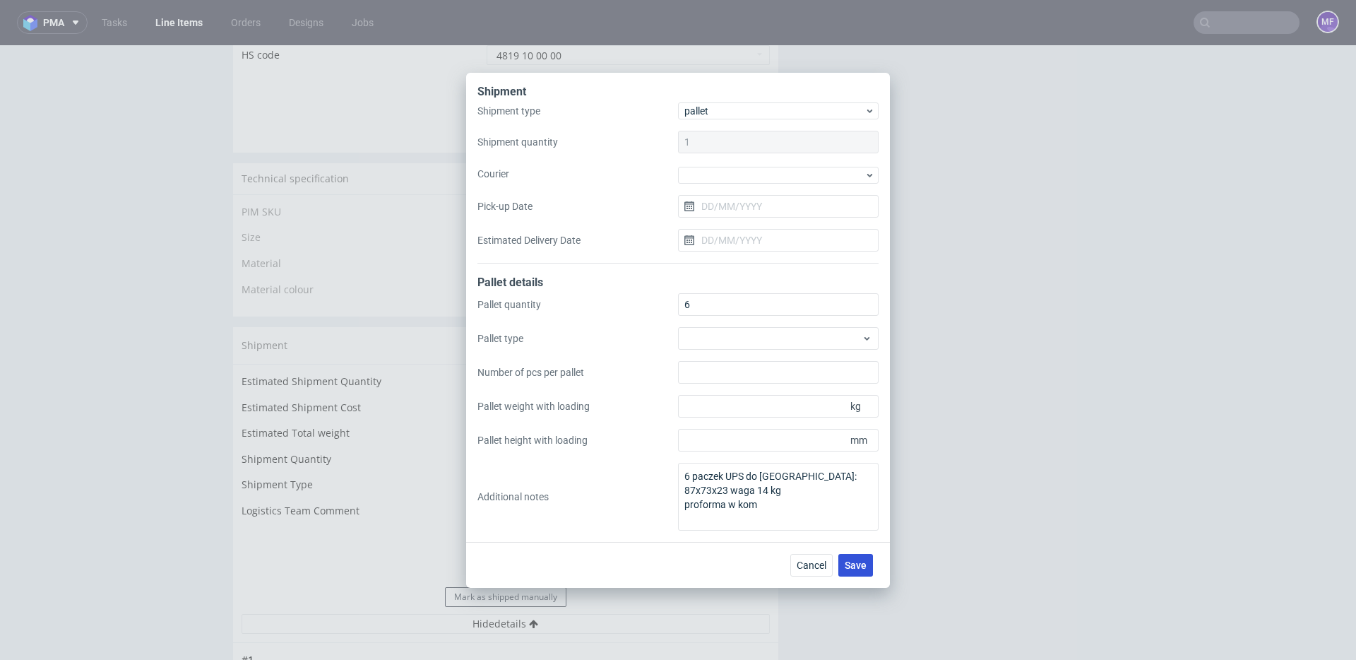
click at [852, 564] on span "Save" at bounding box center [856, 565] width 22 height 10
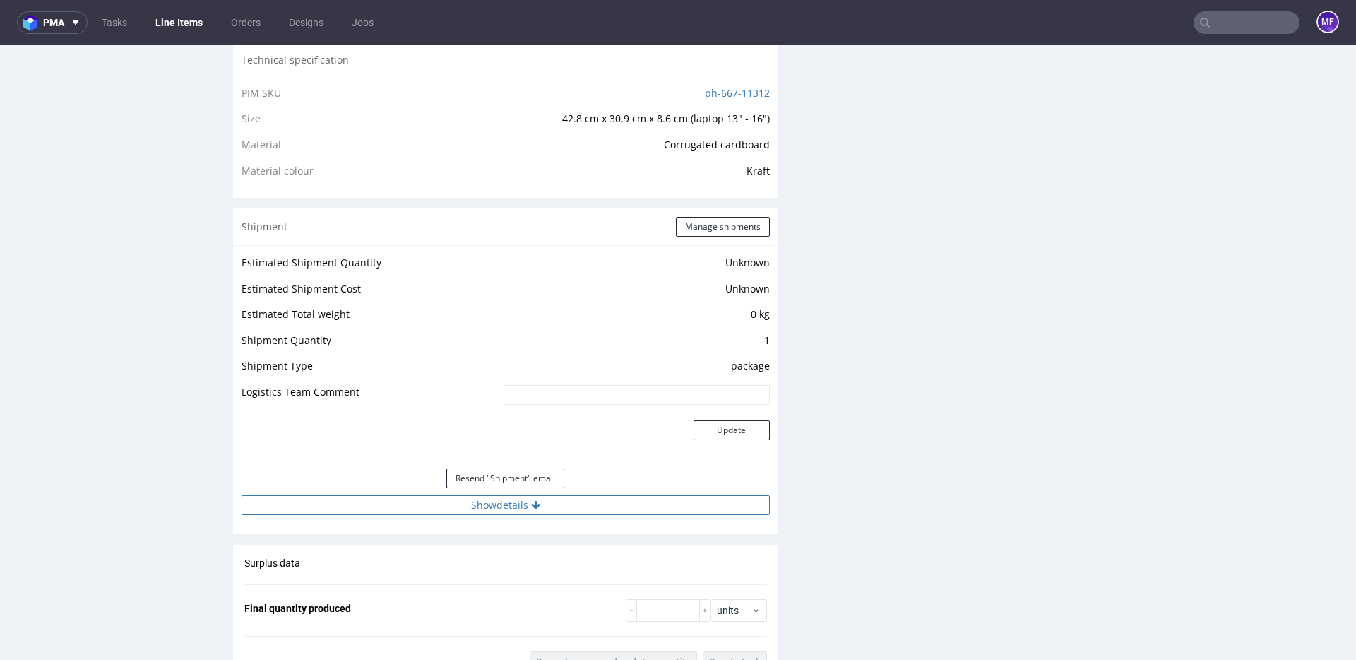
click at [563, 509] on button "Show details" at bounding box center [506, 505] width 528 height 20
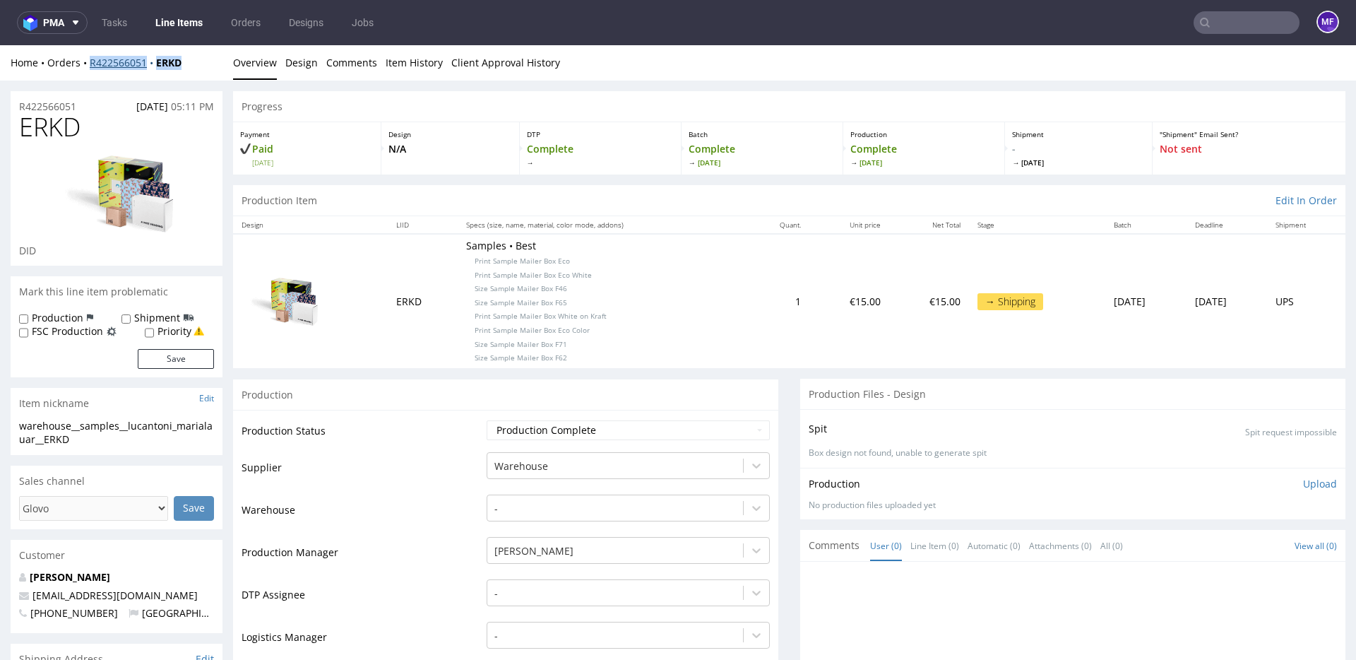
drag, startPoint x: 194, startPoint y: 67, endPoint x: 92, endPoint y: 66, distance: 102.4
click at [92, 66] on div "Home Orders R422566051 ERKD" at bounding box center [117, 63] width 212 height 14
copy div "R422566051 ERKD"
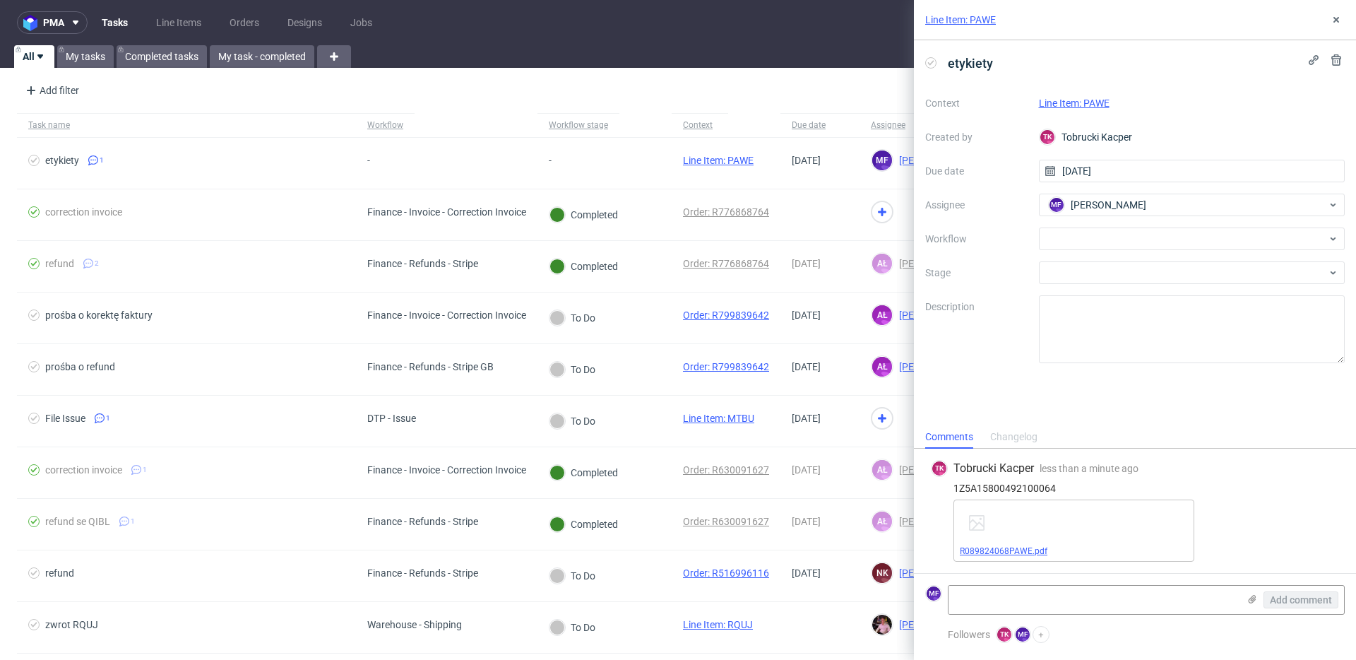
click at [1014, 554] on link "R089824068PAWE.pdf" at bounding box center [1004, 551] width 88 height 10
click at [1082, 105] on link "Line Item: PAWE" at bounding box center [1074, 102] width 71 height 11
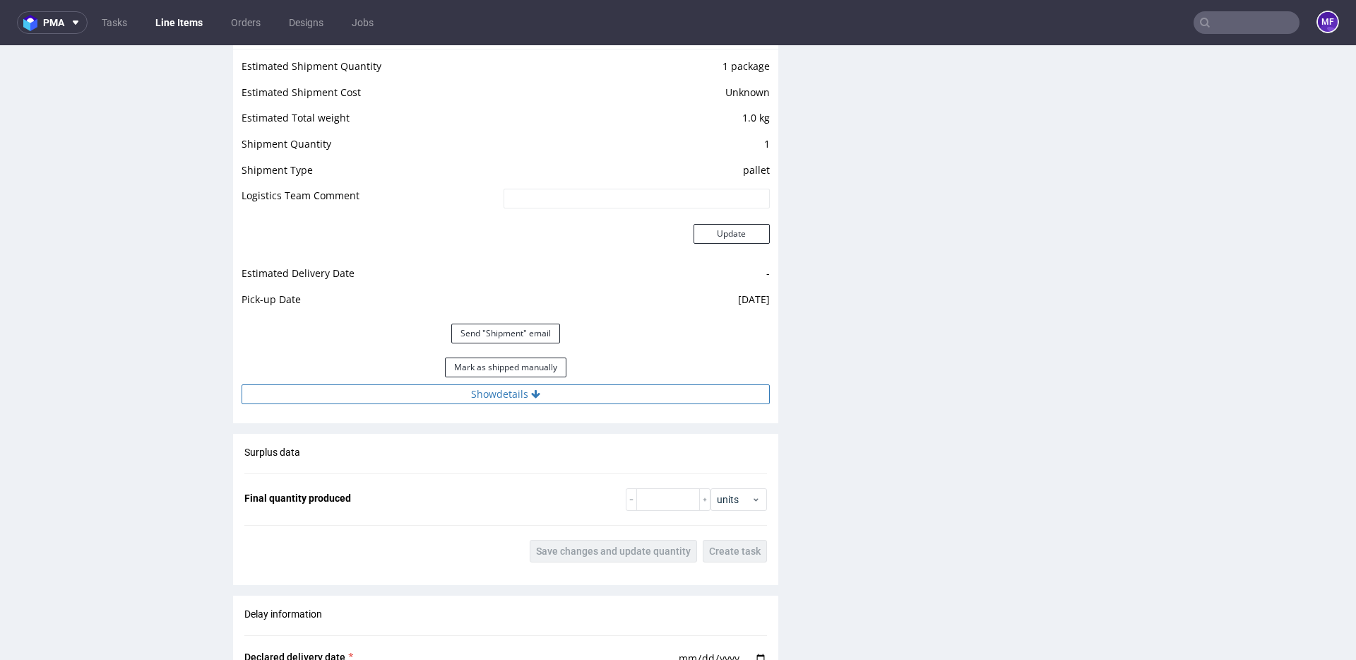
scroll to position [1251, 0]
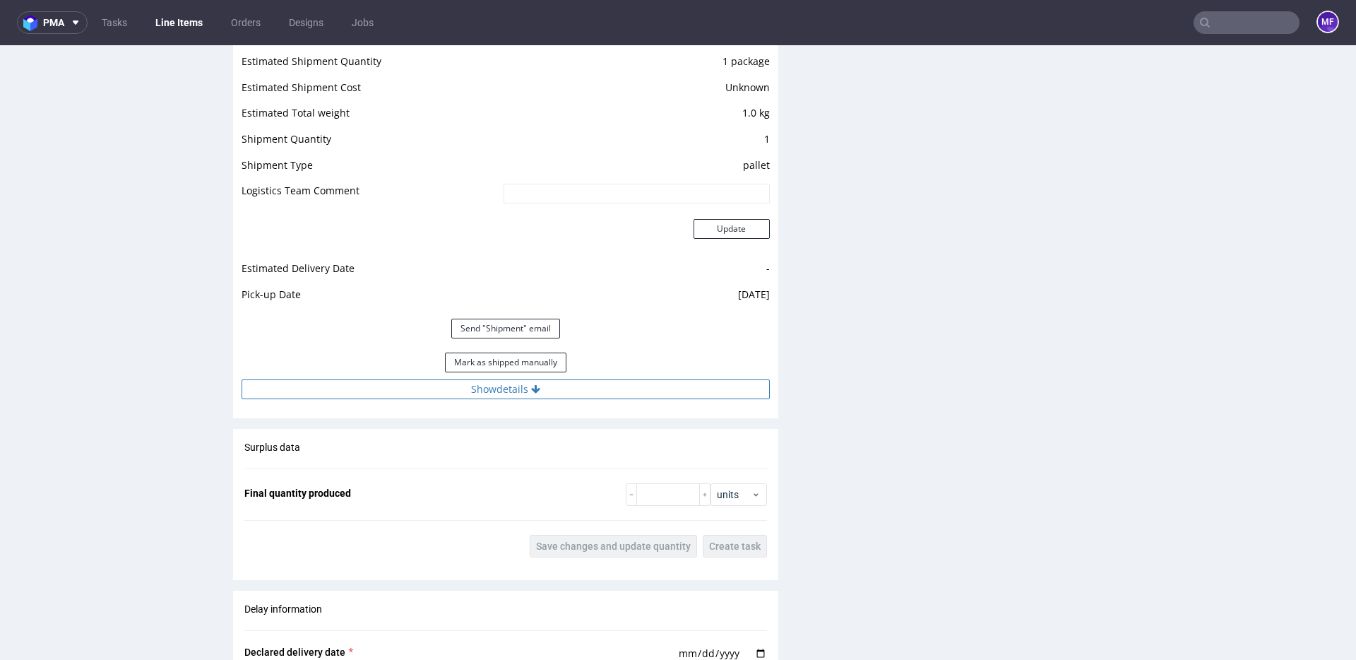
click at [531, 393] on icon at bounding box center [535, 389] width 9 height 10
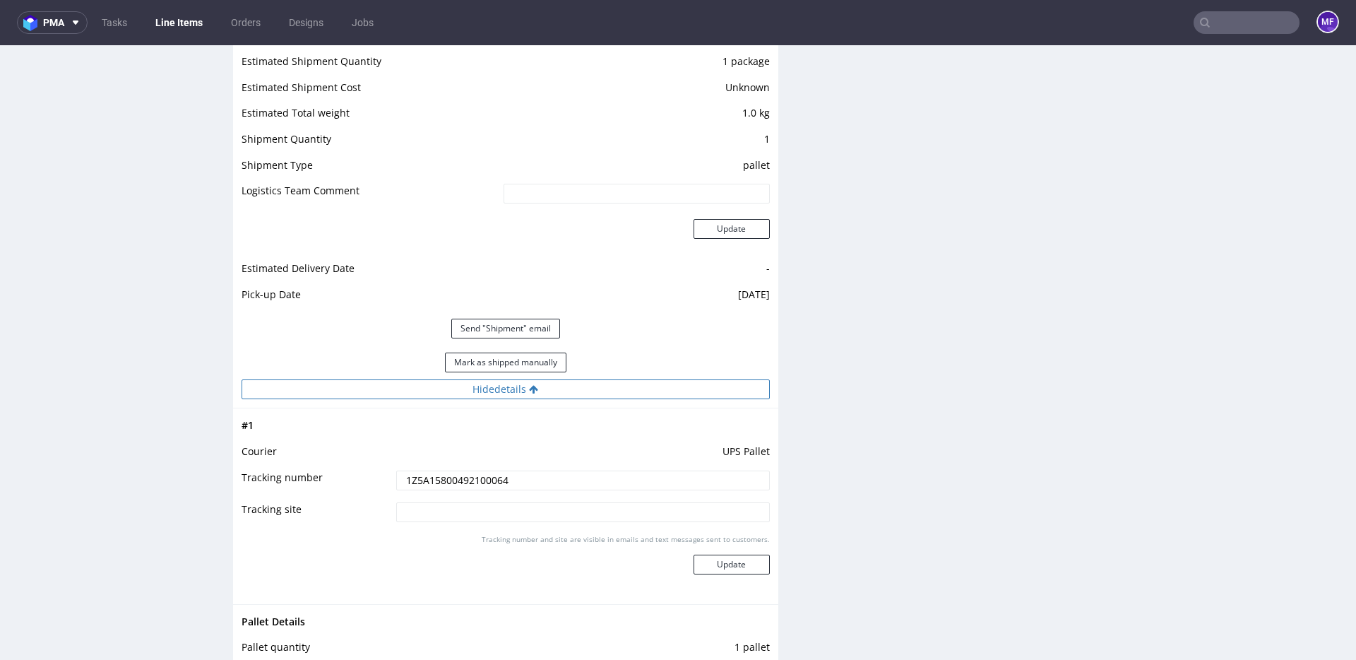
click at [529, 393] on icon at bounding box center [533, 389] width 9 height 10
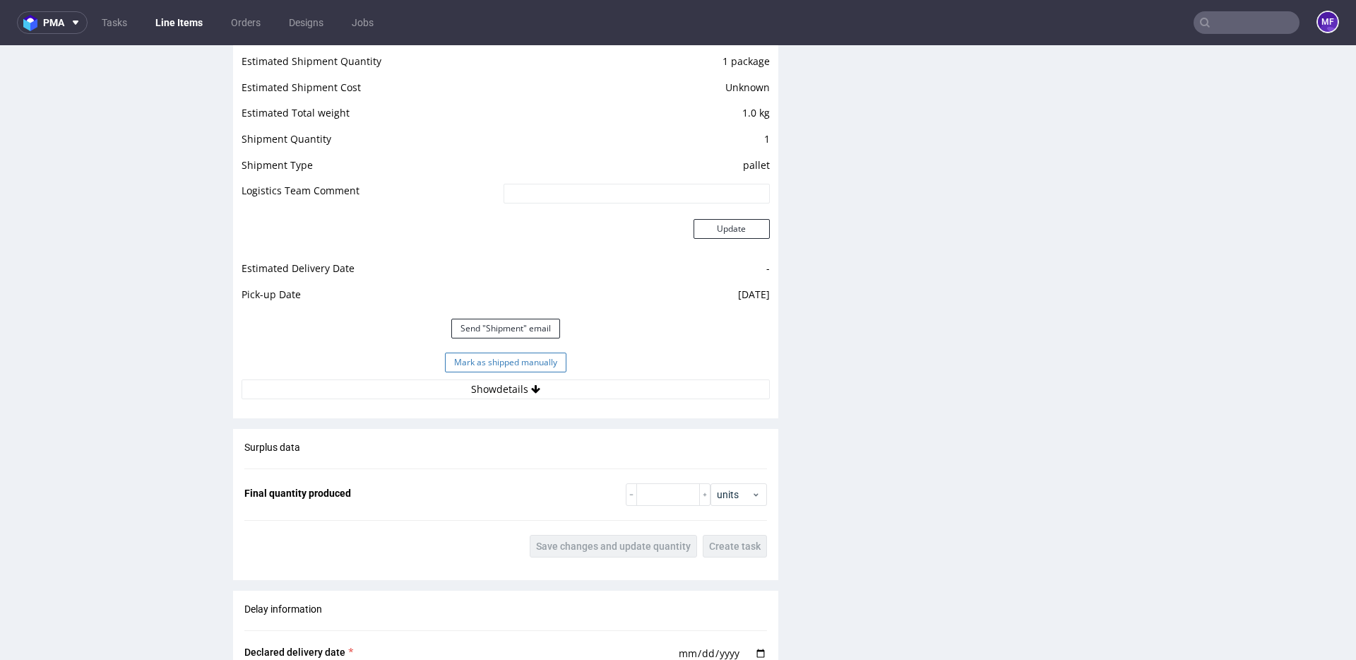
click at [521, 371] on button "Mark as shipped manually" at bounding box center [506, 362] width 122 height 20
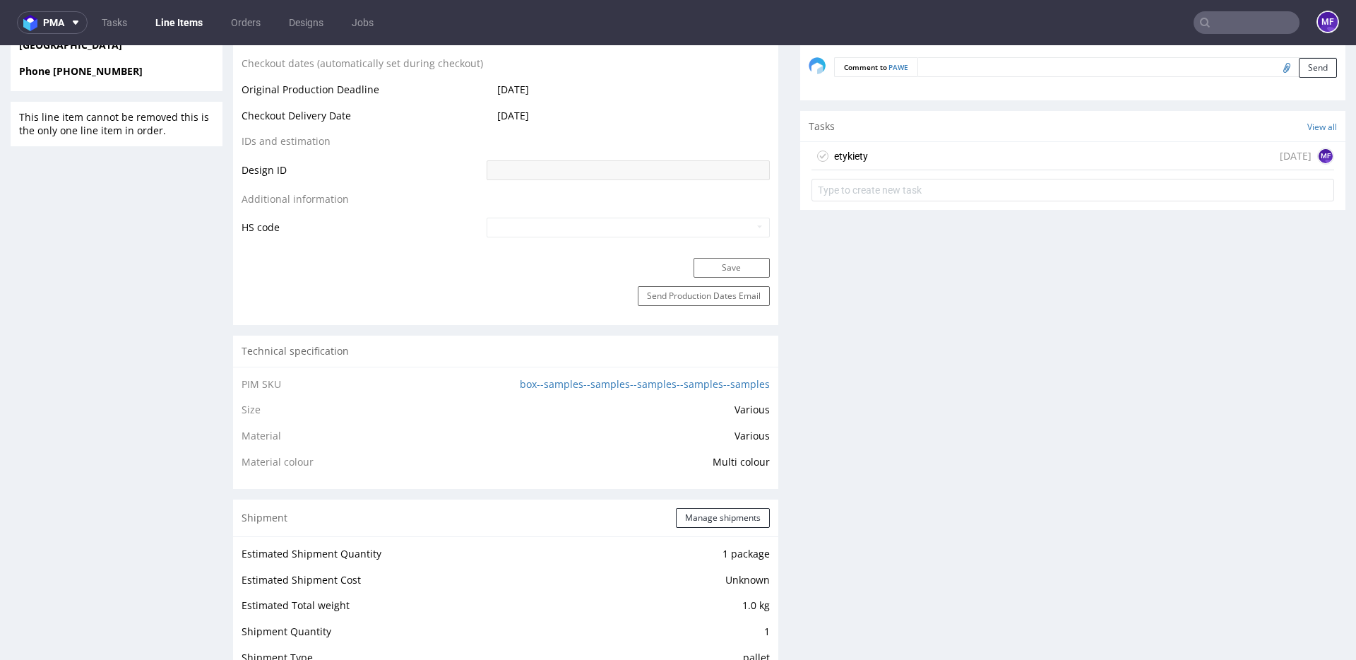
scroll to position [613, 0]
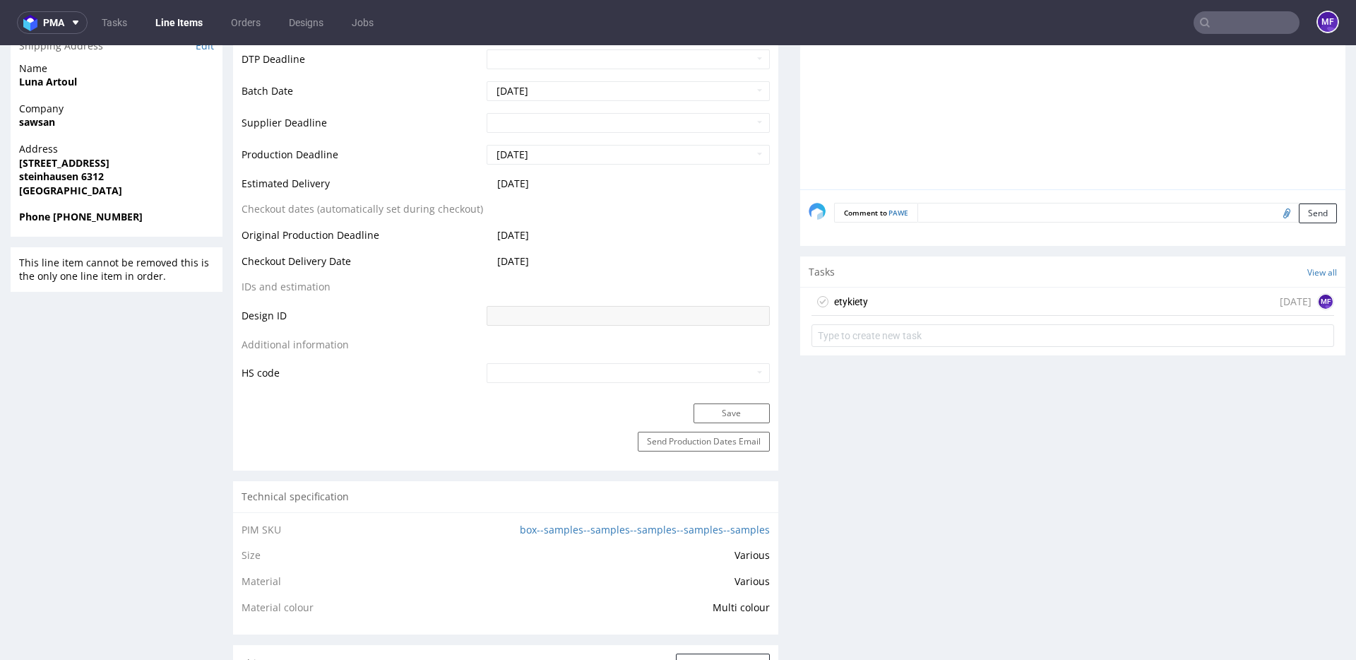
click at [891, 308] on div "etykiety [DATE] MF" at bounding box center [1073, 302] width 523 height 28
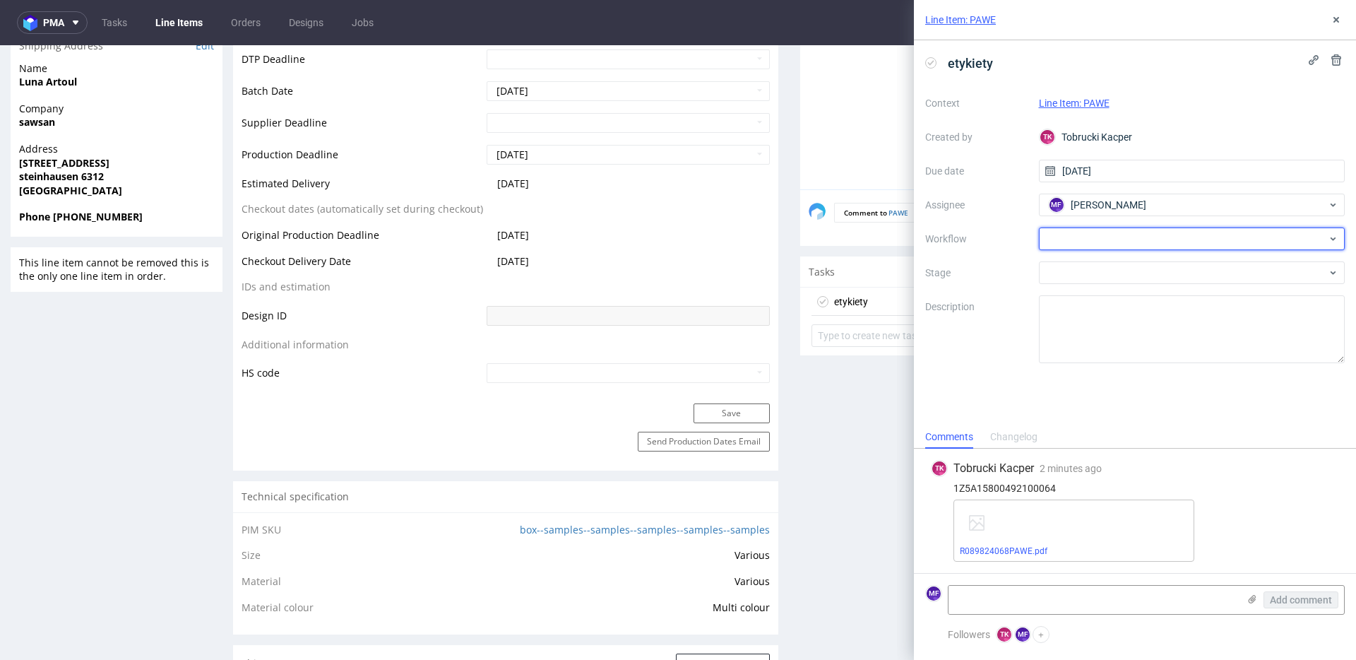
drag, startPoint x: 1046, startPoint y: 243, endPoint x: 1057, endPoint y: 250, distance: 13.3
click at [1047, 243] on div at bounding box center [1192, 238] width 307 height 23
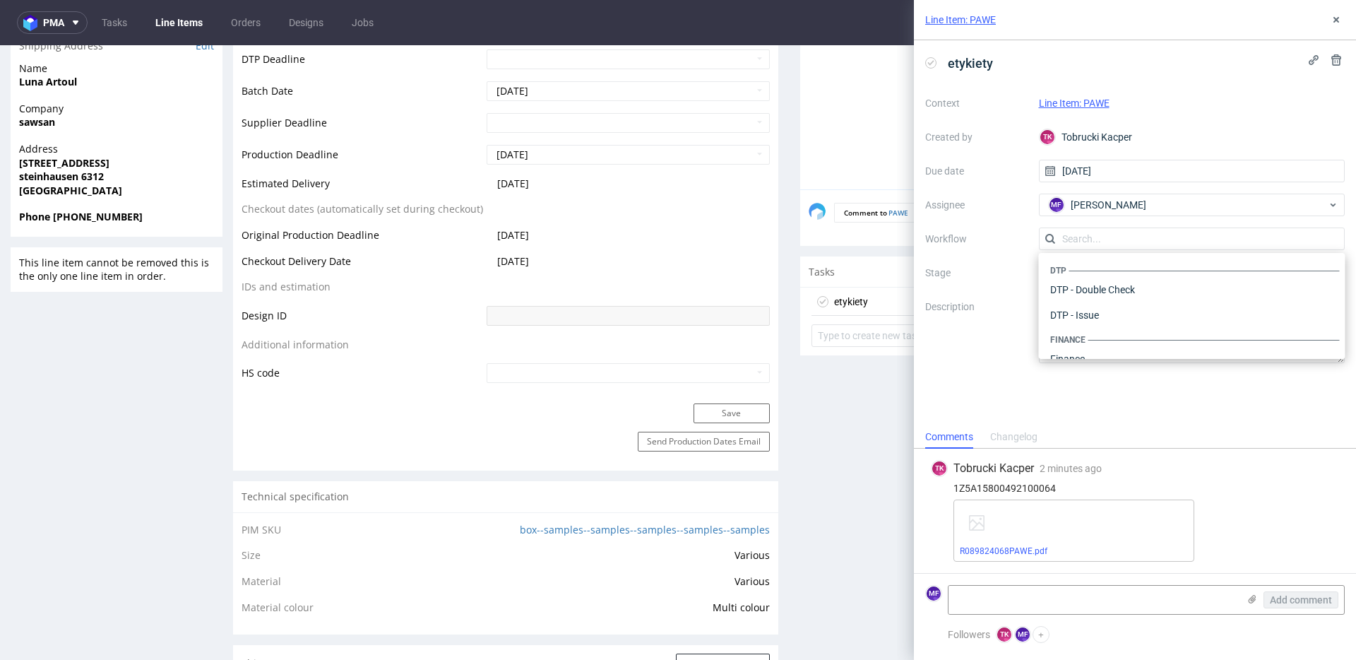
scroll to position [869, 0]
click at [1085, 342] on div "Warehouse - Shipping" at bounding box center [1192, 340] width 295 height 25
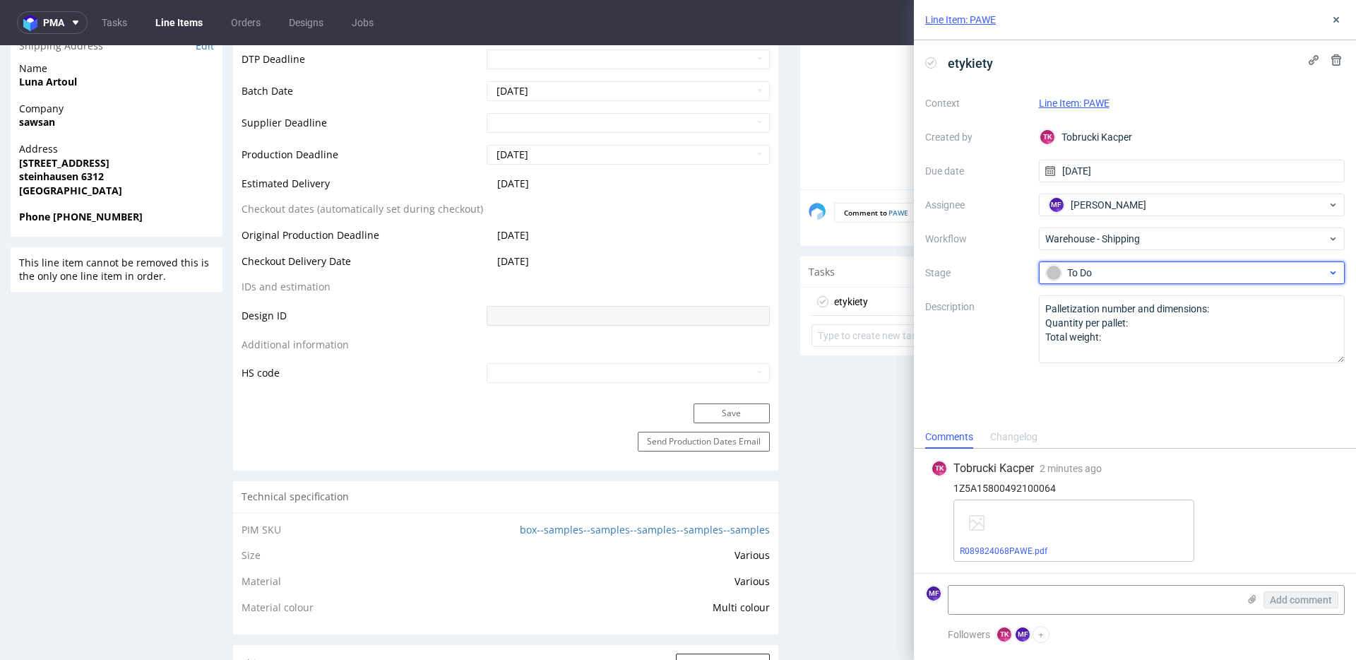
click at [1080, 278] on div "To Do" at bounding box center [1186, 273] width 281 height 16
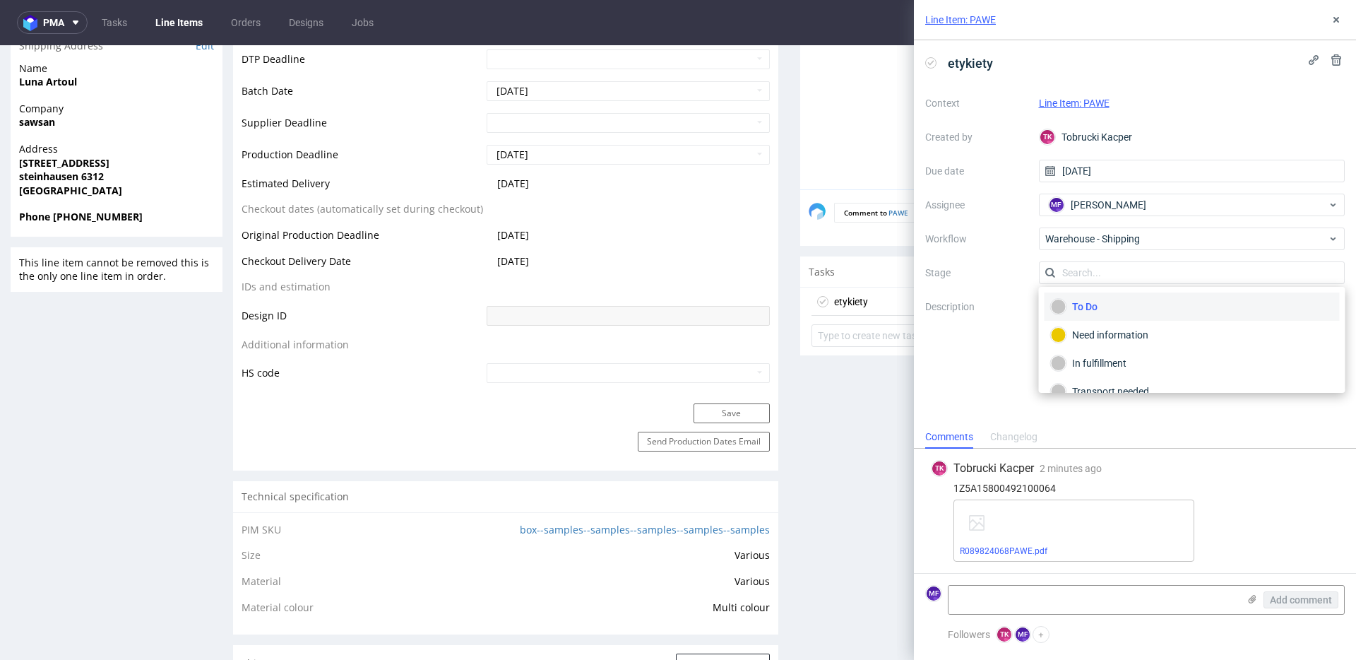
scroll to position [75, 0]
click at [1101, 368] on div "Completed" at bounding box center [1192, 373] width 283 height 16
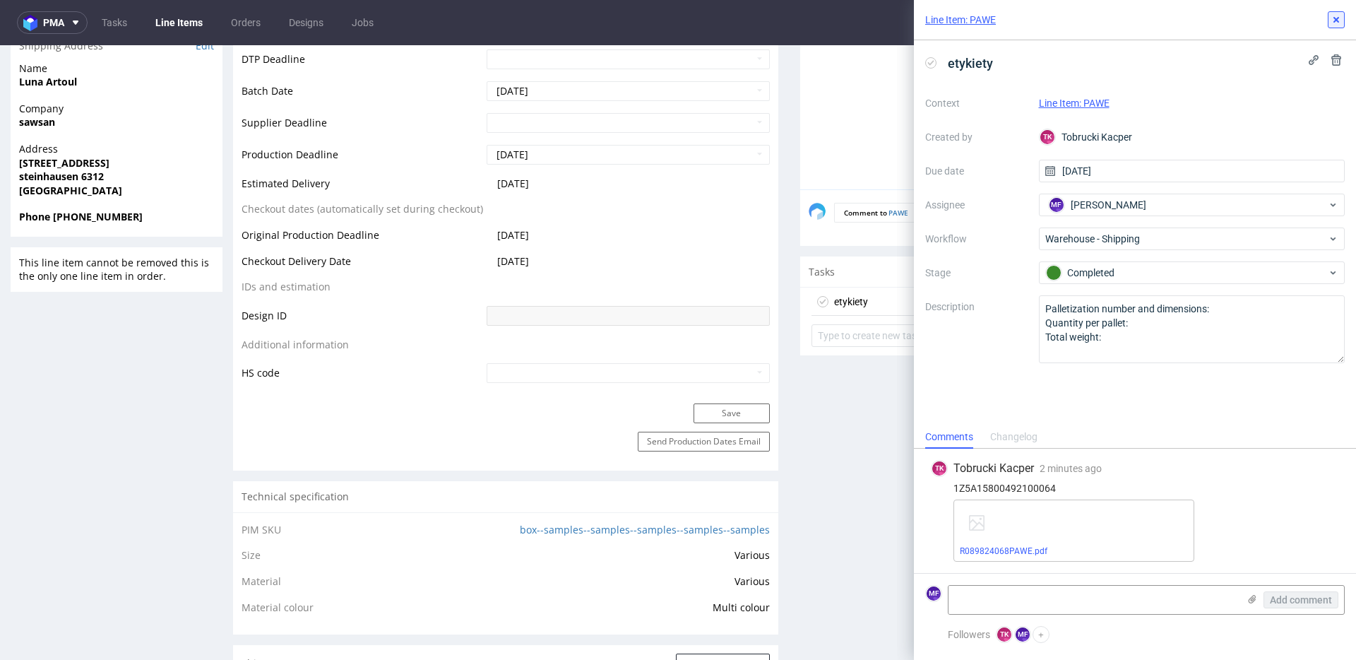
click at [1339, 23] on icon at bounding box center [1336, 19] width 11 height 11
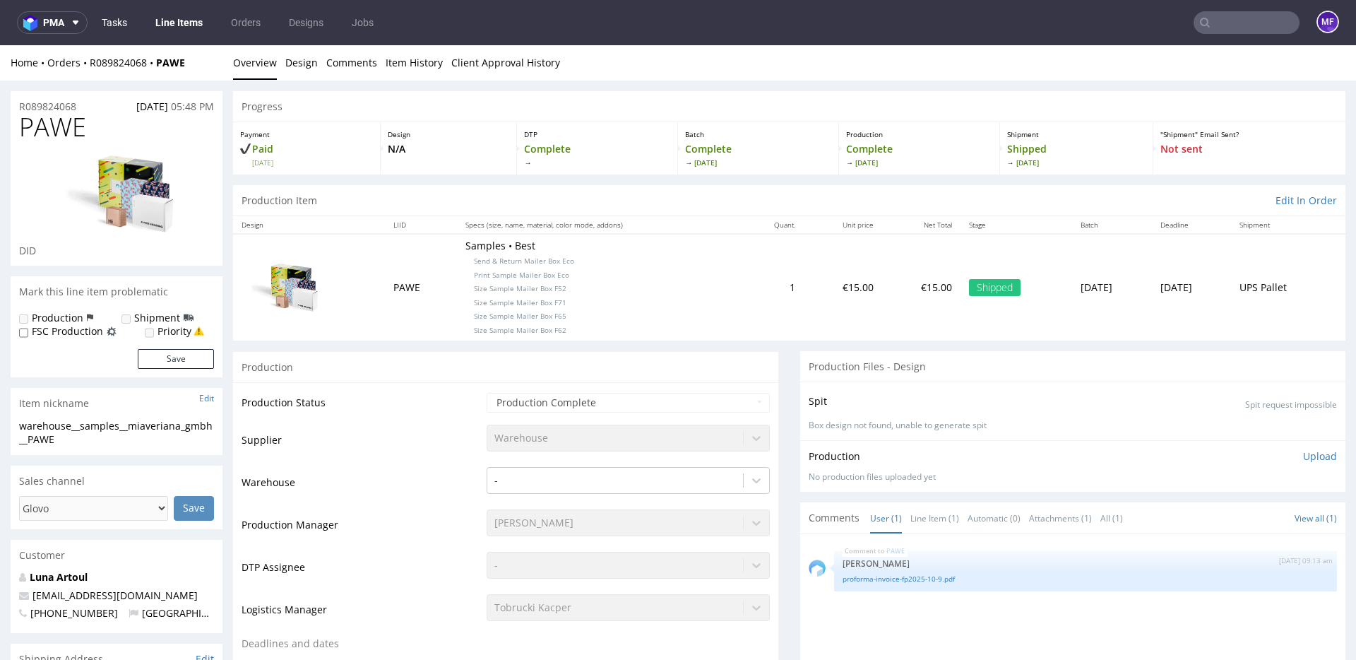
click at [97, 21] on link "Tasks" at bounding box center [114, 22] width 42 height 23
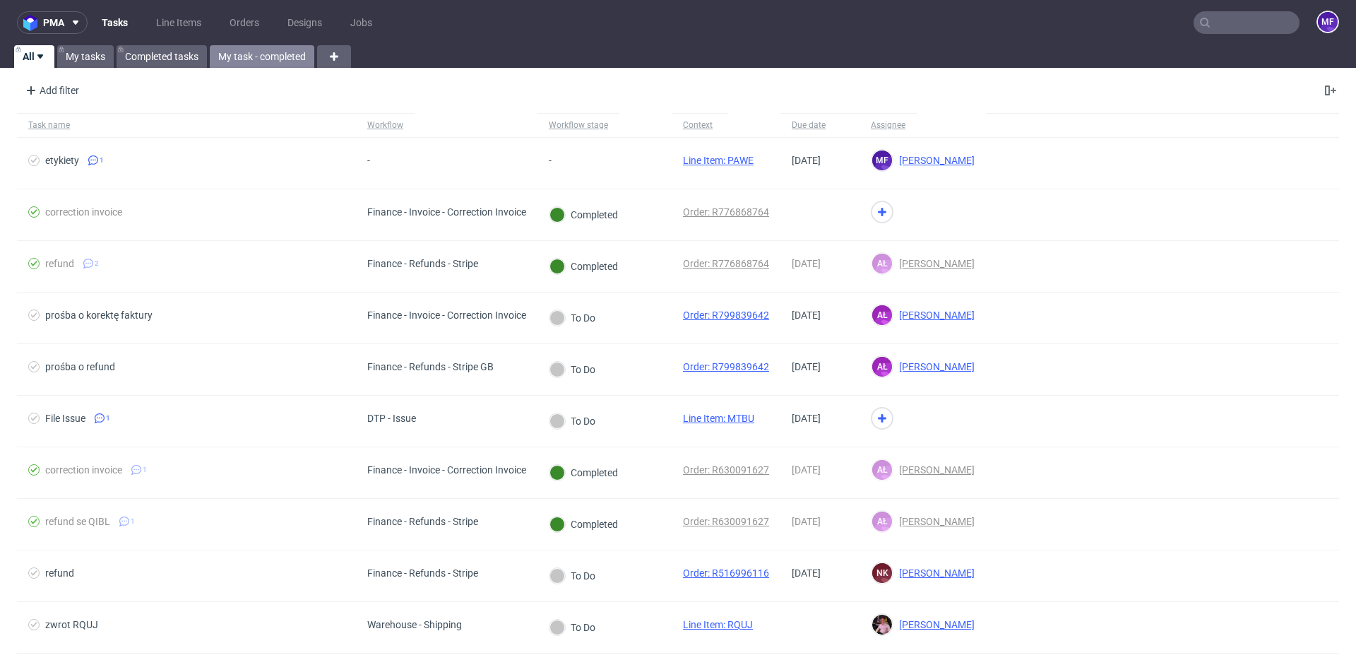
click at [263, 62] on link "My task - completed" at bounding box center [262, 56] width 105 height 23
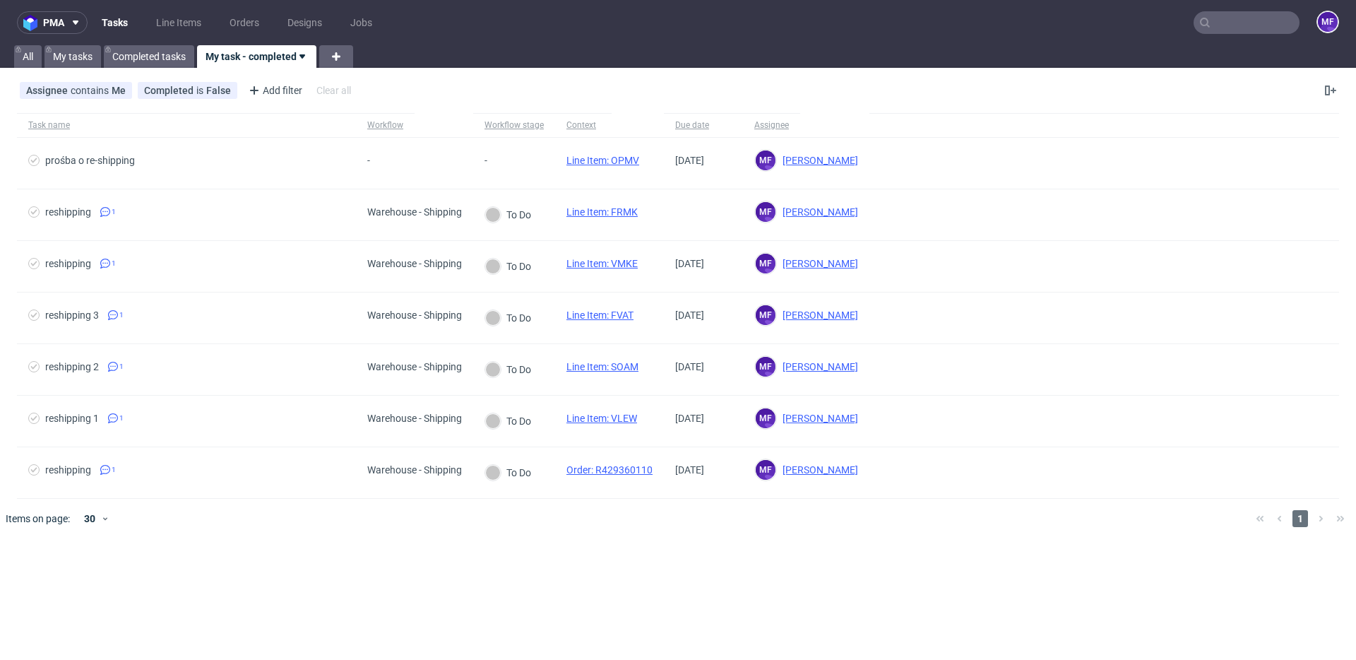
click at [629, 583] on div "pma Tasks Line Items Orders Designs Jobs MF All My tasks Completed tasks My tas…" at bounding box center [678, 330] width 1356 height 660
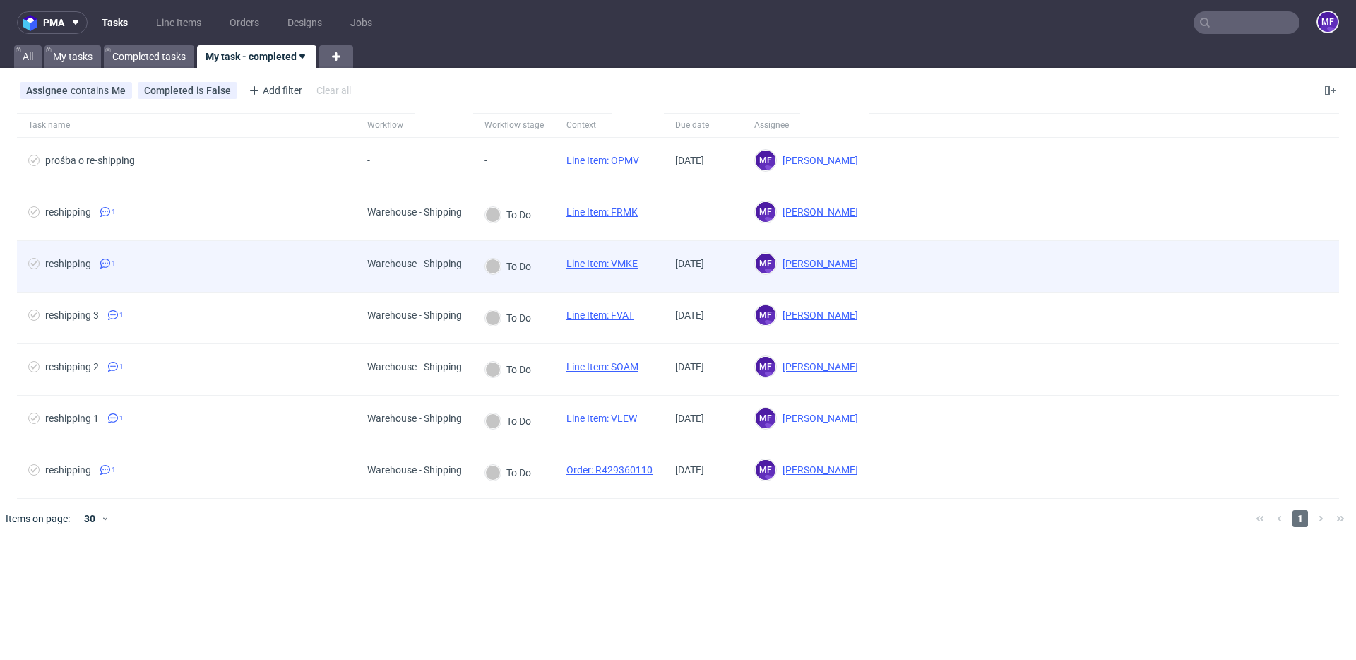
click at [593, 266] on link "Line Item: VMKE" at bounding box center [602, 263] width 71 height 11
click at [545, 276] on div "To Do" at bounding box center [514, 267] width 82 height 52
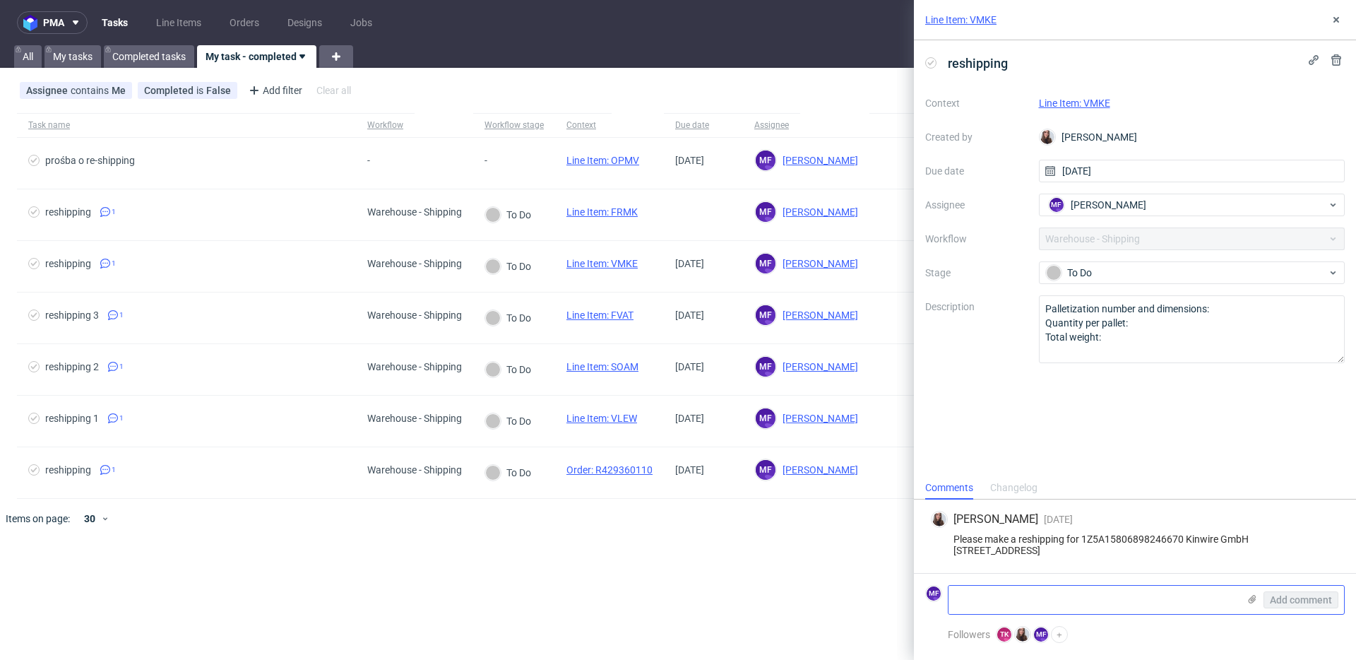
click at [1011, 598] on textarea at bounding box center [1094, 600] width 290 height 28
paste textarea "R128282839_VMKE_reshipping"
type textarea "R128282839_VMKE_reshipping"
click at [1311, 597] on span "Add comment" at bounding box center [1301, 600] width 62 height 10
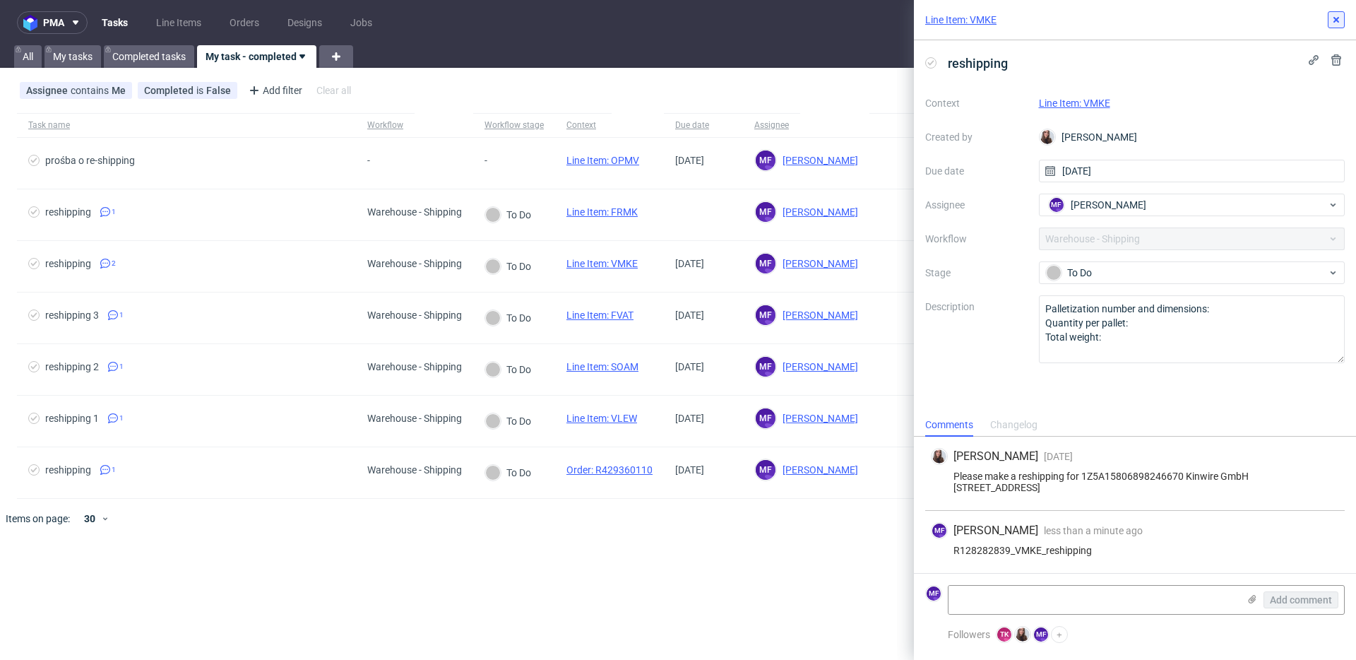
click at [1333, 16] on icon at bounding box center [1336, 19] width 11 height 11
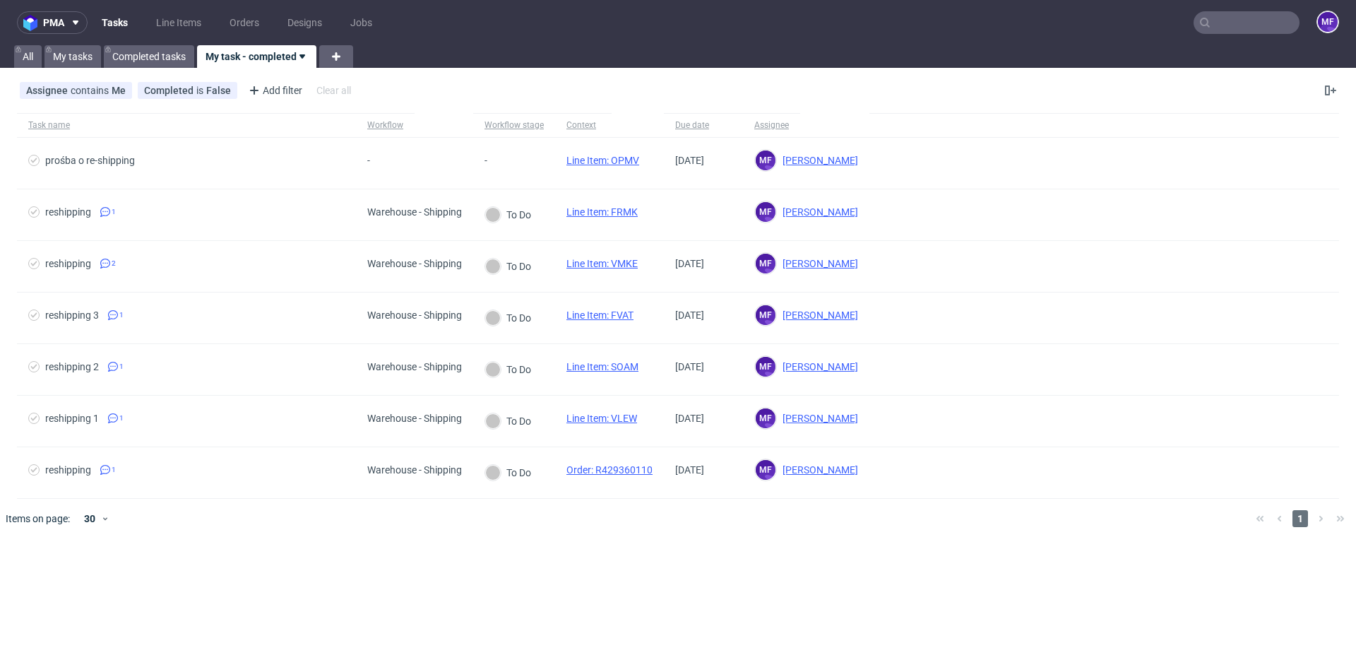
drag, startPoint x: 679, startPoint y: 535, endPoint x: 658, endPoint y: 523, distance: 23.4
click at [673, 531] on div at bounding box center [699, 519] width 1092 height 40
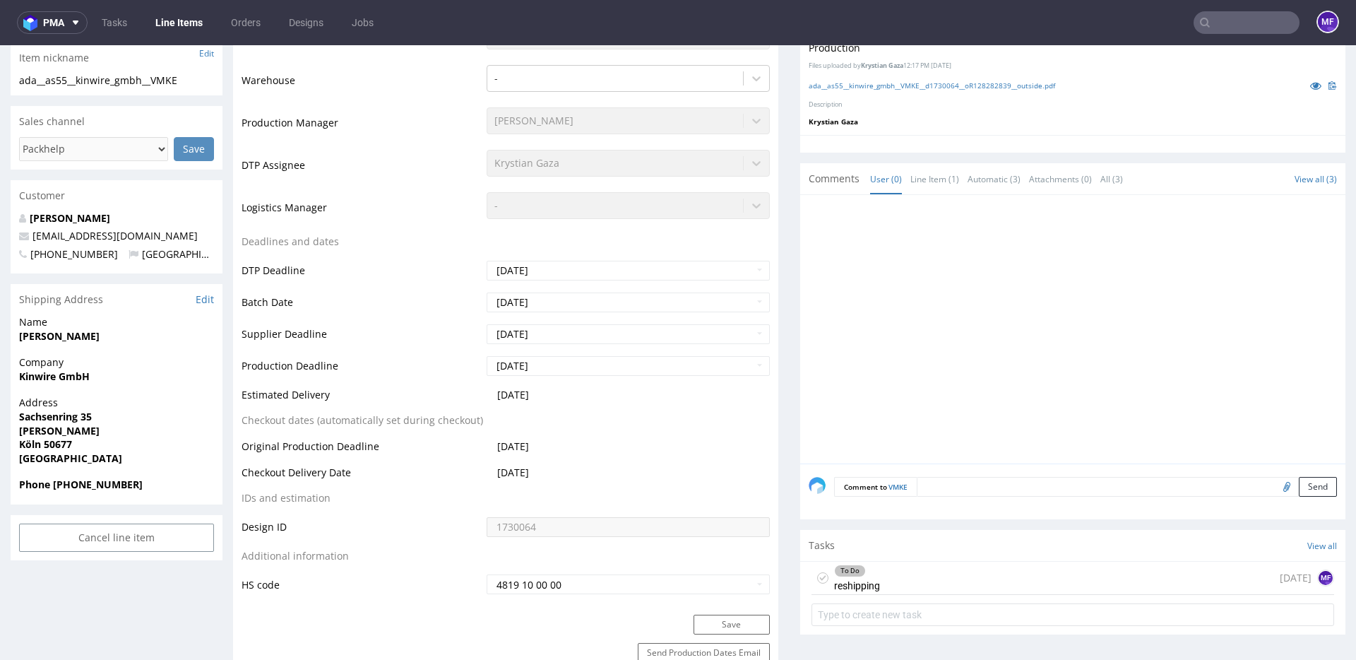
scroll to position [346, 0]
drag, startPoint x: 93, startPoint y: 338, endPoint x: 20, endPoint y: 334, distance: 72.1
click at [20, 334] on span "[PERSON_NAME]" at bounding box center [116, 335] width 195 height 14
copy strong "[PERSON_NAME]"
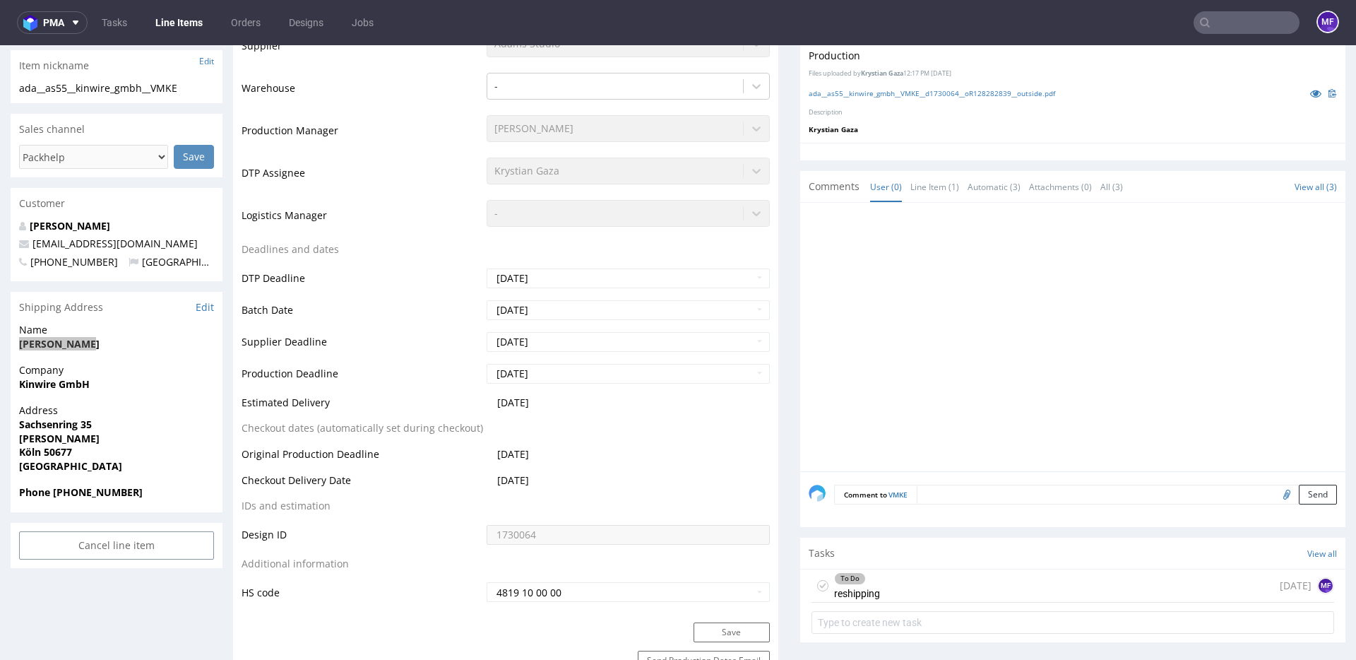
scroll to position [336, 0]
drag, startPoint x: 96, startPoint y: 389, endPoint x: 10, endPoint y: 383, distance: 86.4
copy strong "Kinwire GmbH"
click at [919, 589] on div "To Do reshipping [DATE] MF" at bounding box center [1073, 587] width 523 height 33
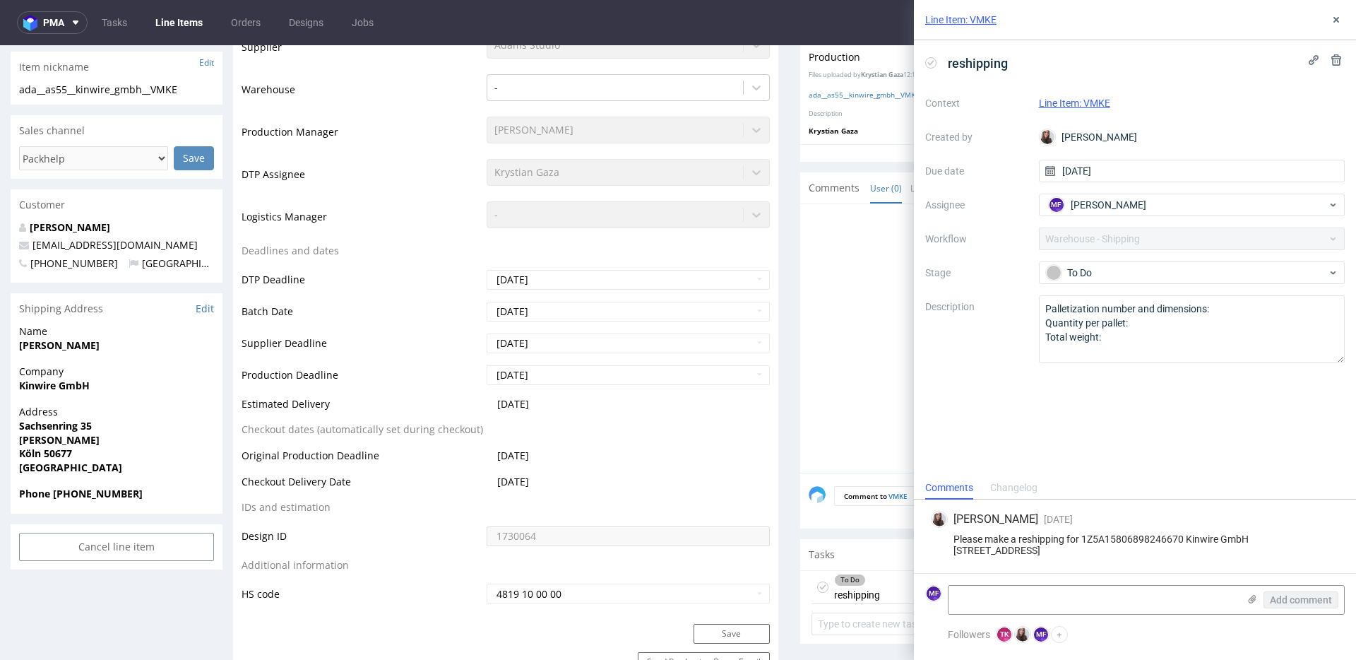
click at [100, 425] on span "Sachsenring 35" at bounding box center [116, 426] width 195 height 14
drag, startPoint x: 25, startPoint y: 422, endPoint x: 13, endPoint y: 423, distance: 12.7
click at [13, 423] on div "Address [STREET_ADDRESS][PERSON_NAME]" at bounding box center [117, 446] width 212 height 82
copy strong "Sachsenring 35"
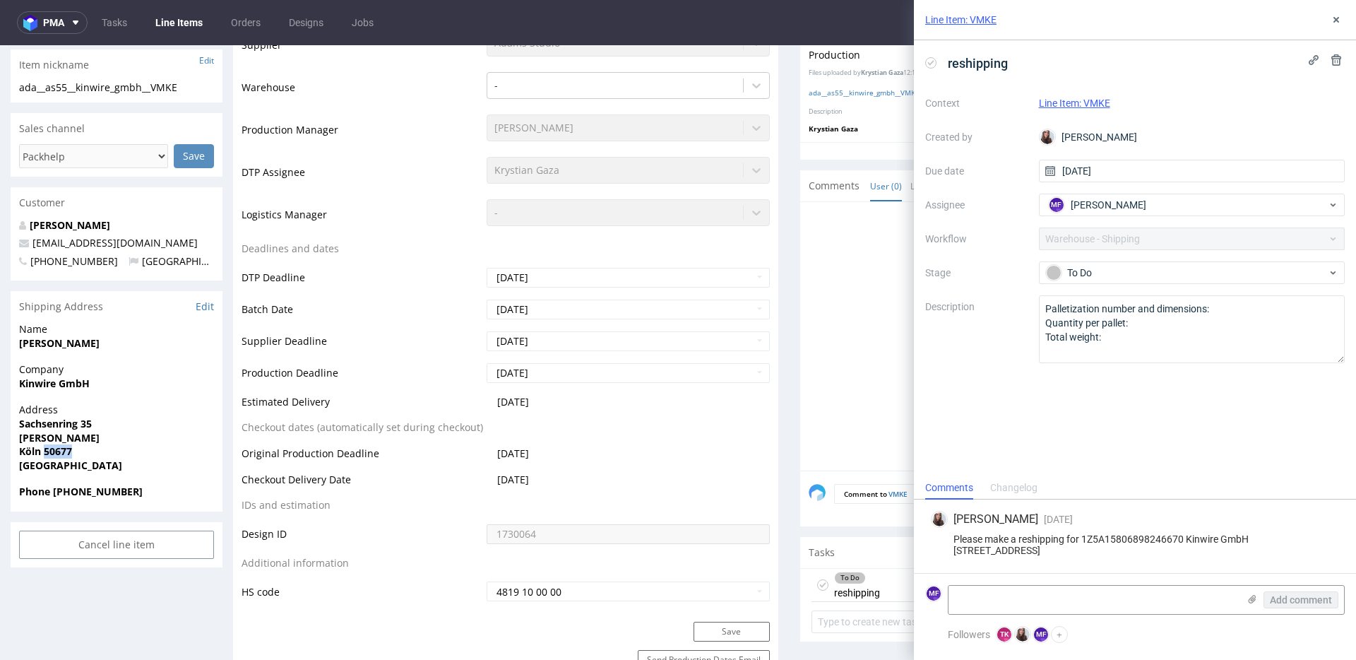
drag, startPoint x: 78, startPoint y: 449, endPoint x: 44, endPoint y: 451, distance: 33.9
click at [44, 451] on span "Köln 50677" at bounding box center [116, 451] width 195 height 14
copy strong "50677"
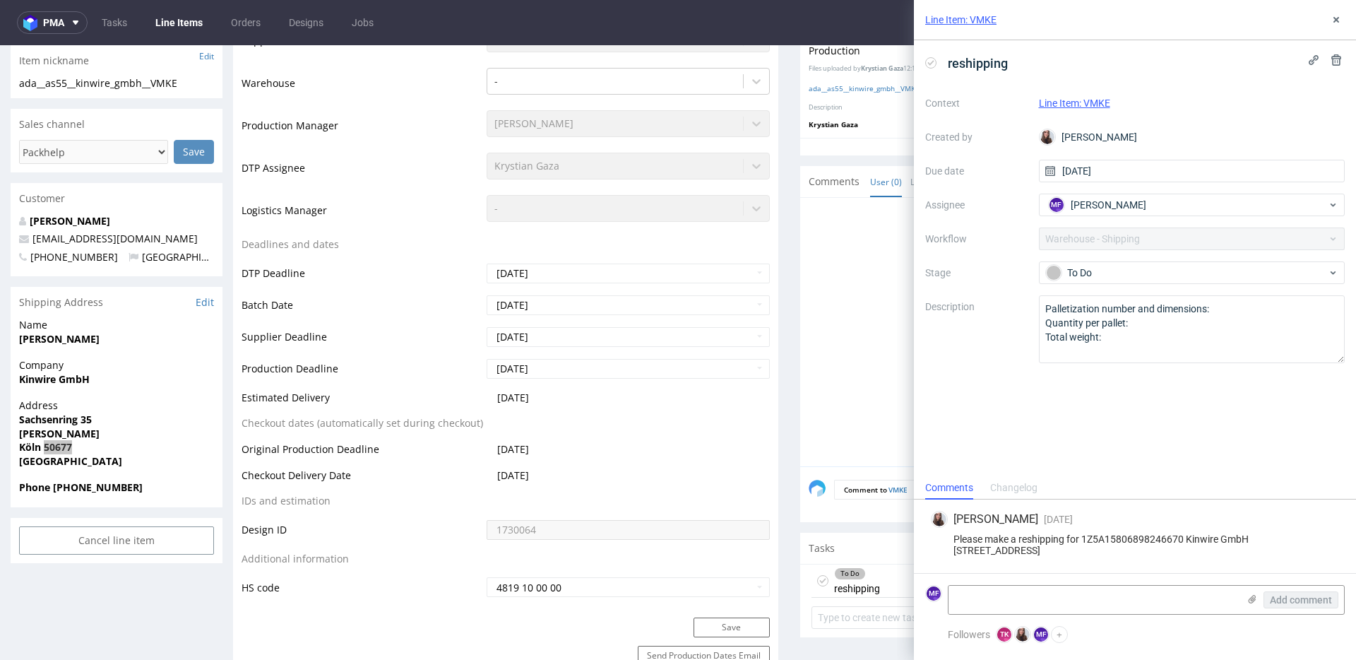
drag, startPoint x: 1007, startPoint y: 551, endPoint x: 984, endPoint y: 552, distance: 23.3
click at [984, 552] on div "Please make a reshipping for 1Z5A15806898246670 Kinwire GmbH [STREET_ADDRESS]" at bounding box center [1135, 544] width 408 height 23
copy div "[GEOGRAPHIC_DATA]"
drag, startPoint x: 128, startPoint y: 489, endPoint x: 52, endPoint y: 492, distance: 75.7
click at [52, 492] on span "Phone [PHONE_NUMBER]" at bounding box center [116, 487] width 195 height 14
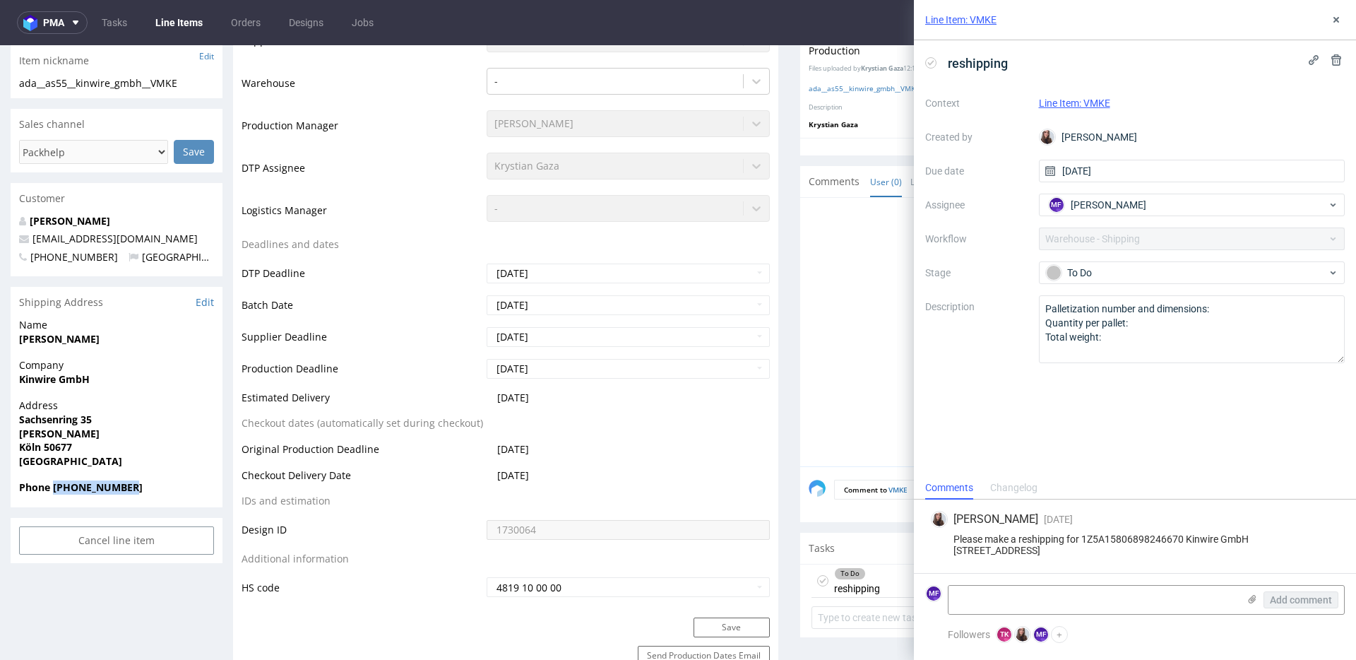
copy strong "[PHONE_NUMBER]"
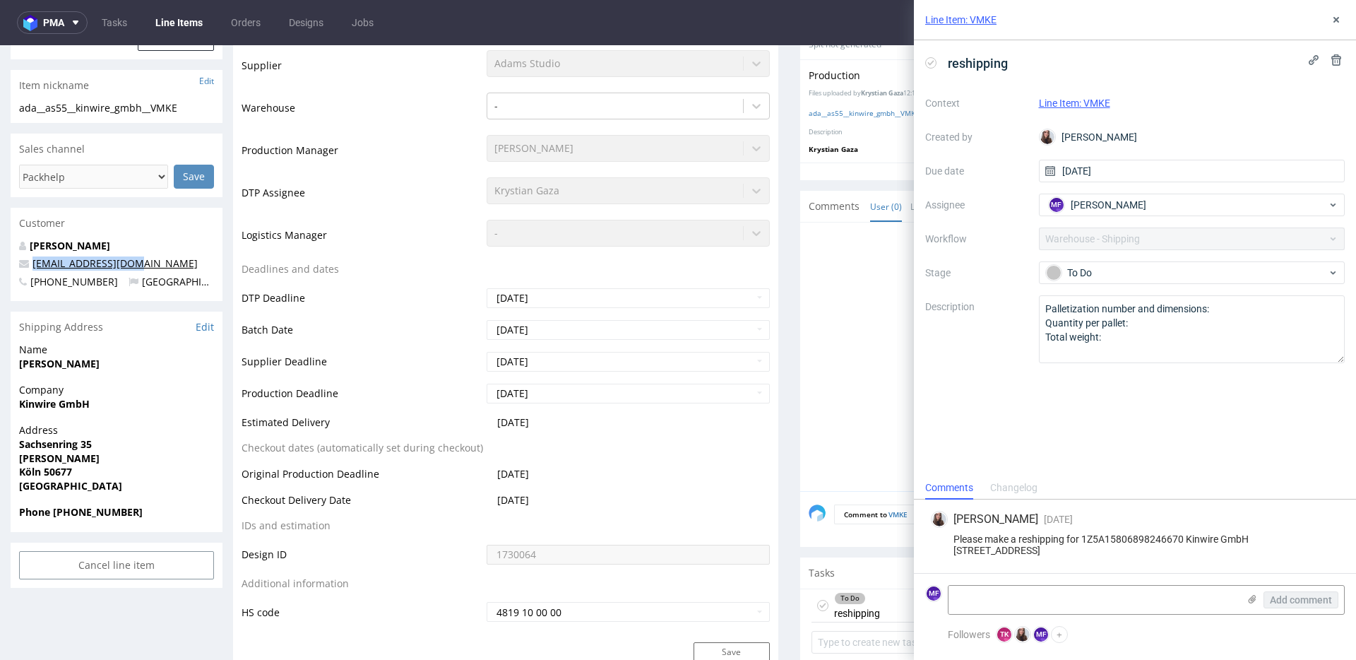
scroll to position [320, 0]
drag, startPoint x: 149, startPoint y: 233, endPoint x: 34, endPoint y: 261, distance: 118.4
click at [34, 261] on p "[EMAIL_ADDRESS][DOMAIN_NAME]" at bounding box center [116, 261] width 195 height 14
copy link "[EMAIL_ADDRESS][DOMAIN_NAME]"
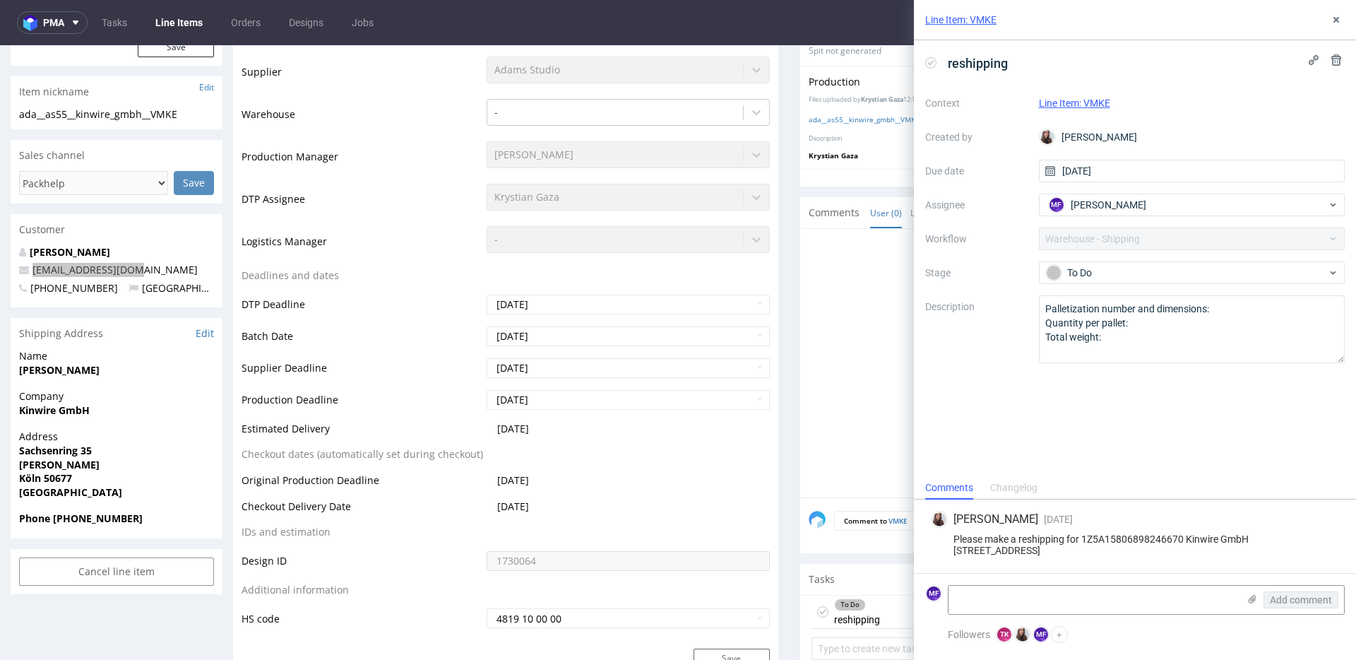
scroll to position [316, 0]
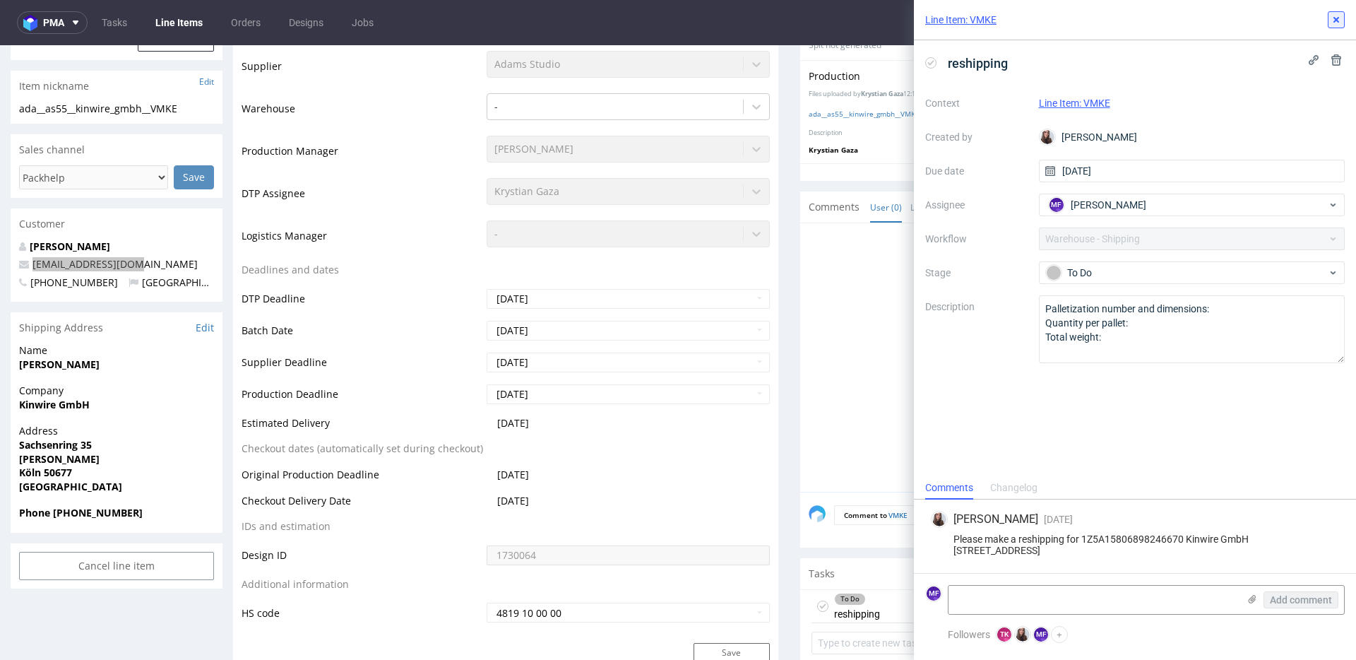
click at [1337, 20] on use at bounding box center [1337, 20] width 6 height 6
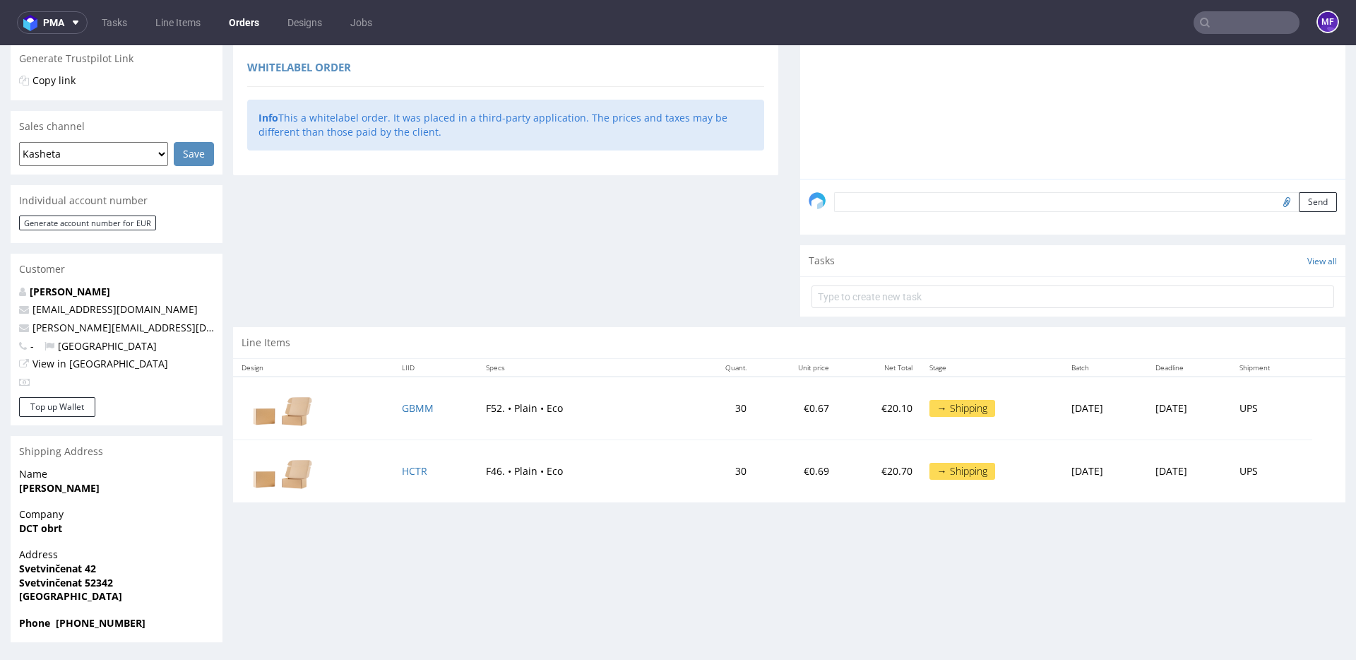
scroll to position [4, 0]
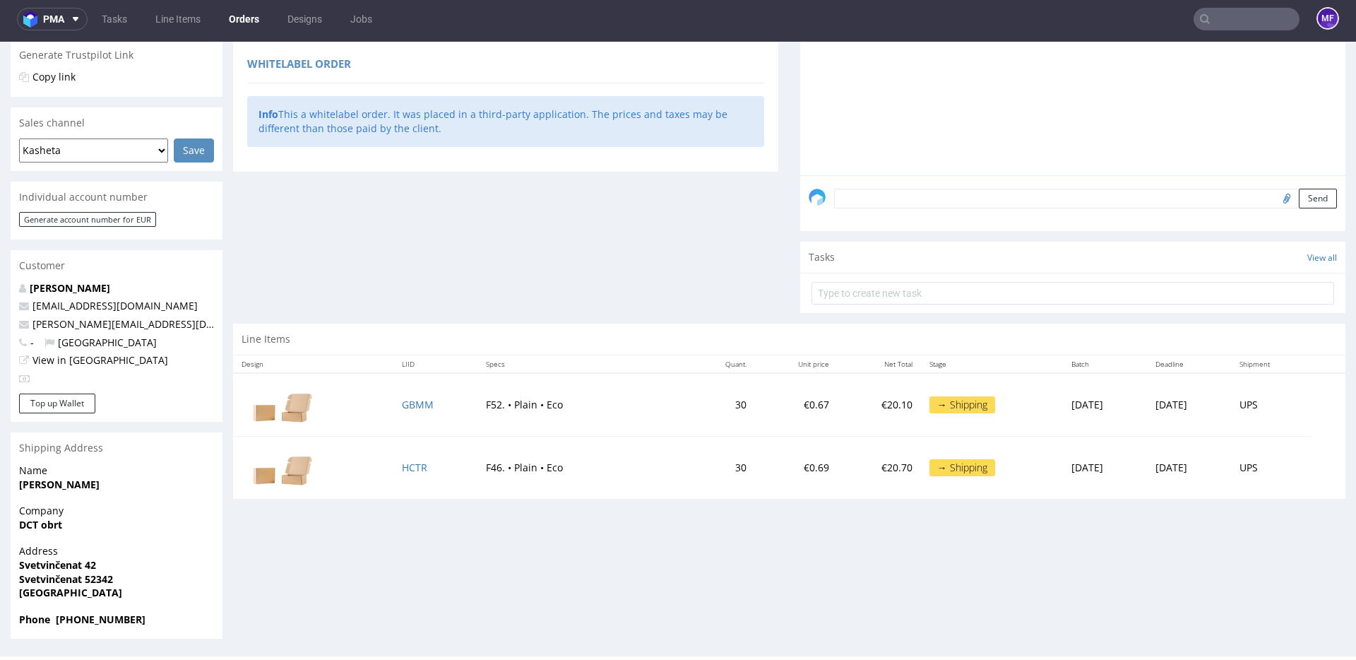
click at [562, 516] on div "Progress Payment Payment deferred Payment “Received” Email - Line Items 2 DTP -…" at bounding box center [789, 215] width 1113 height 847
drag, startPoint x: 436, startPoint y: 408, endPoint x: 389, endPoint y: 401, distance: 47.8
click at [393, 401] on td "GBMM" at bounding box center [435, 405] width 84 height 64
drag, startPoint x: 421, startPoint y: 402, endPoint x: 386, endPoint y: 405, distance: 34.7
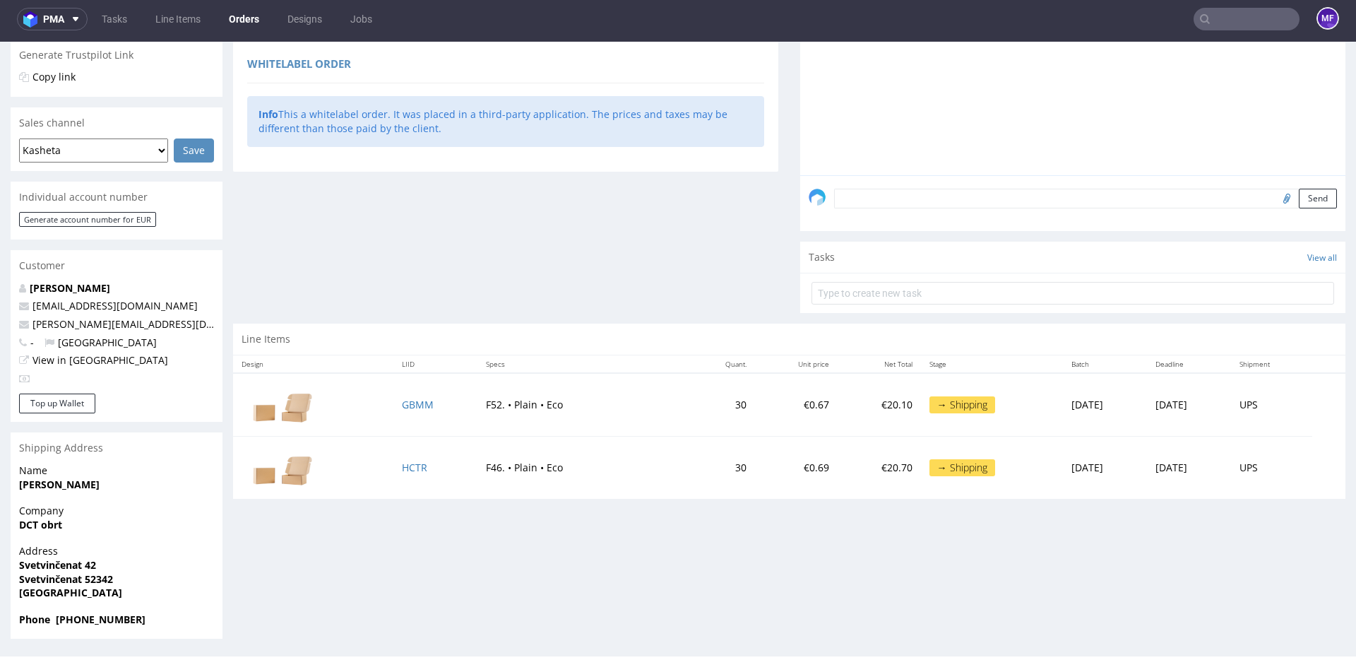
click at [393, 403] on td "GBMM" at bounding box center [435, 405] width 84 height 64
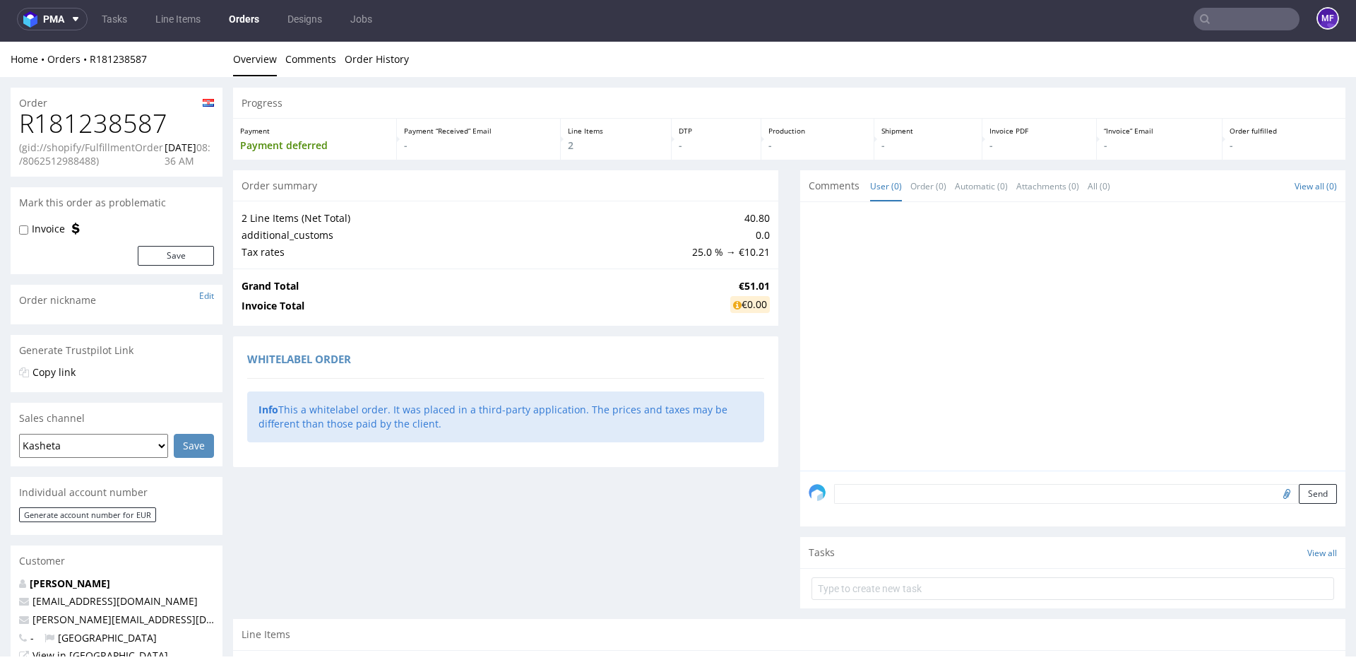
scroll to position [0, 0]
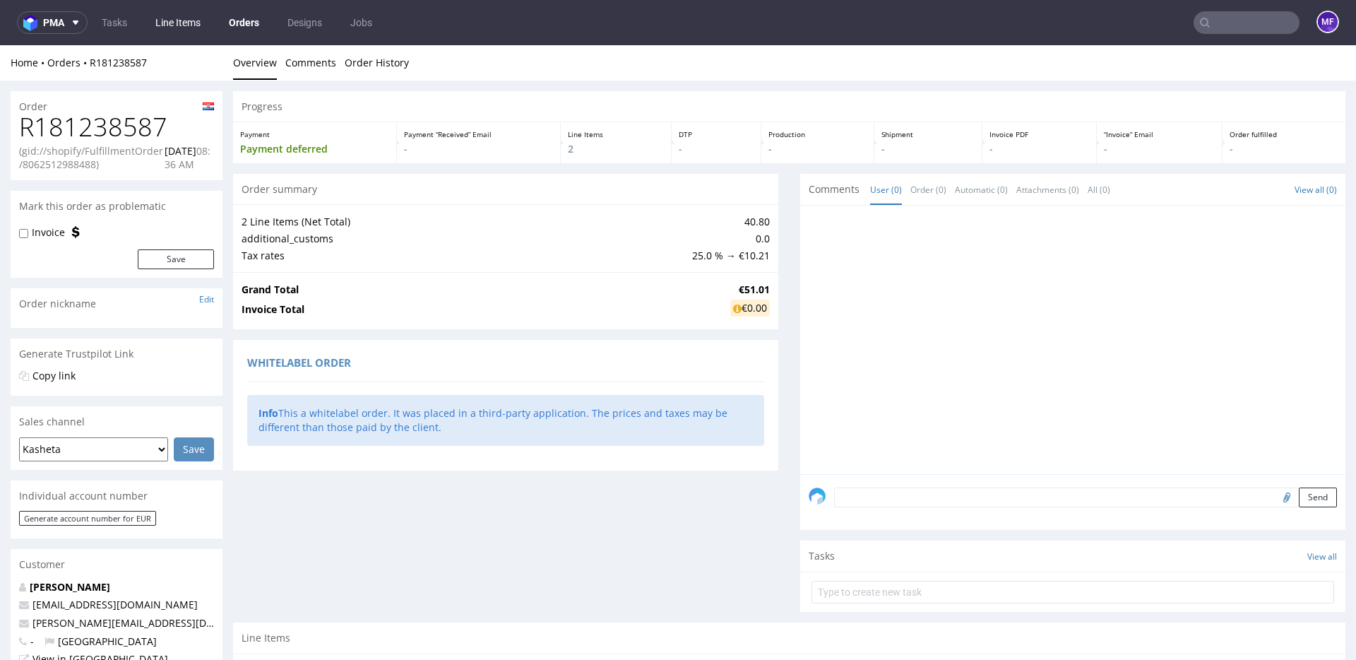
click at [171, 22] on link "Line Items" at bounding box center [178, 22] width 62 height 23
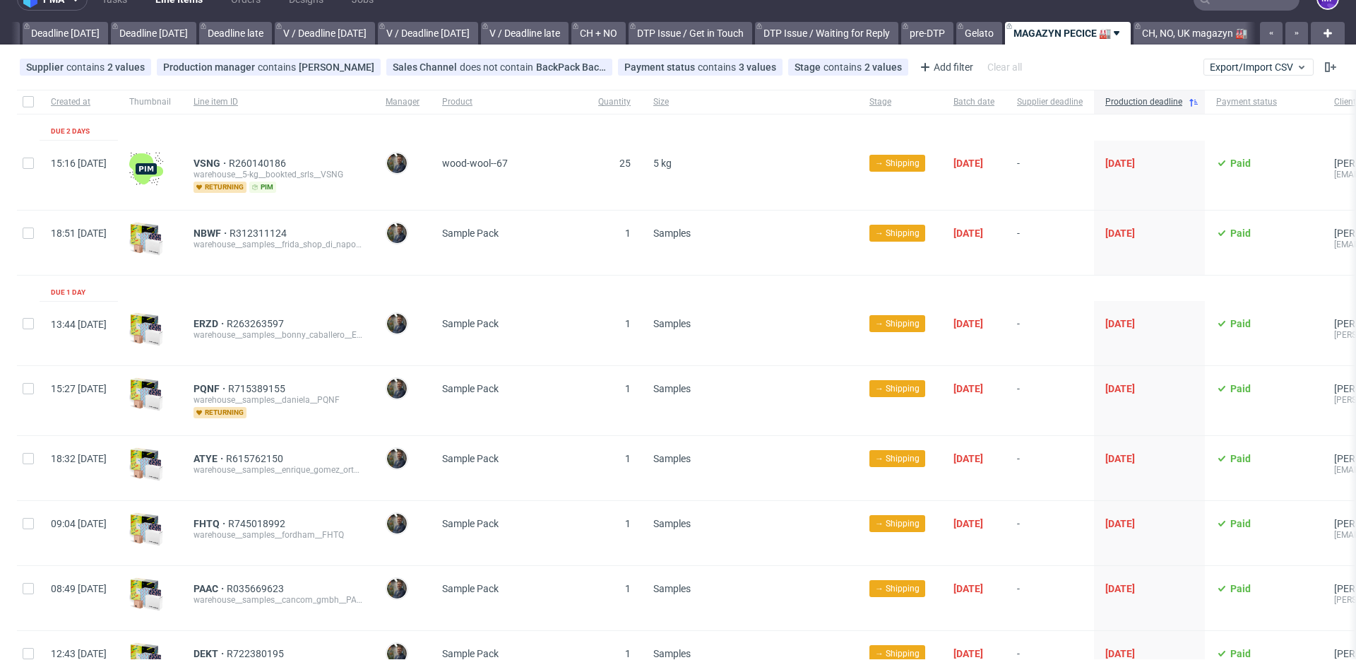
scroll to position [35, 0]
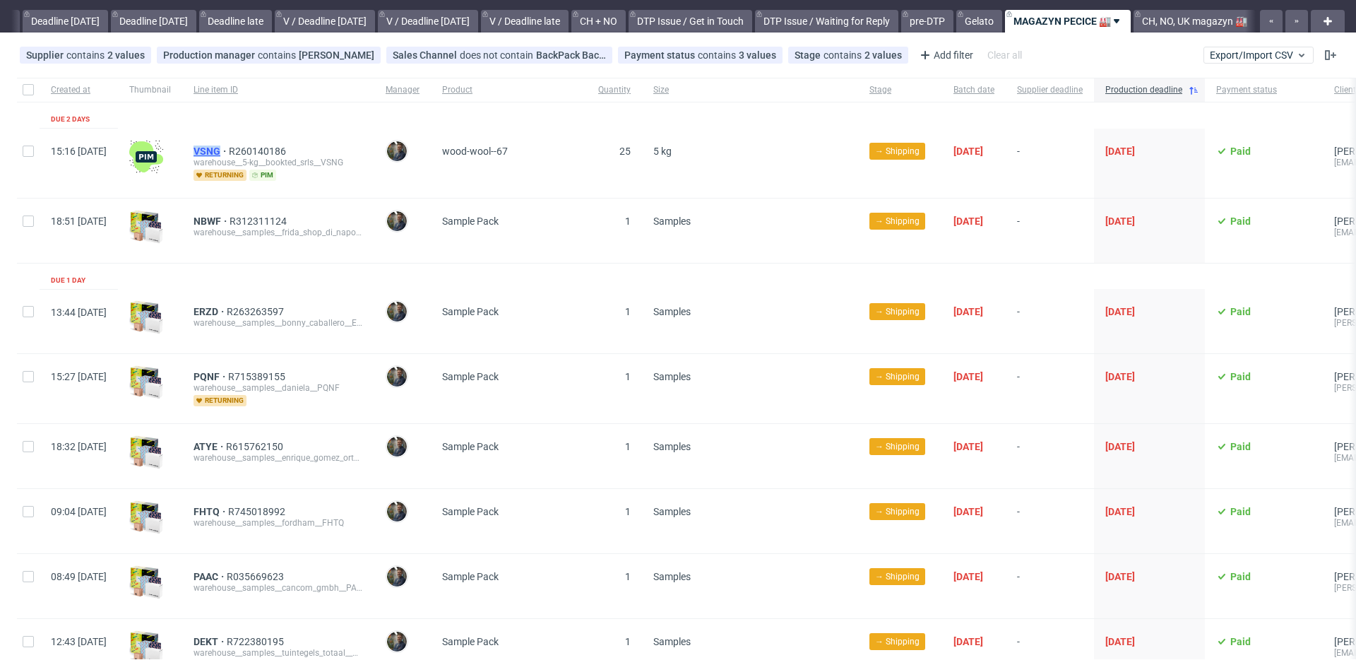
drag, startPoint x: 231, startPoint y: 147, endPoint x: 262, endPoint y: 151, distance: 31.4
click at [262, 151] on div "VSNG R260140186 warehouse__5-kg__bookted_srls__VSNG returning pim" at bounding box center [278, 163] width 192 height 69
copy span "VSNG"
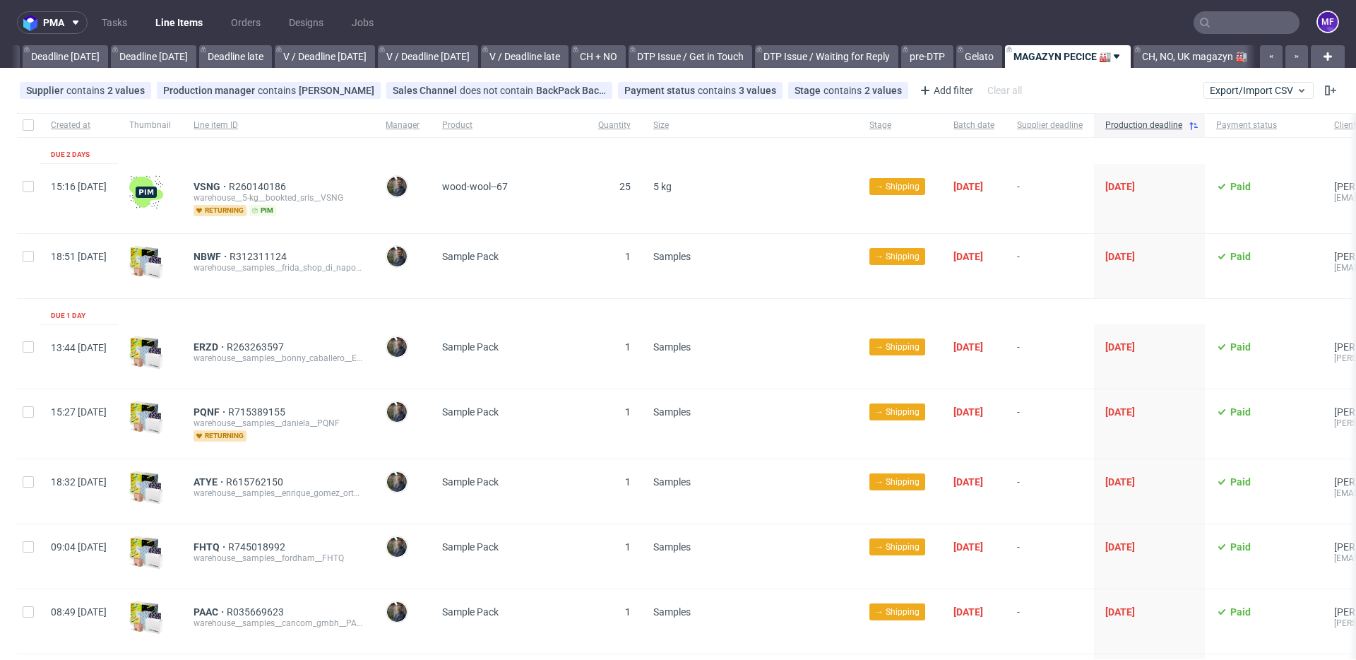
click at [1207, 25] on input "text" at bounding box center [1247, 22] width 106 height 23
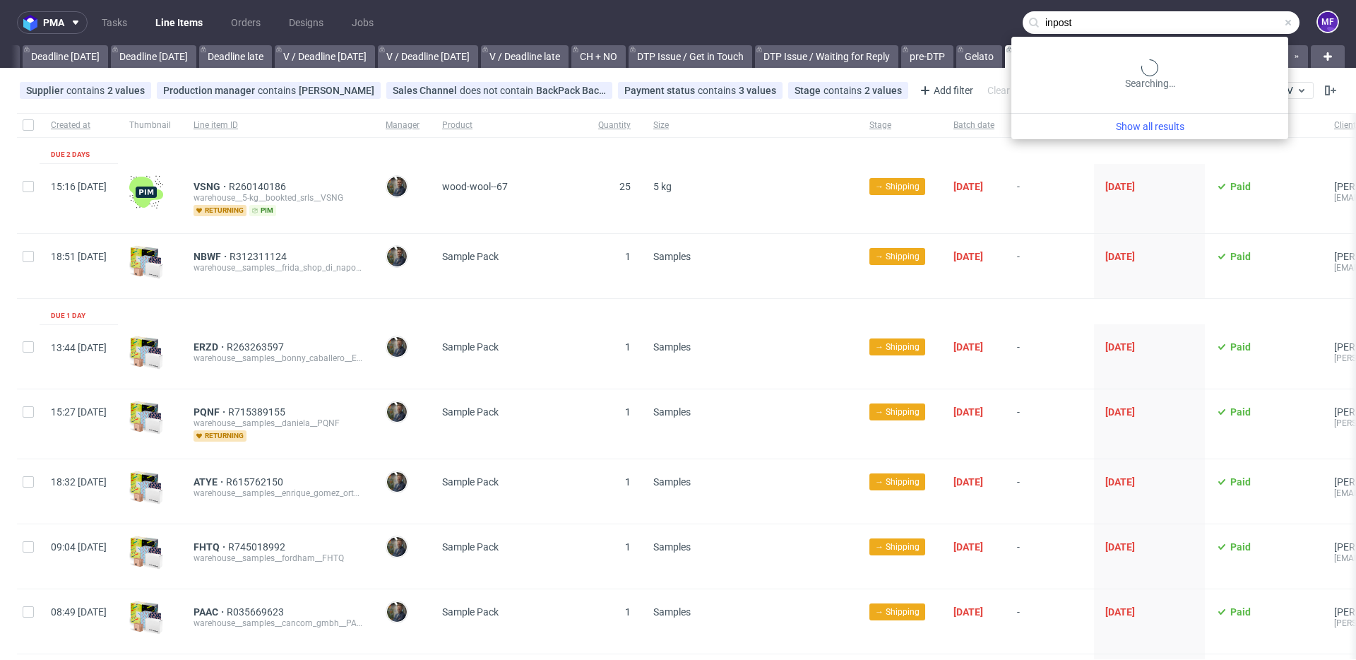
type input "inpost"
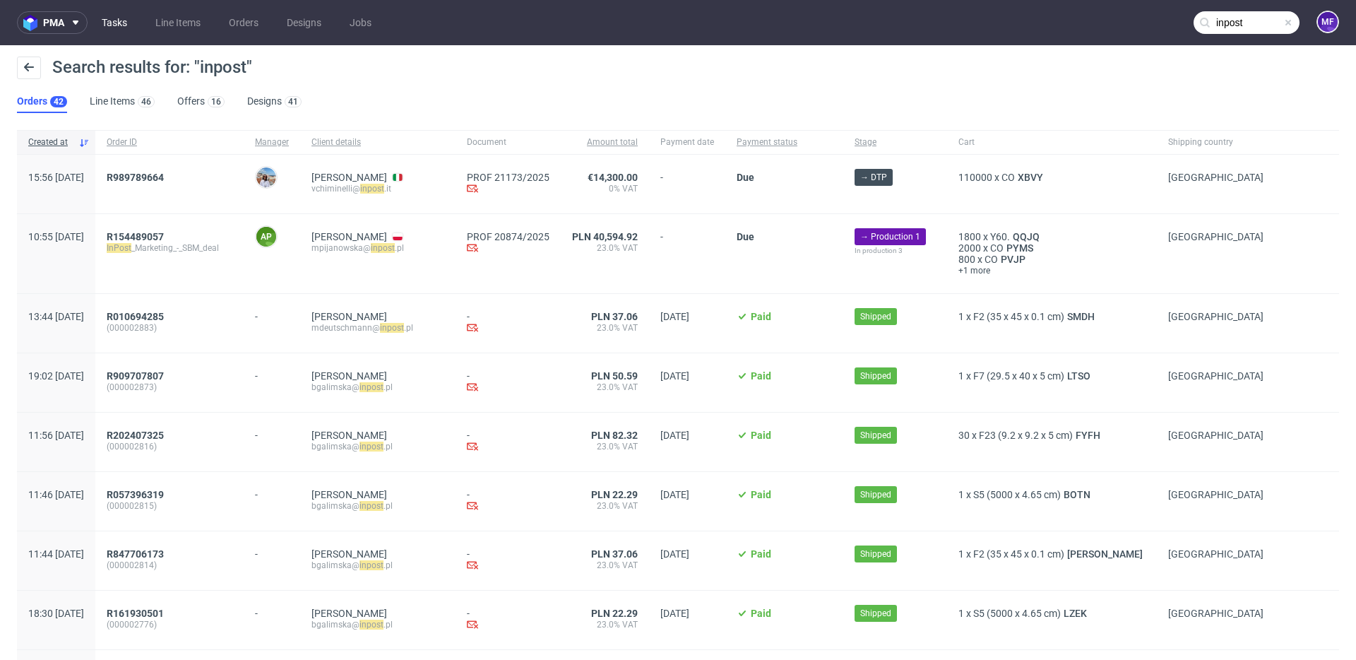
click at [123, 21] on link "Tasks" at bounding box center [114, 22] width 42 height 23
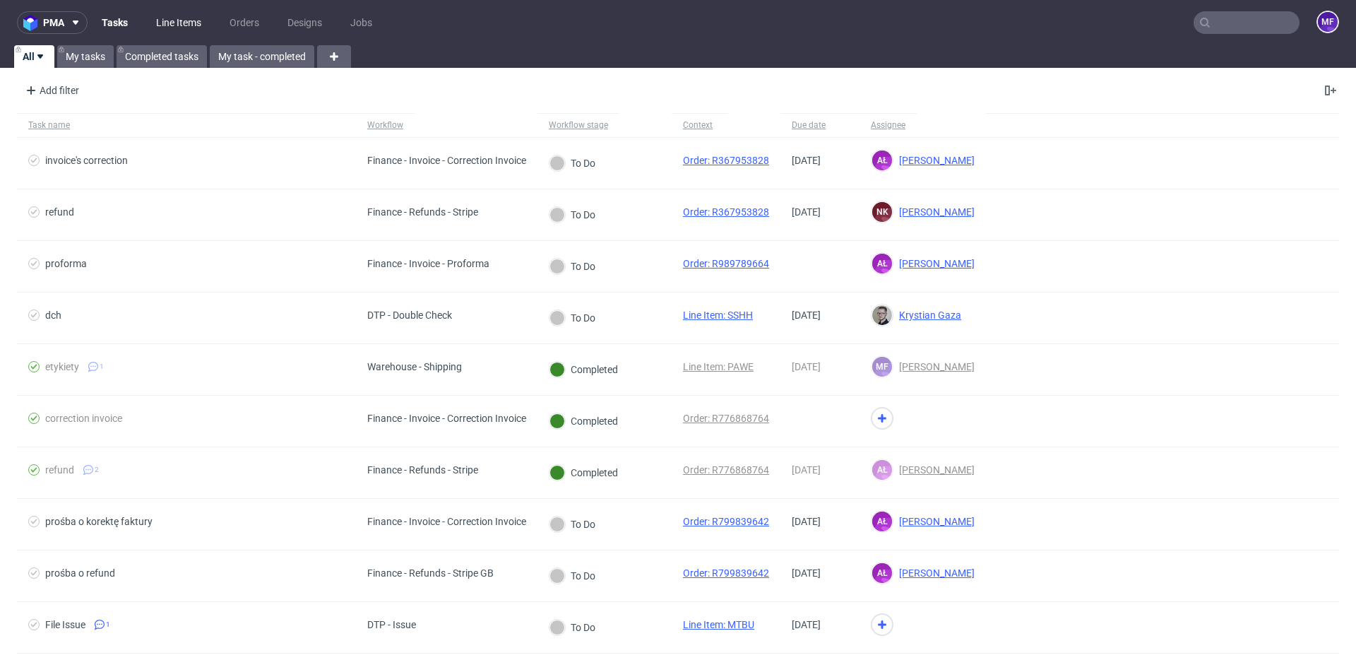
click at [185, 25] on link "Line Items" at bounding box center [179, 22] width 62 height 23
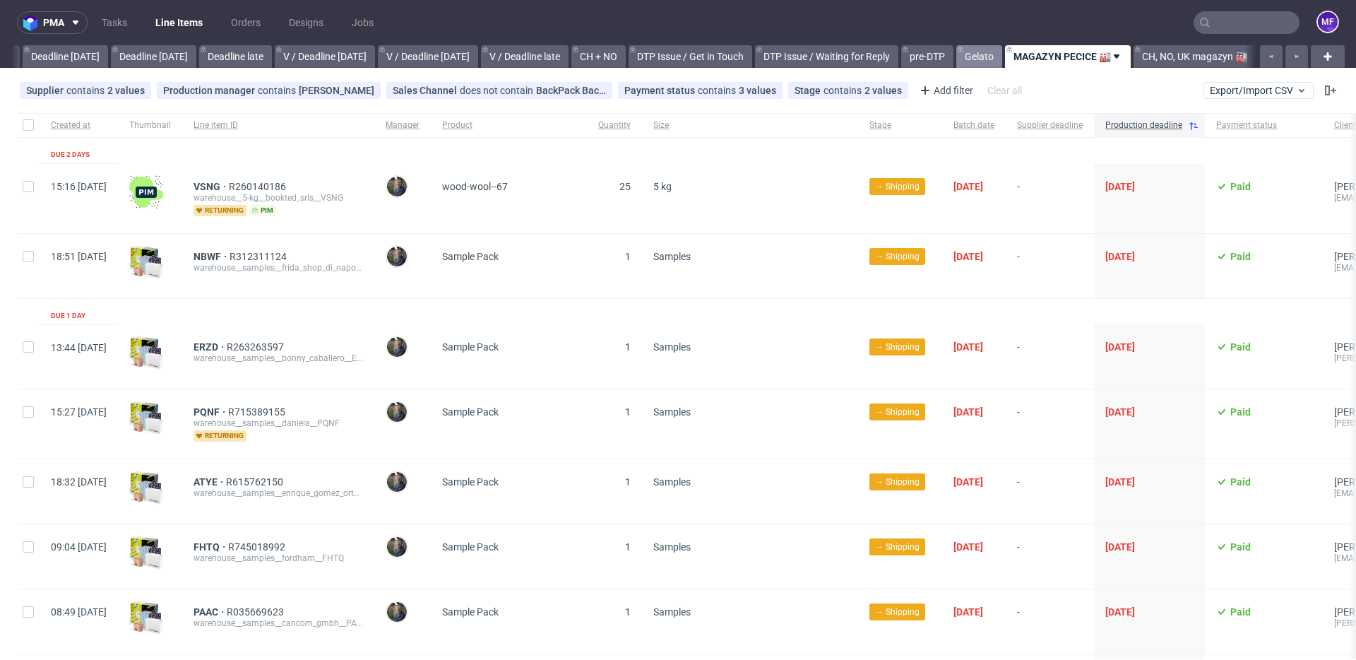
scroll to position [0, 1521]
click at [920, 92] on div "Add filter" at bounding box center [945, 90] width 62 height 23
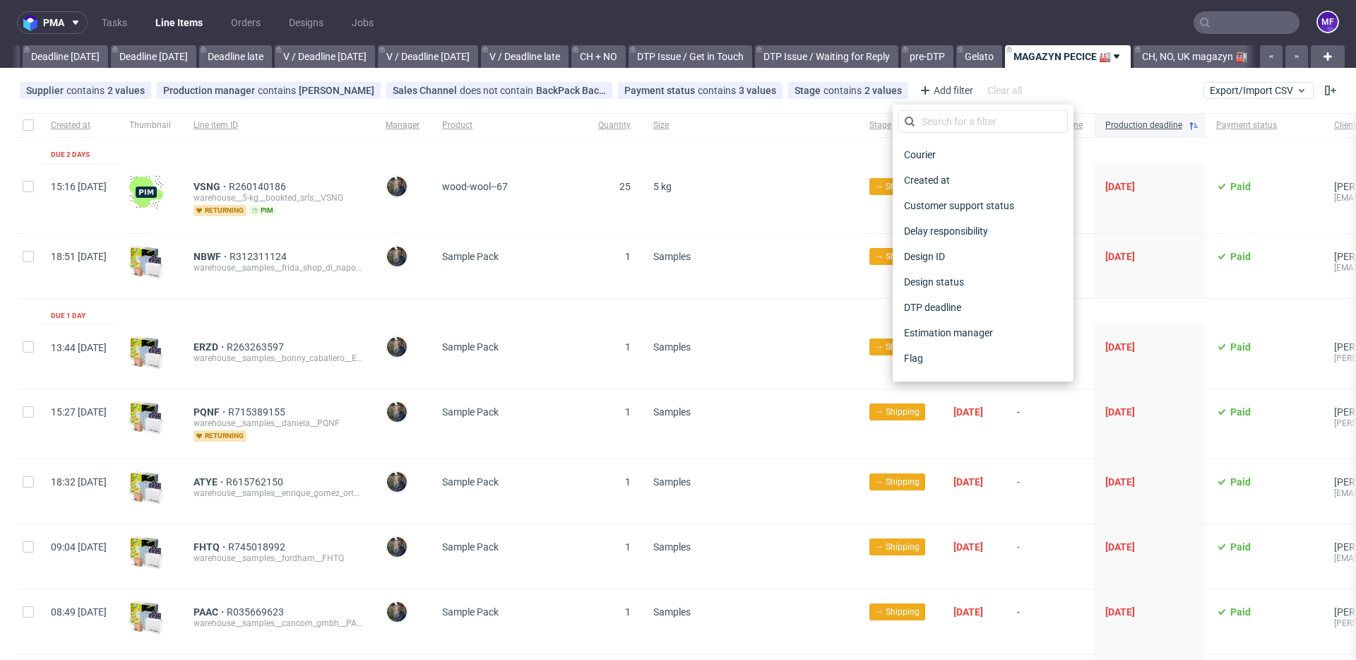
scroll to position [0, 0]
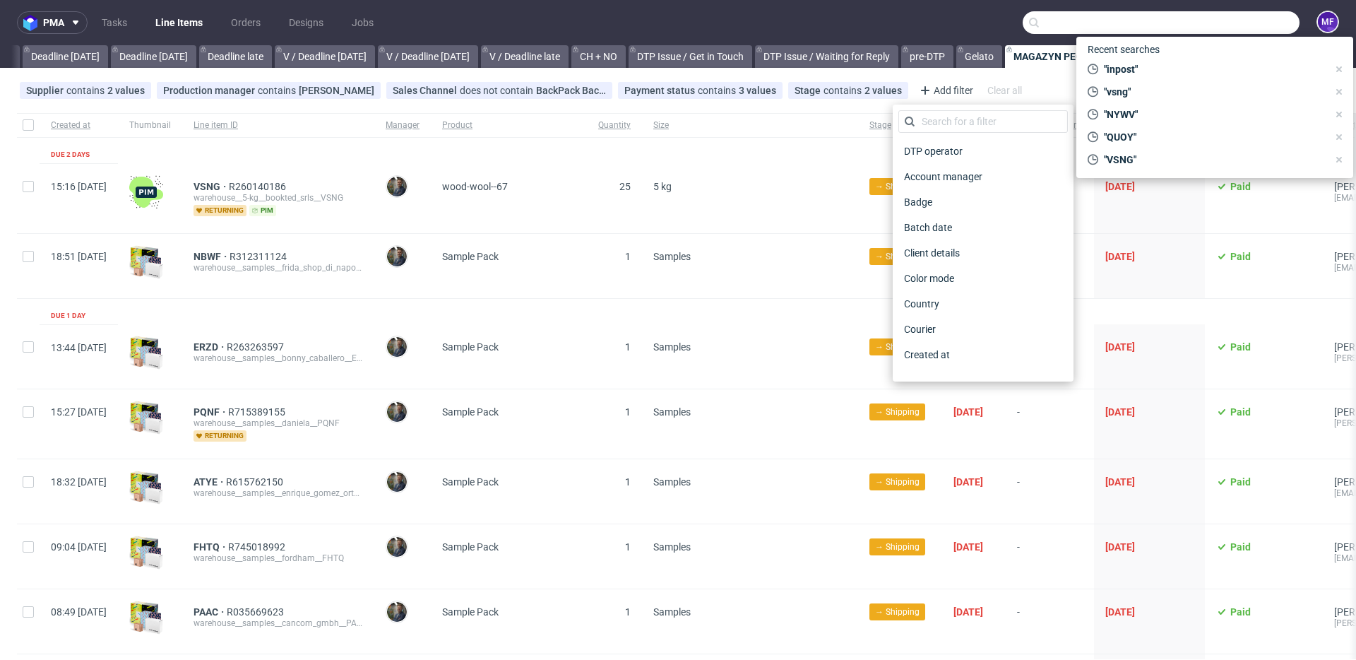
click at [1216, 15] on input "text" at bounding box center [1161, 22] width 277 height 23
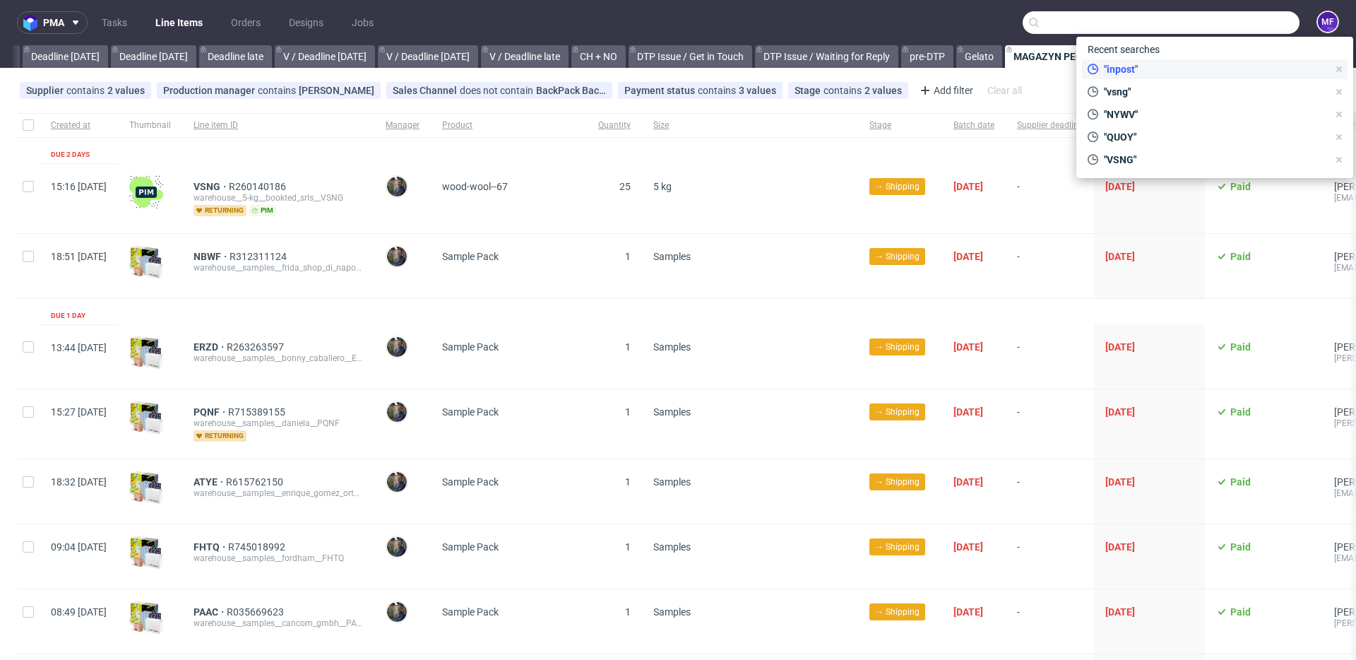
click at [1157, 66] on span ""inpost"" at bounding box center [1213, 69] width 230 height 14
type input "inpost"
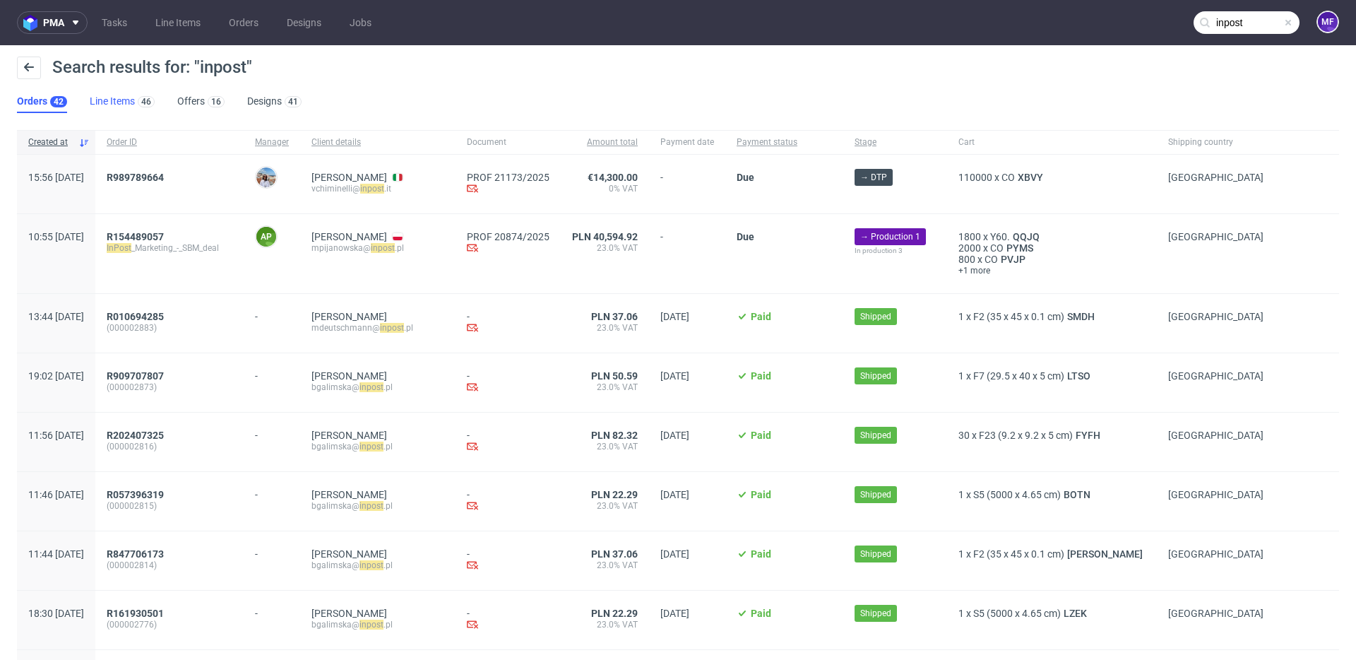
click at [134, 105] on link "Line Items 46" at bounding box center [122, 101] width 65 height 23
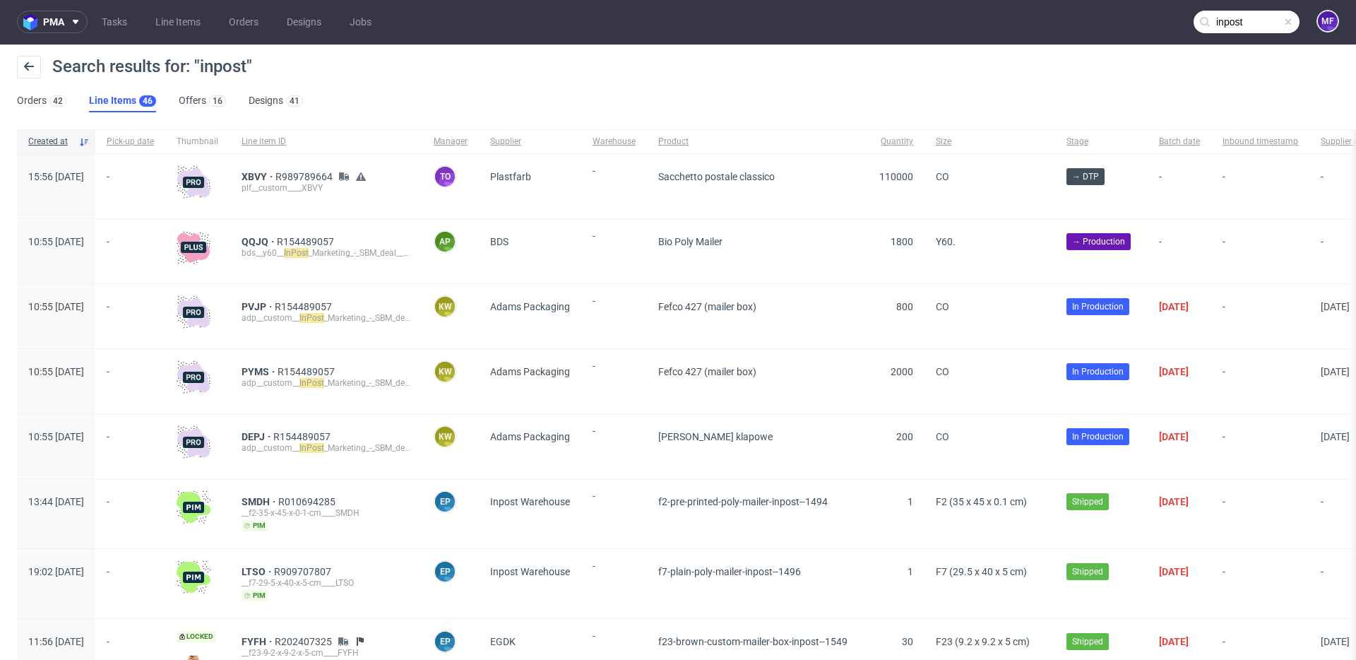
scroll to position [6, 0]
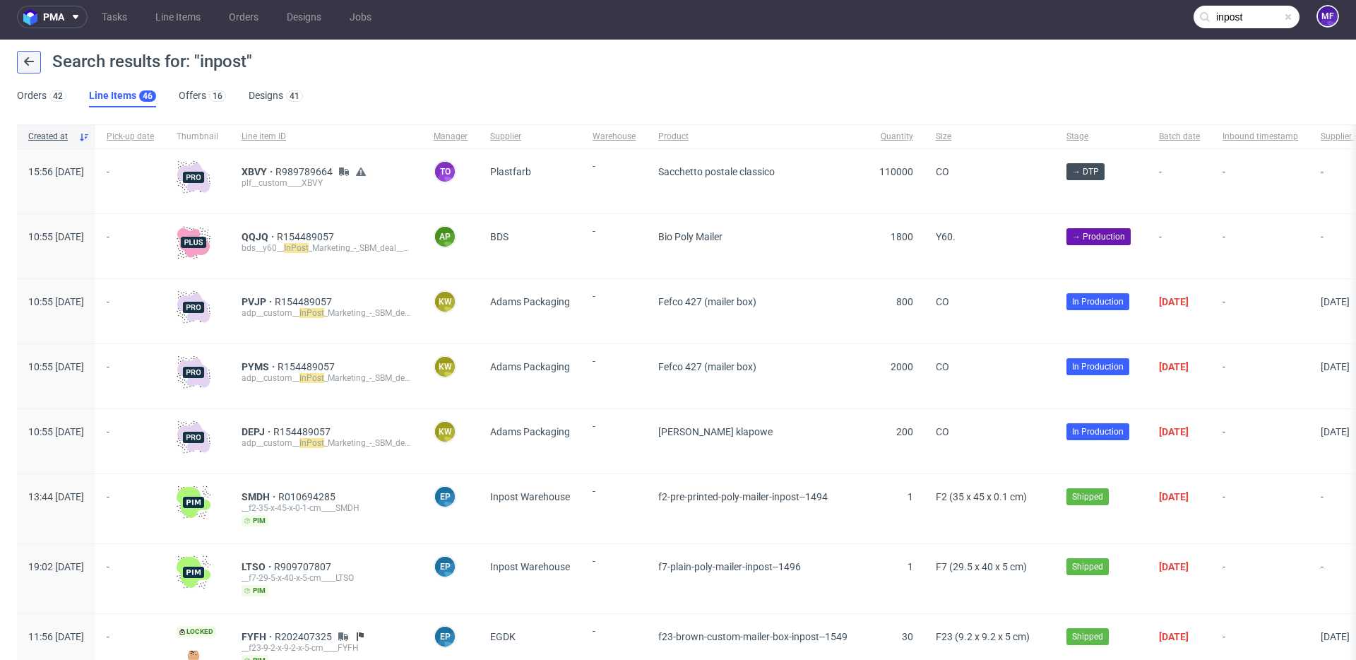
click at [37, 66] on button at bounding box center [29, 62] width 24 height 23
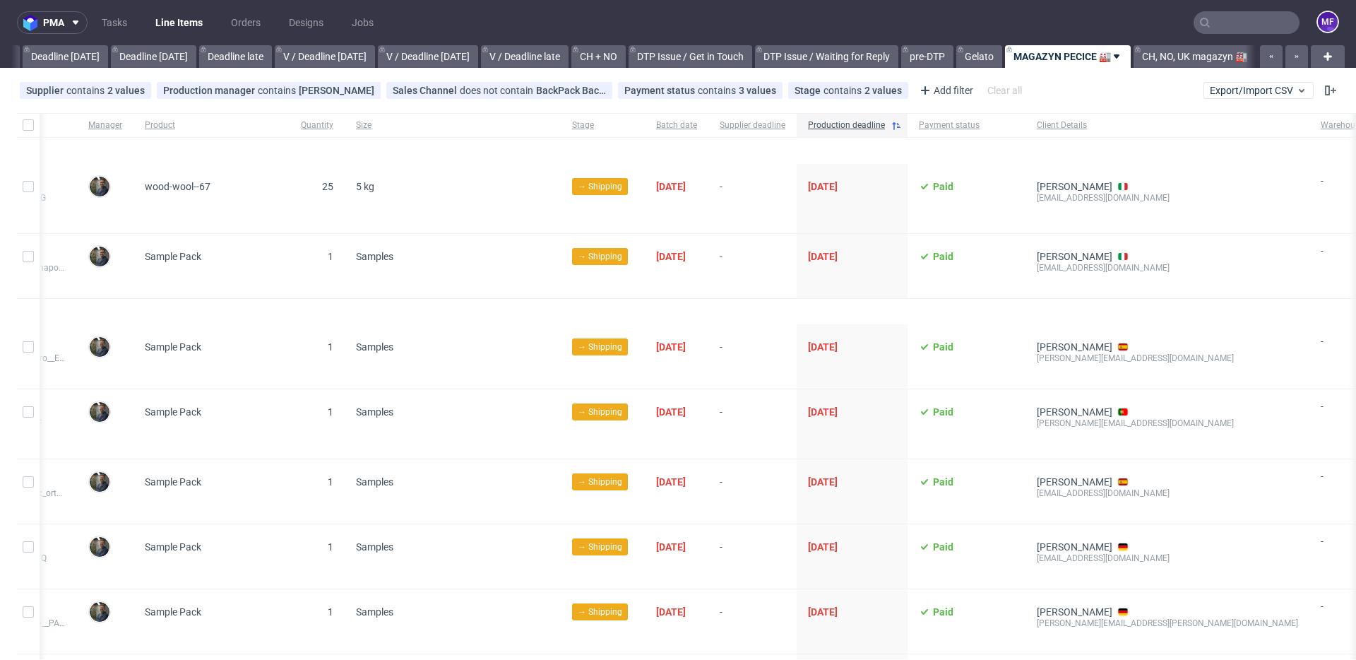
scroll to position [0, 305]
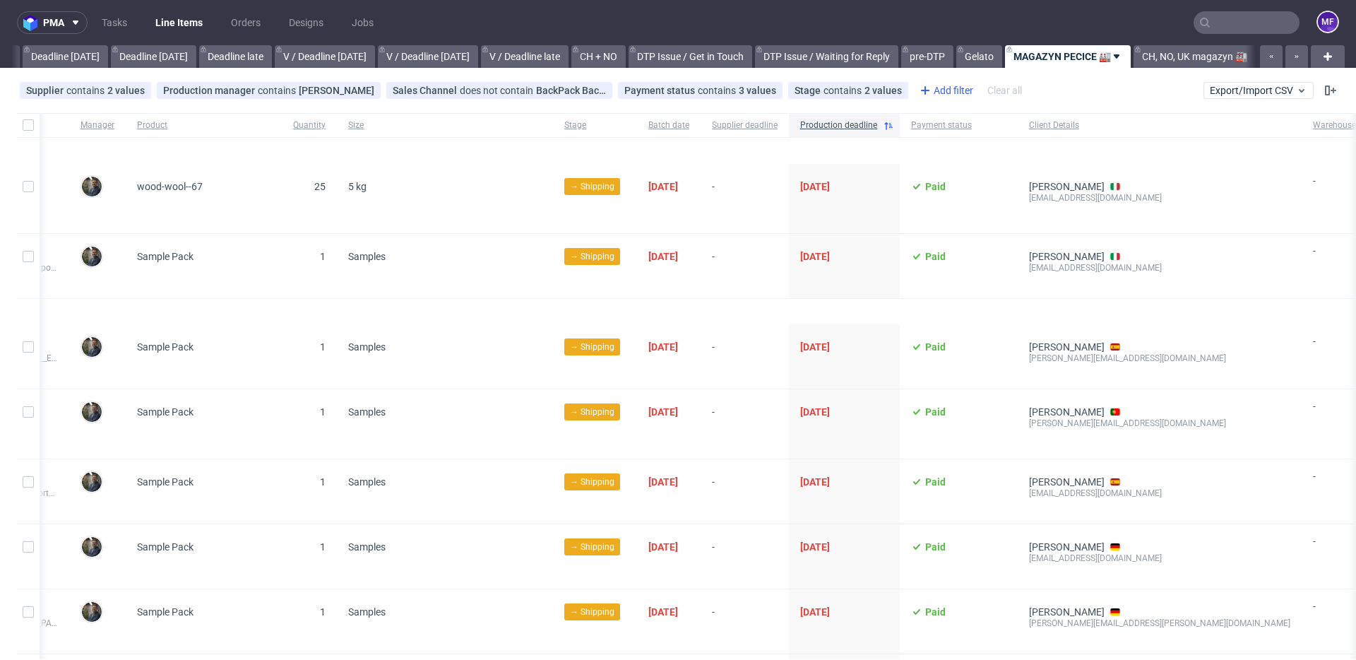
click at [940, 95] on div "Add filter" at bounding box center [945, 90] width 62 height 23
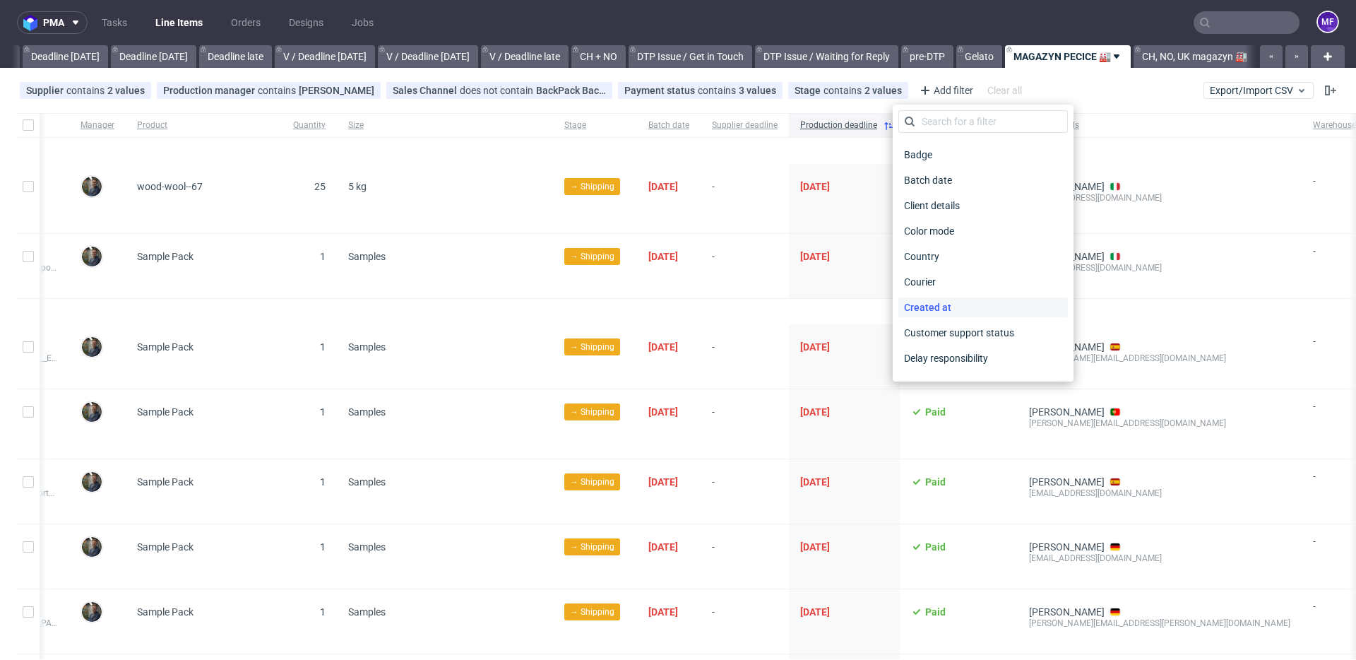
scroll to position [0, 0]
click at [968, 251] on div "Client details" at bounding box center [984, 253] width 170 height 20
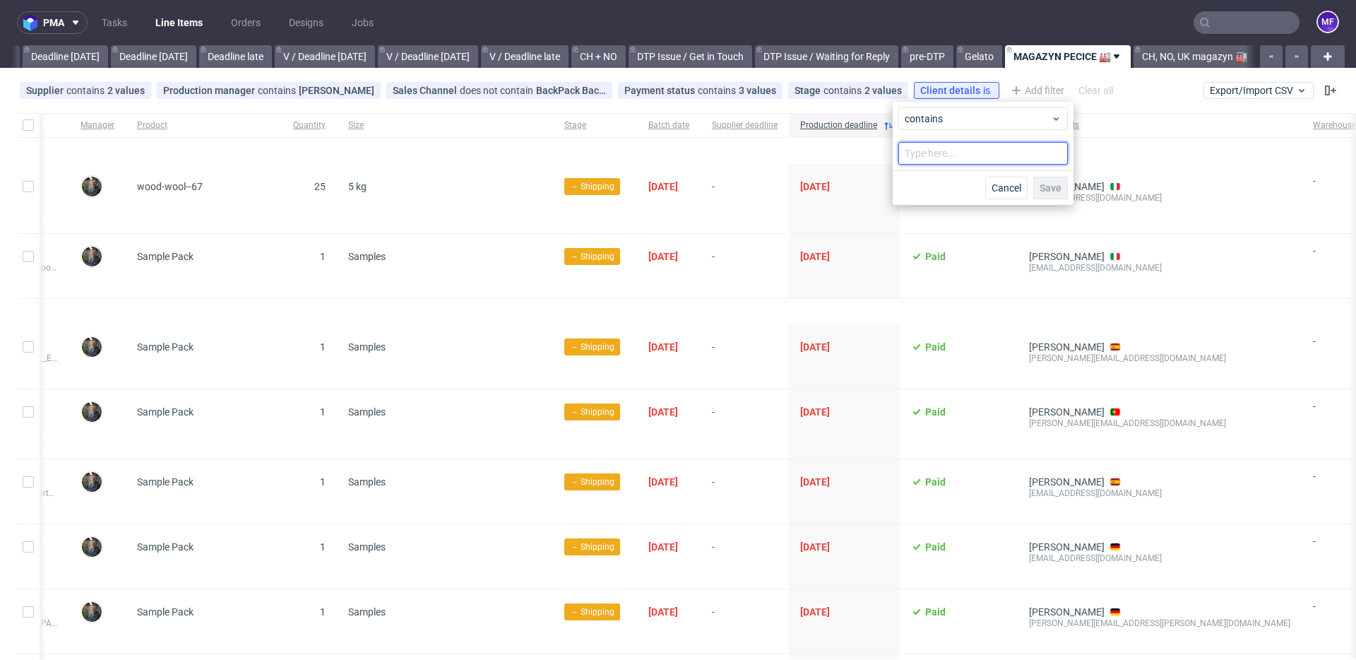
click at [947, 158] on input "text" at bounding box center [984, 153] width 170 height 23
type input "inpost"
click at [1042, 184] on span "Save" at bounding box center [1051, 188] width 22 height 10
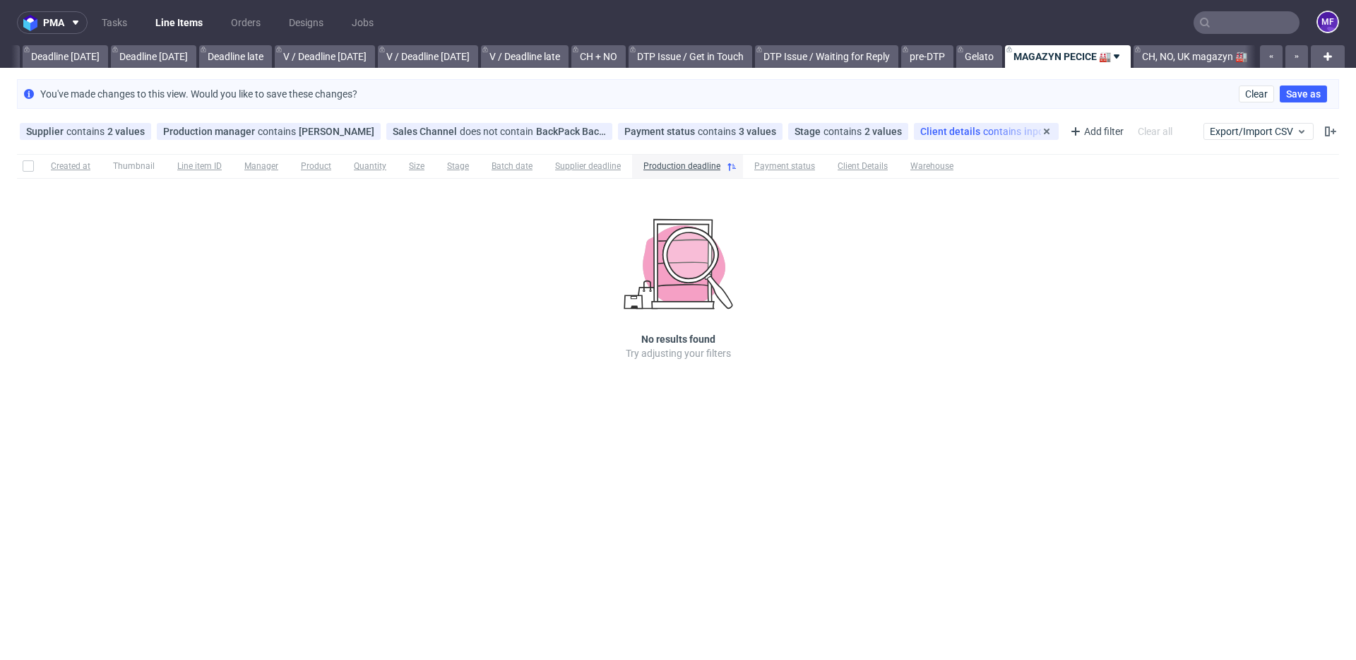
click at [983, 135] on div "Client details contains inpost" at bounding box center [986, 131] width 132 height 11
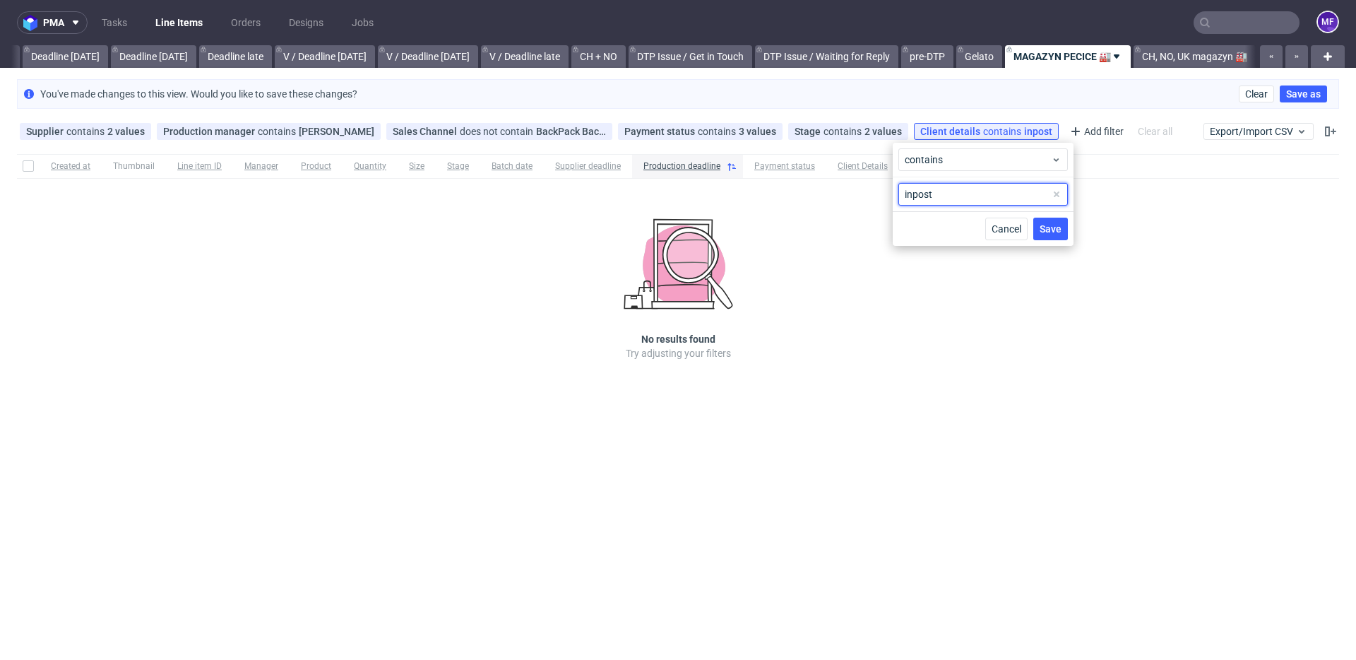
drag, startPoint x: 951, startPoint y: 192, endPoint x: 875, endPoint y: 187, distance: 76.5
click at [875, 187] on body "pma Tasks Line Items Orders Designs Jobs MF All DTP Late Shipped Shipments DTP …" at bounding box center [678, 330] width 1356 height 660
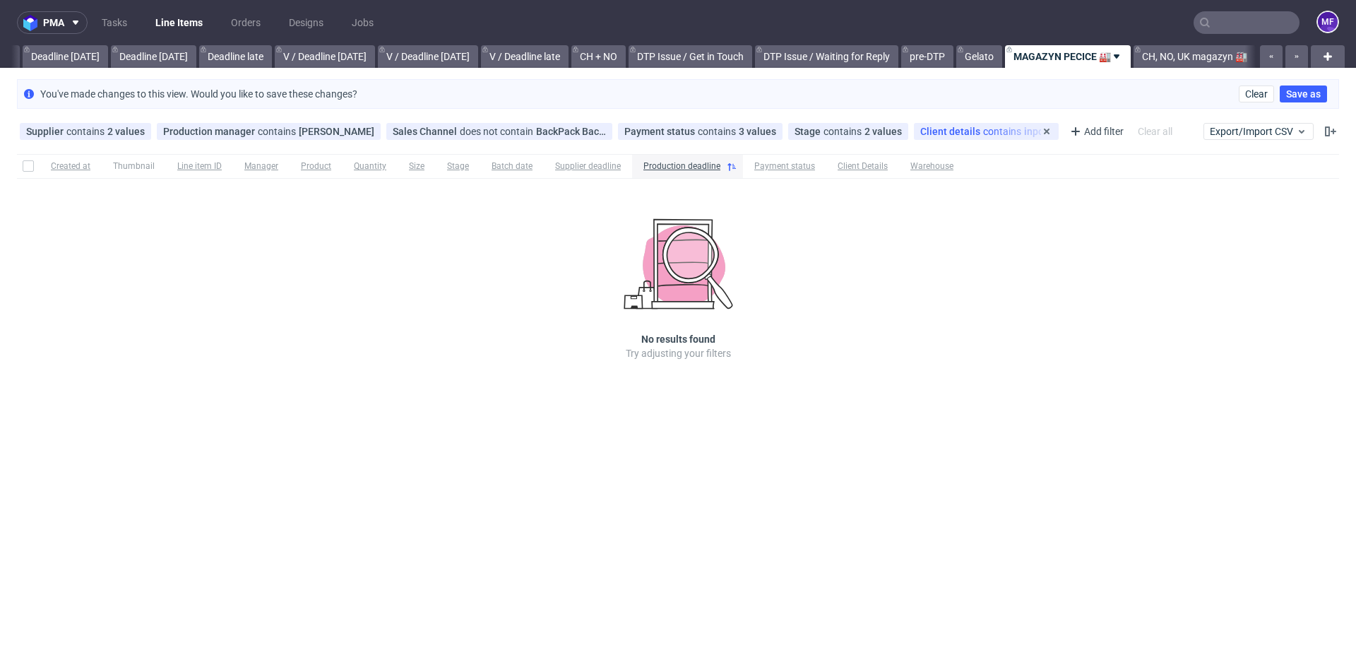
click at [985, 132] on div "Client details contains inpost" at bounding box center [986, 131] width 132 height 11
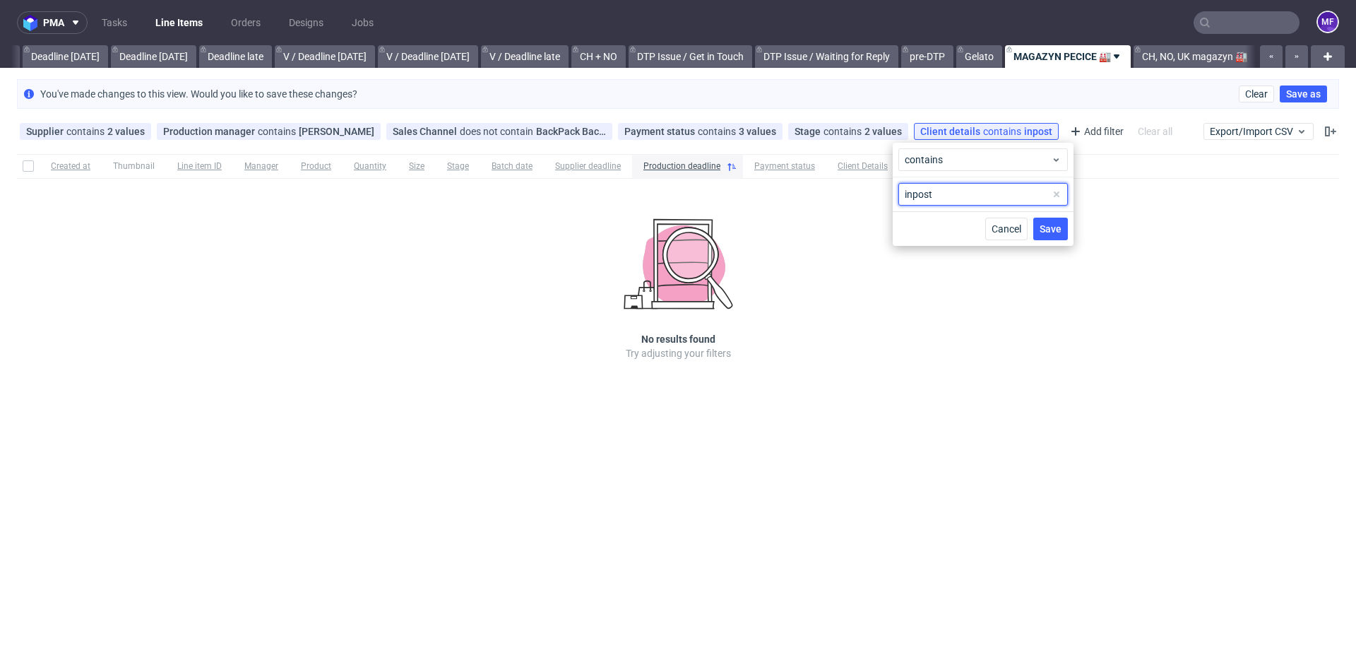
click at [946, 190] on input "inpost" at bounding box center [984, 194] width 170 height 23
type input "i"
type input "gmail"
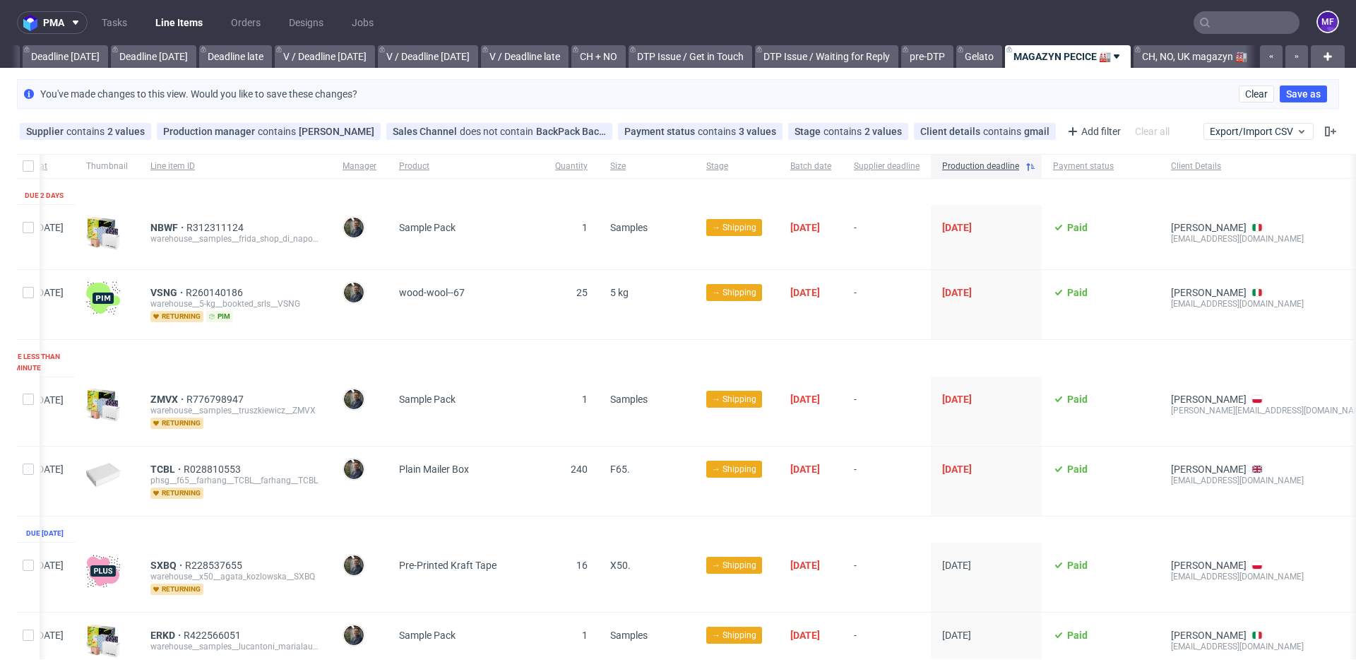
scroll to position [0, 166]
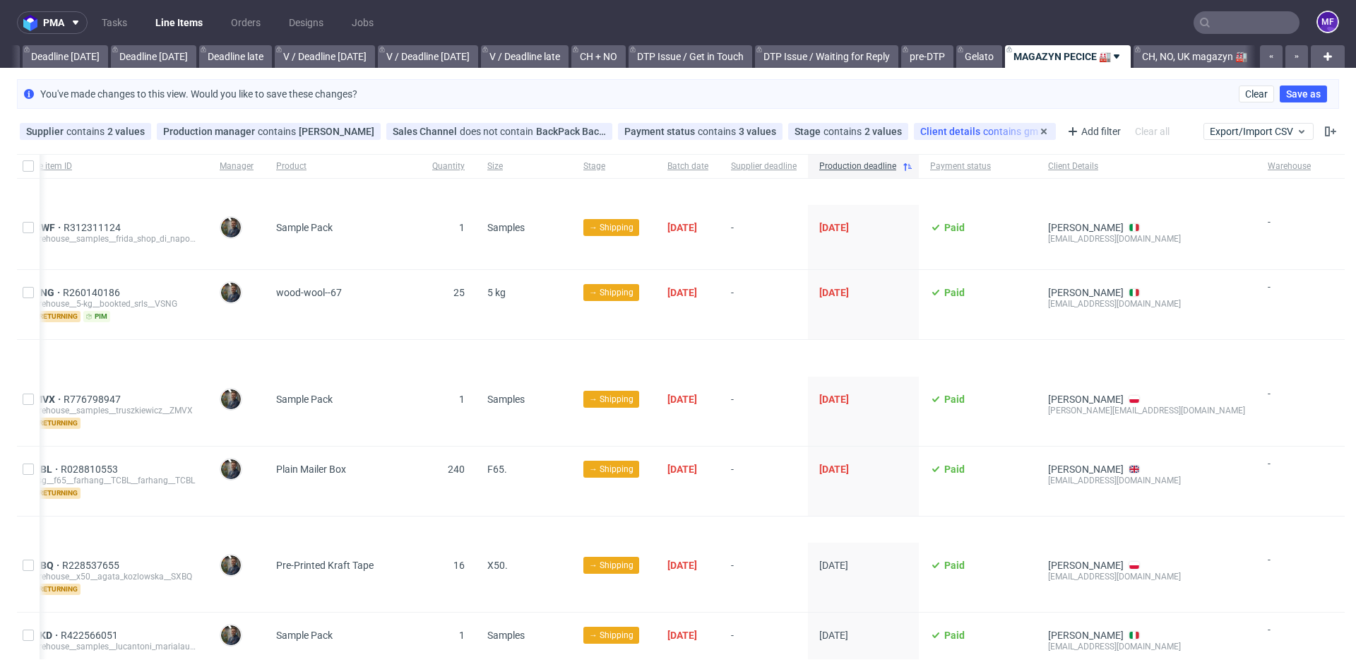
click at [998, 131] on div "Client details contains gmail" at bounding box center [984, 131] width 129 height 11
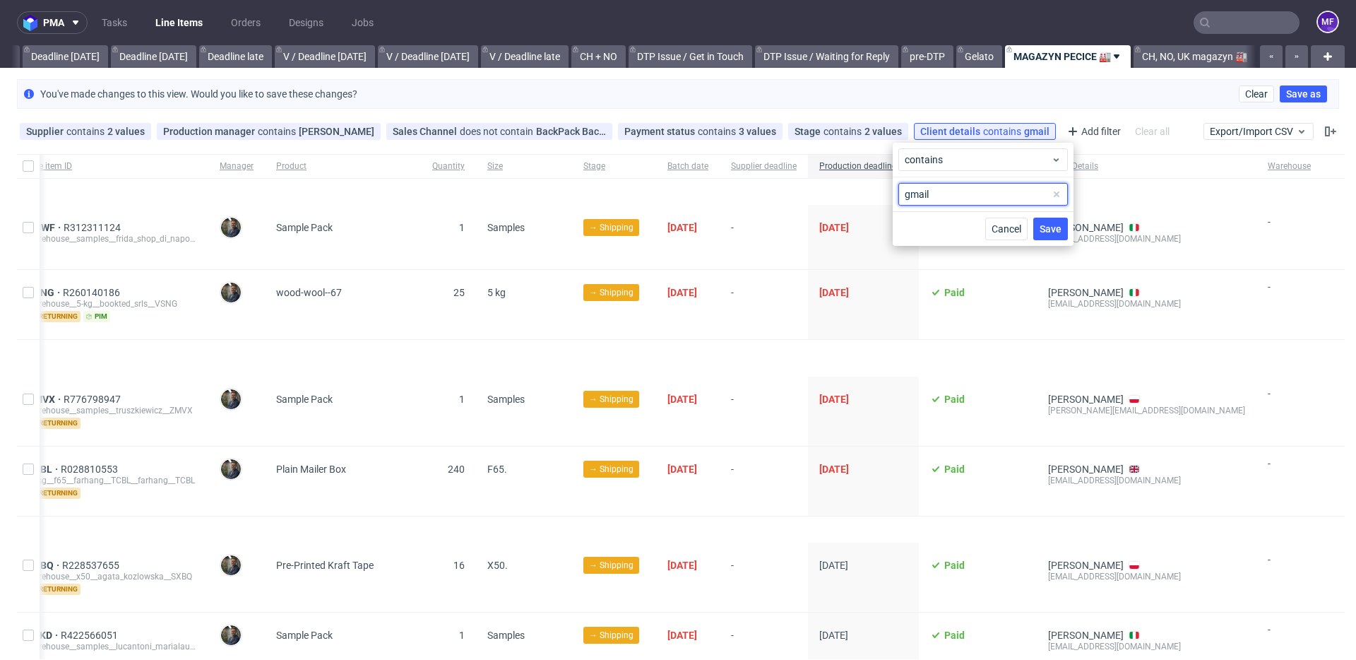
drag, startPoint x: 947, startPoint y: 195, endPoint x: 886, endPoint y: 194, distance: 60.8
click at [886, 194] on body "pma Tasks Line Items Orders Designs Jobs MF All DTP Late Shipped Shipments DTP …" at bounding box center [678, 330] width 1356 height 660
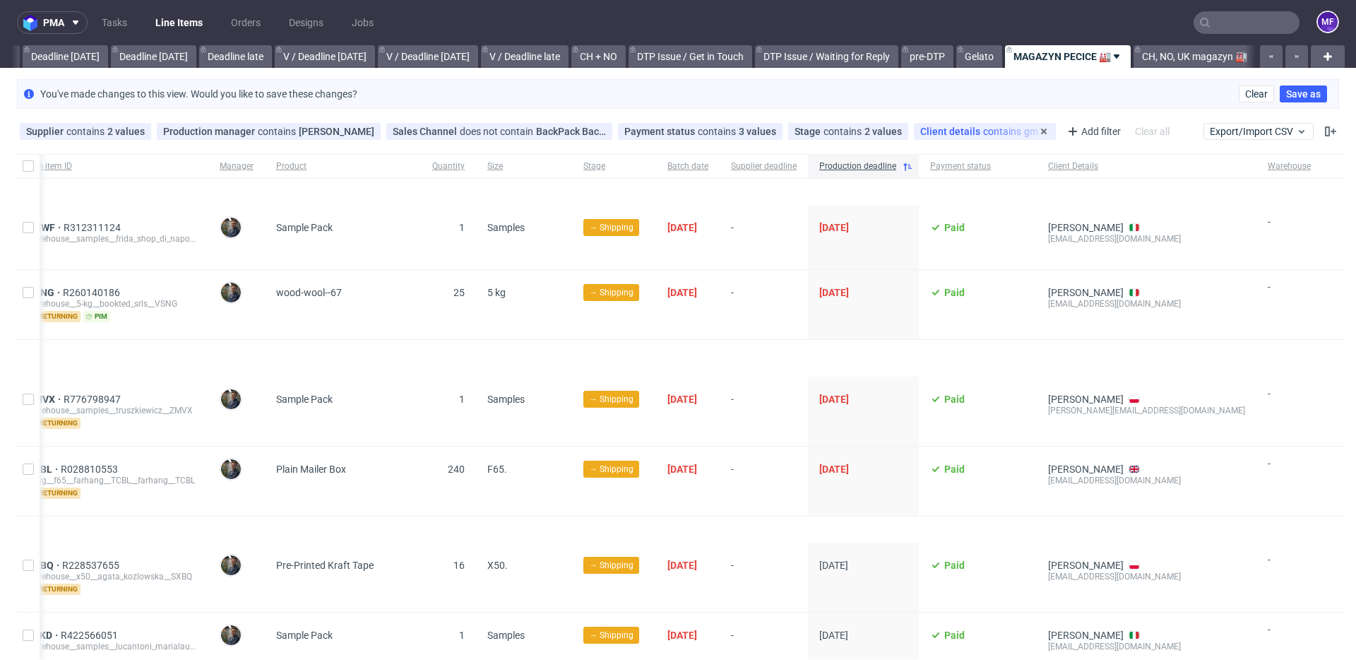
click at [996, 133] on div "Client details contains gmail" at bounding box center [984, 131] width 129 height 11
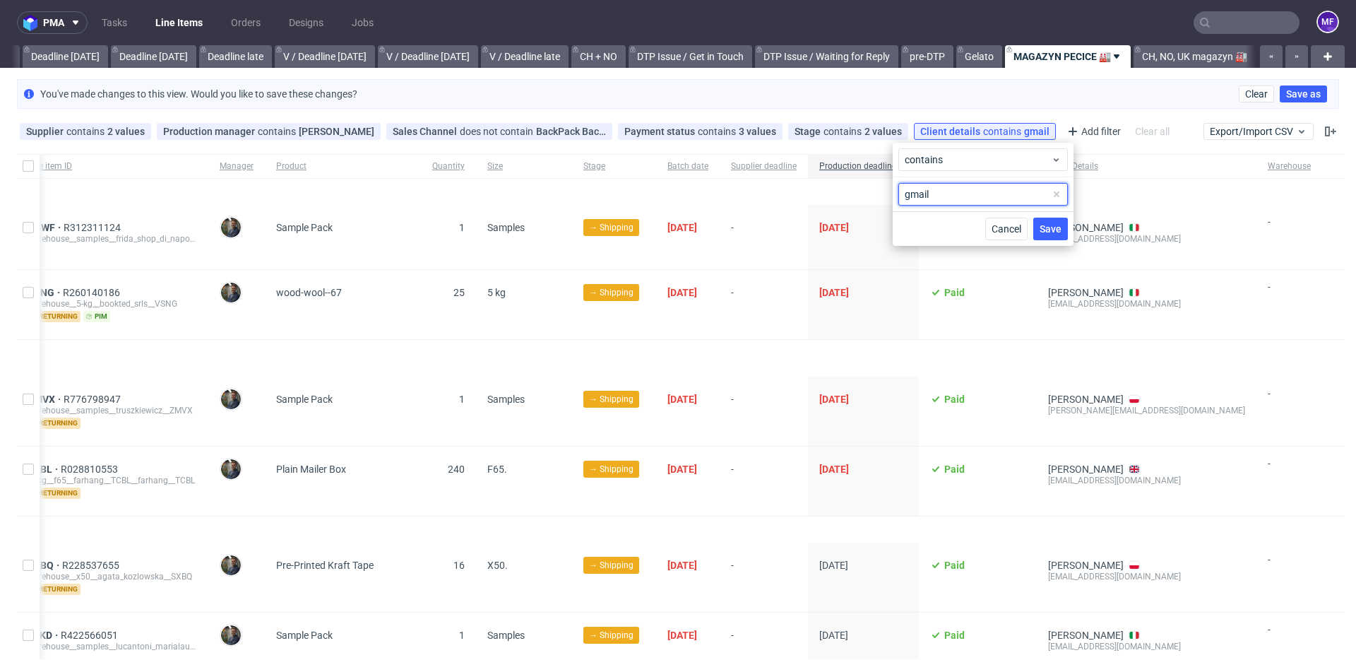
click at [940, 189] on input "gmail" at bounding box center [984, 194] width 170 height 23
type input "g"
type input "inpost"
click at [1045, 233] on span "Save" at bounding box center [1051, 229] width 22 height 10
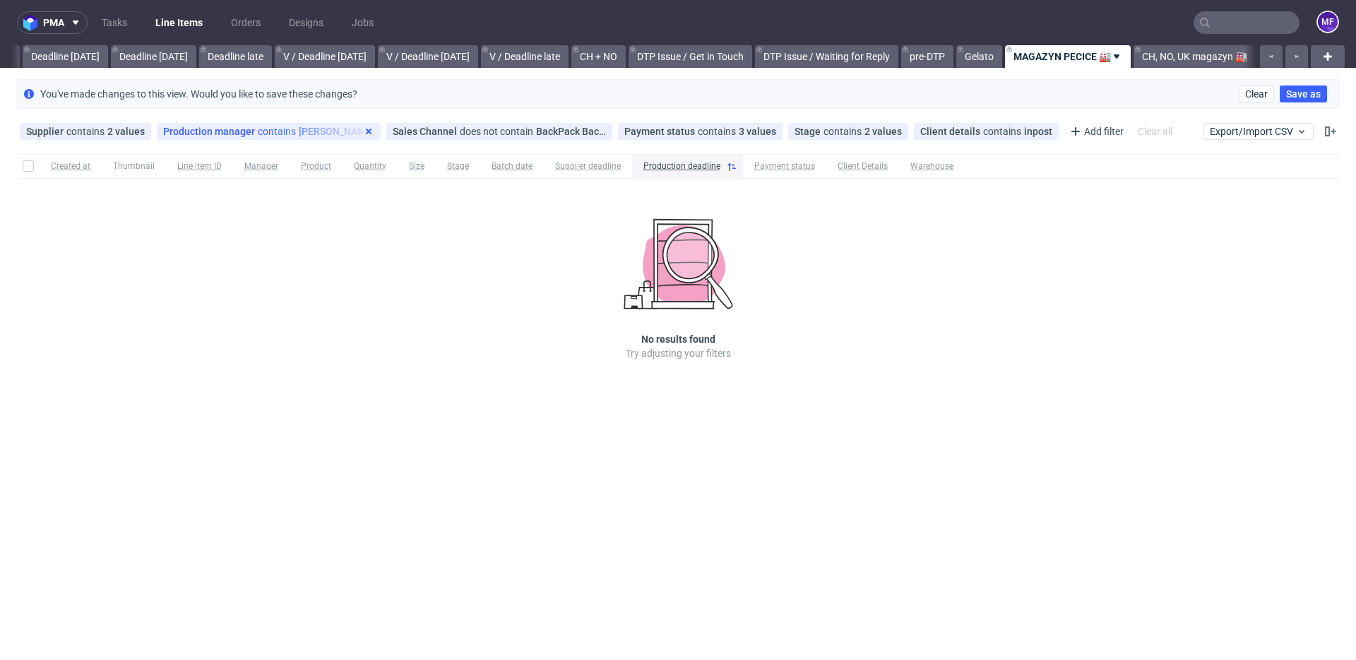
click at [363, 133] on icon at bounding box center [368, 131] width 11 height 11
click at [814, 133] on use at bounding box center [817, 132] width 6 height 6
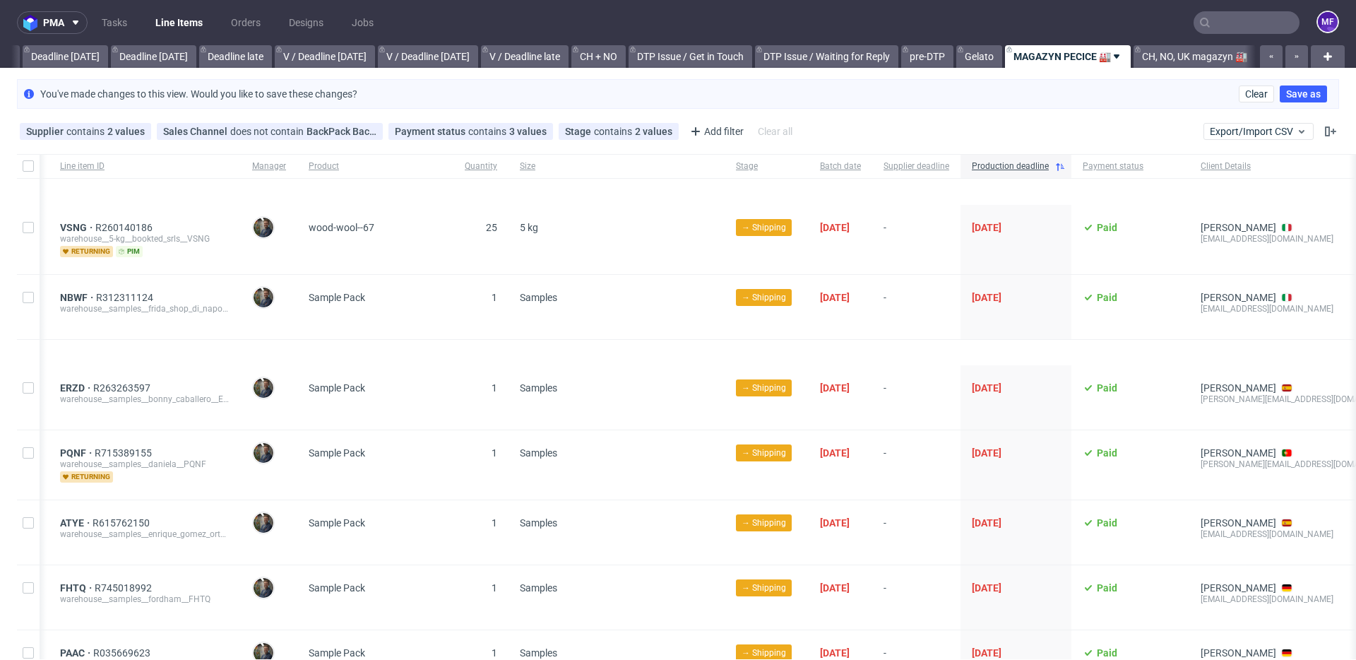
scroll to position [0, 305]
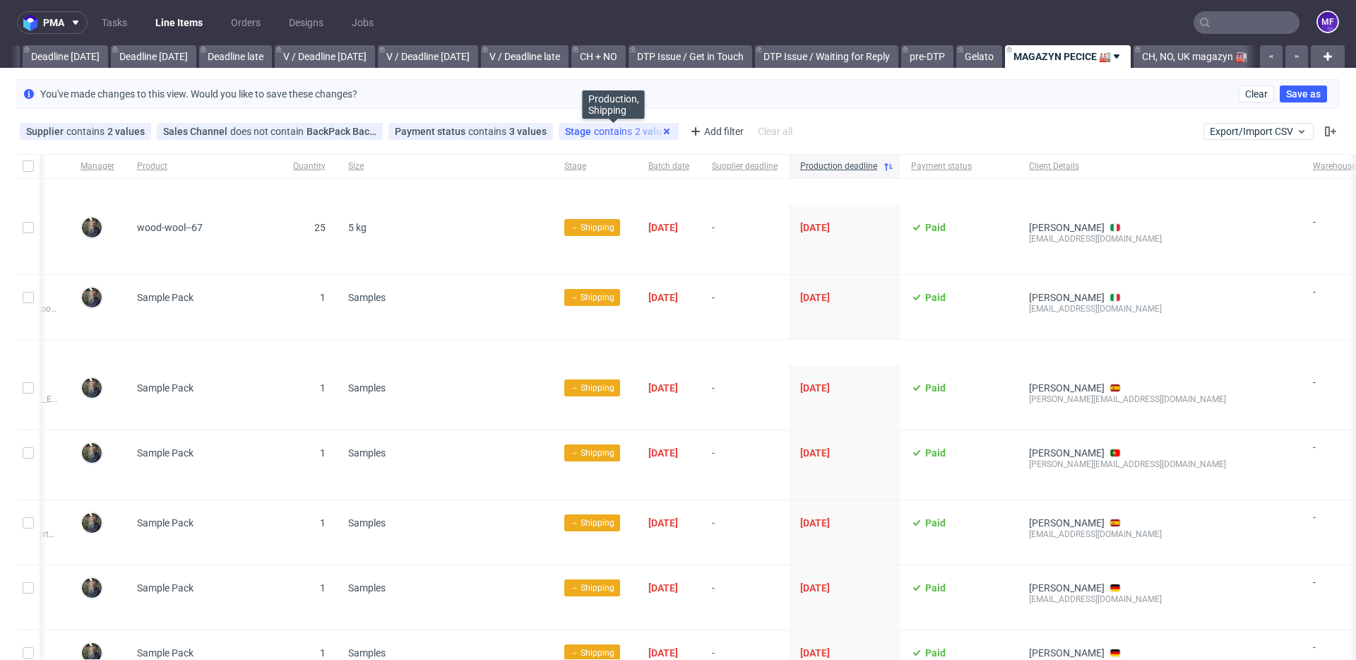
click at [664, 132] on use at bounding box center [667, 132] width 6 height 6
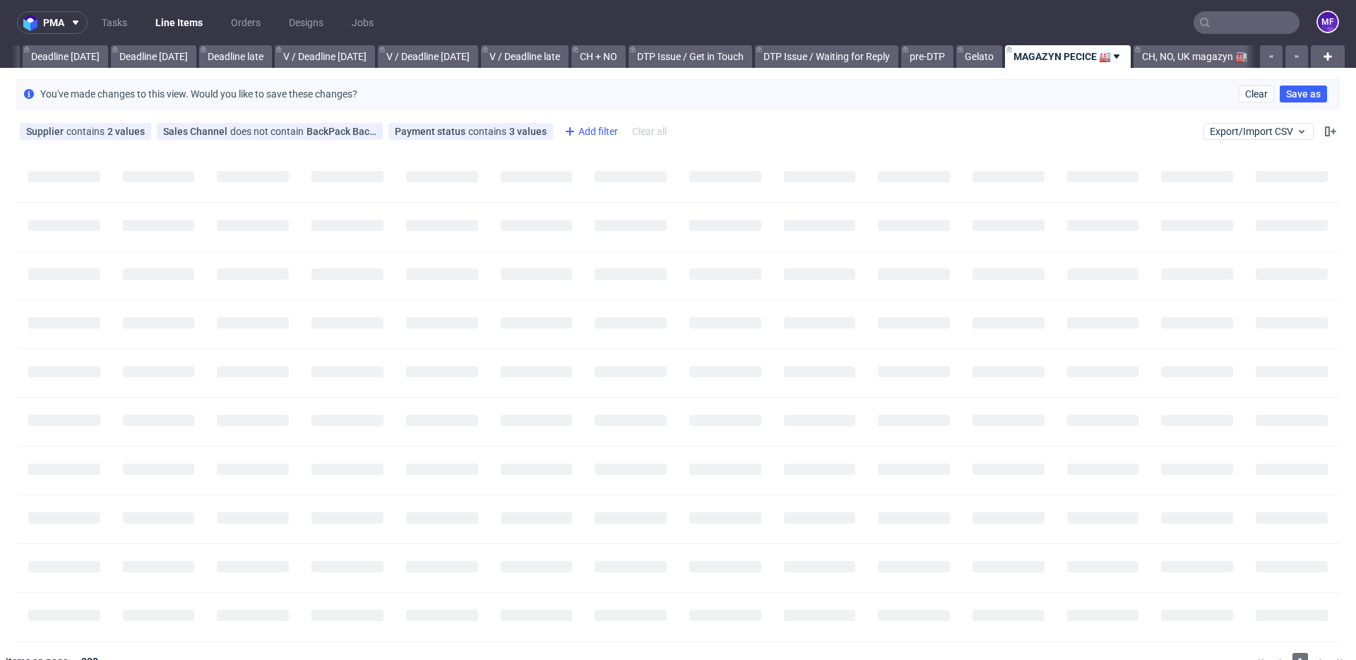
scroll to position [0, 0]
click at [538, 133] on use at bounding box center [541, 132] width 6 height 6
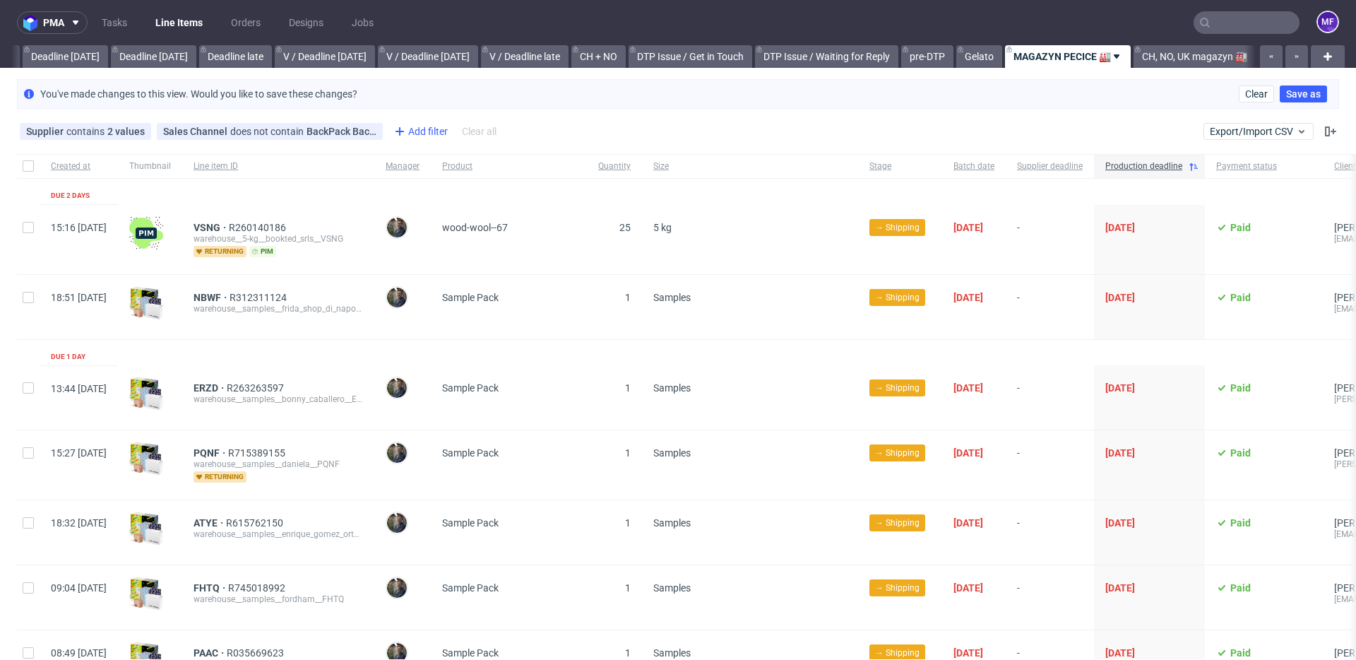
click at [0, 0] on icon at bounding box center [0, 0] width 0 height 0
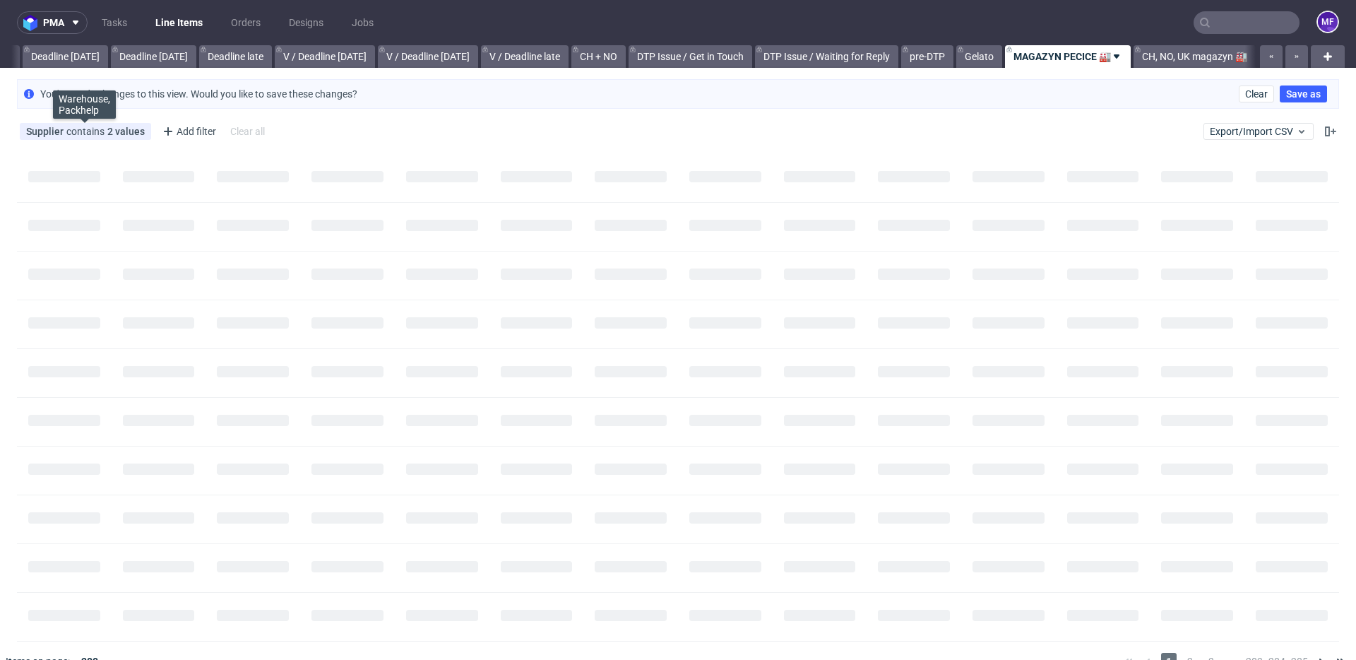
click at [0, 0] on icon at bounding box center [0, 0] width 0 height 0
click at [68, 131] on div "Add filter" at bounding box center [51, 131] width 62 height 23
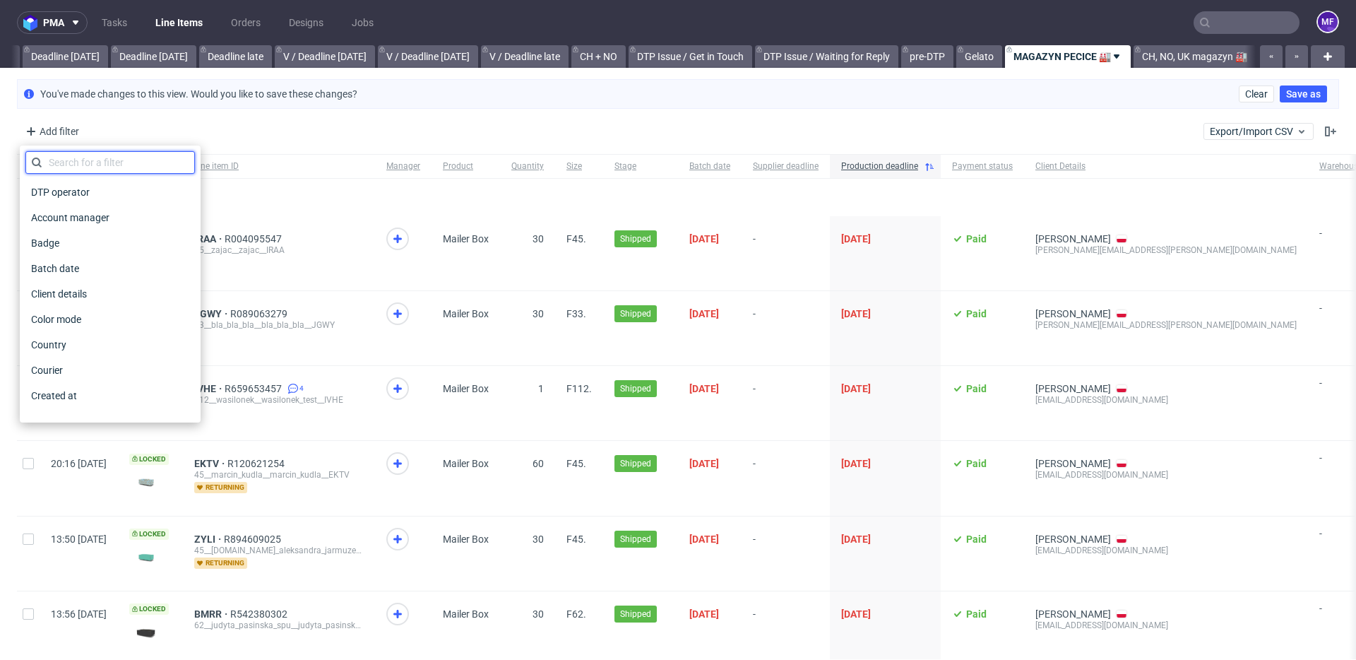
click at [70, 158] on input "text" at bounding box center [110, 162] width 170 height 23
click at [86, 285] on span "Client details" at bounding box center [60, 294] width 71 height 20
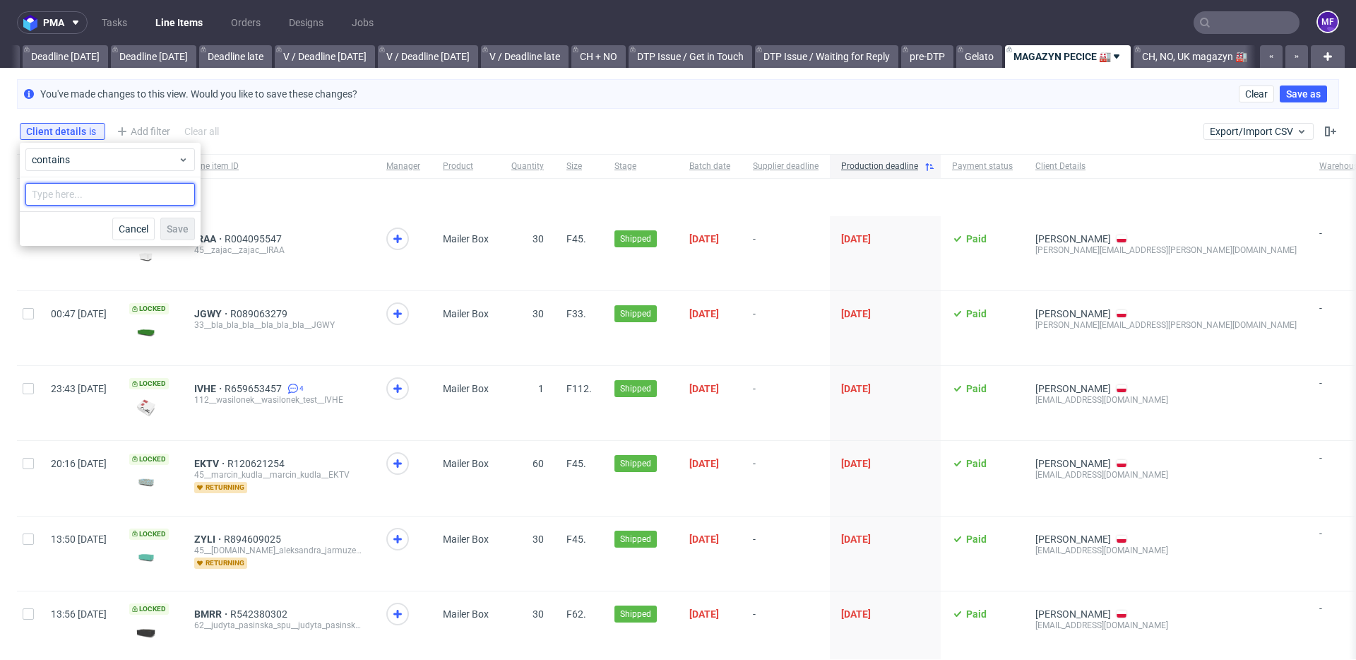
click at [86, 189] on input "text" at bounding box center [110, 194] width 170 height 23
type input "inpost"
click at [177, 227] on span "Save" at bounding box center [178, 229] width 22 height 10
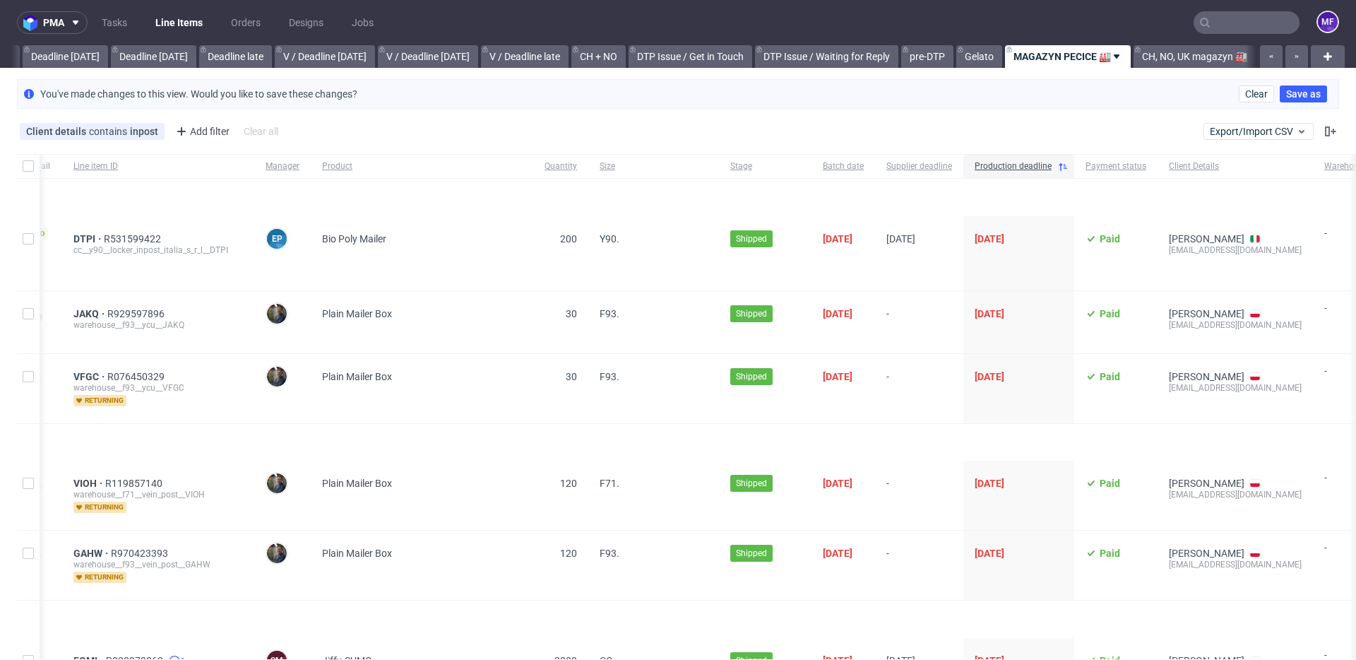
scroll to position [0, 208]
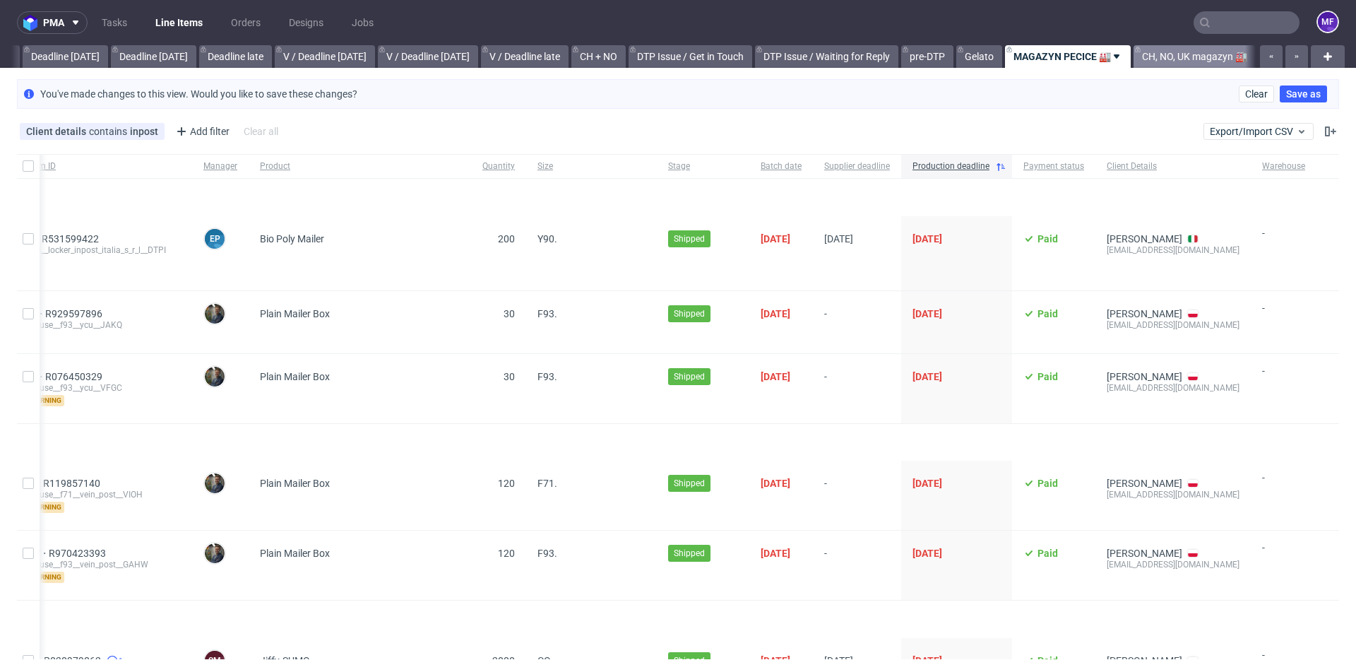
click at [1159, 61] on link "CH, NO, UK magazyn 🏭" at bounding box center [1195, 56] width 122 height 23
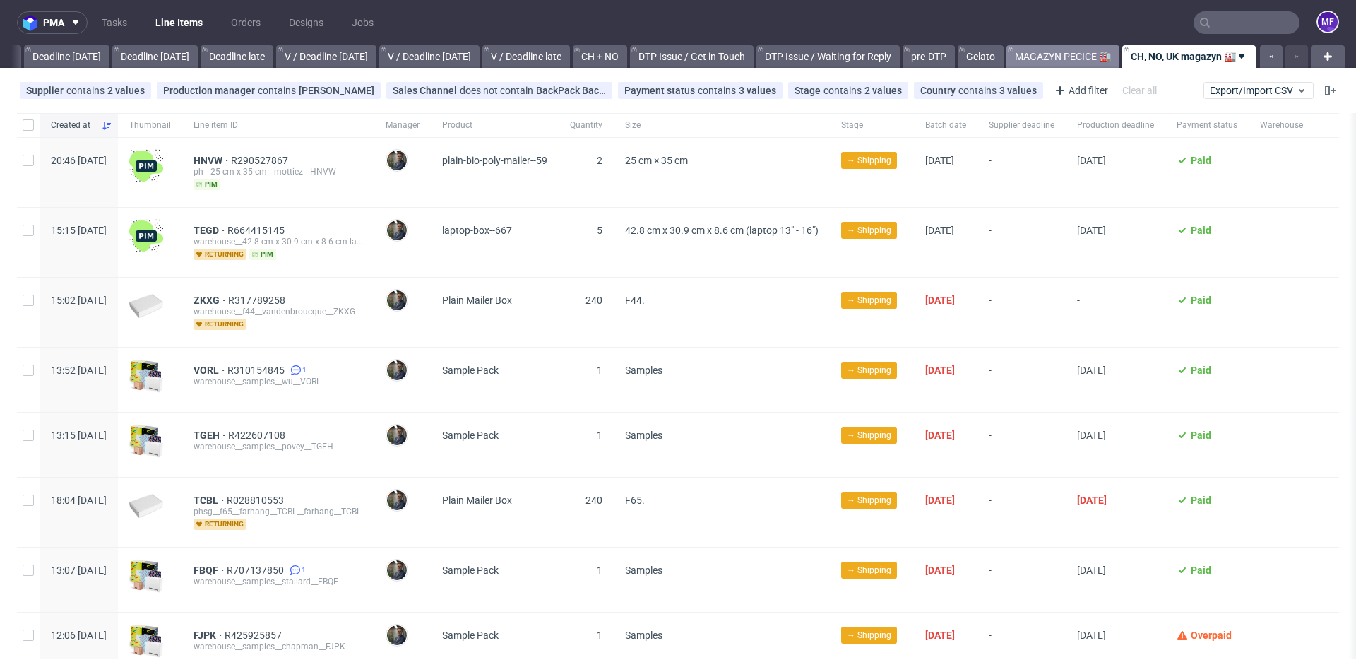
click at [1053, 56] on link "MAGAZYN PECICE 🏭" at bounding box center [1063, 56] width 113 height 23
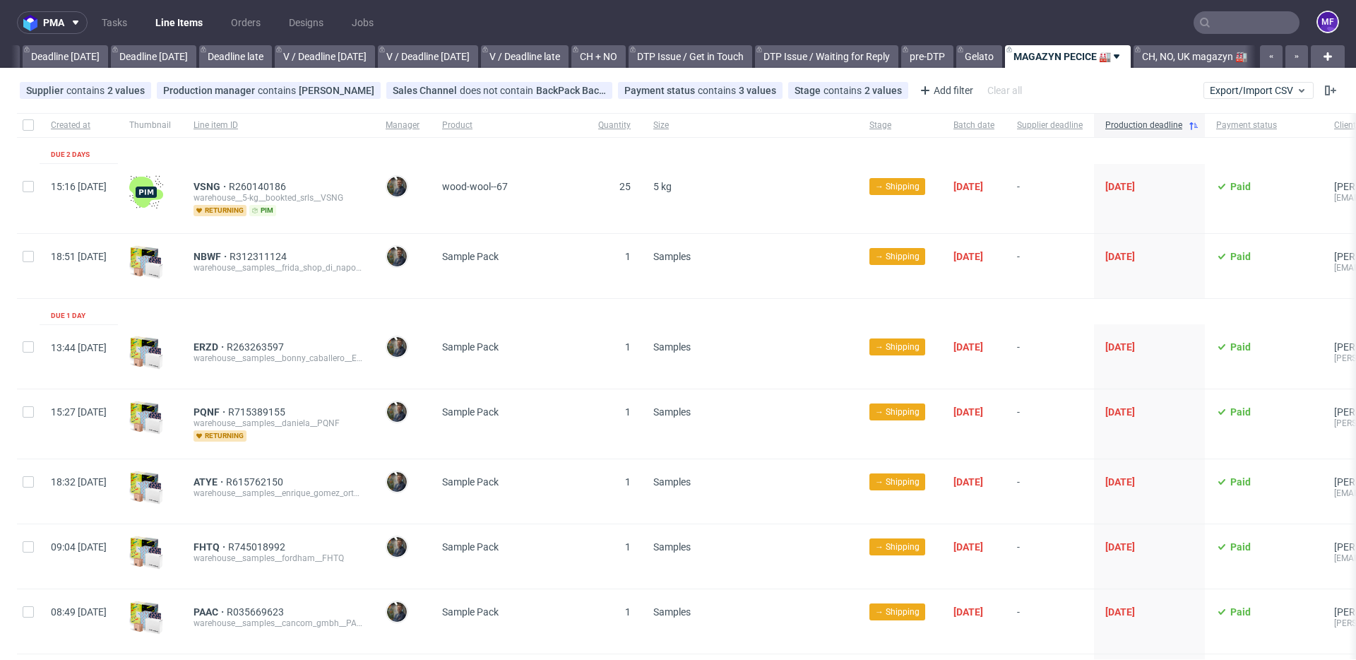
click at [1116, 56] on icon at bounding box center [1116, 56] width 11 height 11
click at [1074, 82] on span "Duplicate" at bounding box center [1080, 89] width 119 height 14
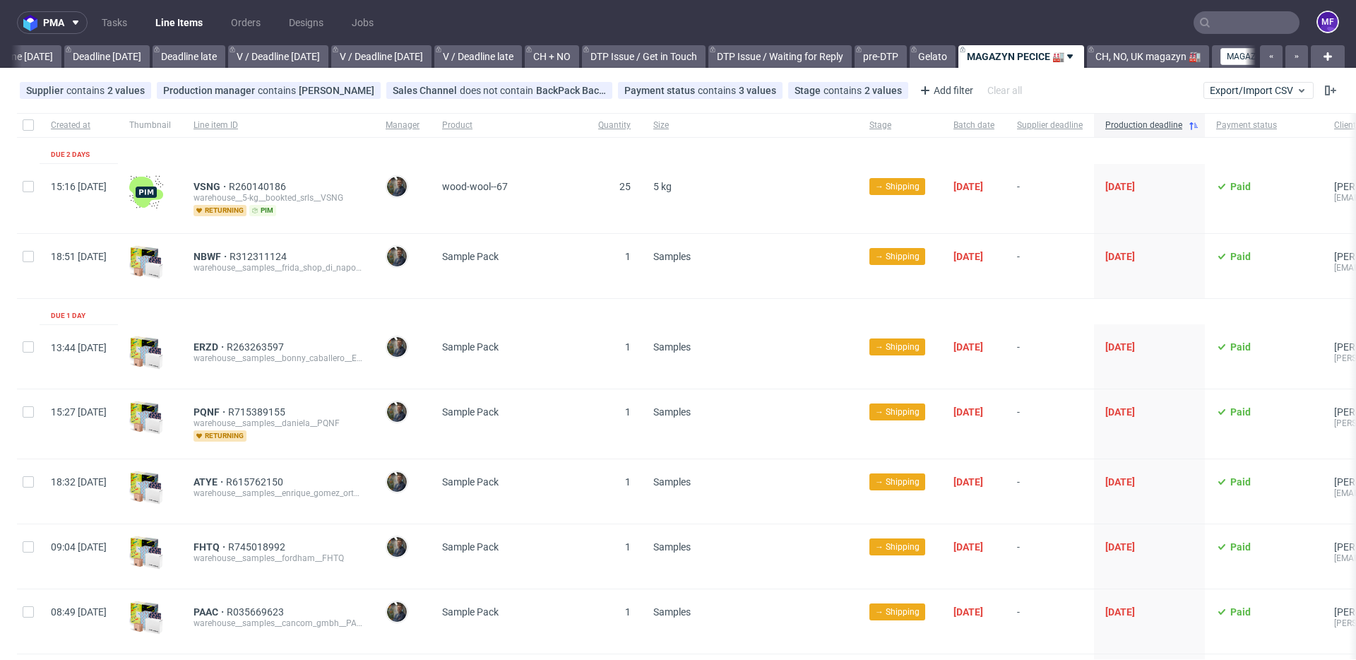
scroll to position [0, 1642]
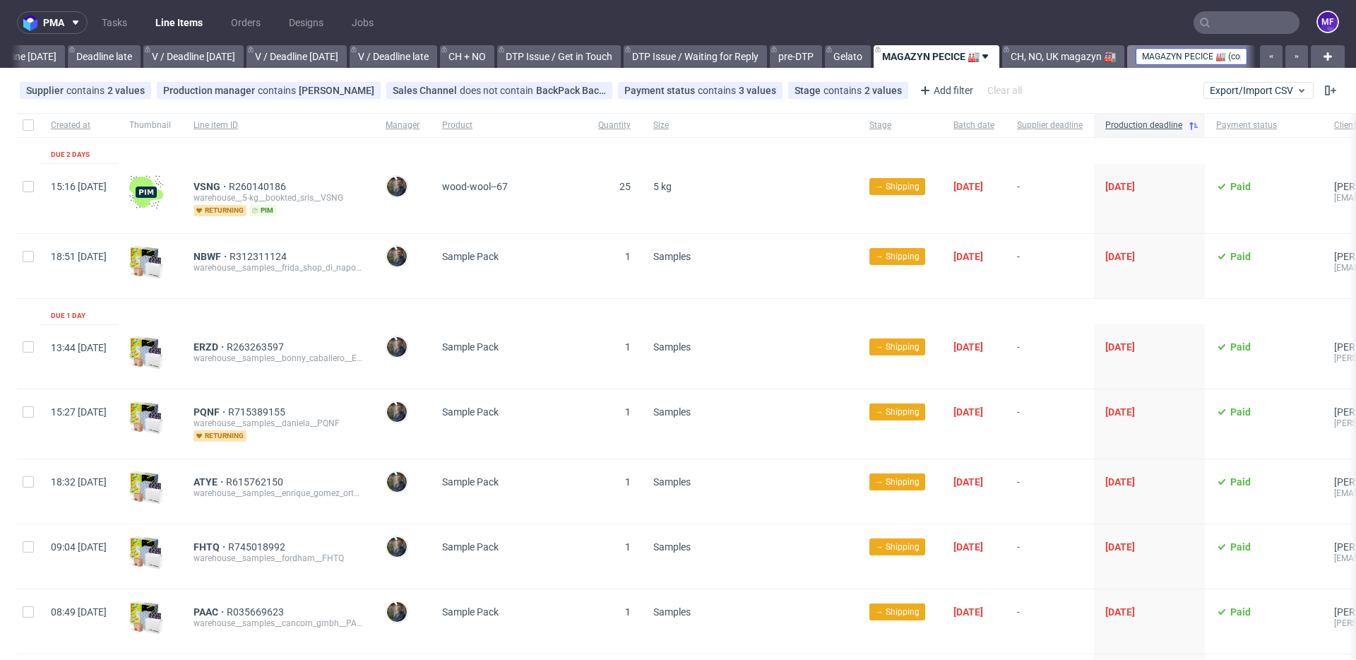
click at [1197, 57] on input "MAGAZYN PECICE 🏭 (copy)" at bounding box center [1192, 56] width 112 height 17
drag, startPoint x: 1199, startPoint y: 57, endPoint x: 1229, endPoint y: 57, distance: 29.7
click at [1229, 57] on input "MAGAZYN PECICE 🏭 (copy)" at bounding box center [1192, 56] width 112 height 17
click at [1228, 57] on input "MAGAZYN PECICE 🏭 (copy)" at bounding box center [1192, 56] width 112 height 17
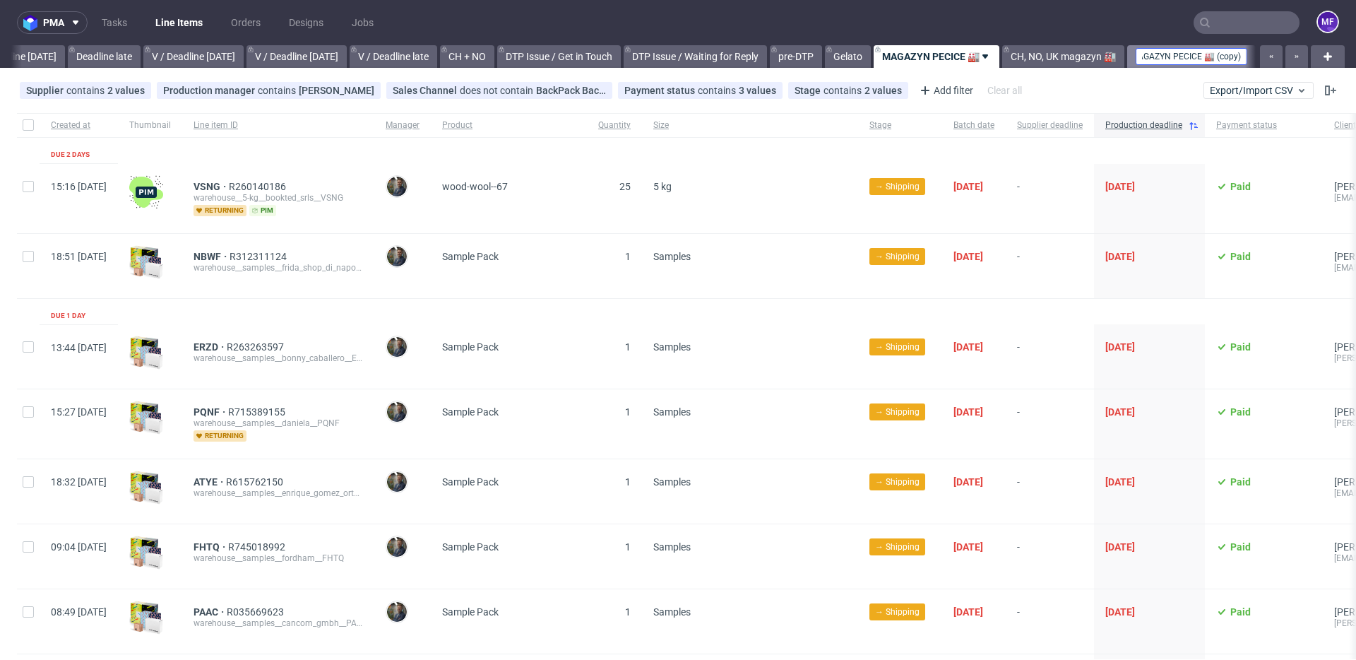
click at [1233, 59] on input "MAGAZYN PECICE 🏭 (copy)" at bounding box center [1192, 56] width 112 height 17
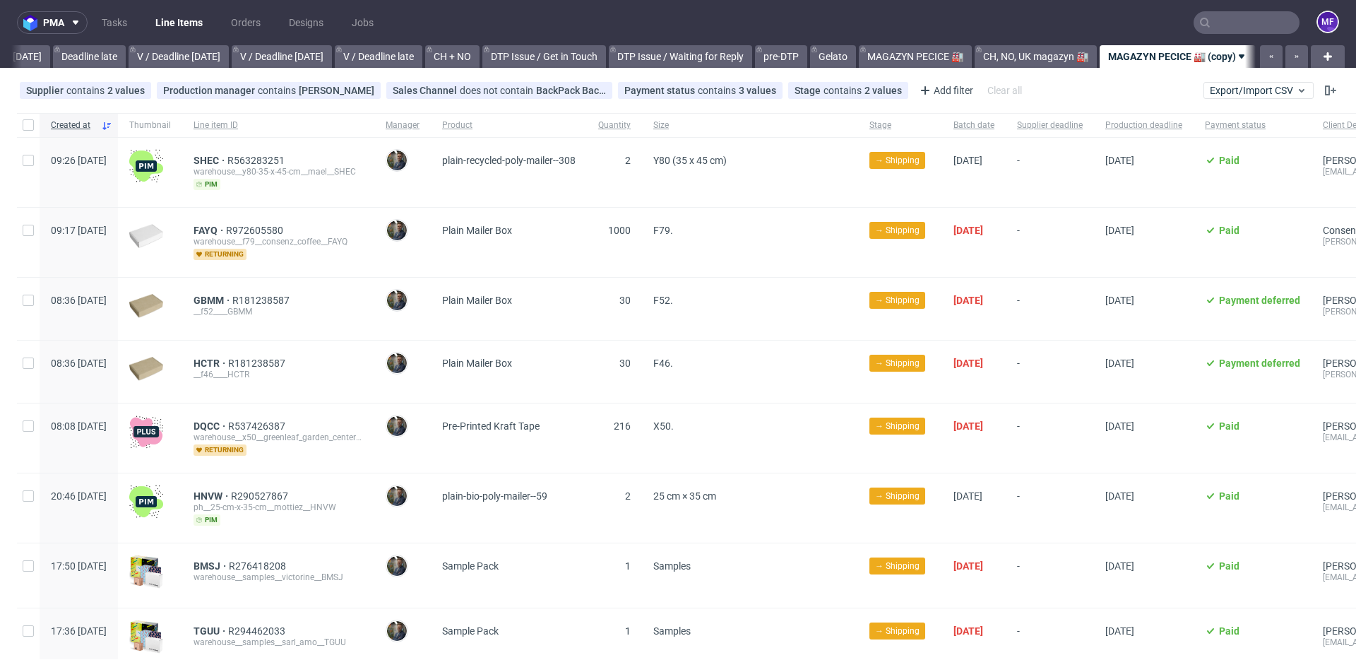
scroll to position [0, 1666]
click at [1208, 54] on link "MAGAZYN PECICE 🏭 (copy)" at bounding box center [1178, 56] width 156 height 23
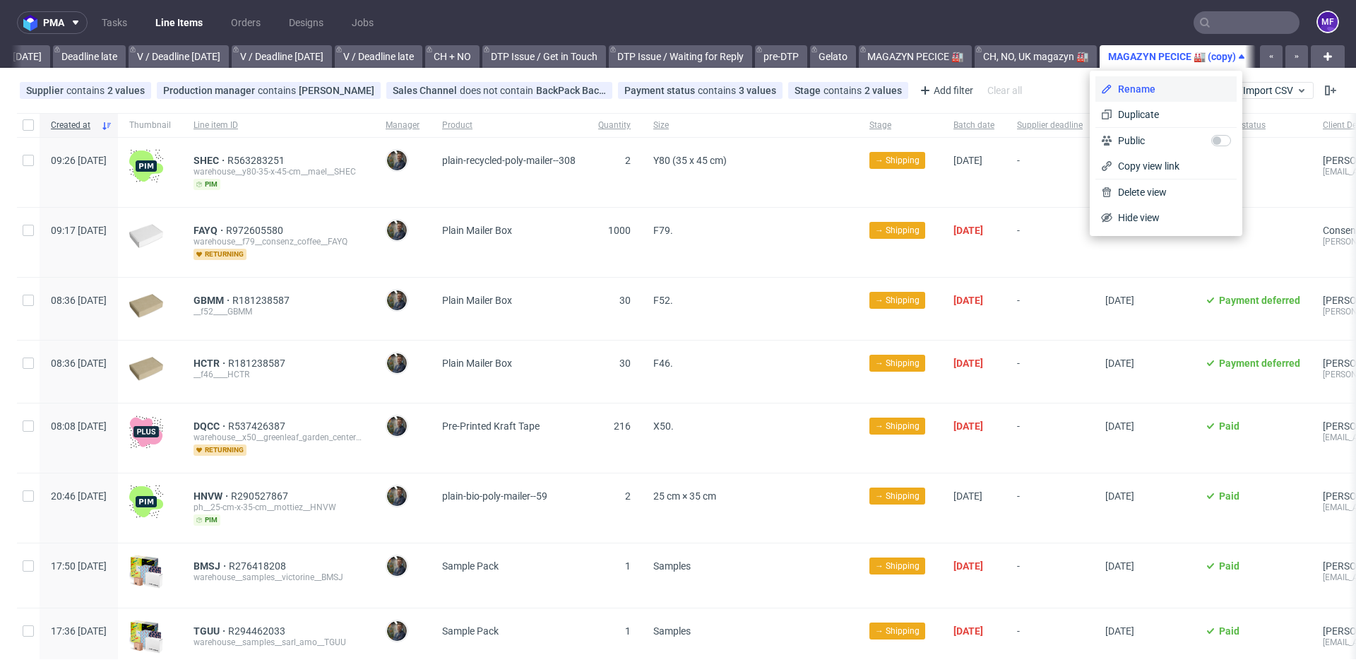
click at [1159, 88] on span "Rename" at bounding box center [1172, 89] width 119 height 14
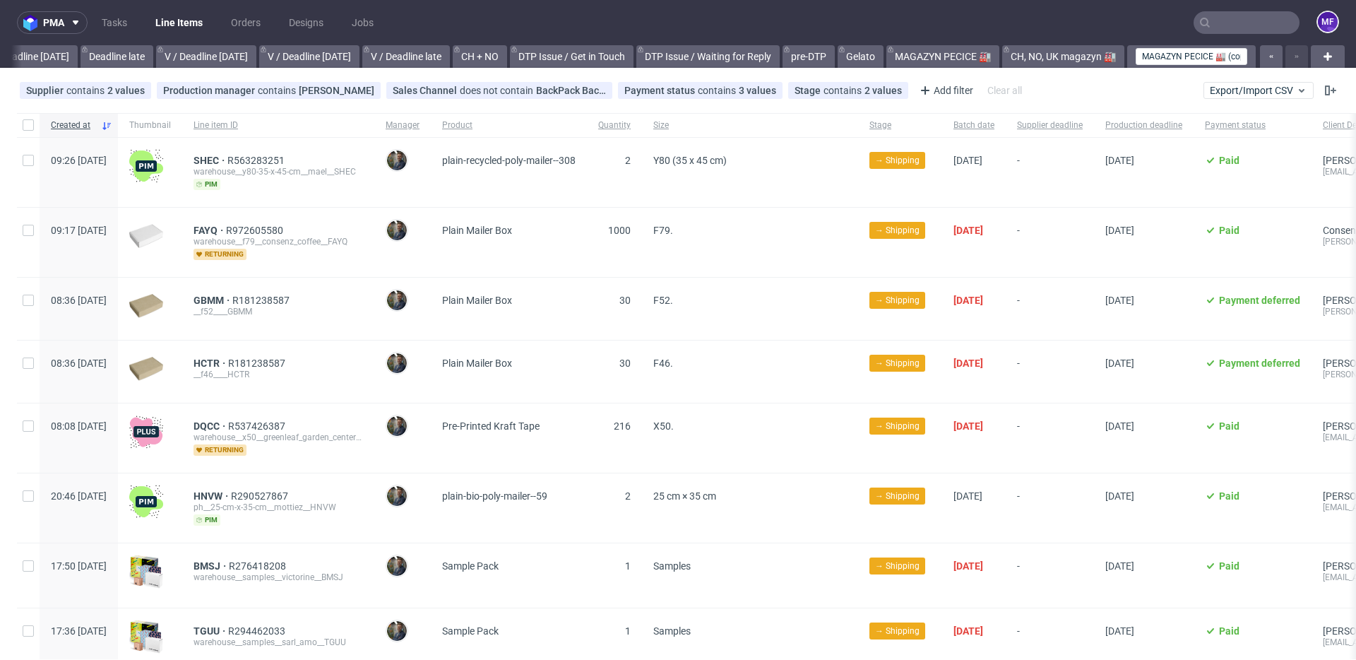
scroll to position [0, 1630]
click at [1184, 54] on input "MAGAZYN PECICE 🏭 (copy)" at bounding box center [1192, 56] width 112 height 17
click at [1217, 57] on input "MAGAZYN PECICE 🏭 (copy)" at bounding box center [1192, 56] width 112 height 17
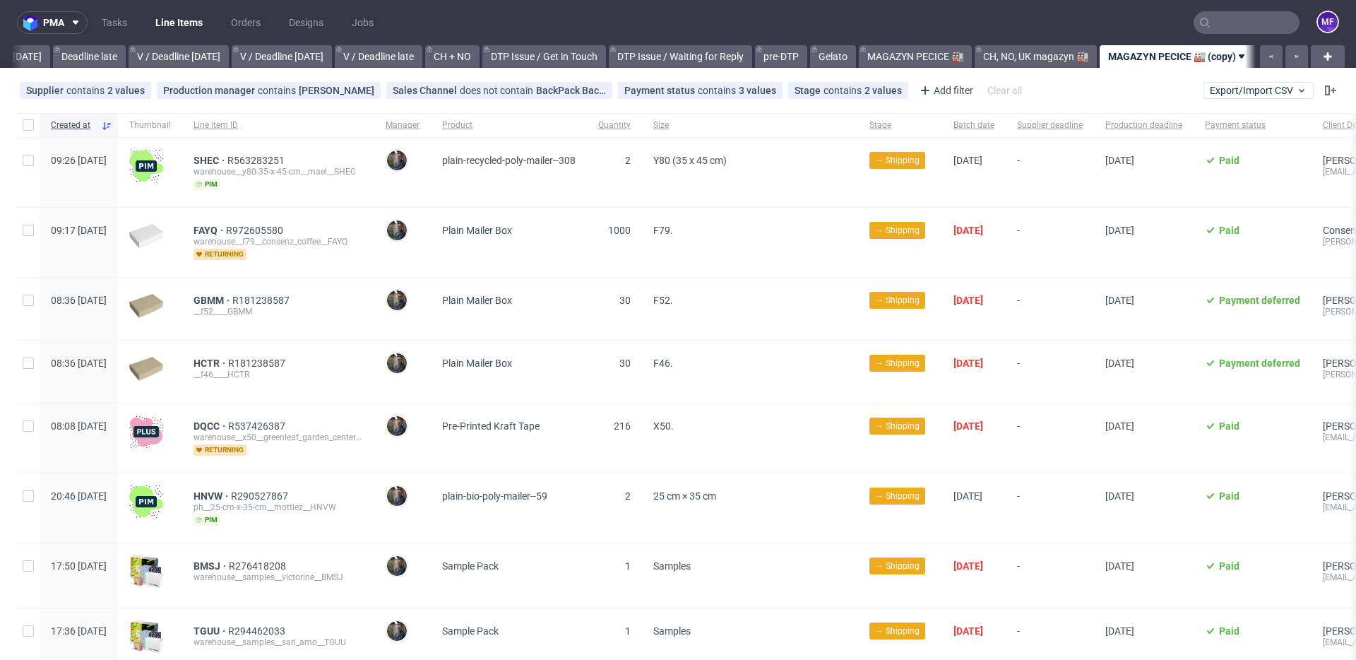
scroll to position [0, 1666]
click at [1196, 57] on link "MAGAZYN PECICE 🏭 (copy)" at bounding box center [1178, 56] width 156 height 23
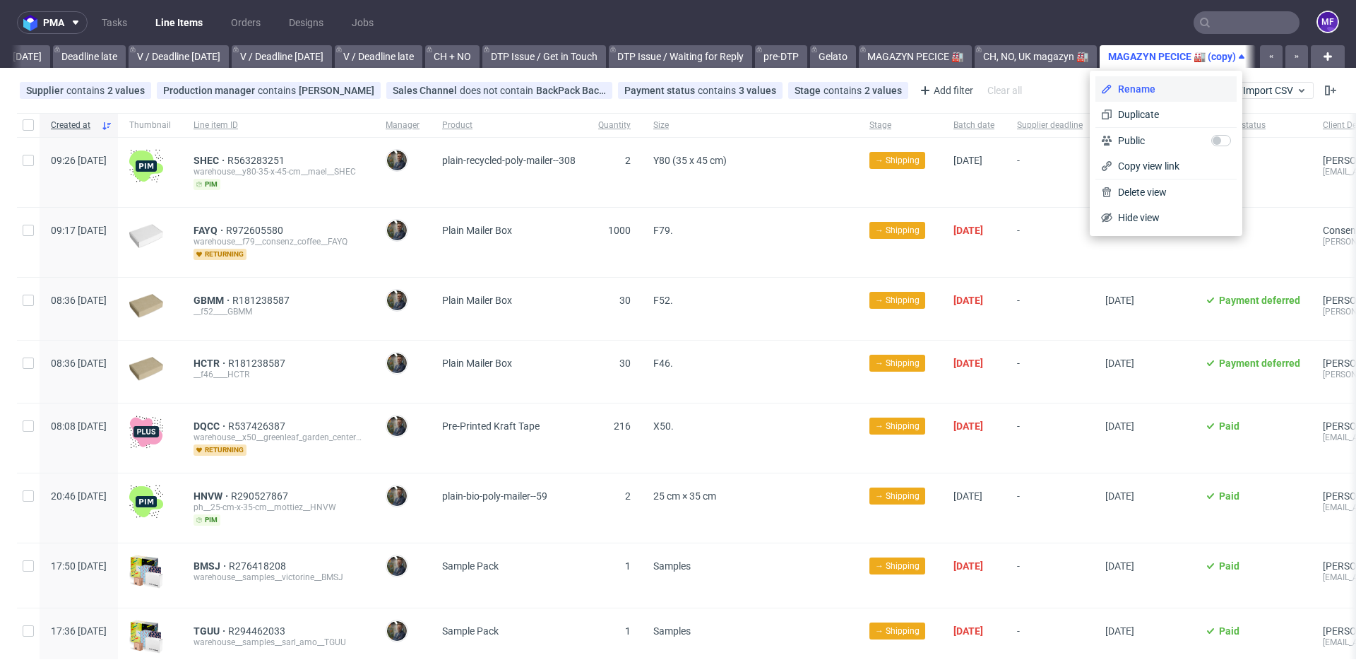
click at [1161, 83] on span "Rename" at bounding box center [1172, 89] width 119 height 14
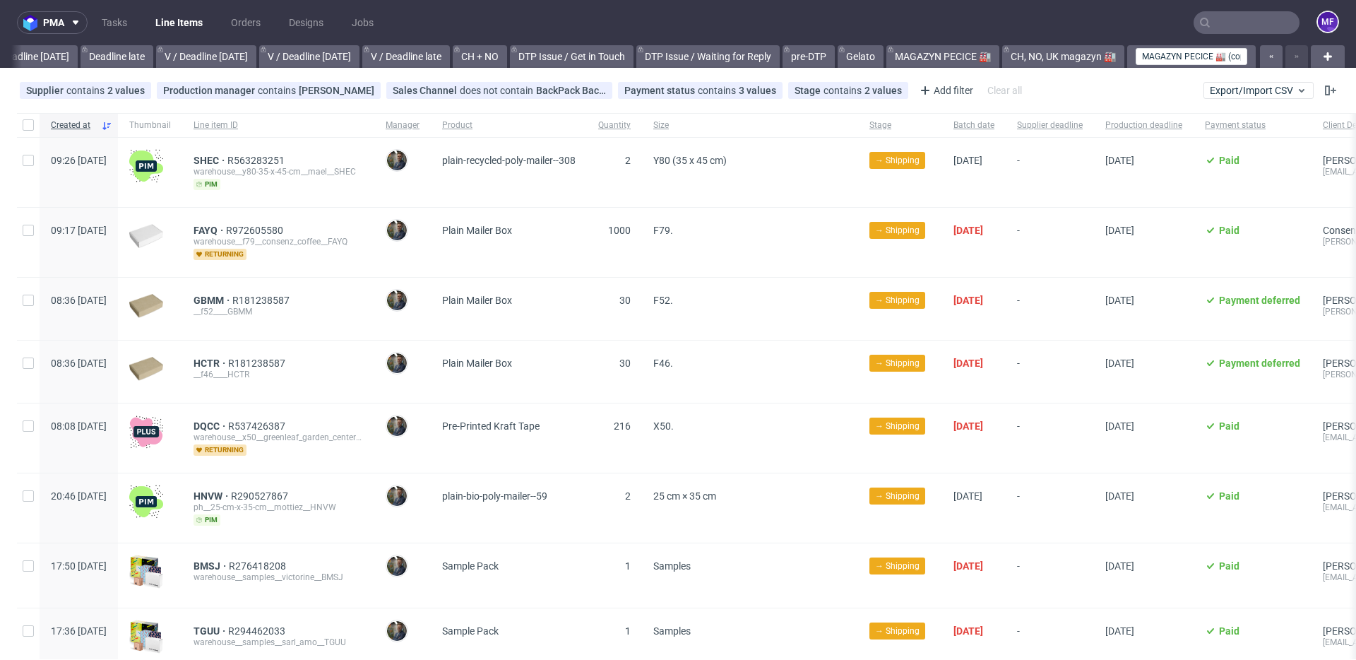
scroll to position [0, 1630]
click at [1214, 56] on input "MAGAZYN PECICE 🏭 (copy)" at bounding box center [1192, 56] width 112 height 17
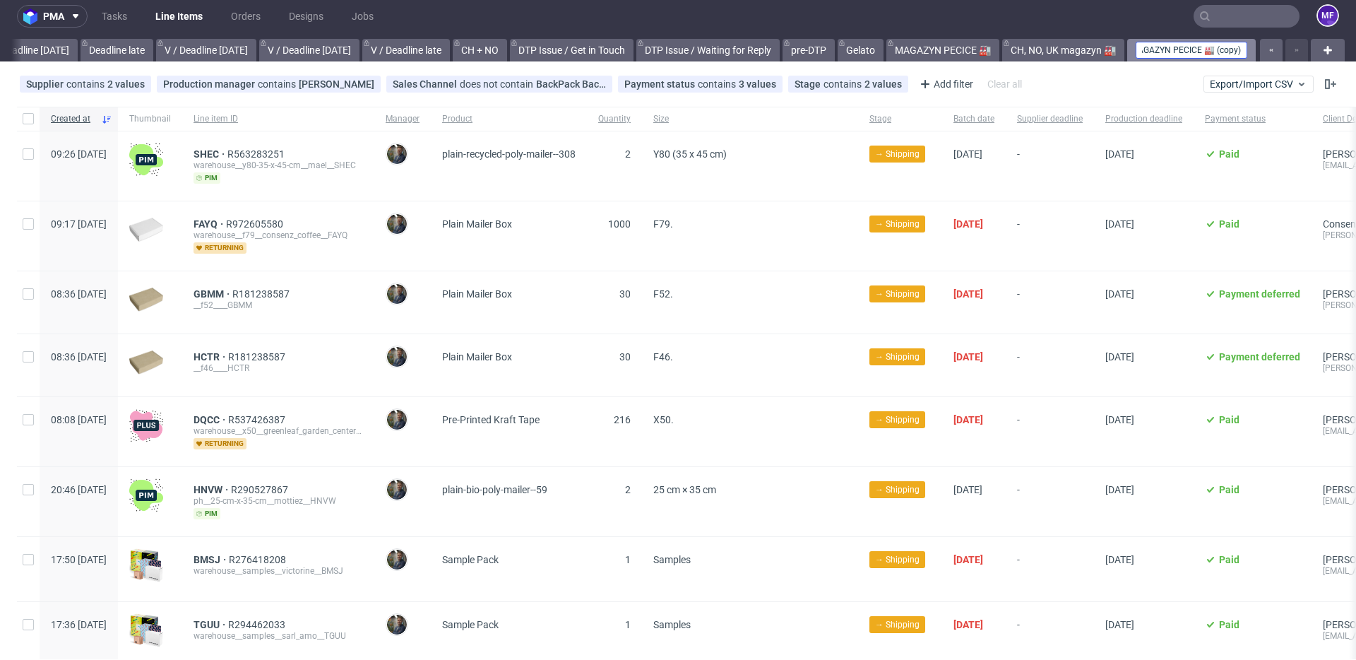
click at [1195, 51] on input "MAGAZYN PECICE 🏭 (copy)" at bounding box center [1192, 50] width 112 height 17
click at [1197, 49] on input "MAGAZYN PECICE 🏭 (copy)" at bounding box center [1192, 50] width 112 height 17
click at [1214, 52] on input "MAGAZYN PECICE 📫🏭 (copy)" at bounding box center [1192, 50] width 112 height 17
click at [1228, 52] on input "MAGAZYN INPOST 📫" at bounding box center [1192, 50] width 112 height 17
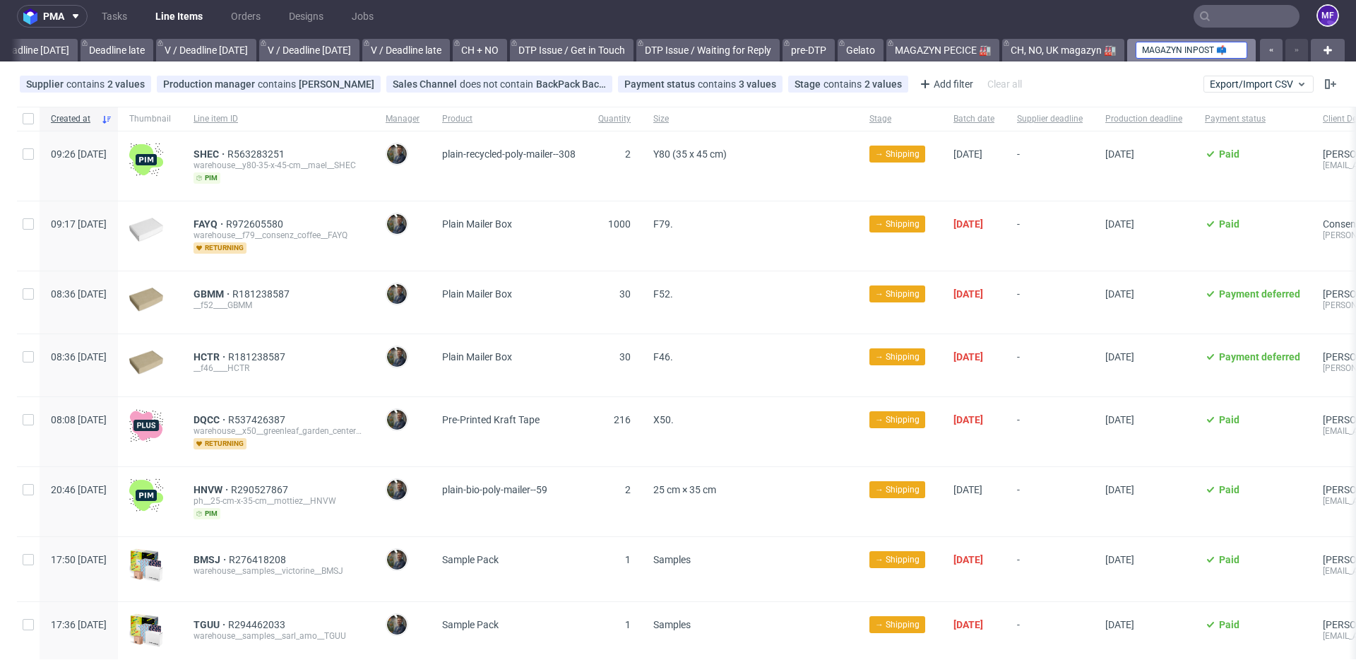
type input "MAGAZYN INPOST 📫"
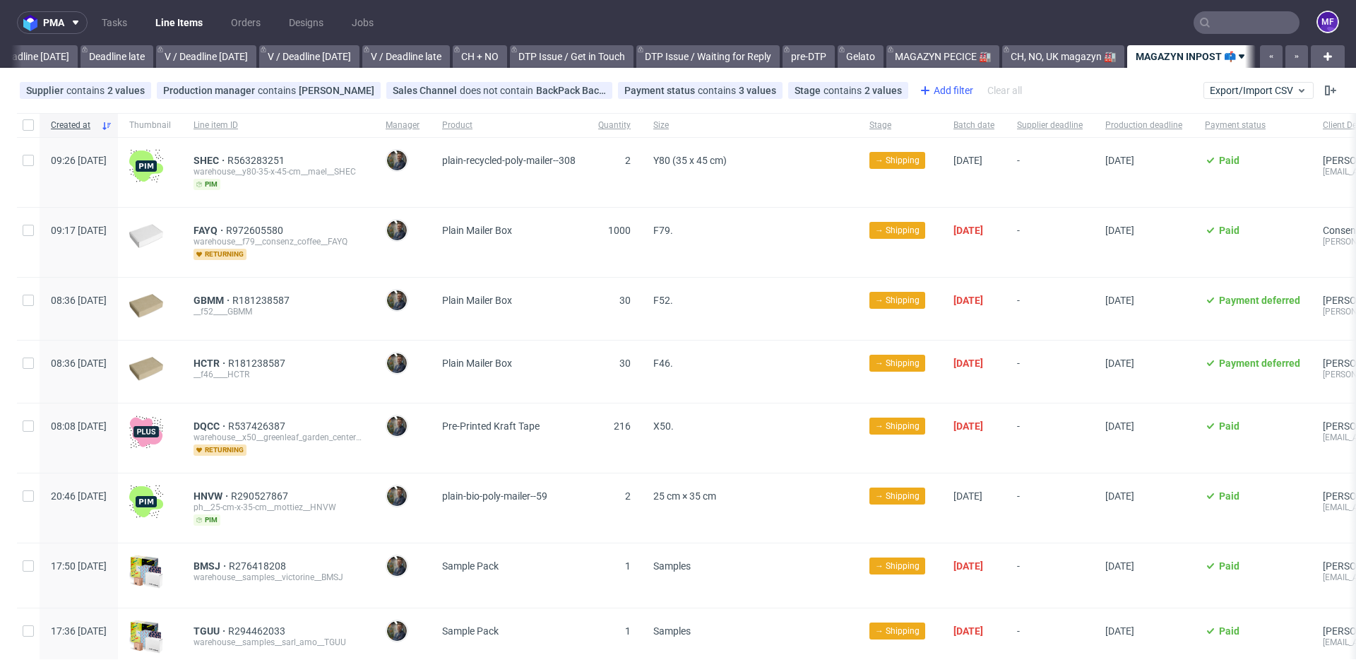
click at [930, 95] on div "Add filter" at bounding box center [945, 90] width 62 height 23
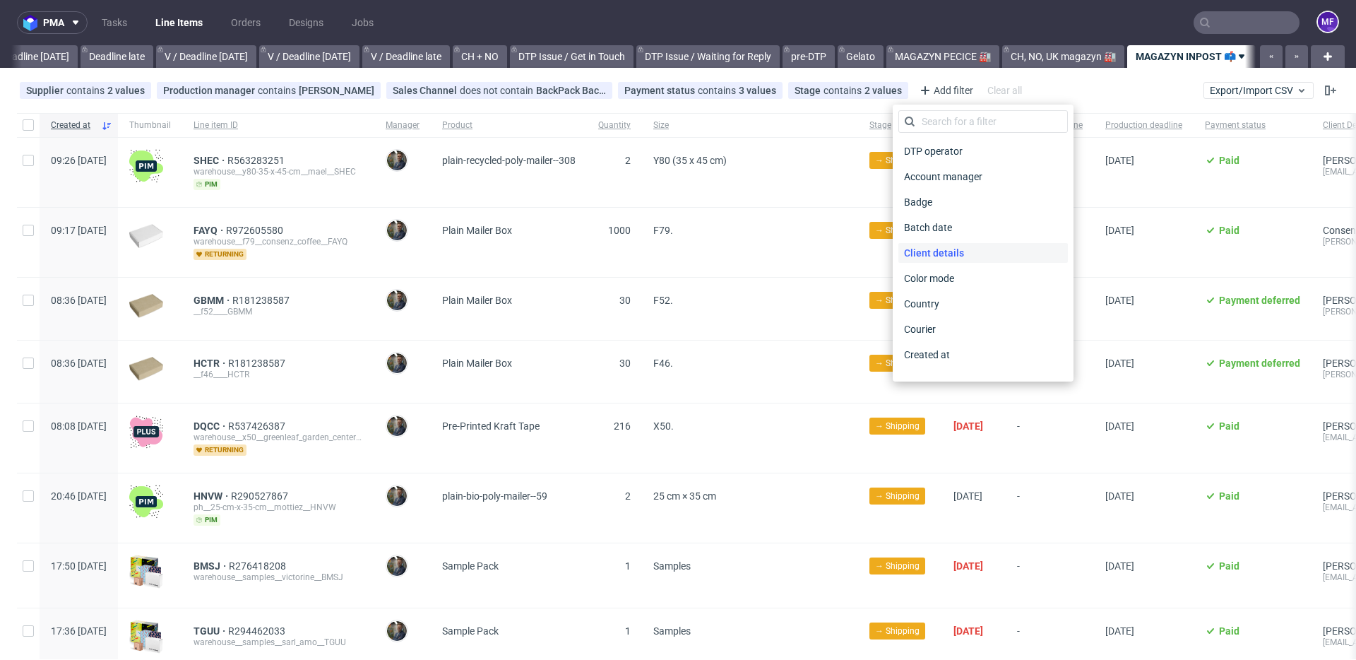
click at [930, 256] on span "Client details" at bounding box center [934, 253] width 71 height 20
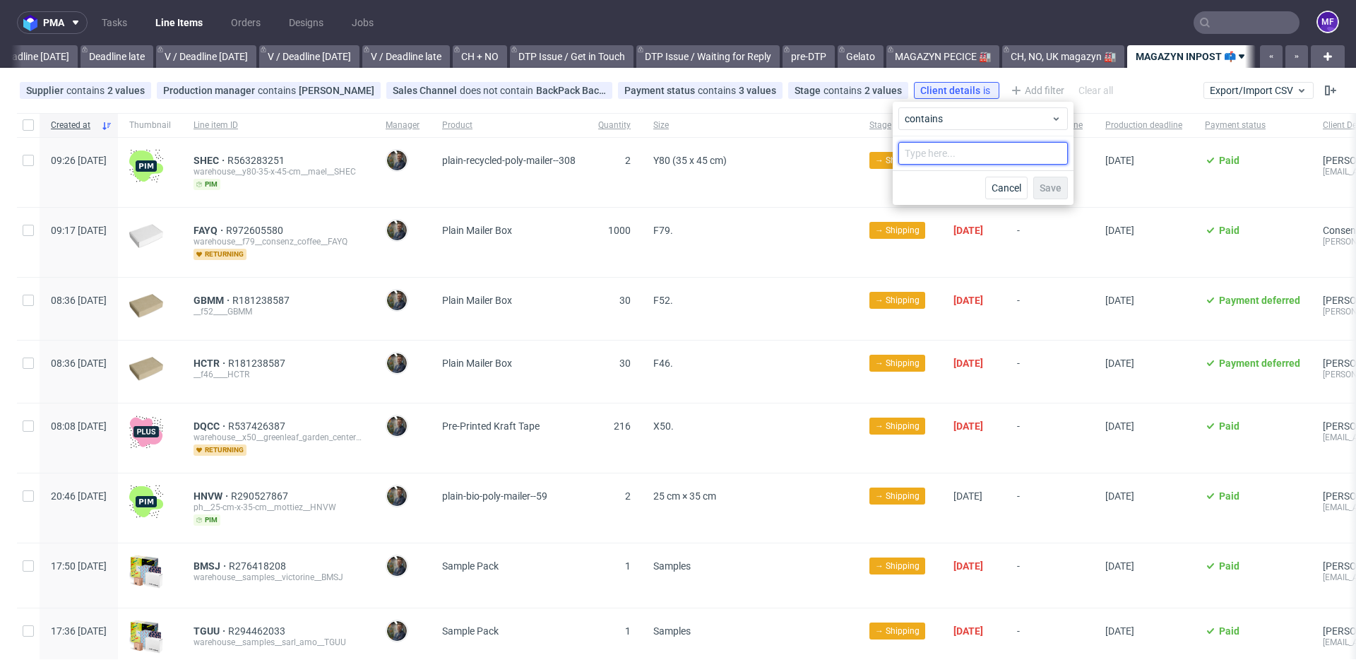
click at [931, 155] on input "text" at bounding box center [984, 153] width 170 height 23
type input "INPOST"
click at [1055, 192] on span "Save" at bounding box center [1051, 188] width 22 height 10
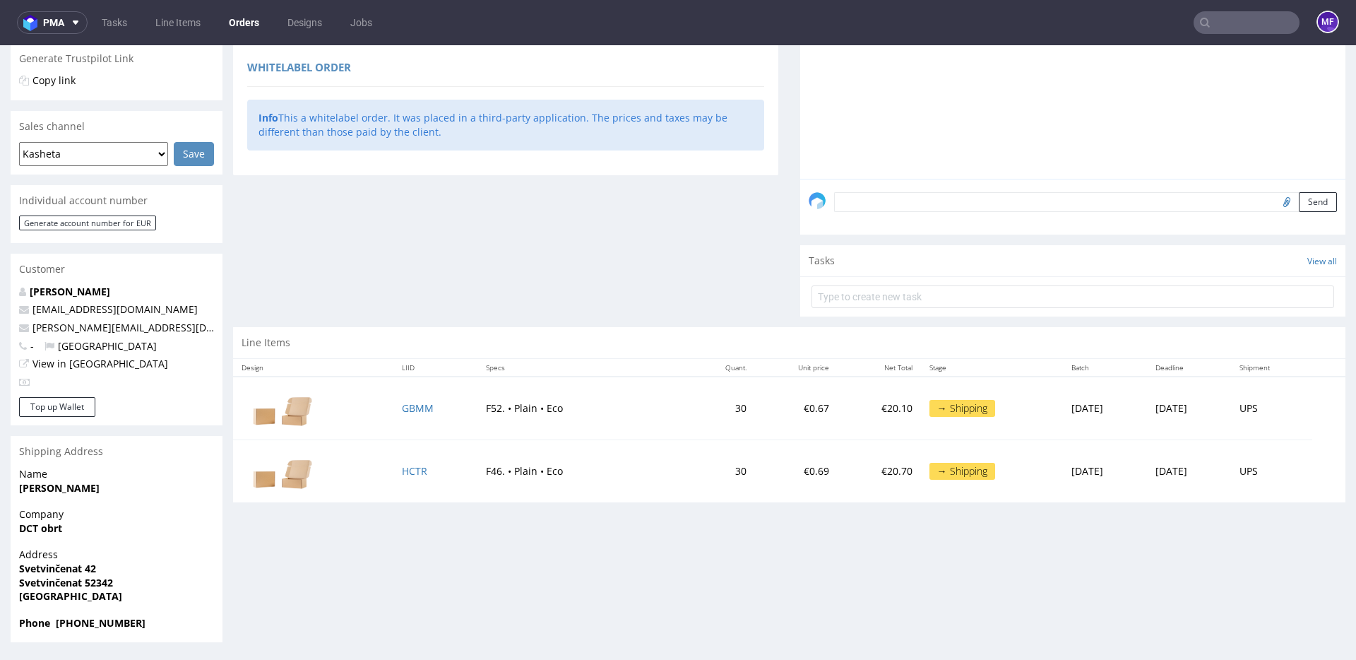
scroll to position [4, 0]
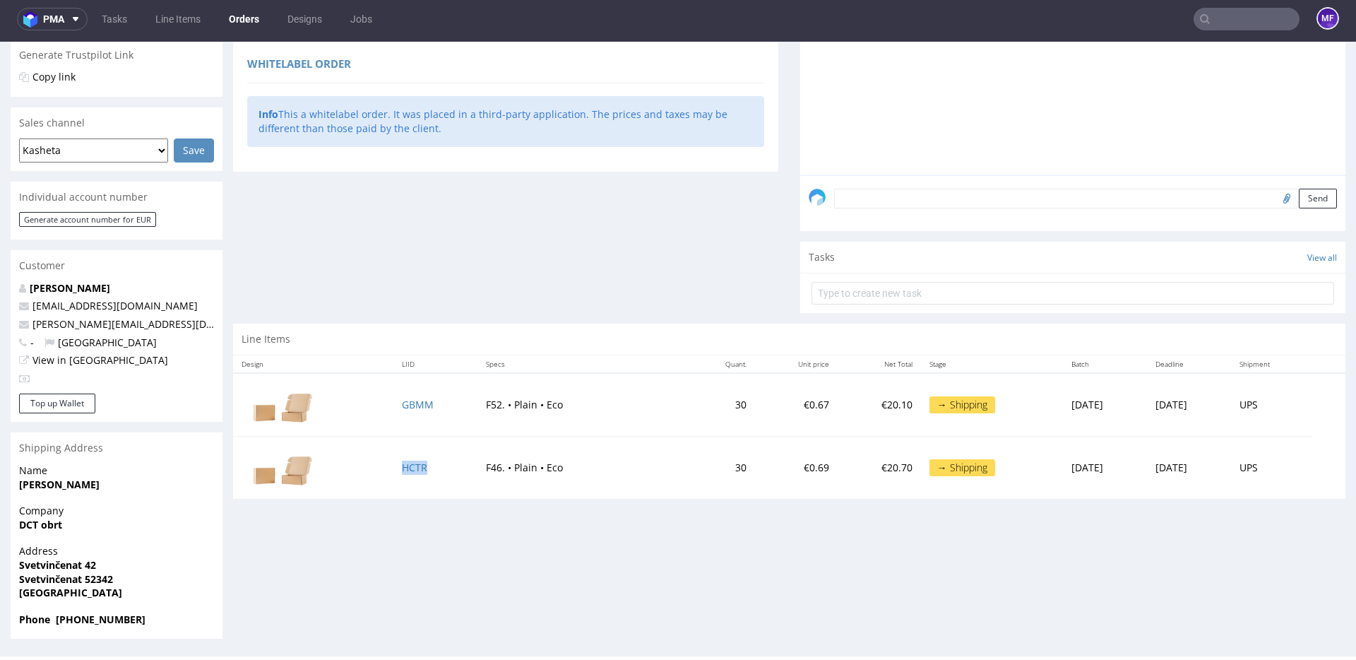
click at [419, 442] on td "HCTR" at bounding box center [435, 467] width 84 height 63
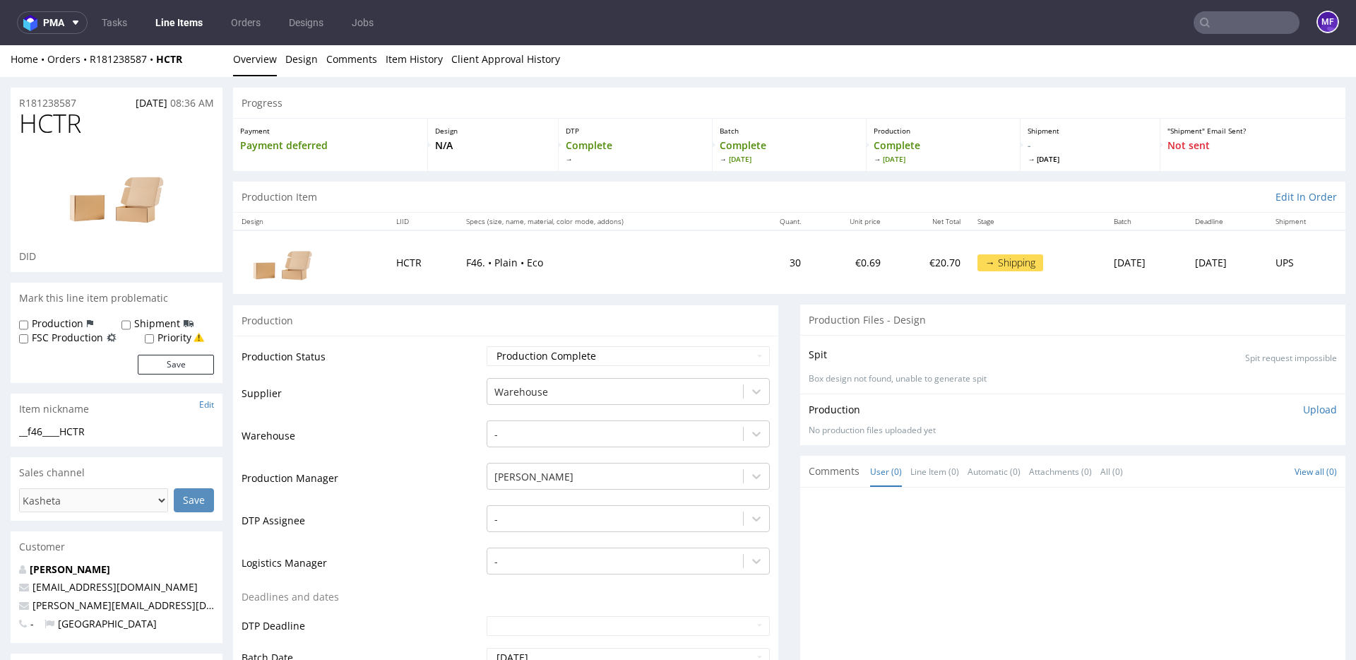
click at [403, 412] on td "Supplier" at bounding box center [363, 398] width 242 height 42
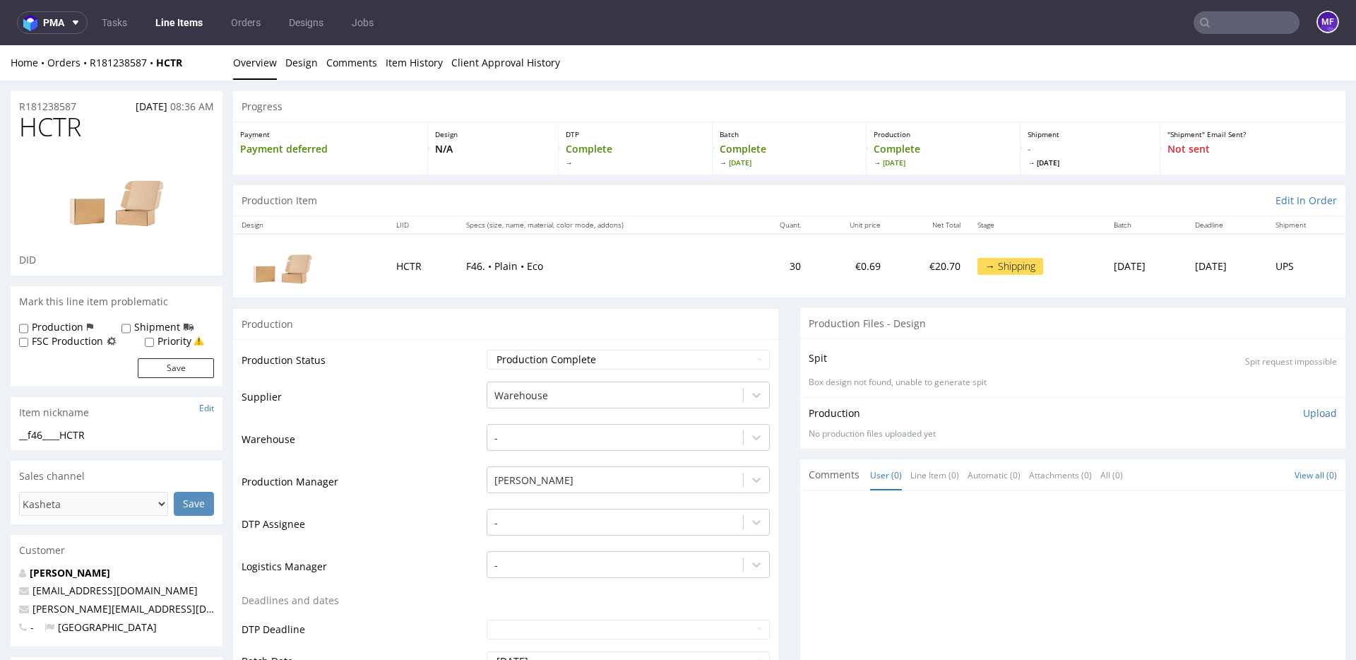
click at [648, 277] on td "F46. • Plain • Eco" at bounding box center [602, 265] width 289 height 63
drag, startPoint x: 195, startPoint y: 63, endPoint x: 91, endPoint y: 64, distance: 103.9
click at [91, 64] on div "Home Orders R181238587 HCTR" at bounding box center [117, 63] width 212 height 14
copy div "R181238587 HCTR"
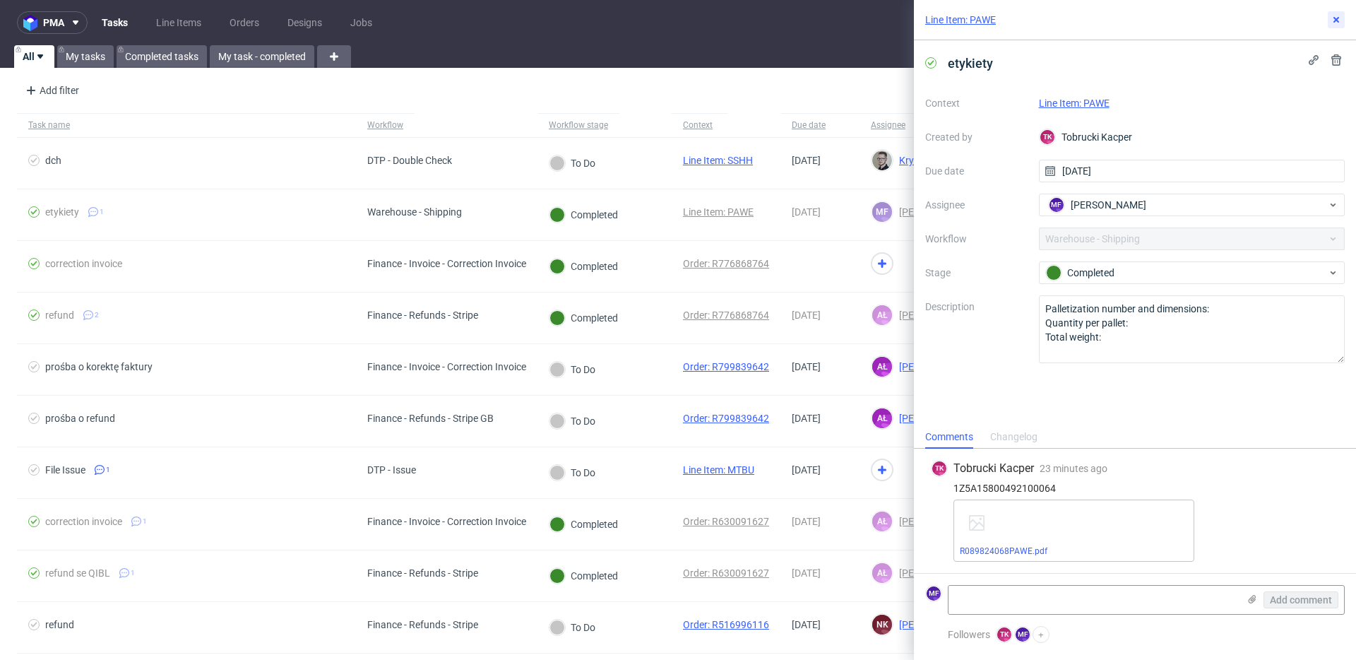
drag, startPoint x: 1332, startPoint y: 15, endPoint x: 1034, endPoint y: 58, distance: 300.5
click at [1332, 15] on icon at bounding box center [1336, 19] width 11 height 11
